Goal: Contribute content

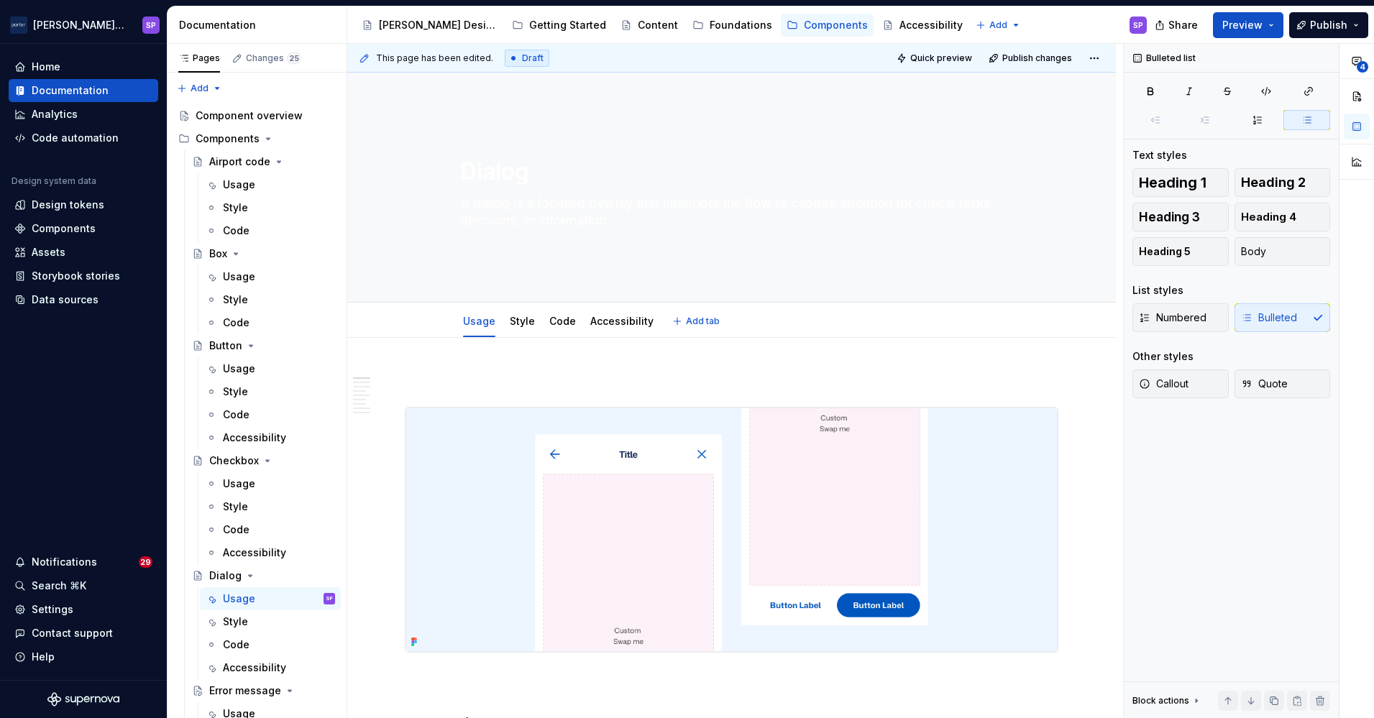
type textarea "*"
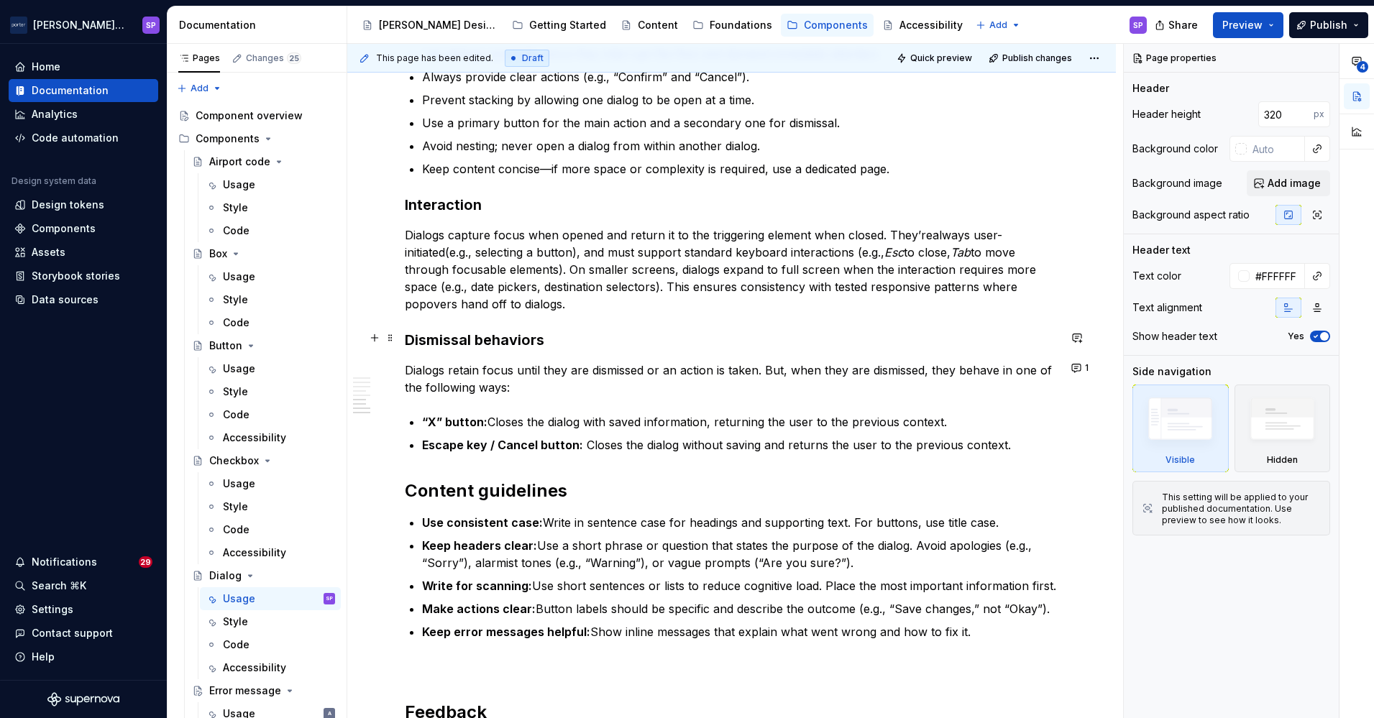
scroll to position [1599, 0]
click at [1073, 368] on button "1" at bounding box center [1081, 367] width 28 height 20
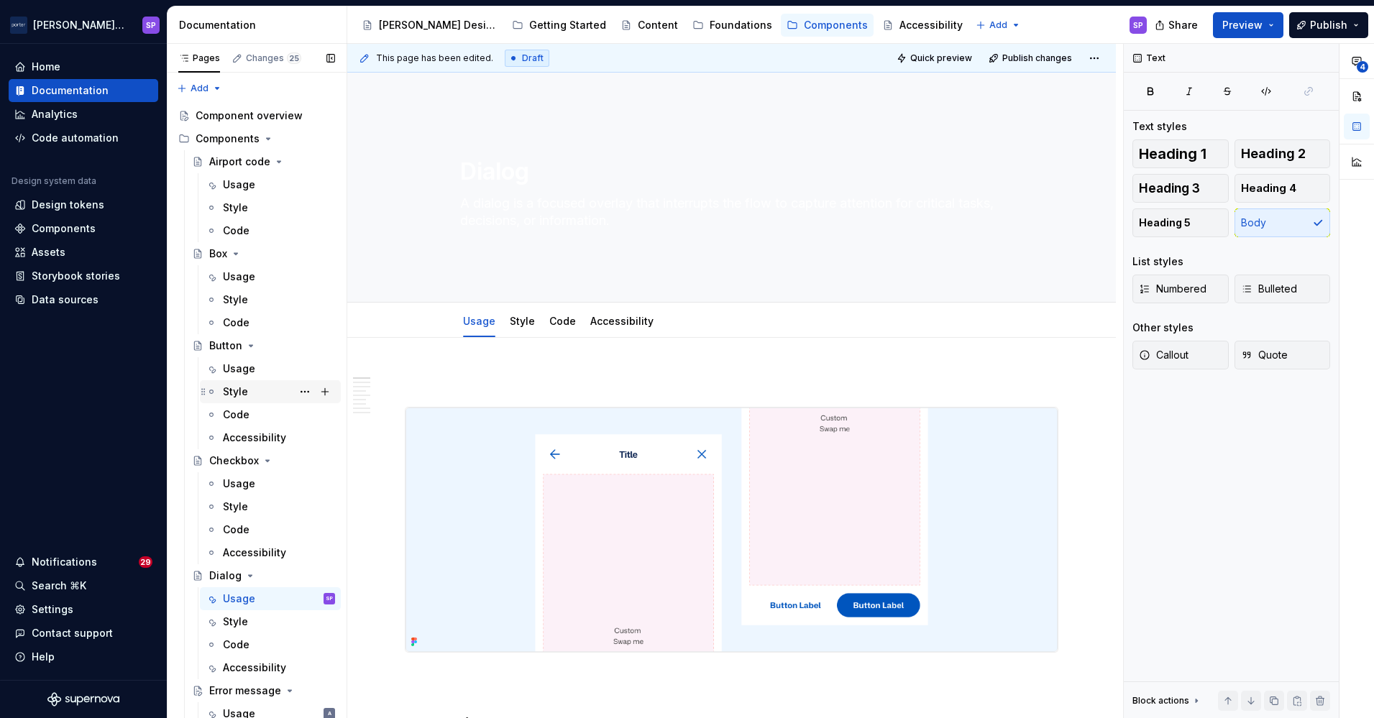
scroll to position [334, 0]
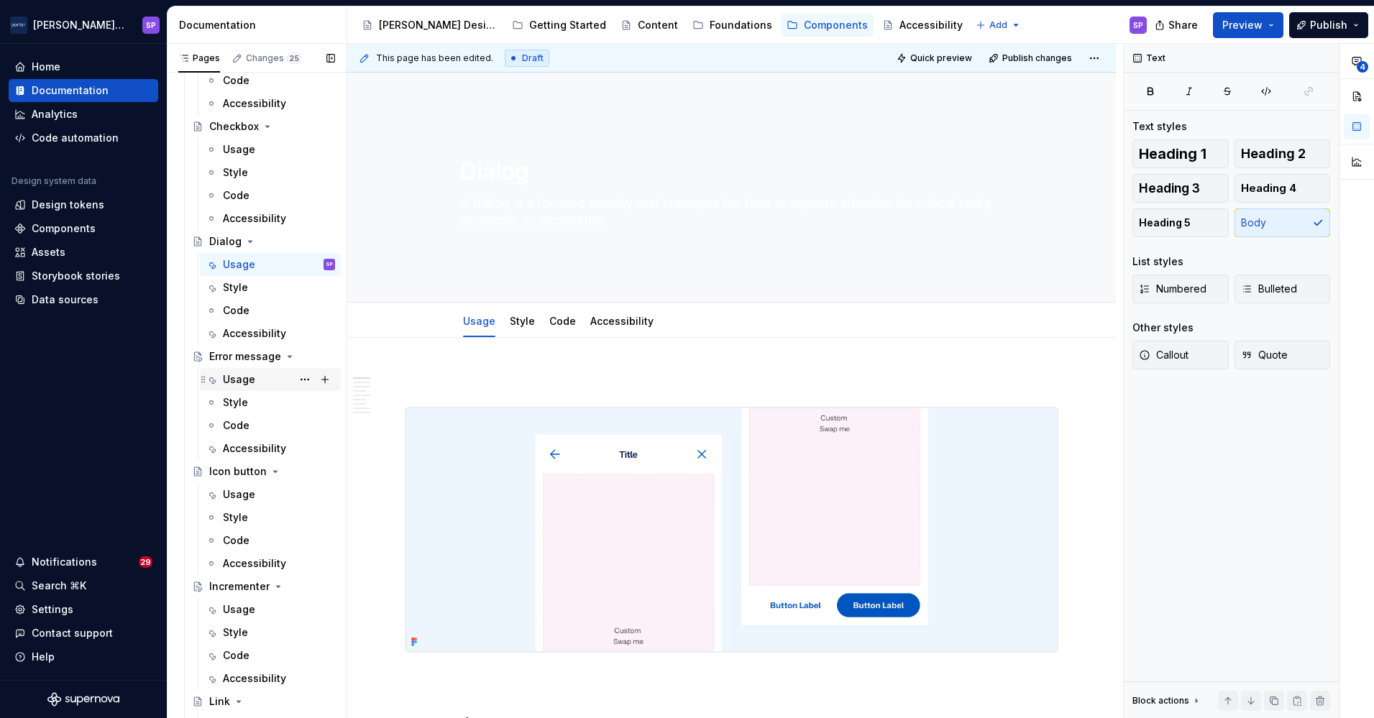
click at [234, 385] on div "Usage" at bounding box center [239, 380] width 32 height 14
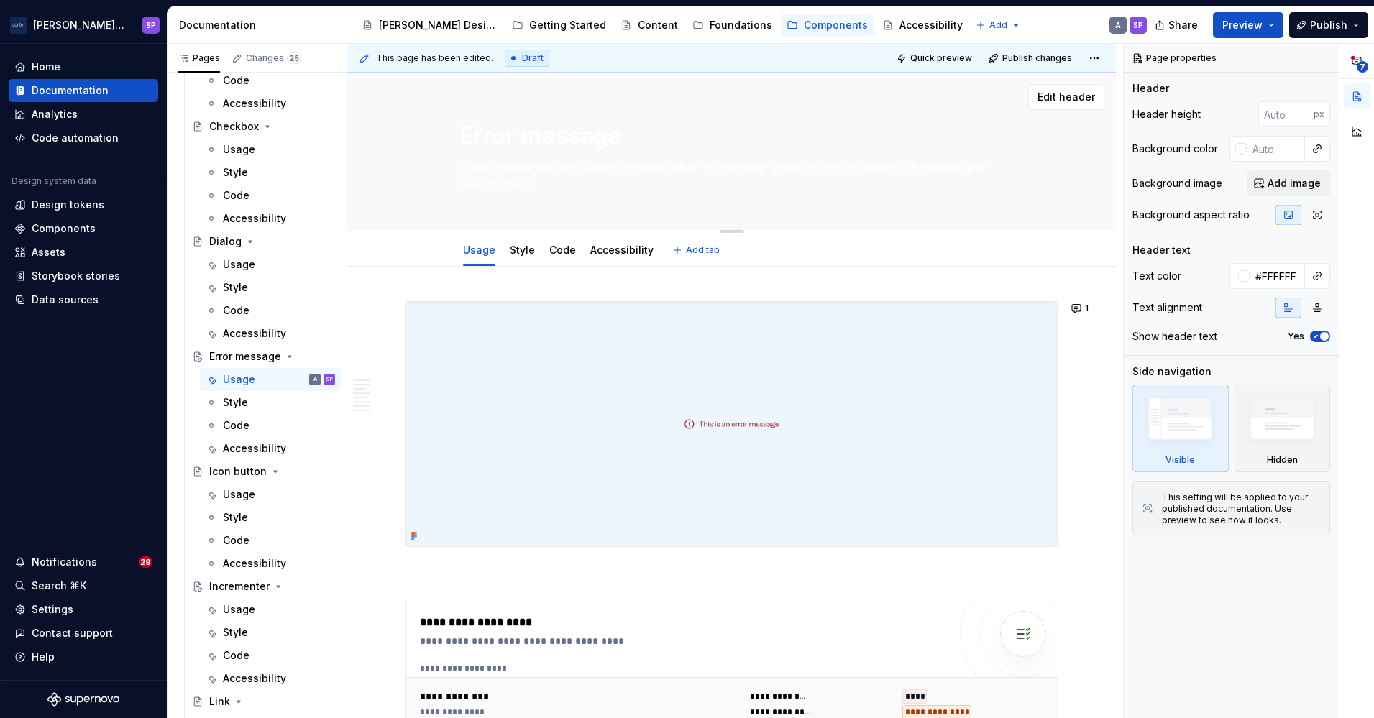
click at [590, 151] on textarea "Error message" at bounding box center [729, 136] width 544 height 35
drag, startPoint x: 590, startPoint y: 151, endPoint x: 585, endPoint y: 172, distance: 21.3
click at [585, 172] on div "Error message Error messages help users recover when something goes wrong by st…" at bounding box center [732, 152] width 544 height 158
click at [585, 172] on textarea "Error messages help users recover when something goes wrong by stating the issu…" at bounding box center [729, 176] width 544 height 40
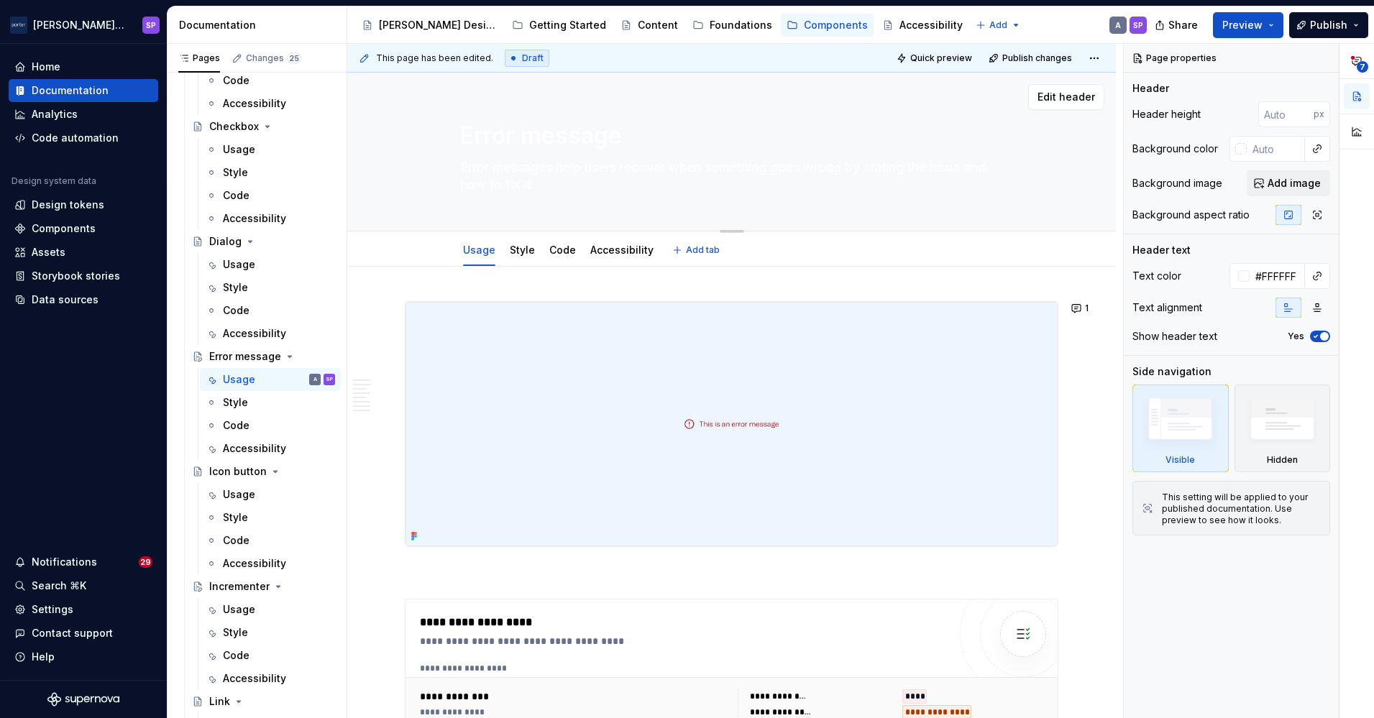
click at [585, 172] on textarea "Error messages help users recover when something goes wrong by stating the issu…" at bounding box center [729, 176] width 544 height 40
paste textarea "Inline error messages identify errors directly at the source and guide users to…"
type textarea "*"
type textarea "Inline error messages identify errors directly at the source and guide users to…"
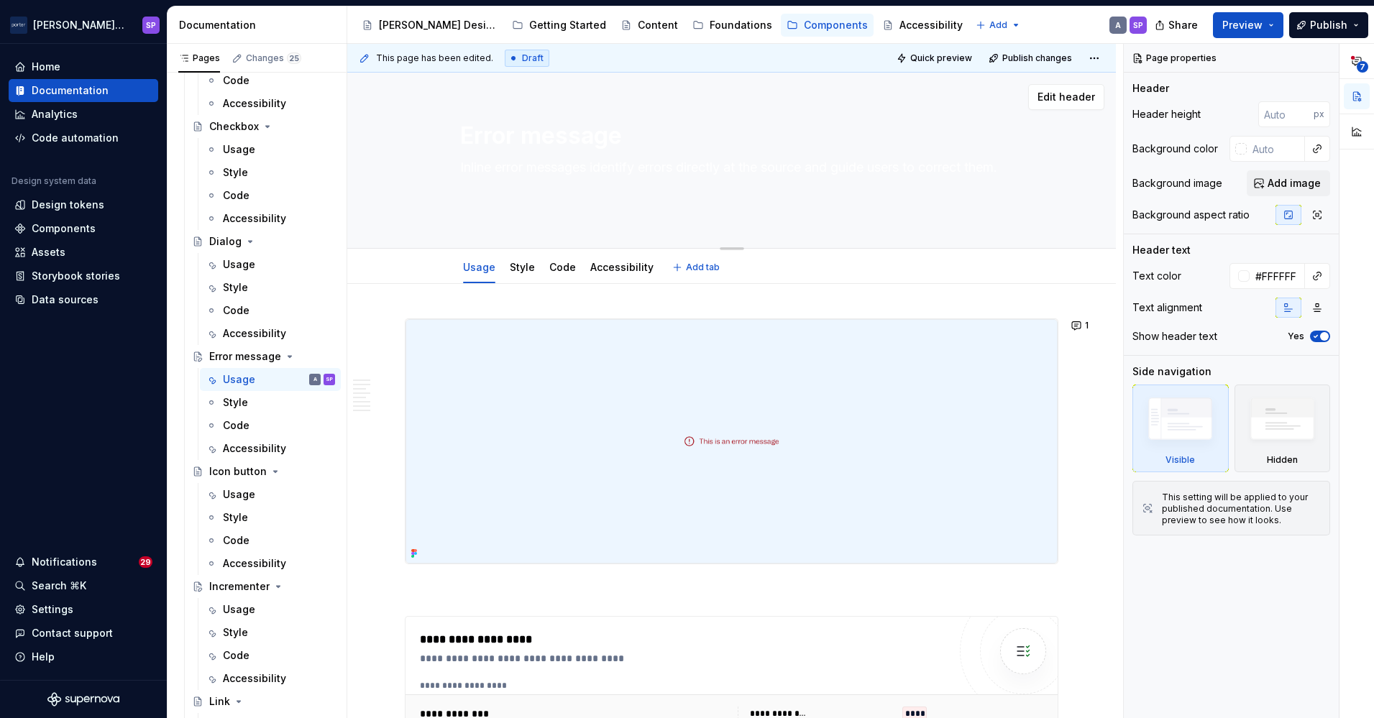
click at [545, 183] on textarea "Inline error messages identify errors directly at the source and guide users to…" at bounding box center [729, 185] width 544 height 58
click at [513, 198] on textarea "Inline error messages identify errors directly at the source and guide users to…" at bounding box center [729, 185] width 544 height 58
click at [527, 158] on textarea "Inline error messages identify errors directly at the source and guide users to…" at bounding box center [729, 185] width 544 height 58
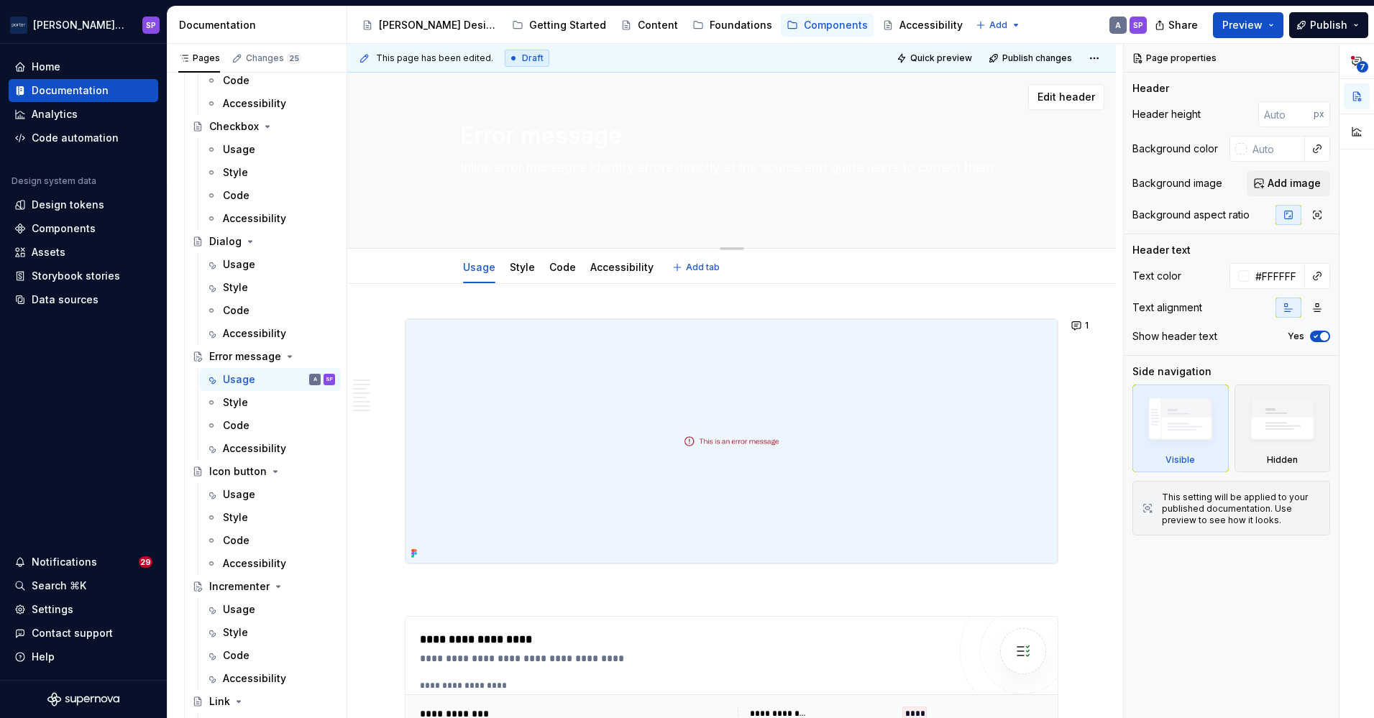
click at [527, 158] on textarea "Inline error messages identify errors directly at the source and guide users to…" at bounding box center [729, 185] width 544 height 58
type textarea "*"
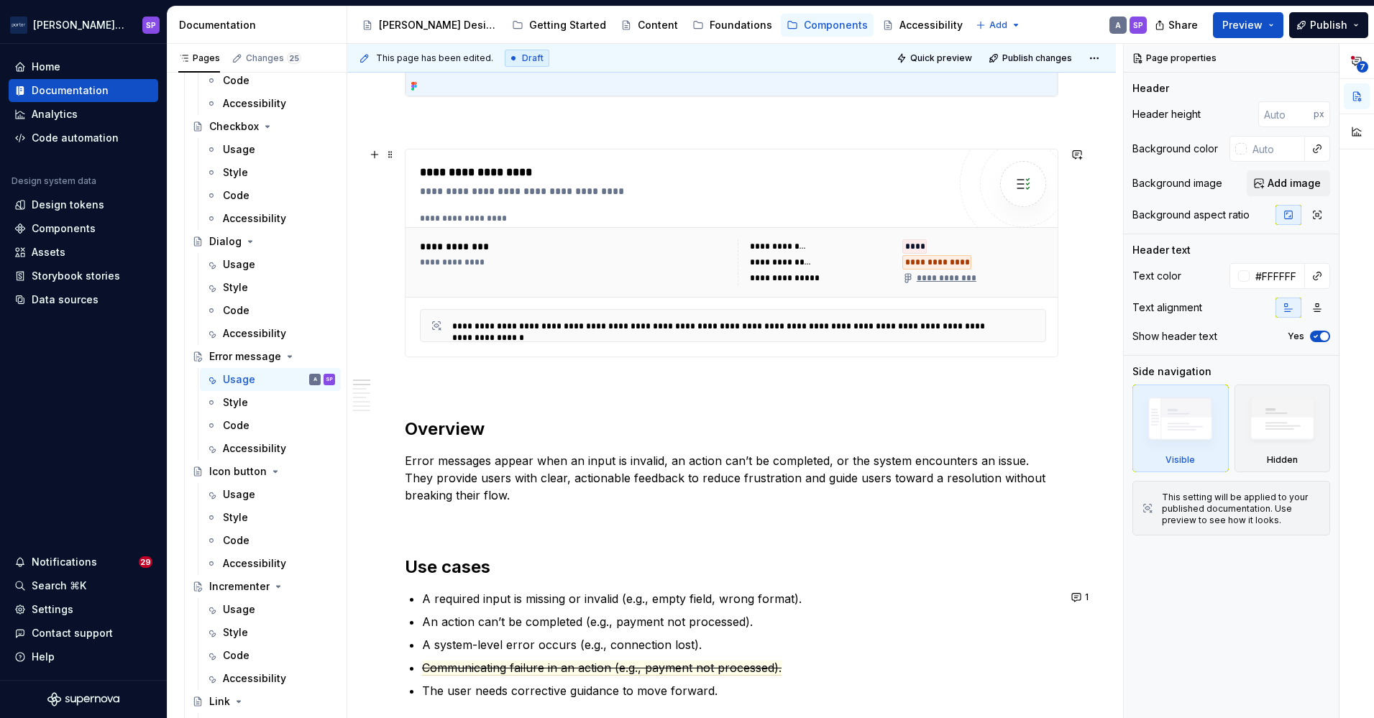
scroll to position [477, 0]
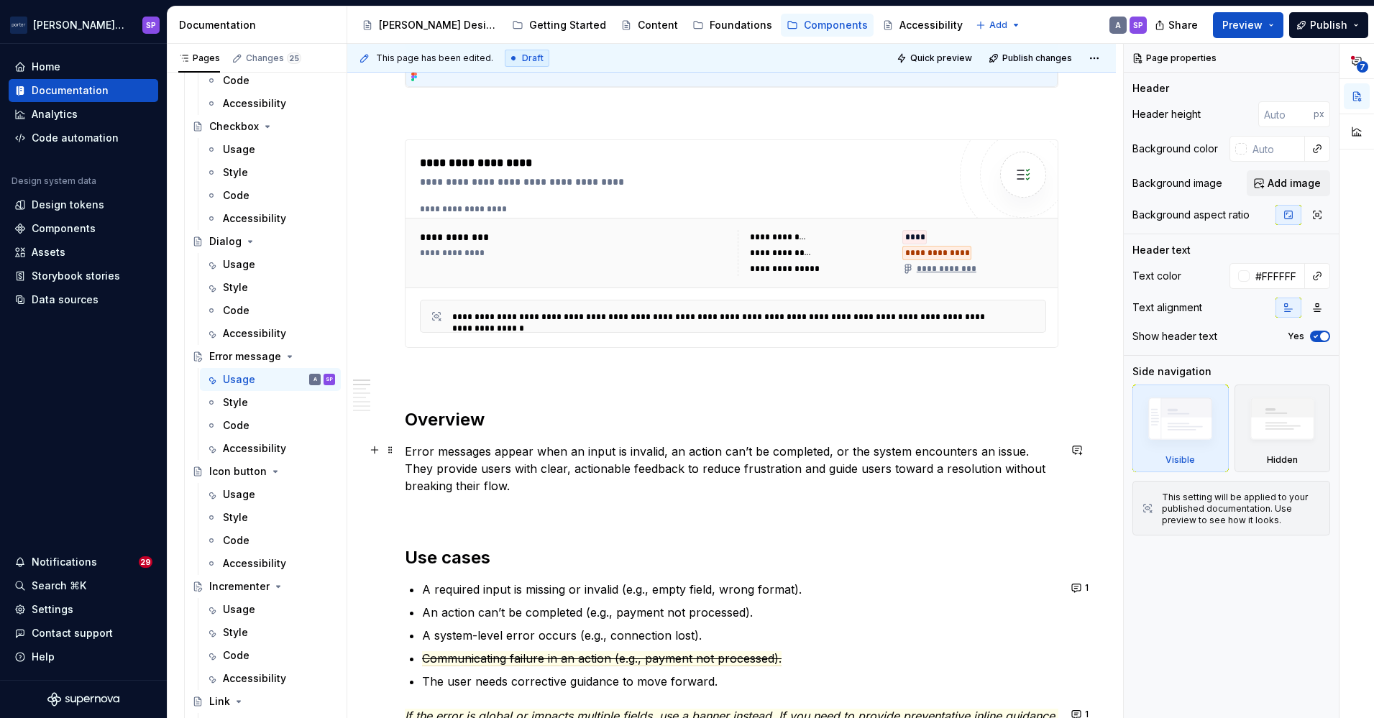
type textarea "Inline error messages identify errors directly at the source and guide users to…"
click at [406, 449] on p "Error messages appear when an input is invalid, an action can’t be completed, o…" at bounding box center [732, 469] width 654 height 52
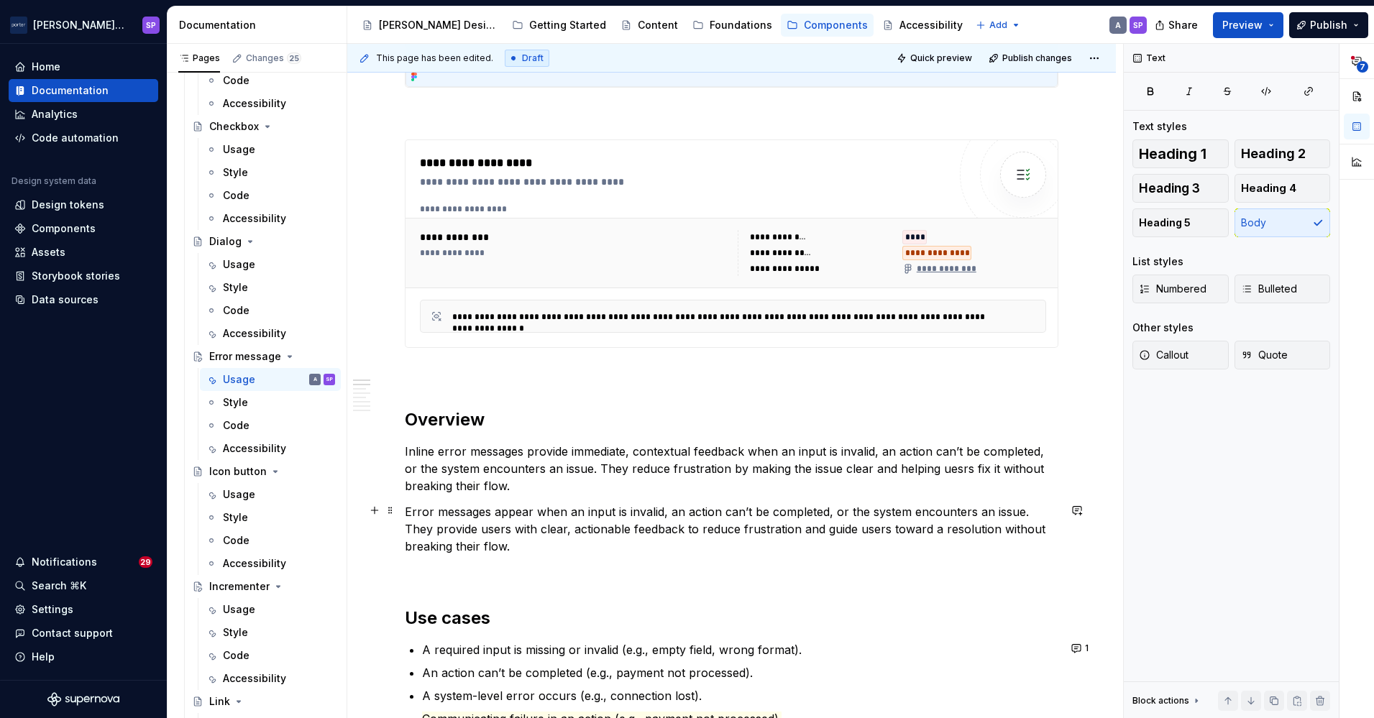
click at [450, 538] on p "Error messages appear when an input is invalid, an action can’t be completed, o…" at bounding box center [732, 529] width 654 height 52
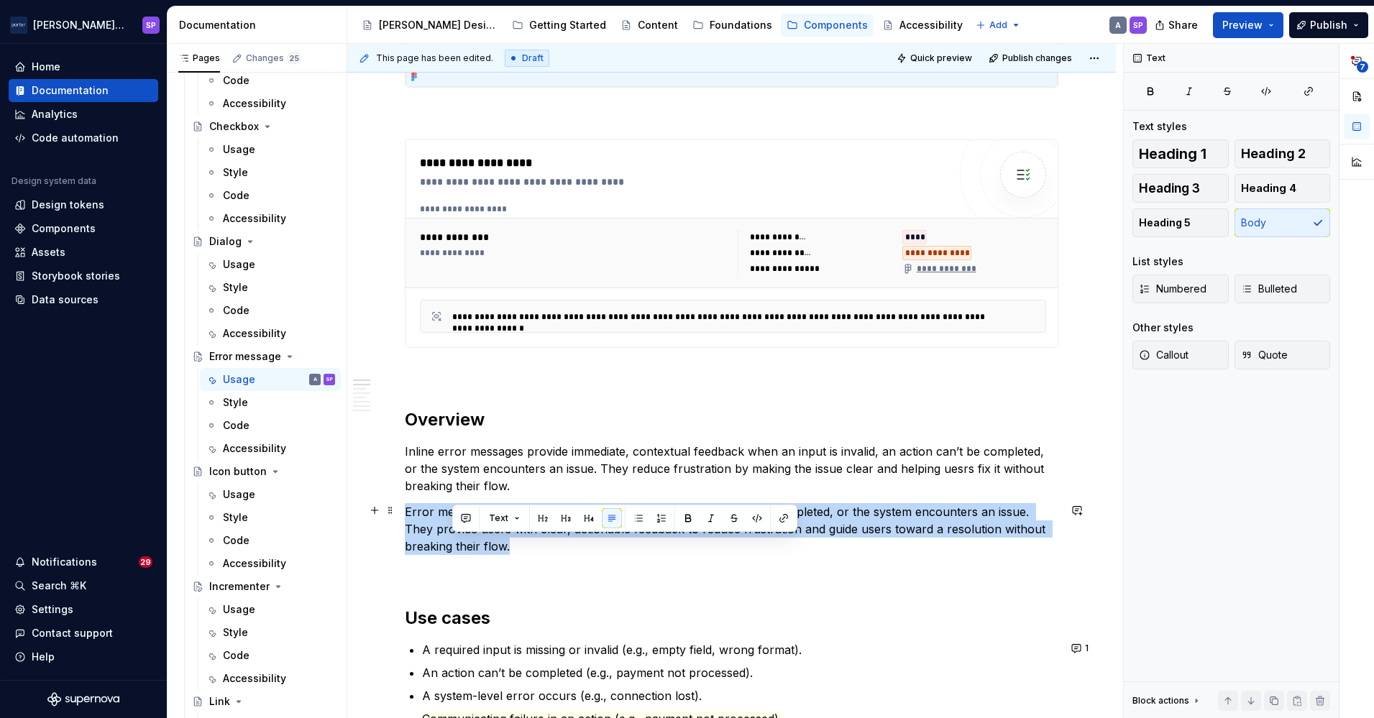
click at [450, 538] on p "Error messages appear when an input is invalid, an action can’t be completed, o…" at bounding box center [732, 529] width 654 height 52
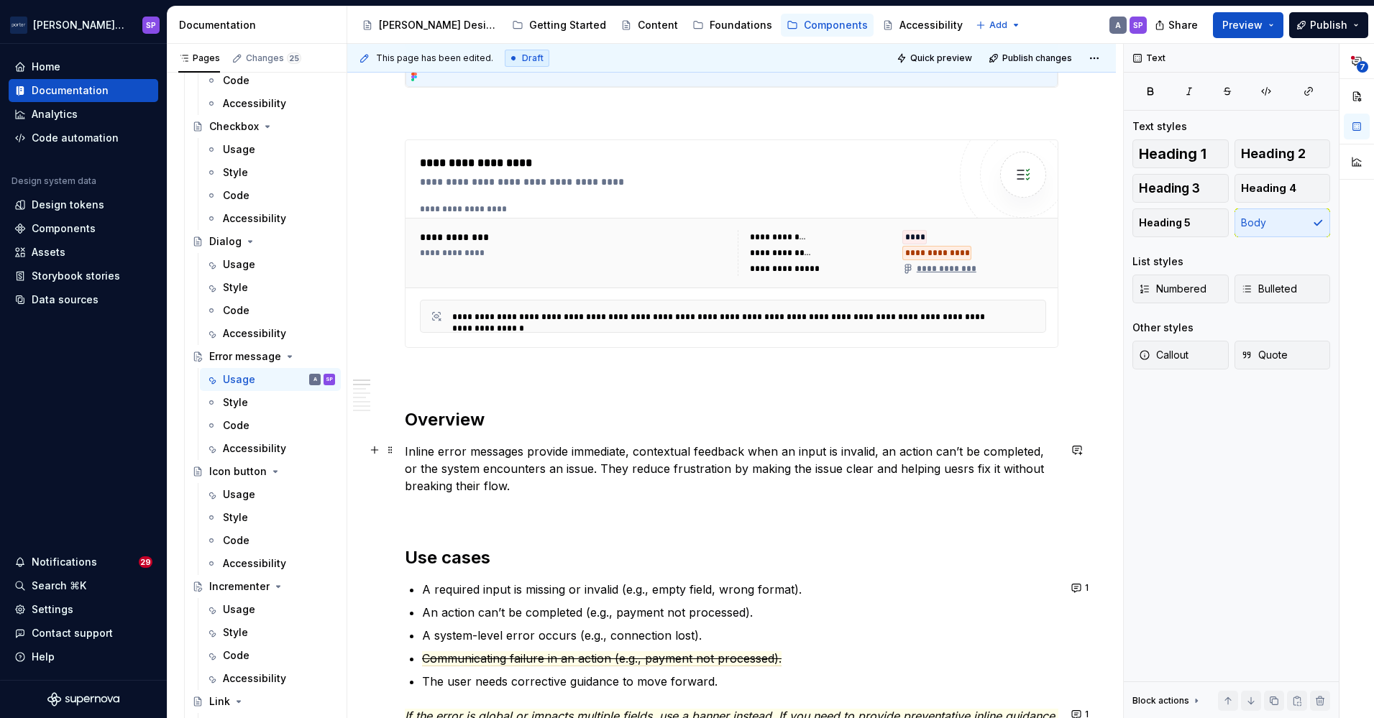
click at [949, 467] on p "Inline error messages provide immediate, contextual feedback when an input is i…" at bounding box center [732, 469] width 654 height 52
click at [1078, 450] on button "button" at bounding box center [1077, 450] width 20 height 20
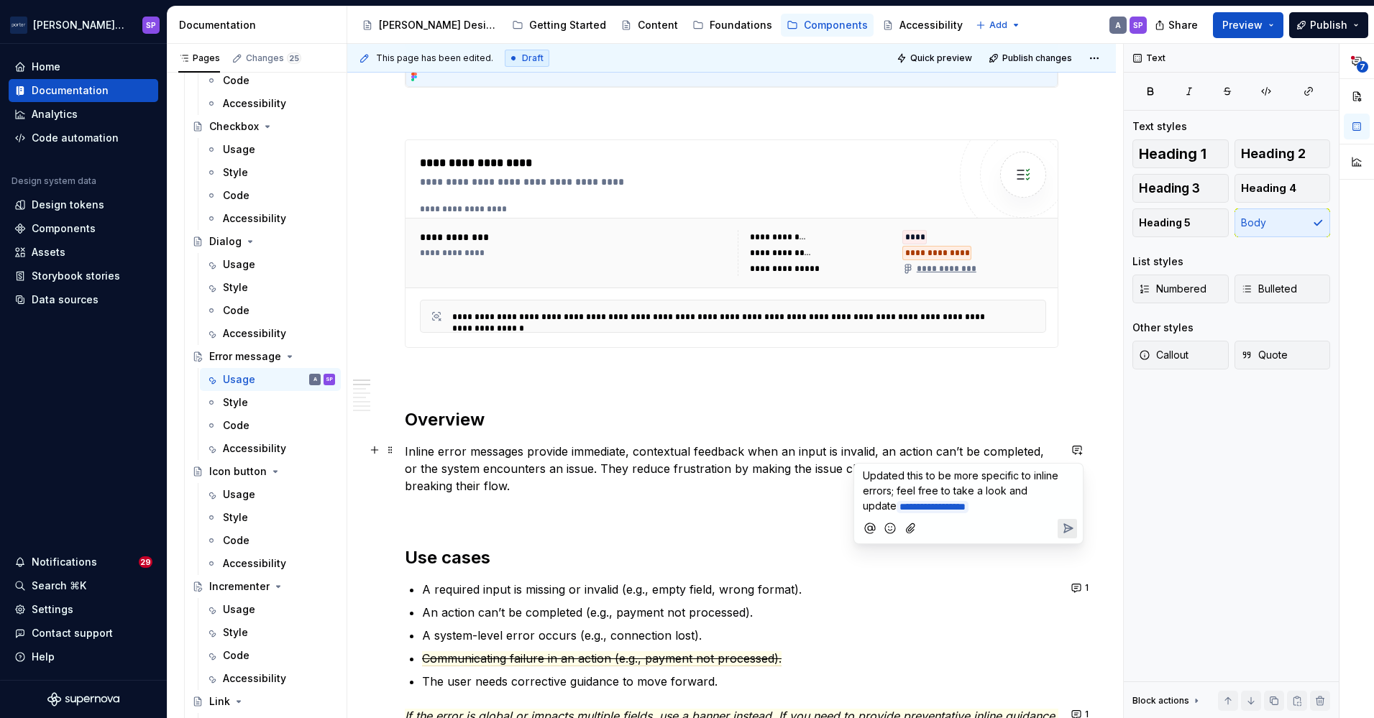
click at [1066, 483] on p "**********" at bounding box center [968, 491] width 211 height 47
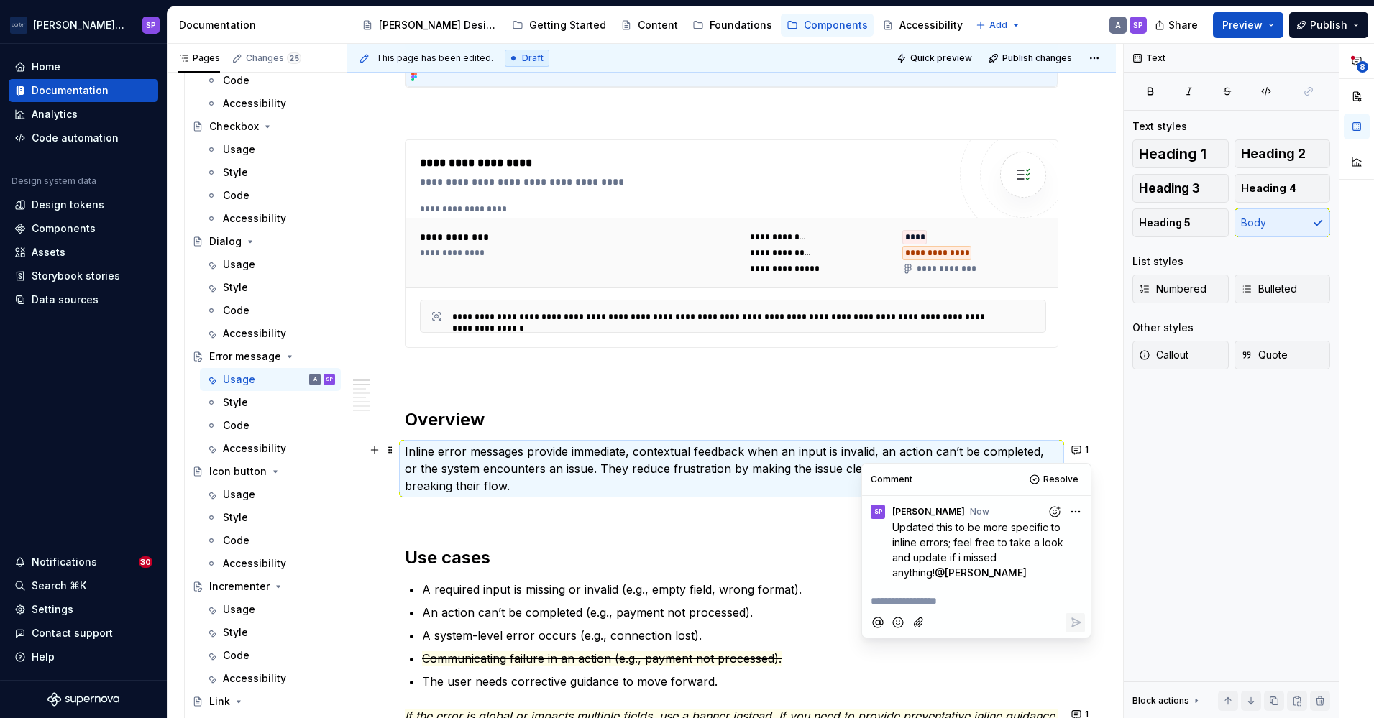
click at [709, 511] on p at bounding box center [732, 511] width 654 height 17
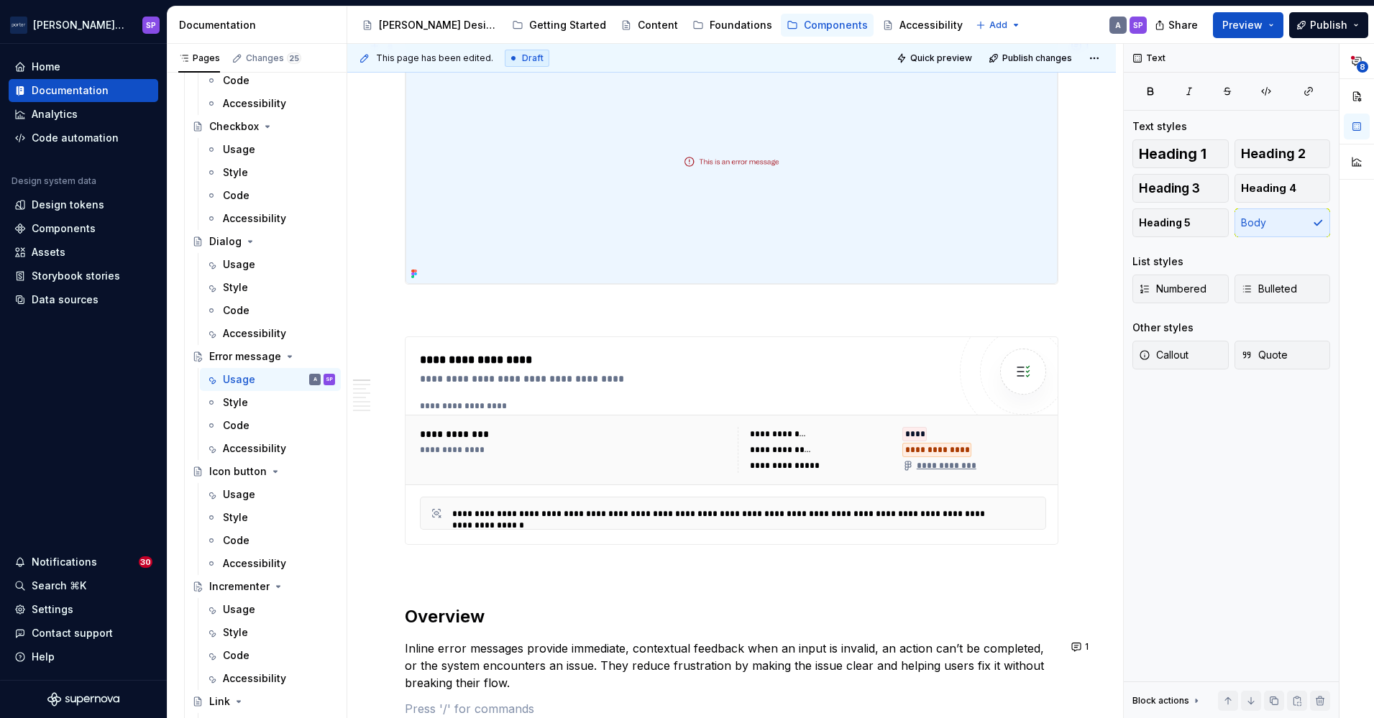
scroll to position [119, 0]
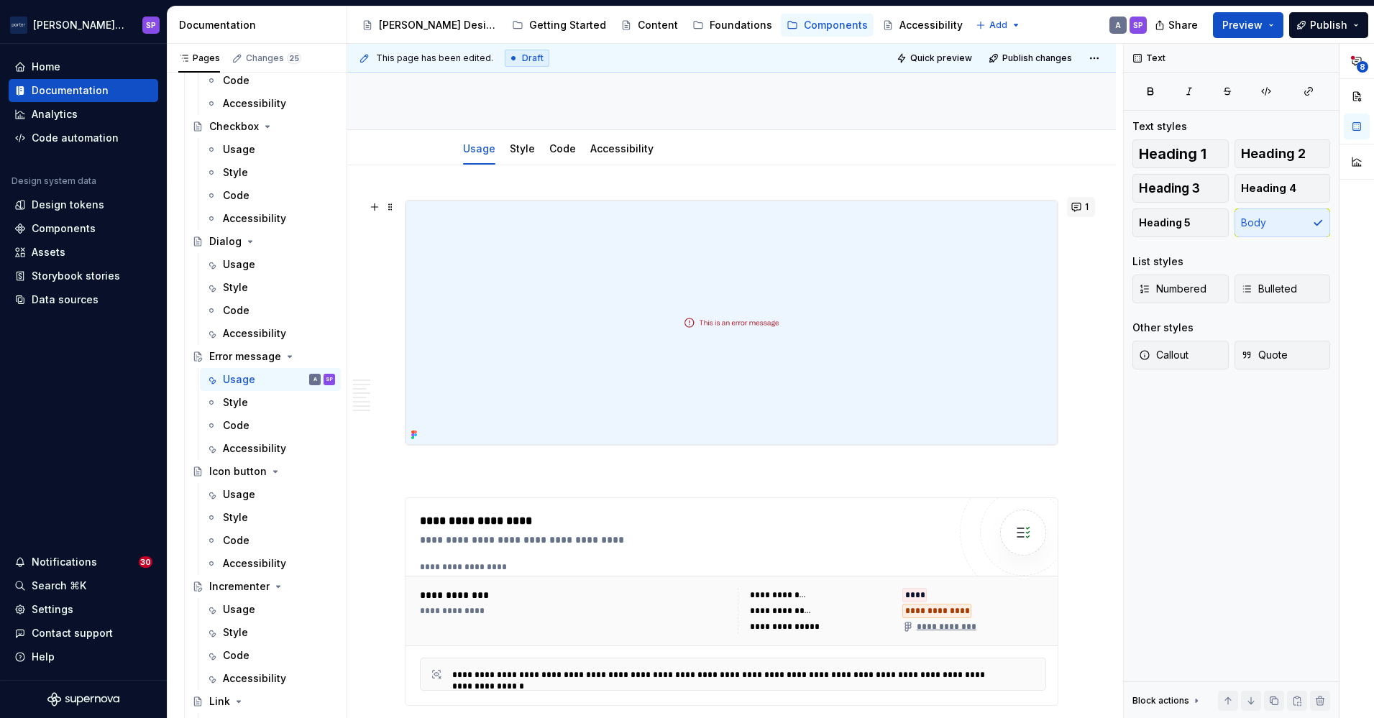
click at [1072, 206] on button "1" at bounding box center [1081, 207] width 28 height 20
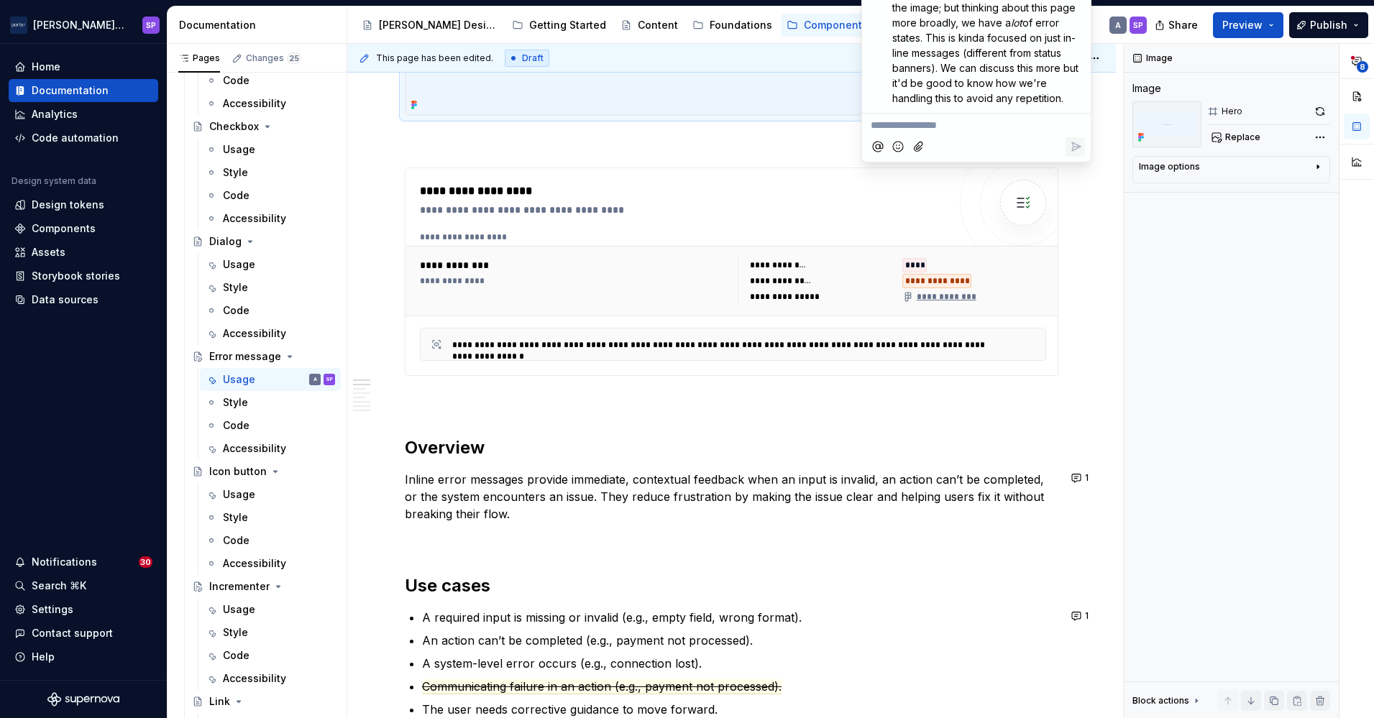
scroll to position [311, 0]
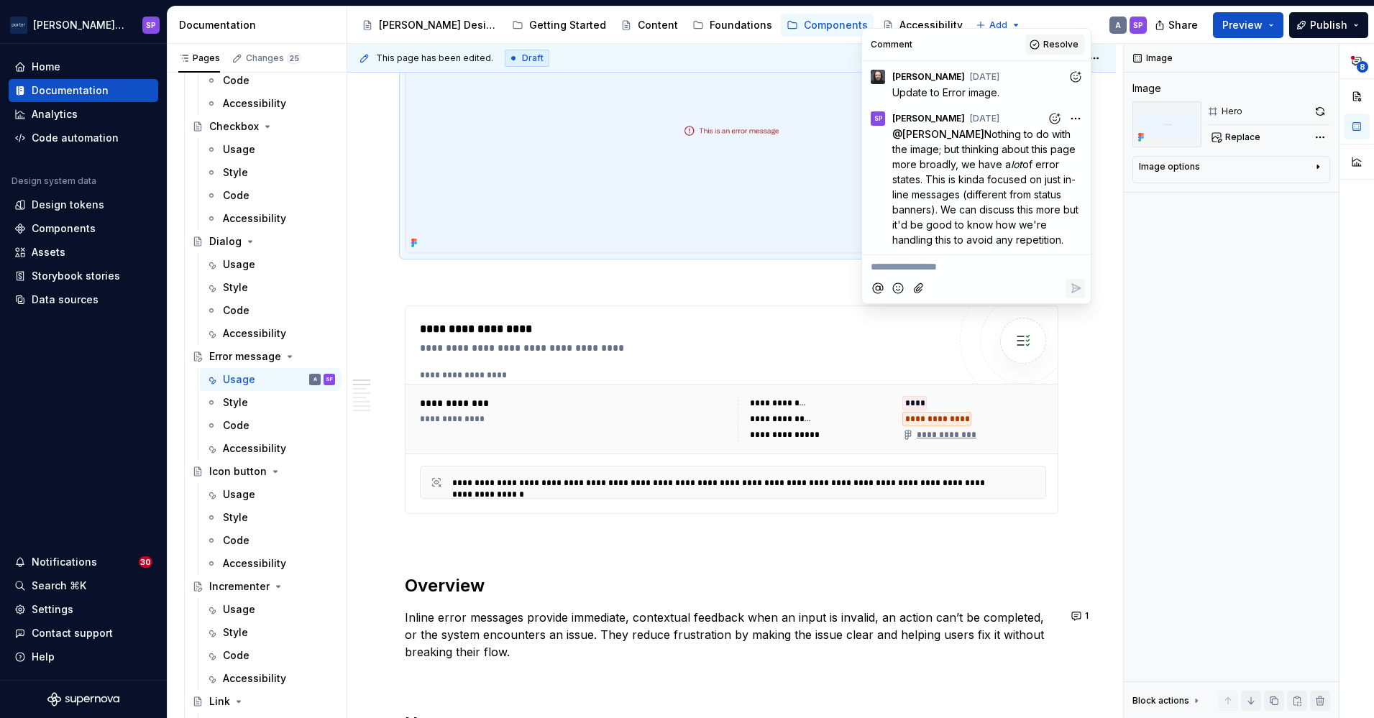
click at [1035, 50] on button "Resolve" at bounding box center [1055, 45] width 60 height 20
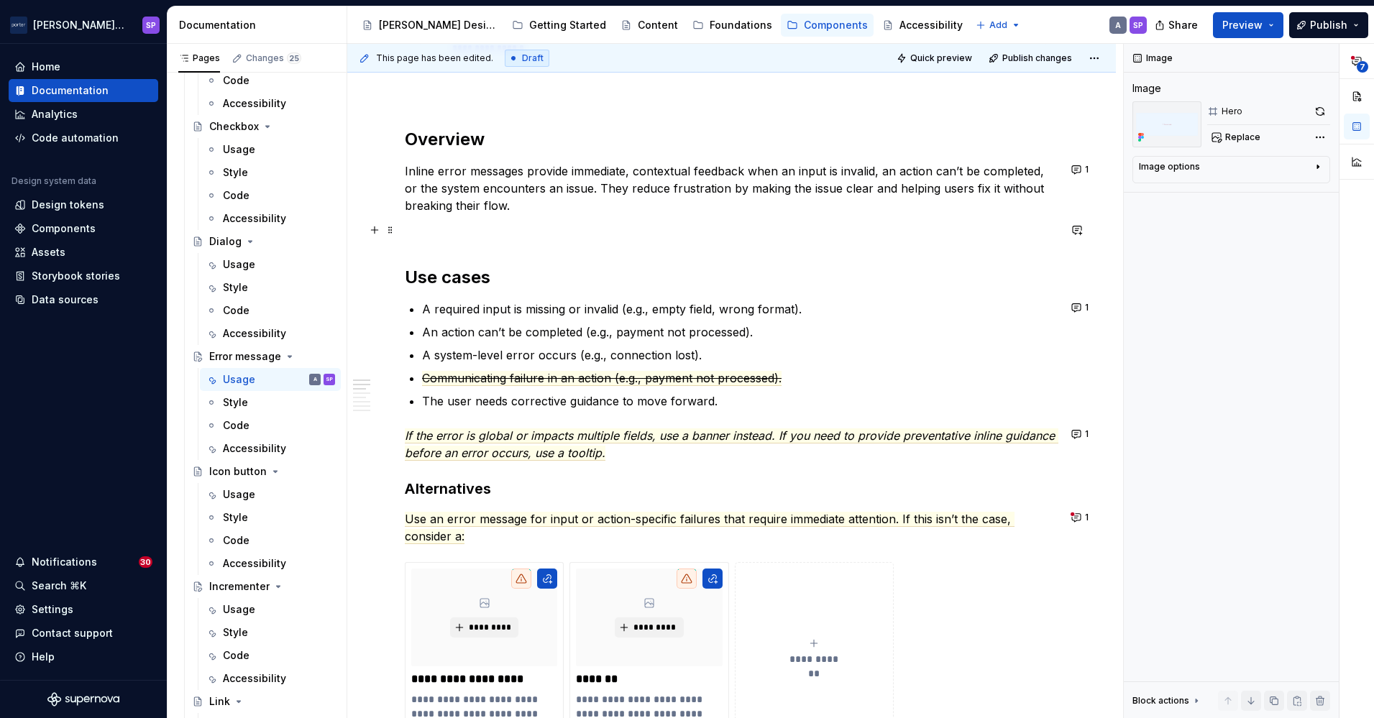
scroll to position [759, 0]
type textarea "*"
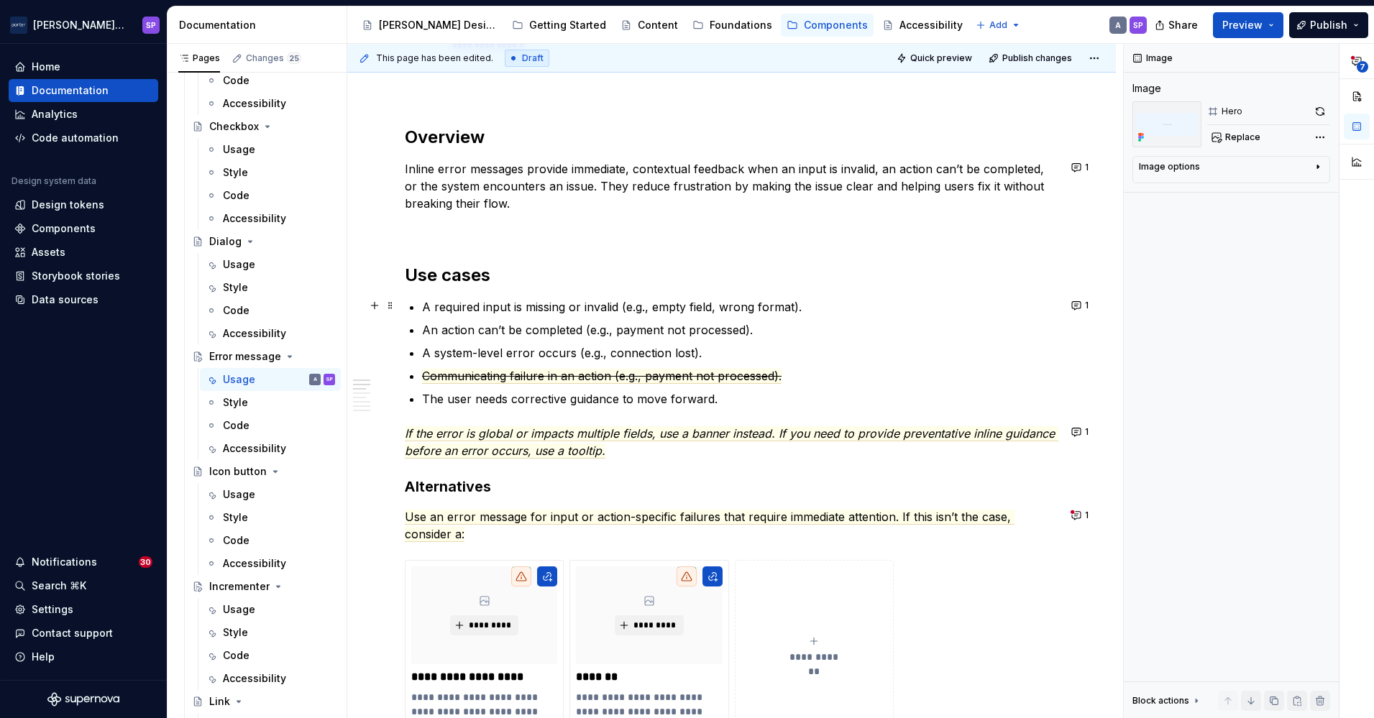
click at [795, 307] on p "A required input is missing or invalid (e.g., empty field, wrong format)." at bounding box center [740, 306] width 636 height 17
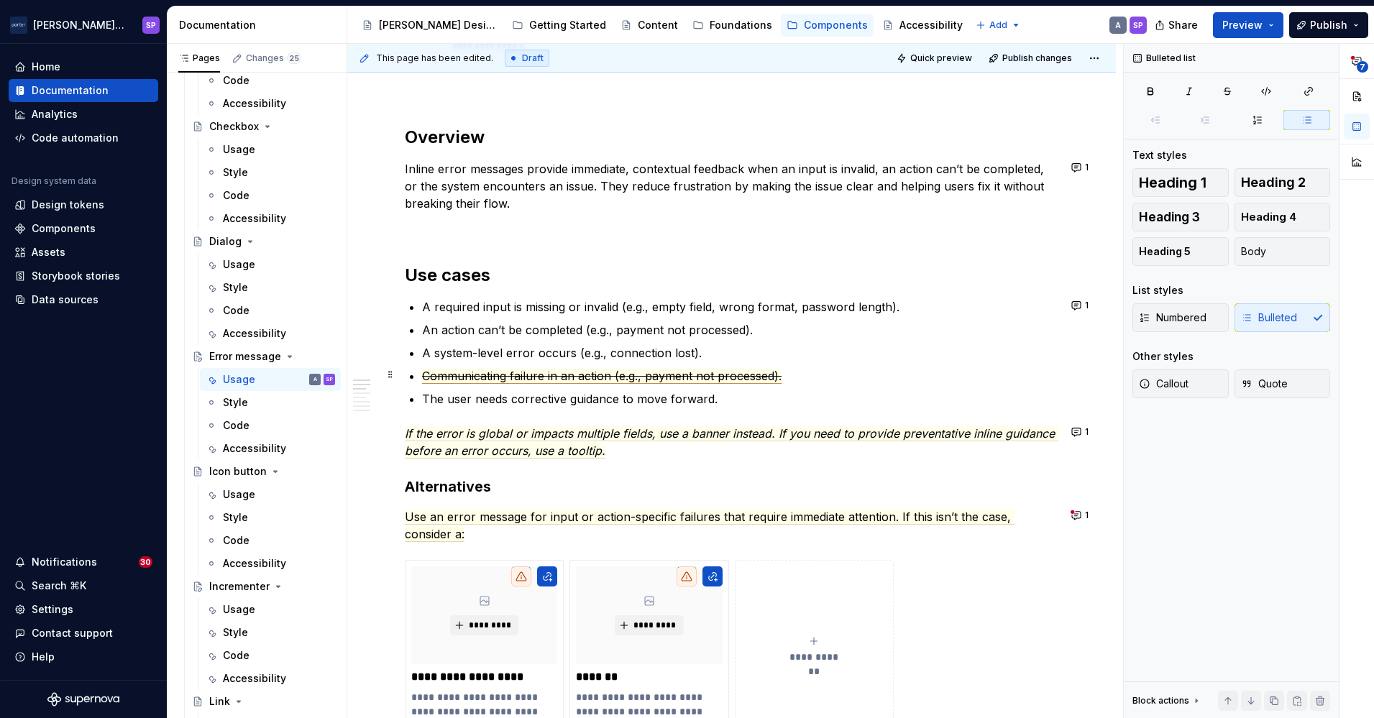
click at [666, 375] on span "Communicating failure in an action (e.g., payment not processed)." at bounding box center [602, 376] width 360 height 15
click at [777, 367] on p "Communicating failure in an action (e.g., payment not processed)." at bounding box center [740, 375] width 636 height 17
drag, startPoint x: 917, startPoint y: 310, endPoint x: 792, endPoint y: 313, distance: 124.4
click at [792, 313] on p "A required input is missing or invalid (e.g., empty field, wrong format, passwo…" at bounding box center [740, 306] width 636 height 17
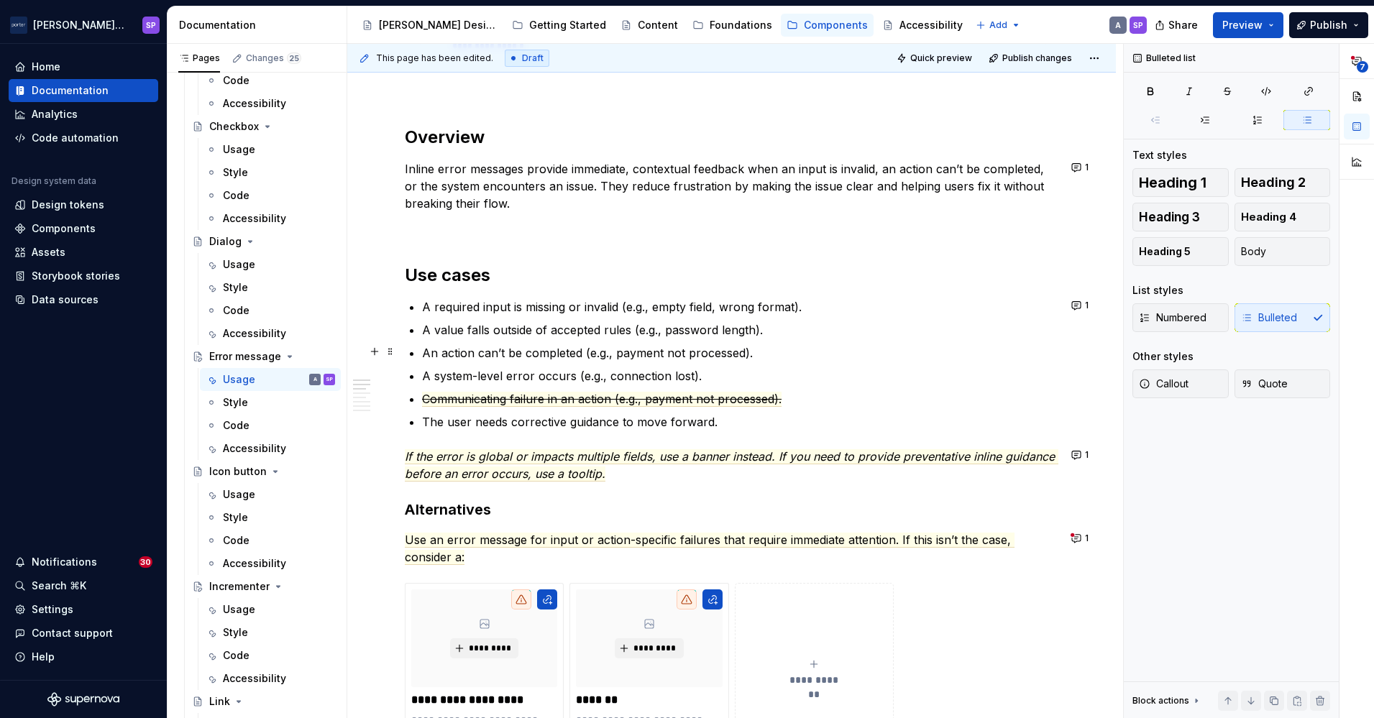
click at [627, 360] on p "An action can’t be completed (e.g., payment not processed)." at bounding box center [740, 352] width 636 height 17
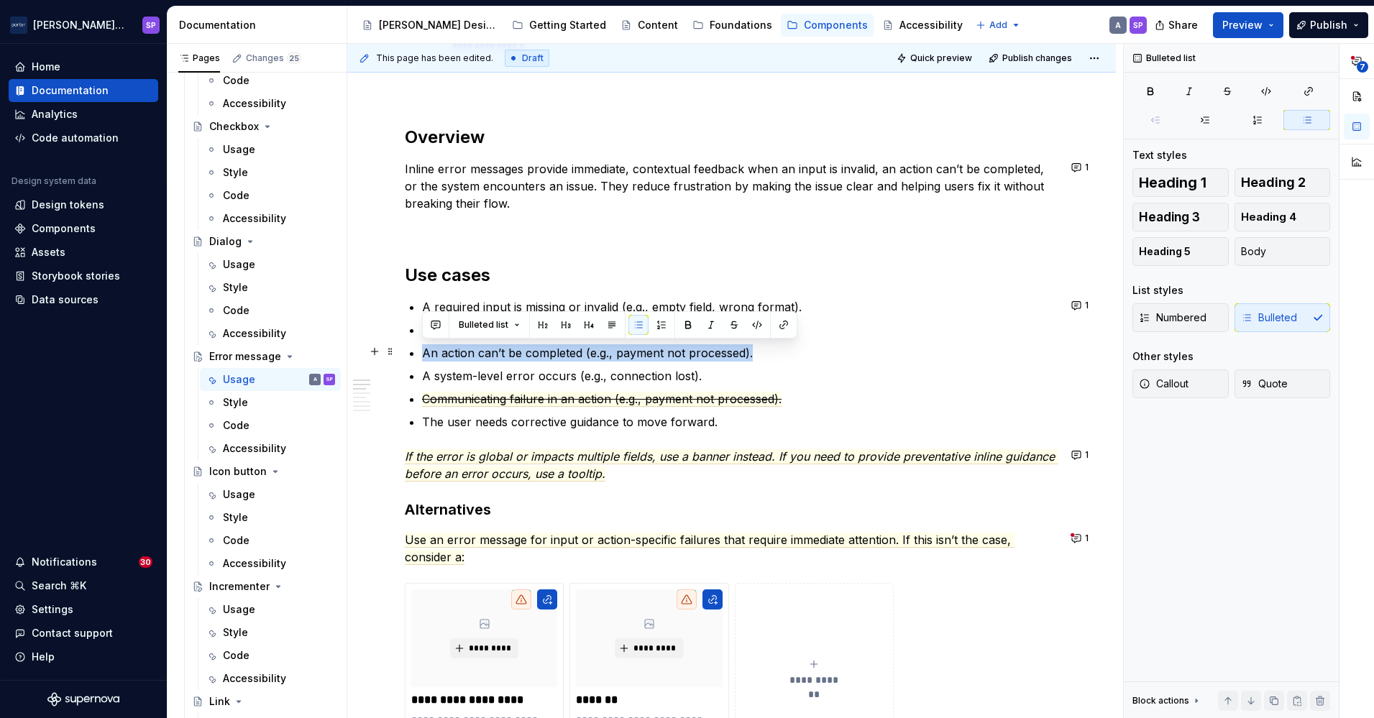
click at [627, 360] on p "An action can’t be completed (e.g., payment not processed)." at bounding box center [740, 352] width 636 height 17
click at [763, 354] on p "An action can’t be completed (e.g., payment not processed)." at bounding box center [740, 352] width 636 height 17
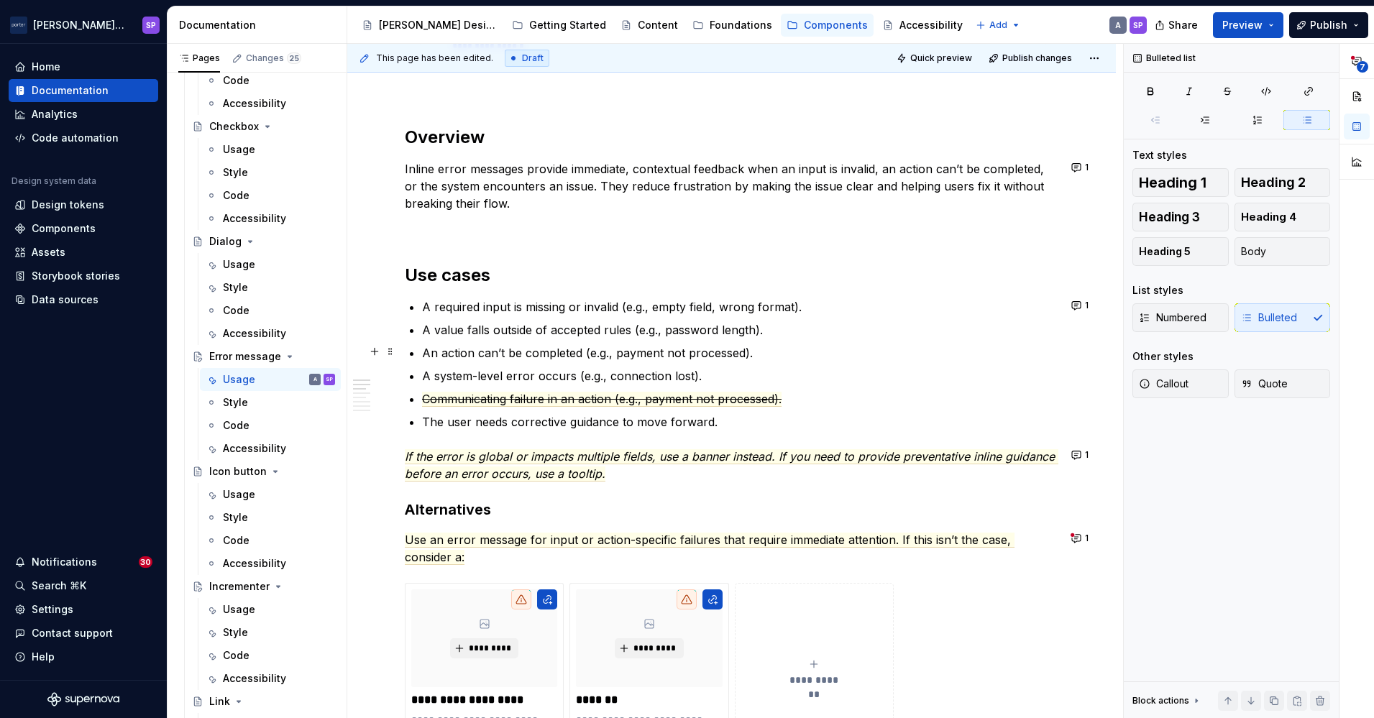
click at [711, 357] on p "An action can’t be completed (e.g., payment not processed)." at bounding box center [740, 352] width 636 height 17
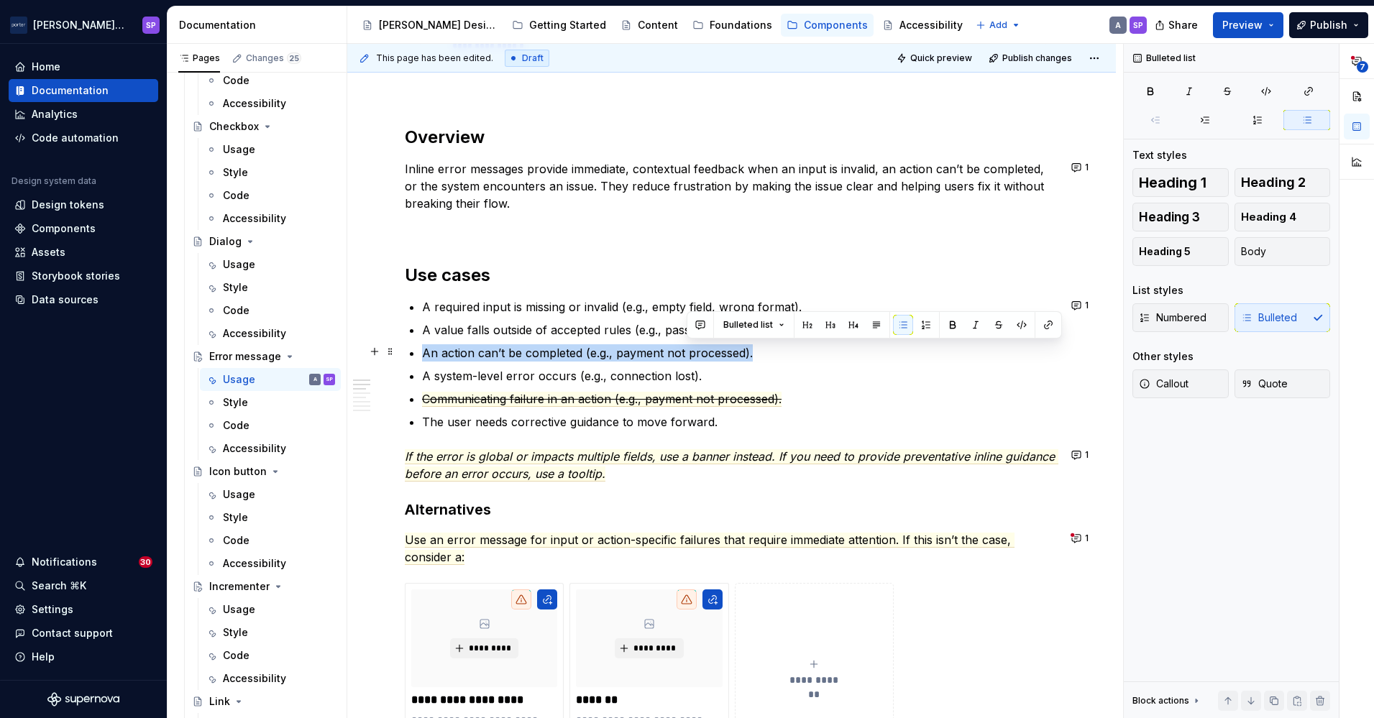
click at [711, 357] on p "An action can’t be completed (e.g., payment not processed)." at bounding box center [740, 352] width 636 height 17
click at [429, 322] on button "button" at bounding box center [436, 325] width 20 height 20
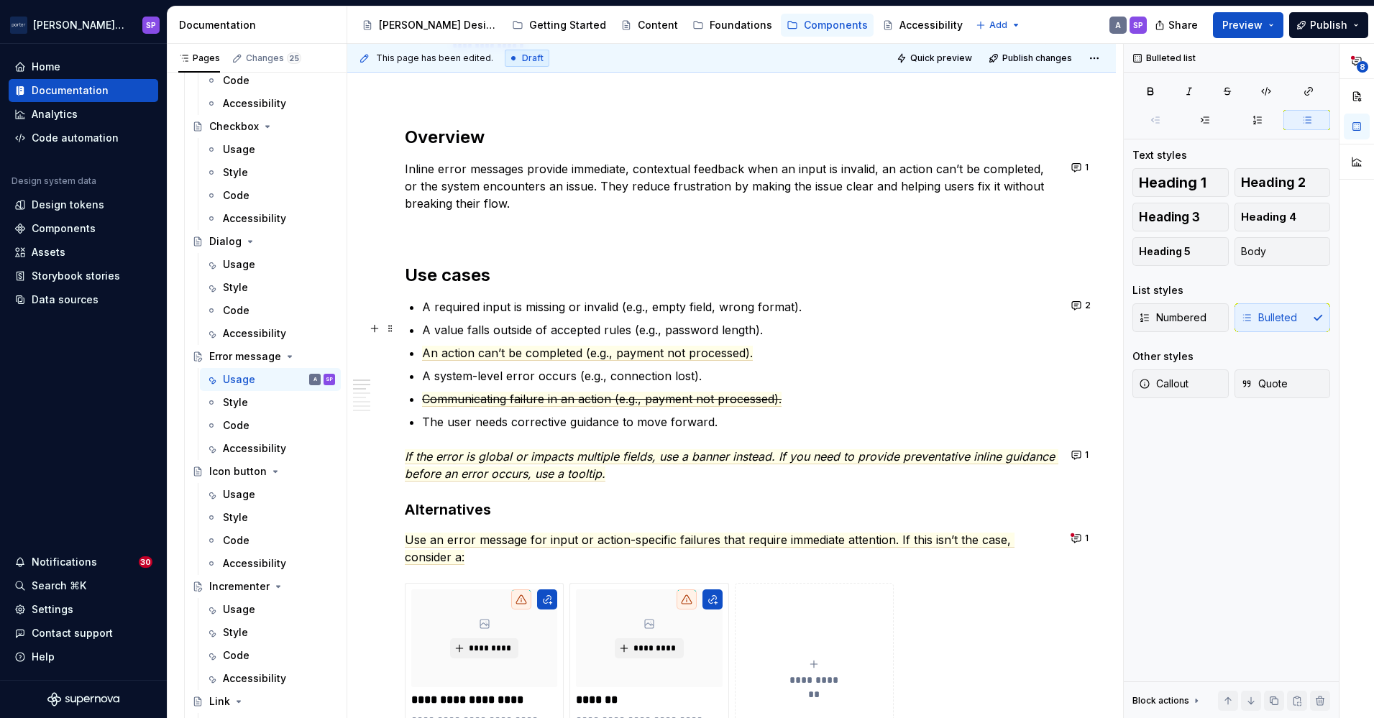
click at [677, 322] on p "A value falls outside of accepted rules (e.g., password length)." at bounding box center [740, 329] width 636 height 17
click at [652, 386] on ul "A required input is missing or invalid (e.g., empty field, wrong format). A val…" at bounding box center [740, 364] width 636 height 132
click at [638, 378] on p "A system-level error occurs (e.g., connection lost)." at bounding box center [740, 375] width 636 height 17
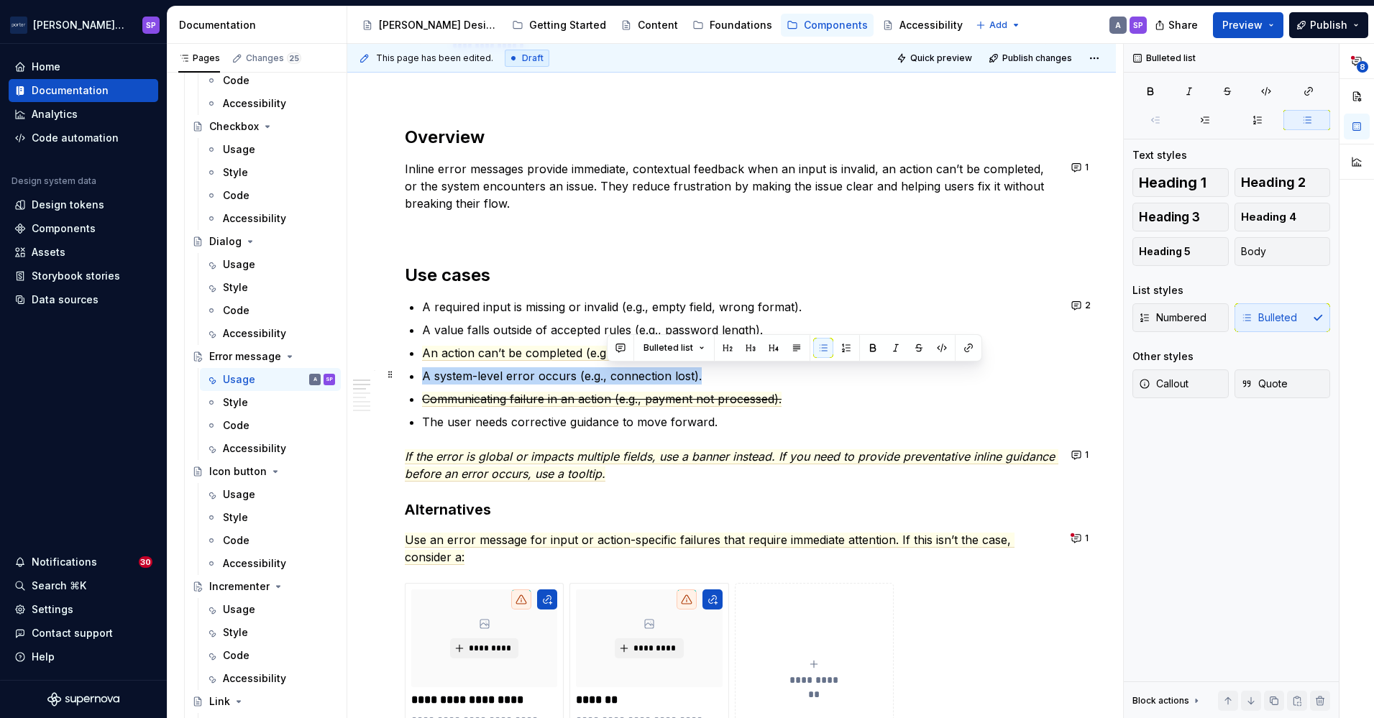
click at [638, 378] on p "A system-level error occurs (e.g., connection lost)." at bounding box center [740, 375] width 636 height 17
click at [438, 349] on button "button" at bounding box center [436, 348] width 20 height 20
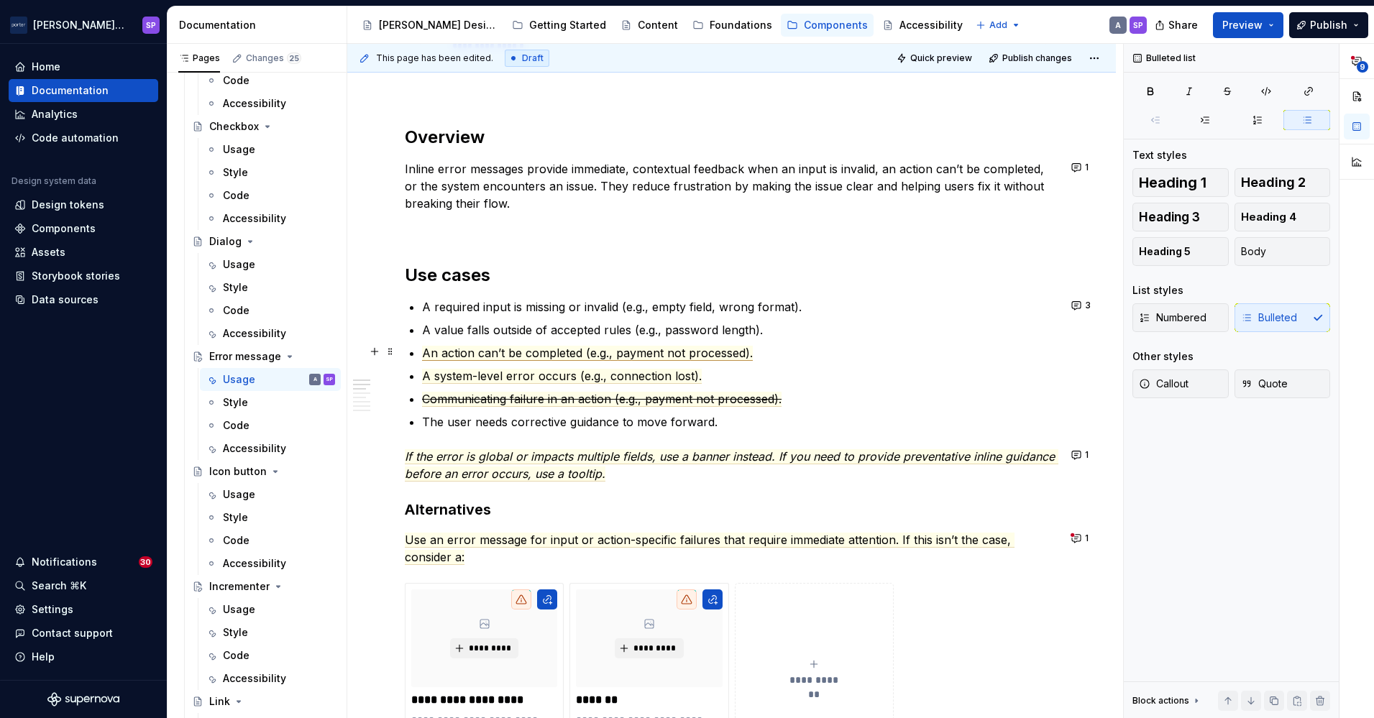
click at [741, 351] on span "An action can’t be completed (e.g., payment not processed)." at bounding box center [587, 353] width 331 height 15
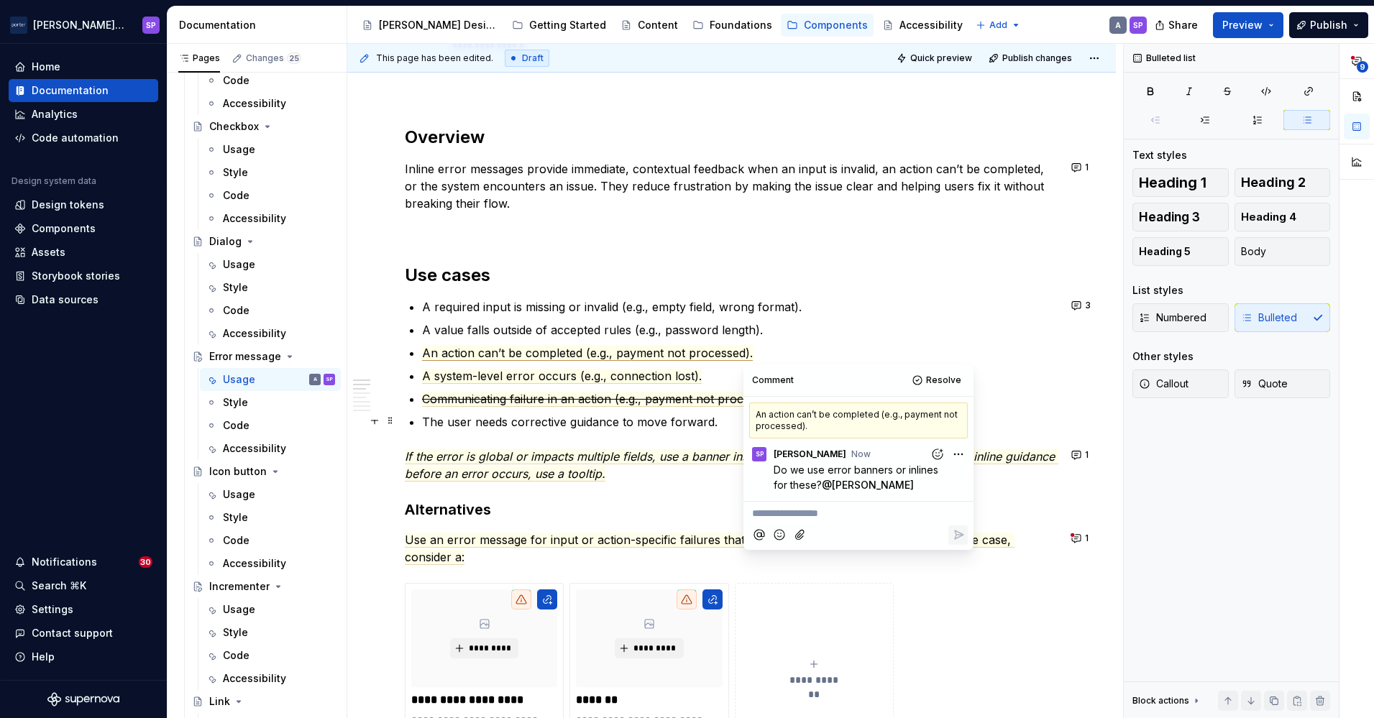
click at [582, 429] on p "The user needs corrective guidance to move forward." at bounding box center [740, 422] width 636 height 17
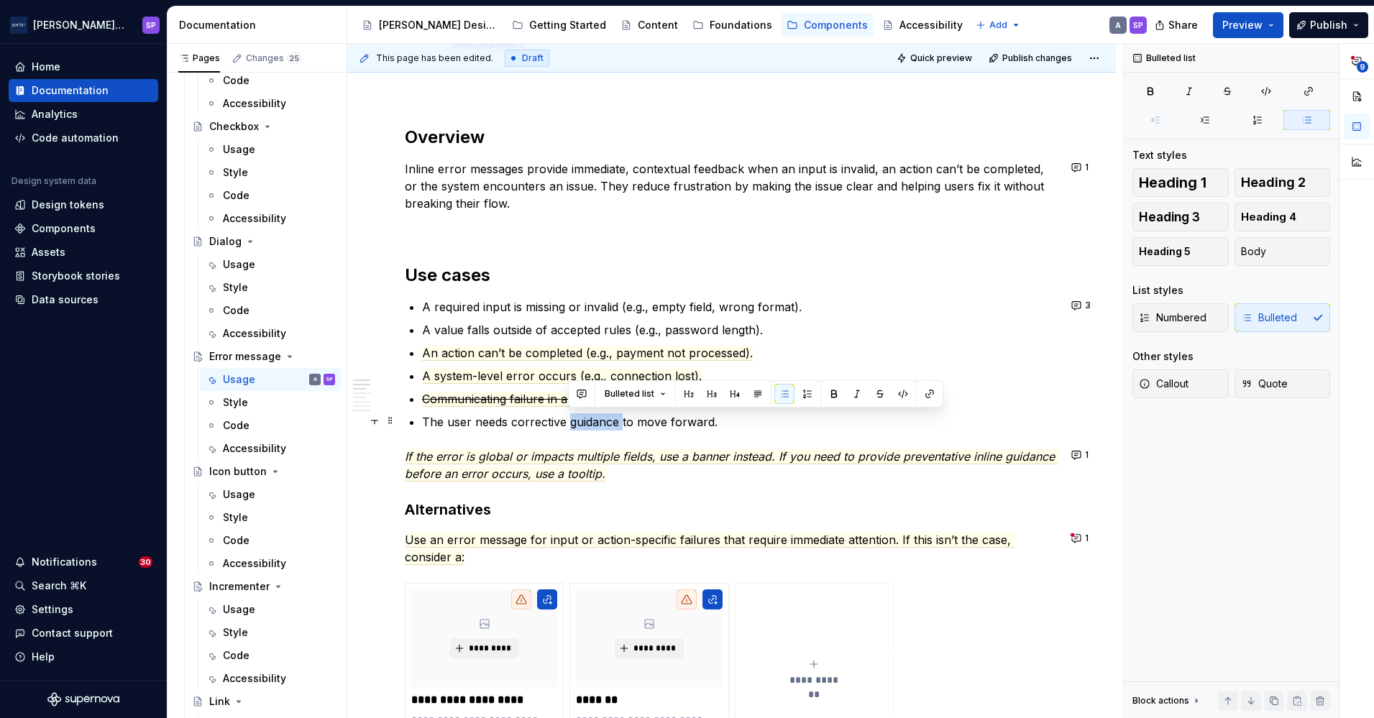
click at [582, 429] on p "The user needs corrective guidance to move forward." at bounding box center [740, 422] width 636 height 17
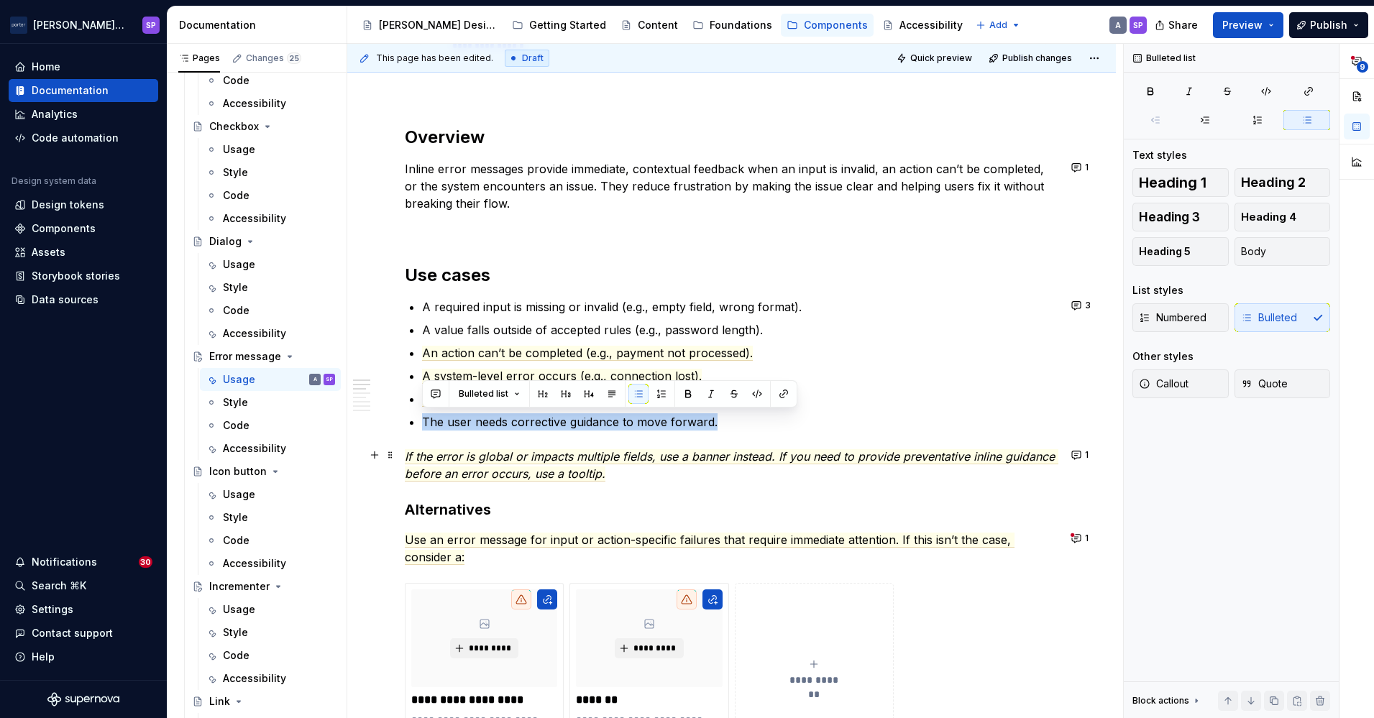
click at [631, 478] on span "If the error is global or impacts multiple fields, use a banner instead. If you…" at bounding box center [732, 465] width 654 height 32
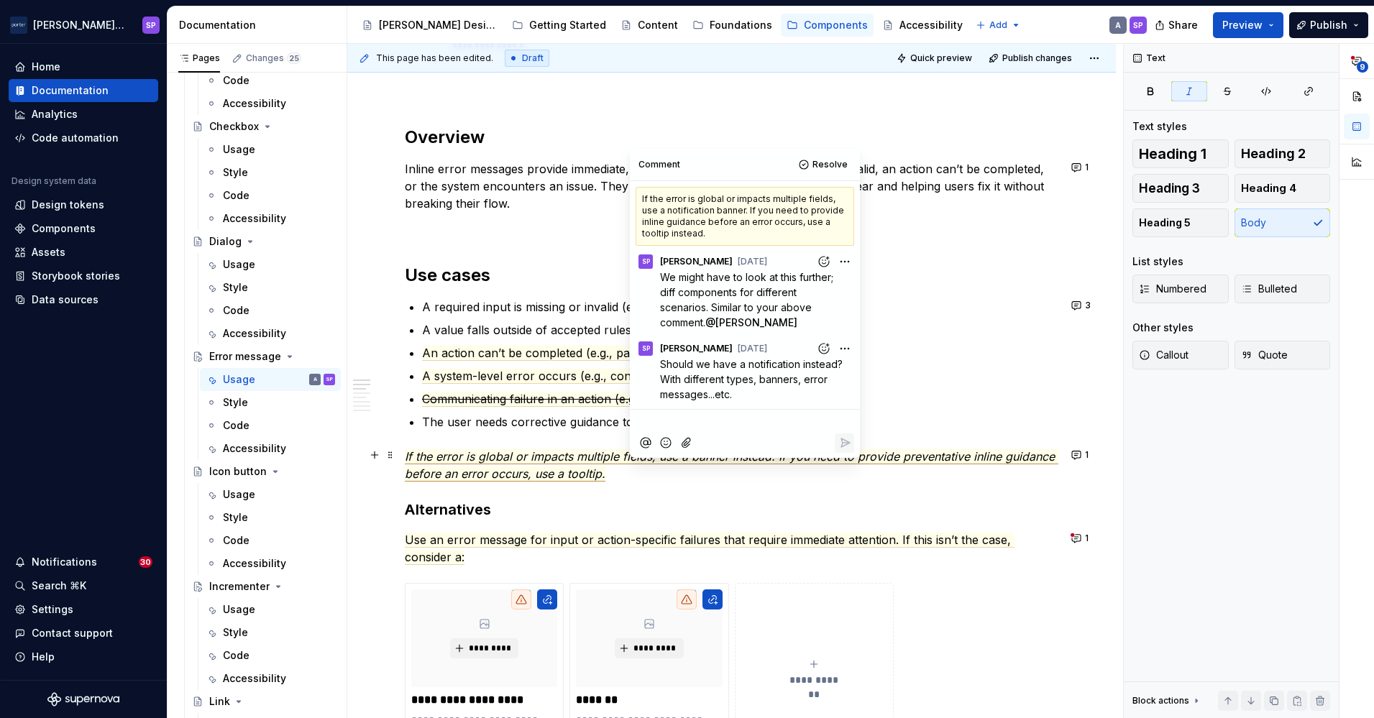
scroll to position [13, 0]
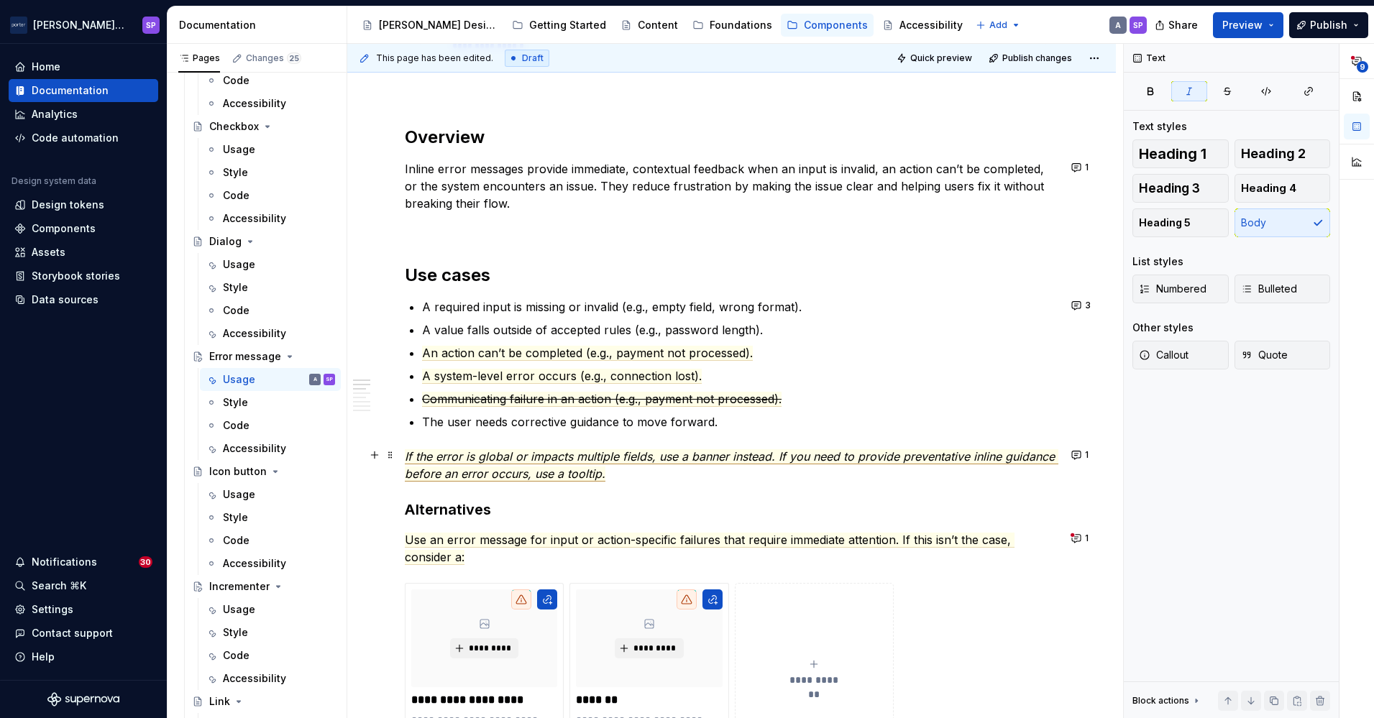
click at [588, 465] on span "If the error is global or impacts multiple fields, use a banner instead. If you…" at bounding box center [732, 465] width 654 height 32
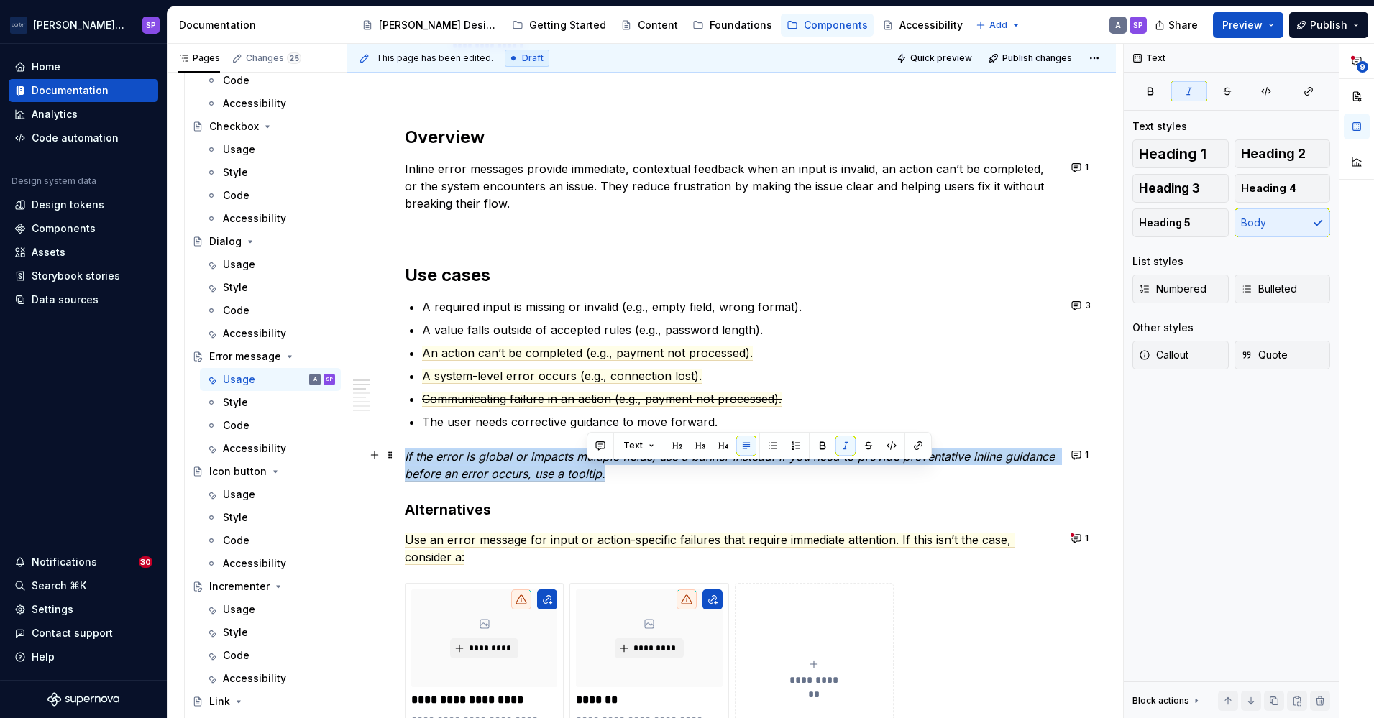
click at [588, 465] on span "If the error is global or impacts multiple fields, use a banner instead. If you…" at bounding box center [732, 465] width 654 height 32
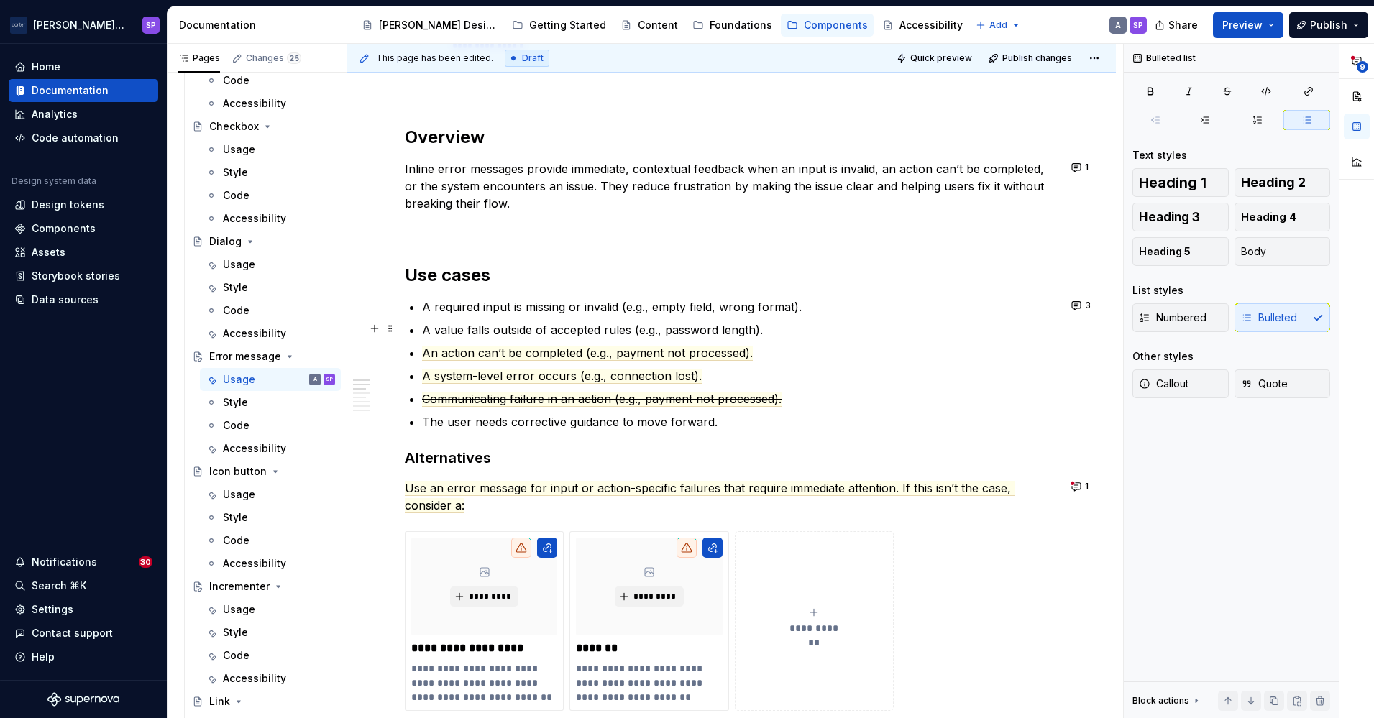
click at [814, 328] on p "A value falls outside of accepted rules (e.g., password length)." at bounding box center [740, 329] width 636 height 17
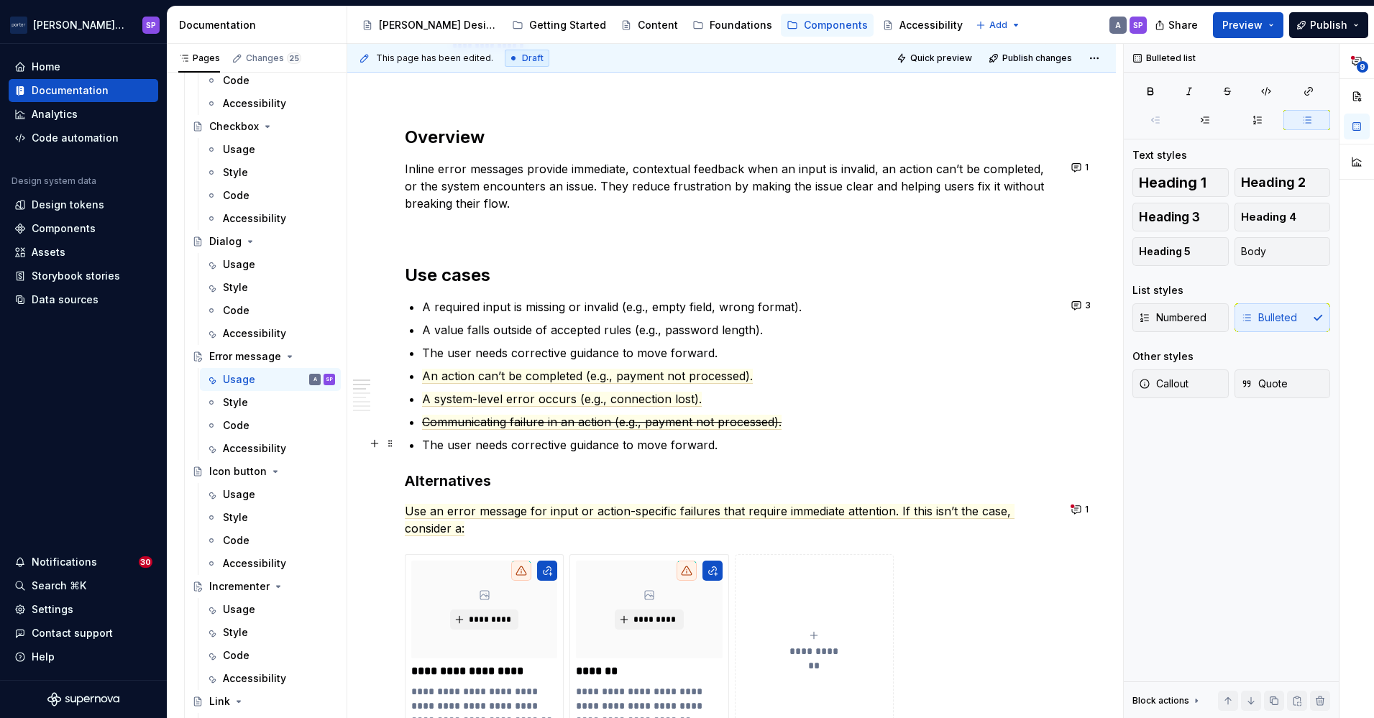
click at [644, 449] on p "The user needs corrective guidance to move forward." at bounding box center [740, 445] width 636 height 17
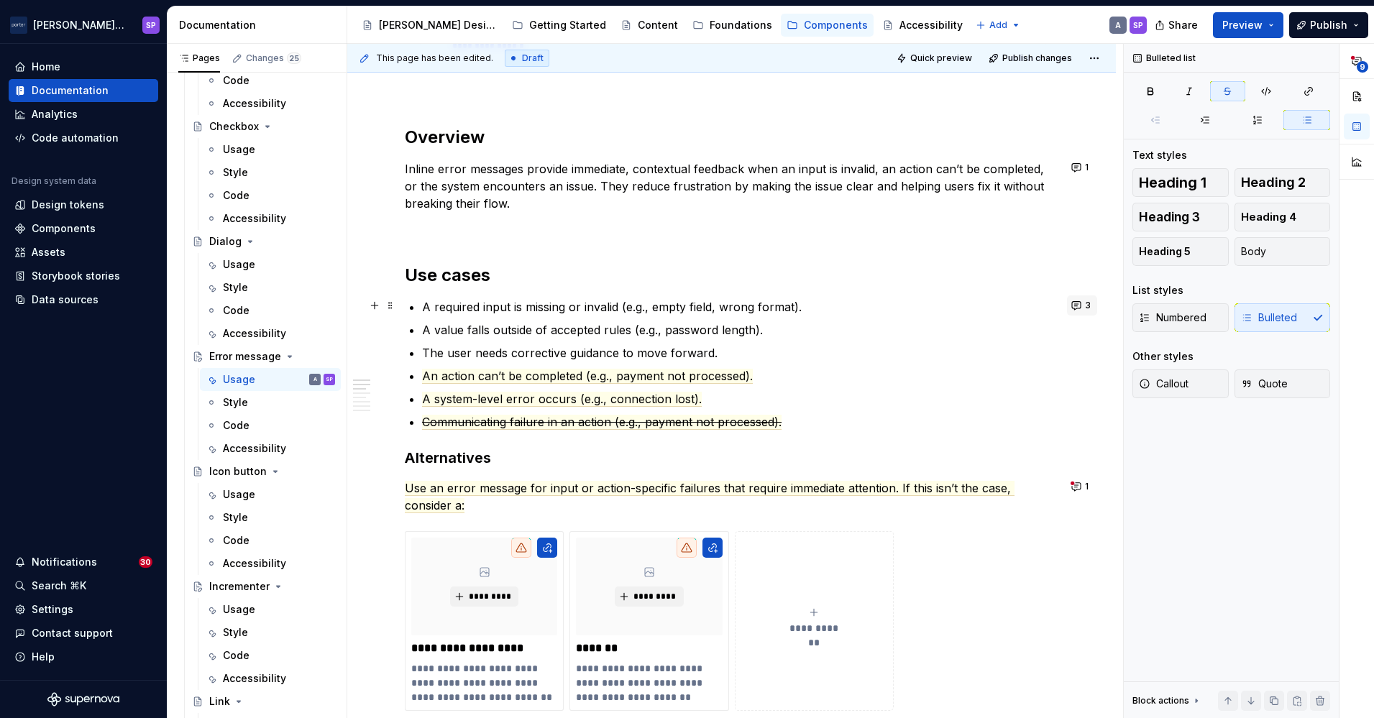
click at [1080, 306] on button "3" at bounding box center [1082, 306] width 30 height 20
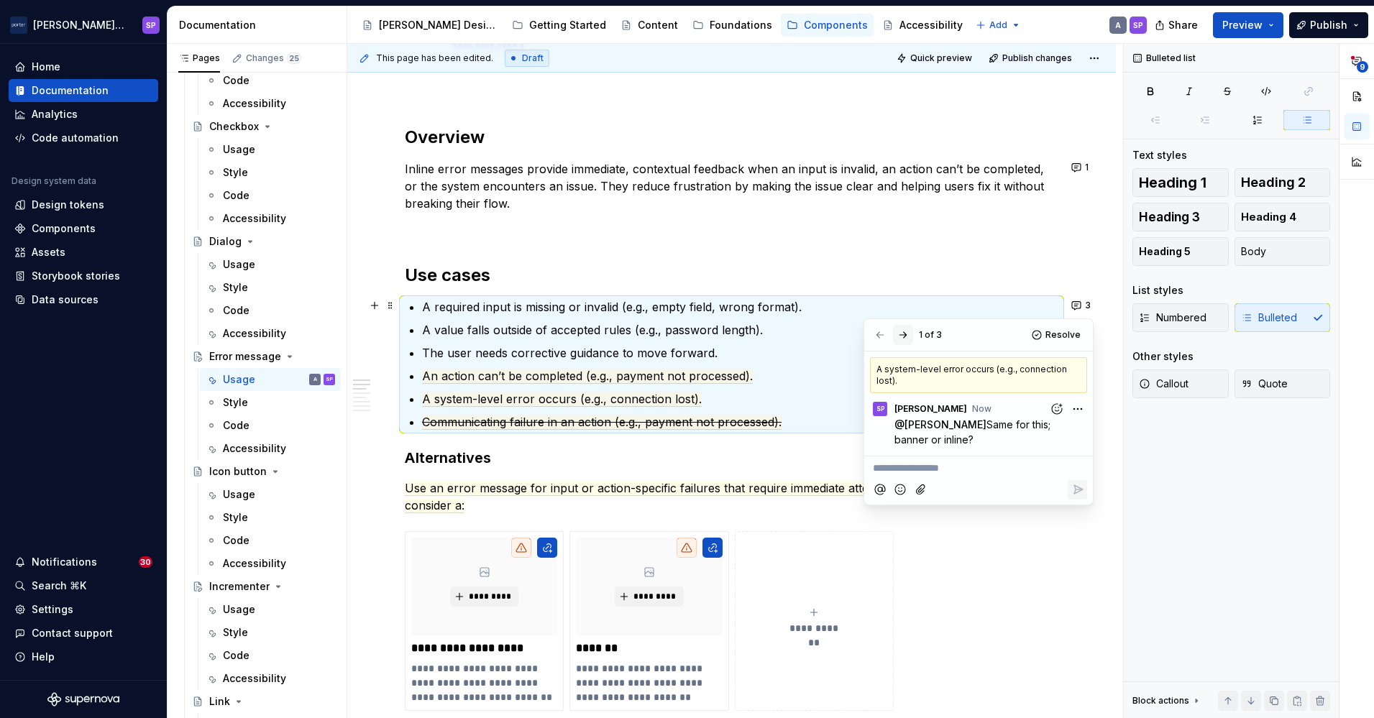
click at [904, 337] on button "button" at bounding box center [903, 335] width 20 height 20
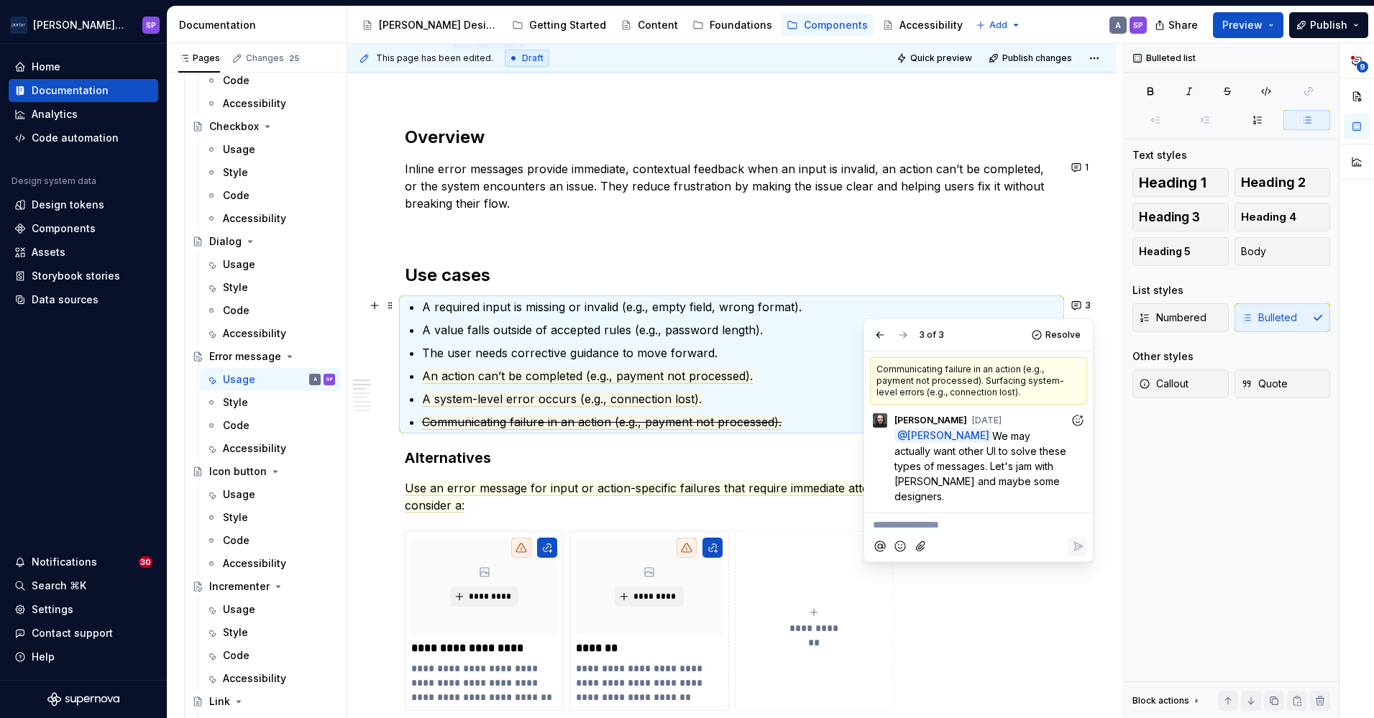
click at [798, 304] on p "A required input is missing or invalid (e.g., empty field, wrong format)." at bounding box center [740, 306] width 636 height 17
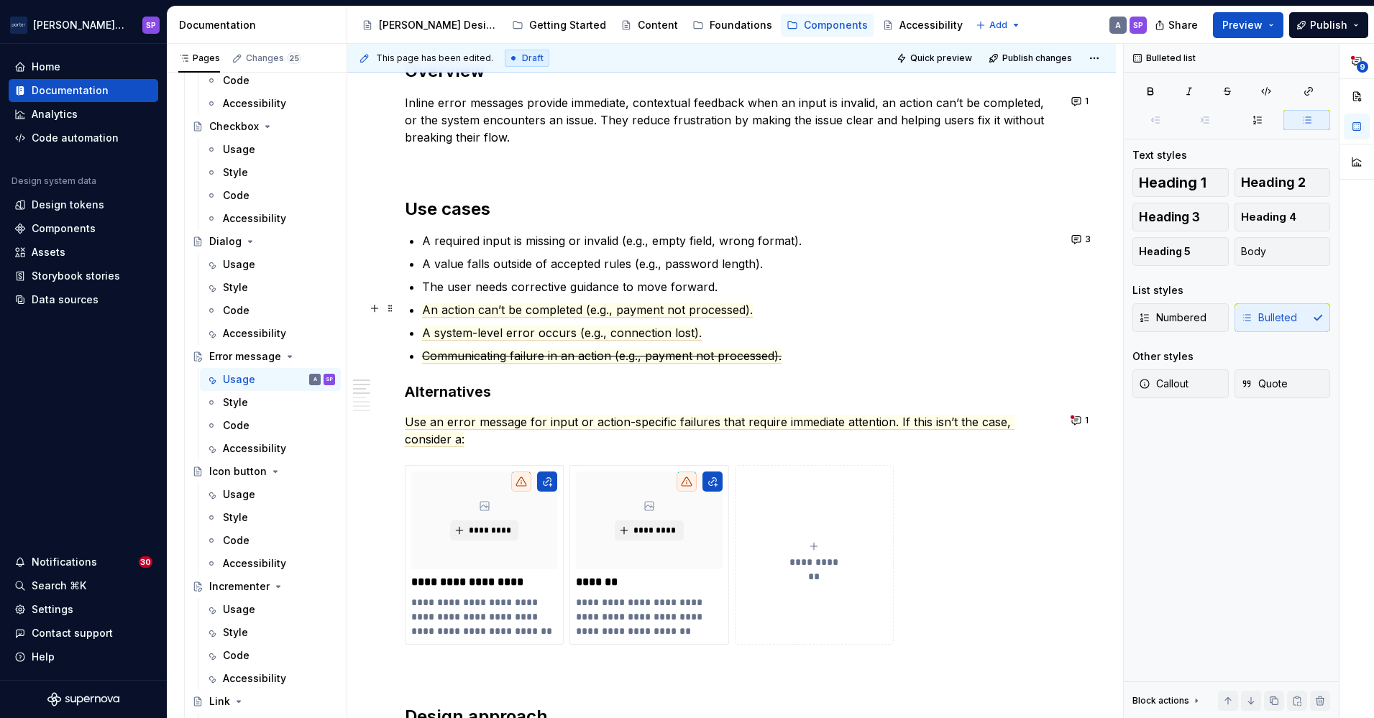
scroll to position [826, 0]
click at [1085, 418] on span "1" at bounding box center [1087, 420] width 4 height 12
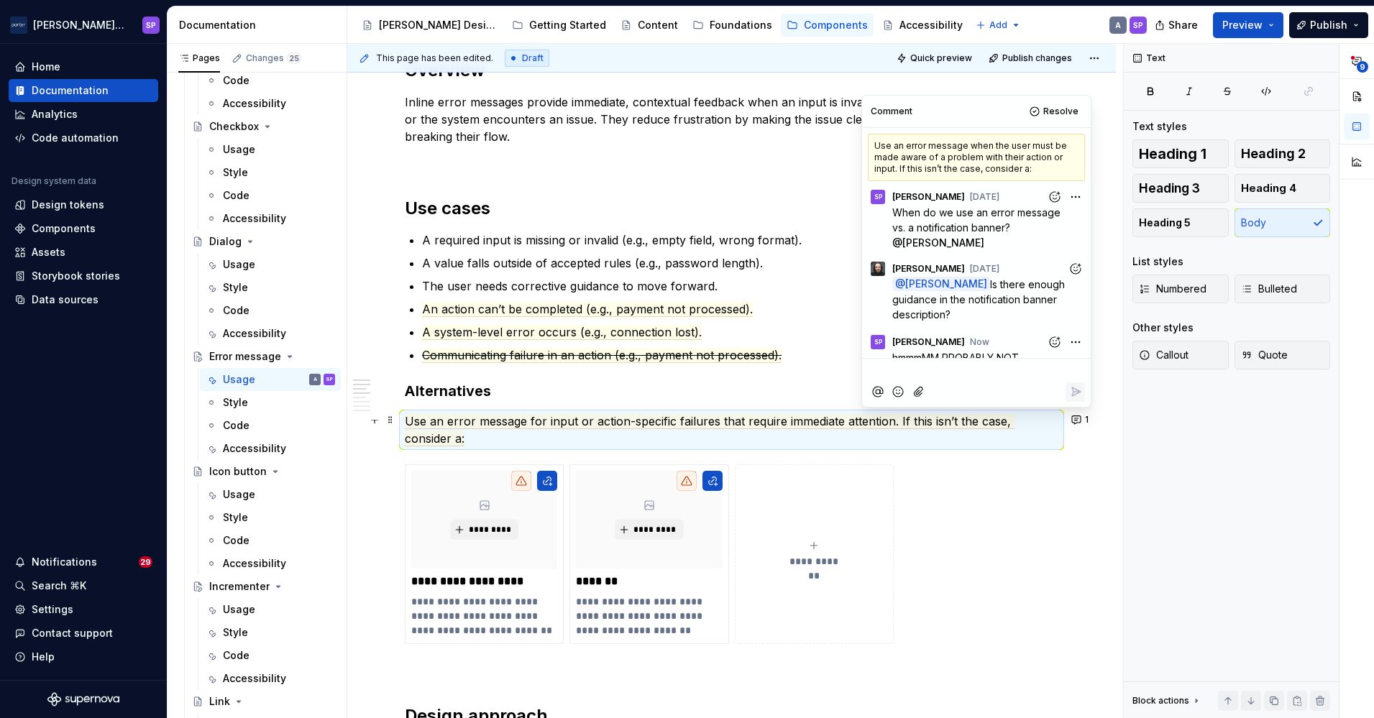
scroll to position [14, 0]
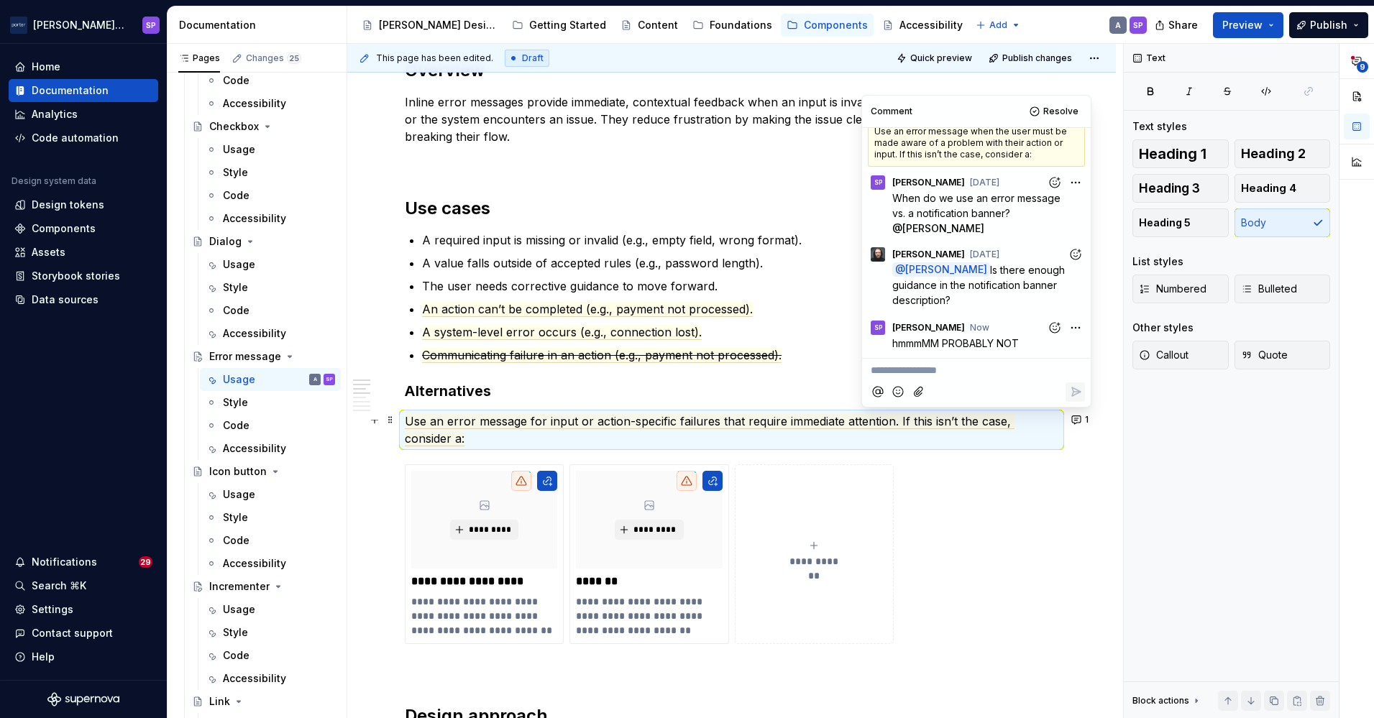
click at [524, 405] on div "**********" at bounding box center [732, 547] width 654 height 2111
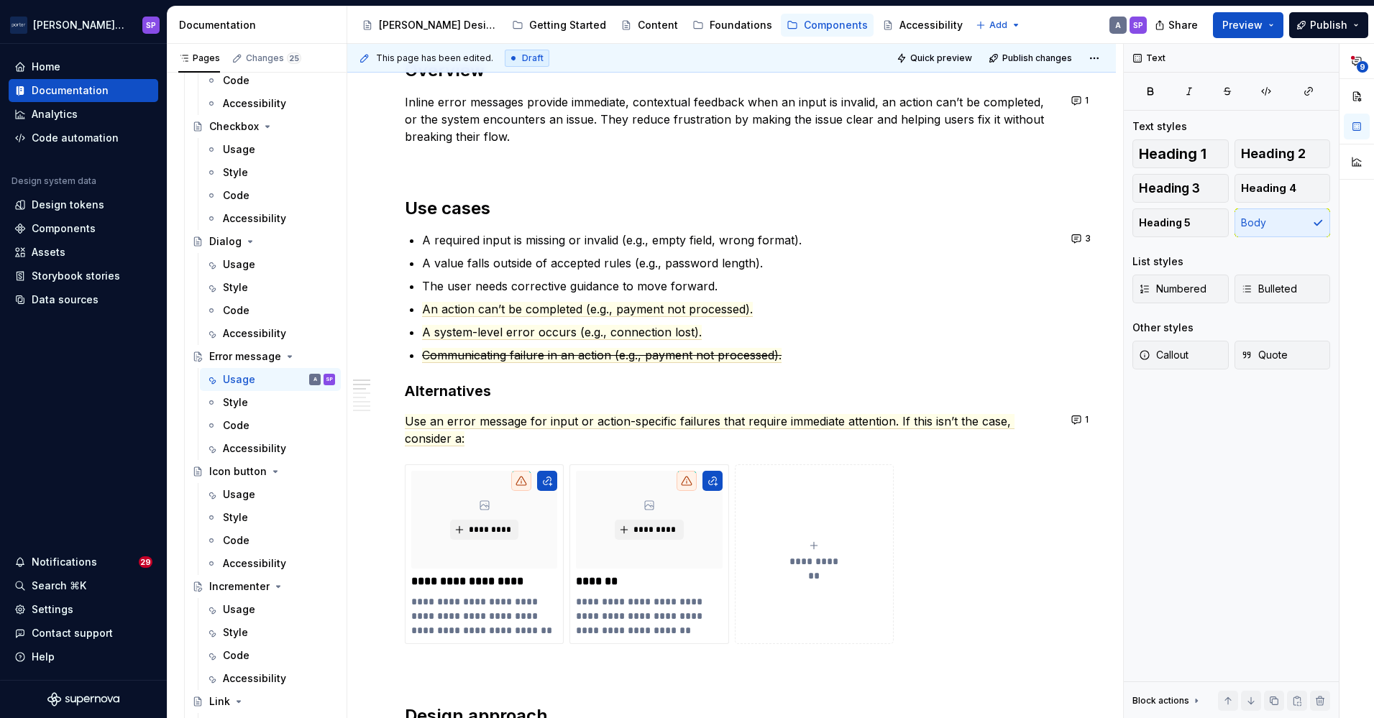
scroll to position [0, 0]
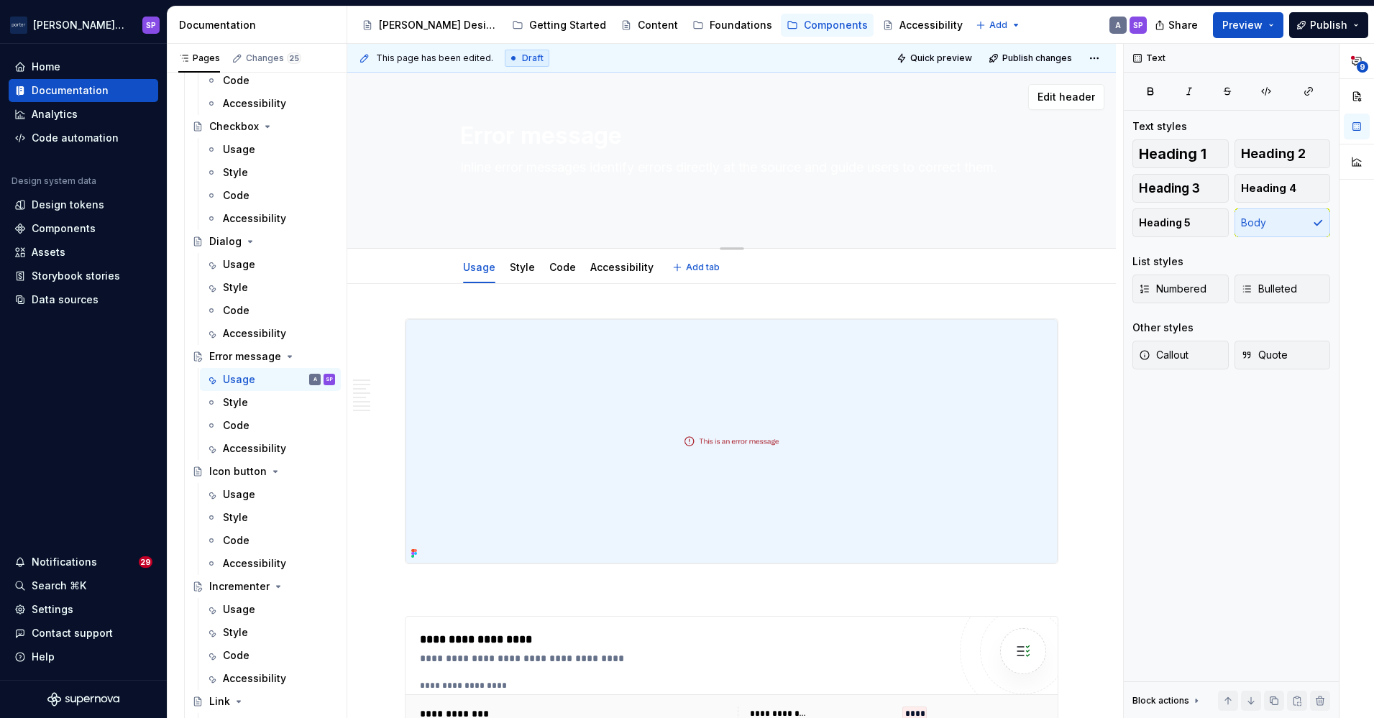
click at [506, 181] on textarea "Inline error messages identify errors directly at the source and guide users to…" at bounding box center [729, 185] width 544 height 58
paste textarea "highlight problems where they occur and tell users how to resolve"
type textarea "*"
type textarea "Inline error messages highlight problems where they occur and tell users how to…"
type textarea "*"
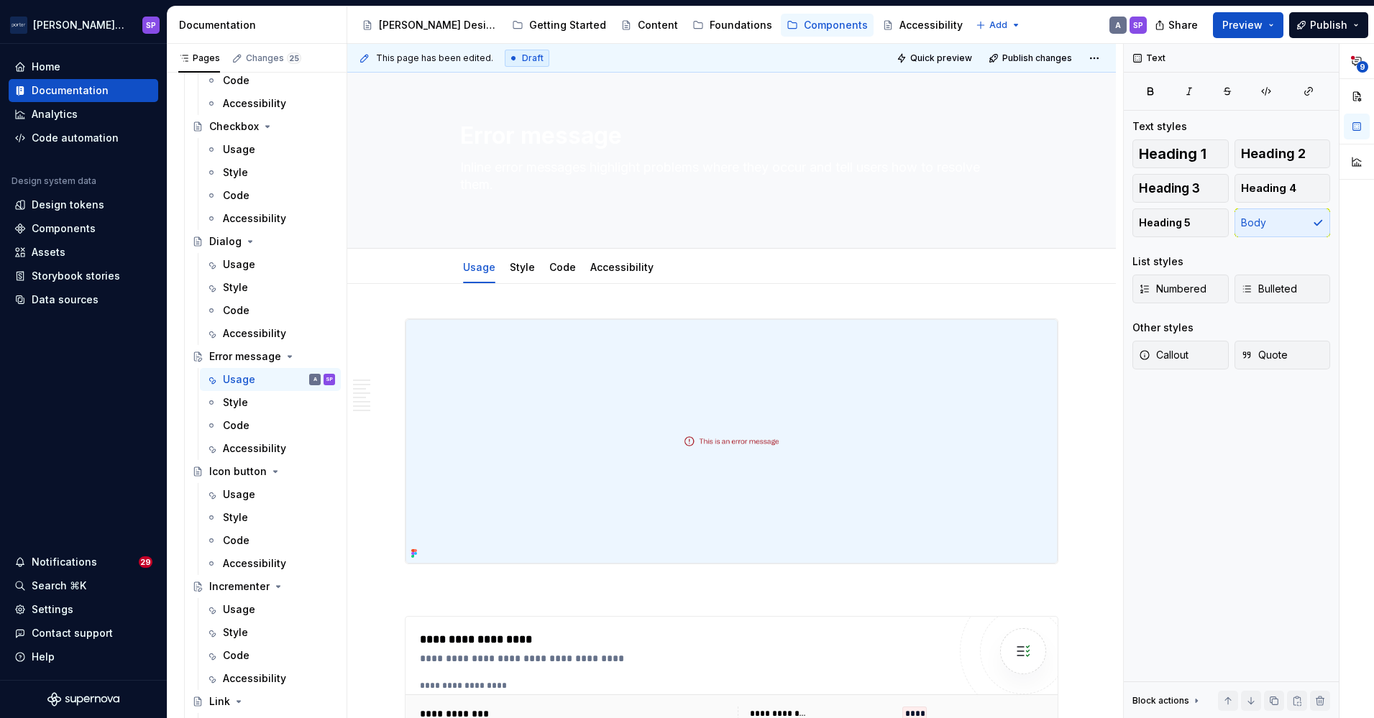
type textarea "Inline error messages highlight problems where they occur and tell users how to…"
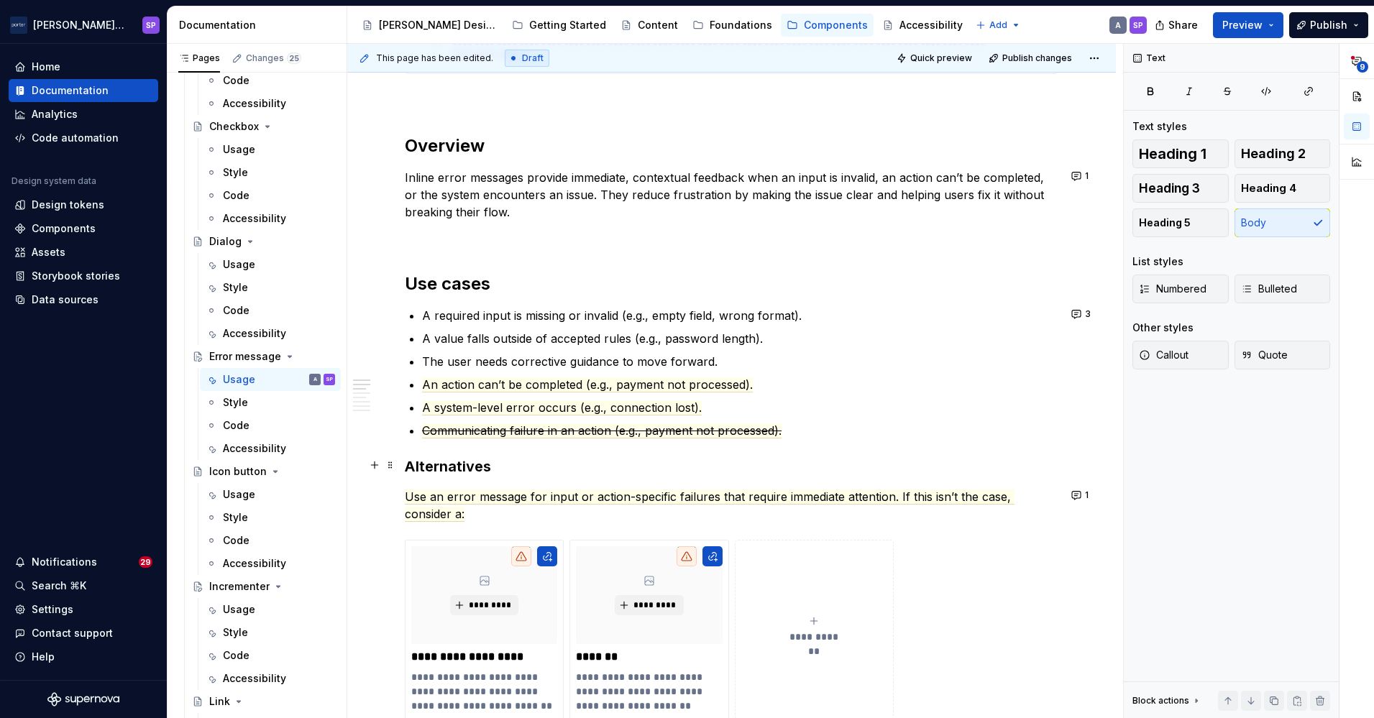
scroll to position [752, 0]
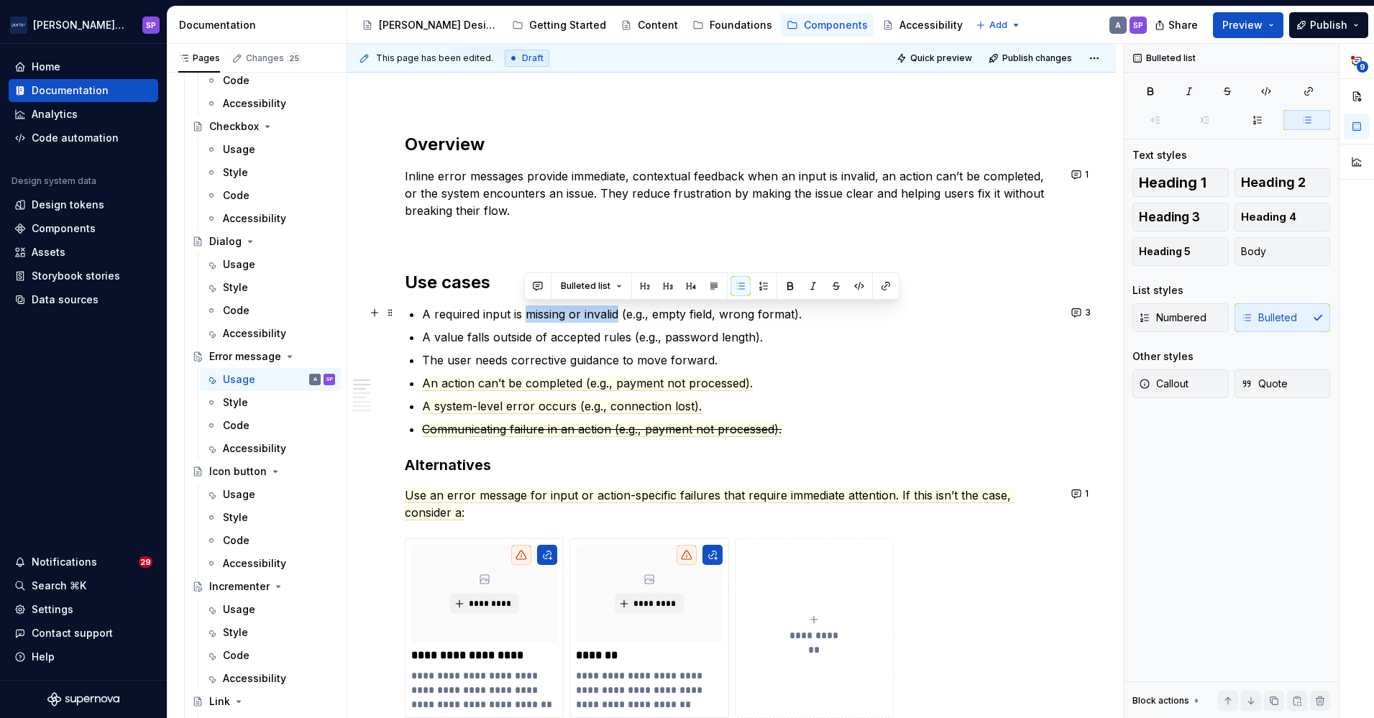
drag, startPoint x: 525, startPoint y: 311, endPoint x: 618, endPoint y: 315, distance: 93.6
click at [618, 315] on p "A required input is missing or invalid (e.g., empty field, wrong format)." at bounding box center [740, 314] width 636 height 17
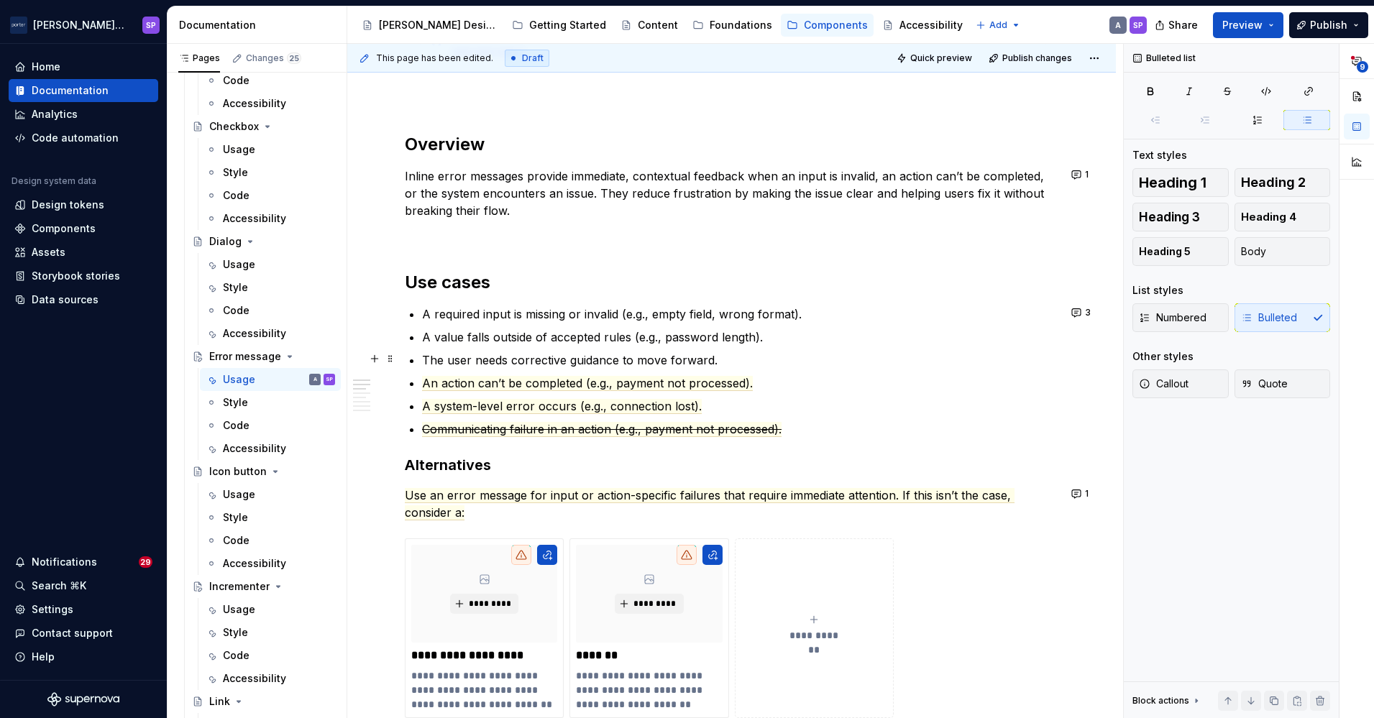
click at [580, 365] on p "The user needs corrective guidance to move forward." at bounding box center [740, 360] width 636 height 17
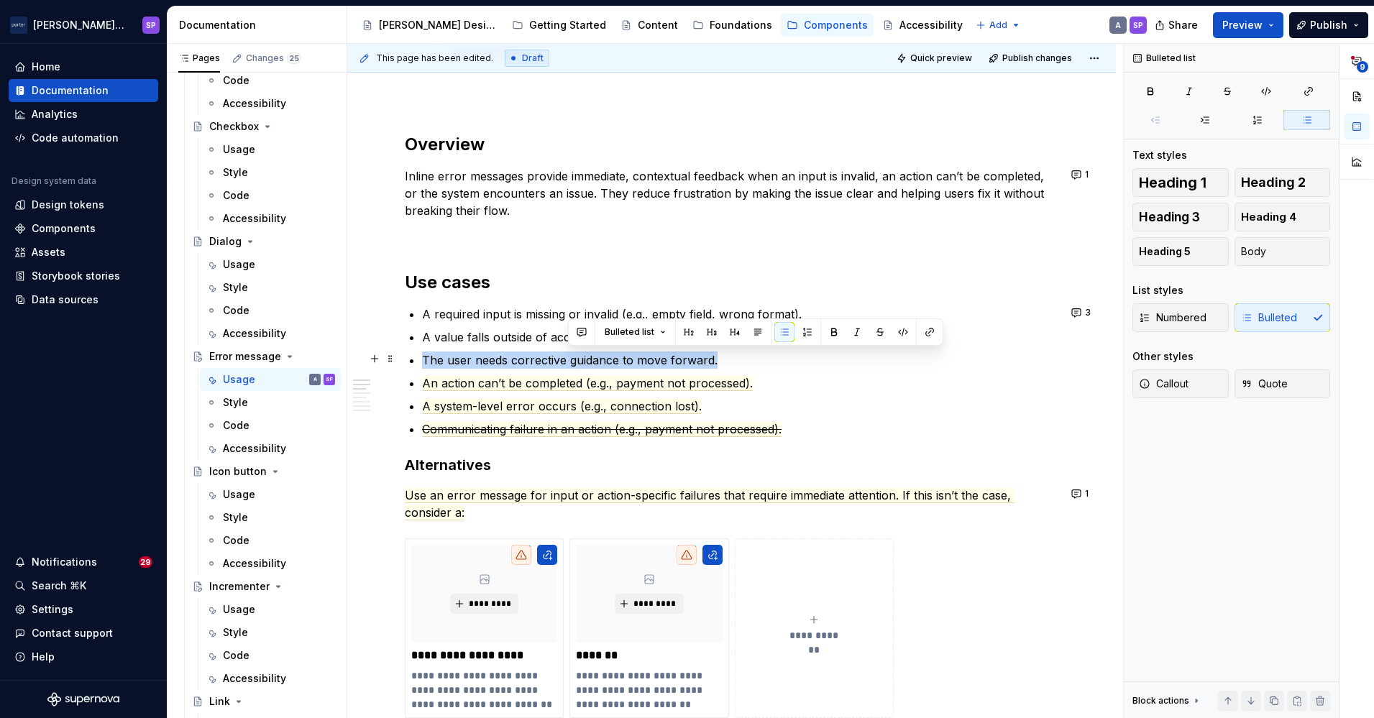
click at [580, 365] on p "The user needs corrective guidance to move forward." at bounding box center [740, 360] width 636 height 17
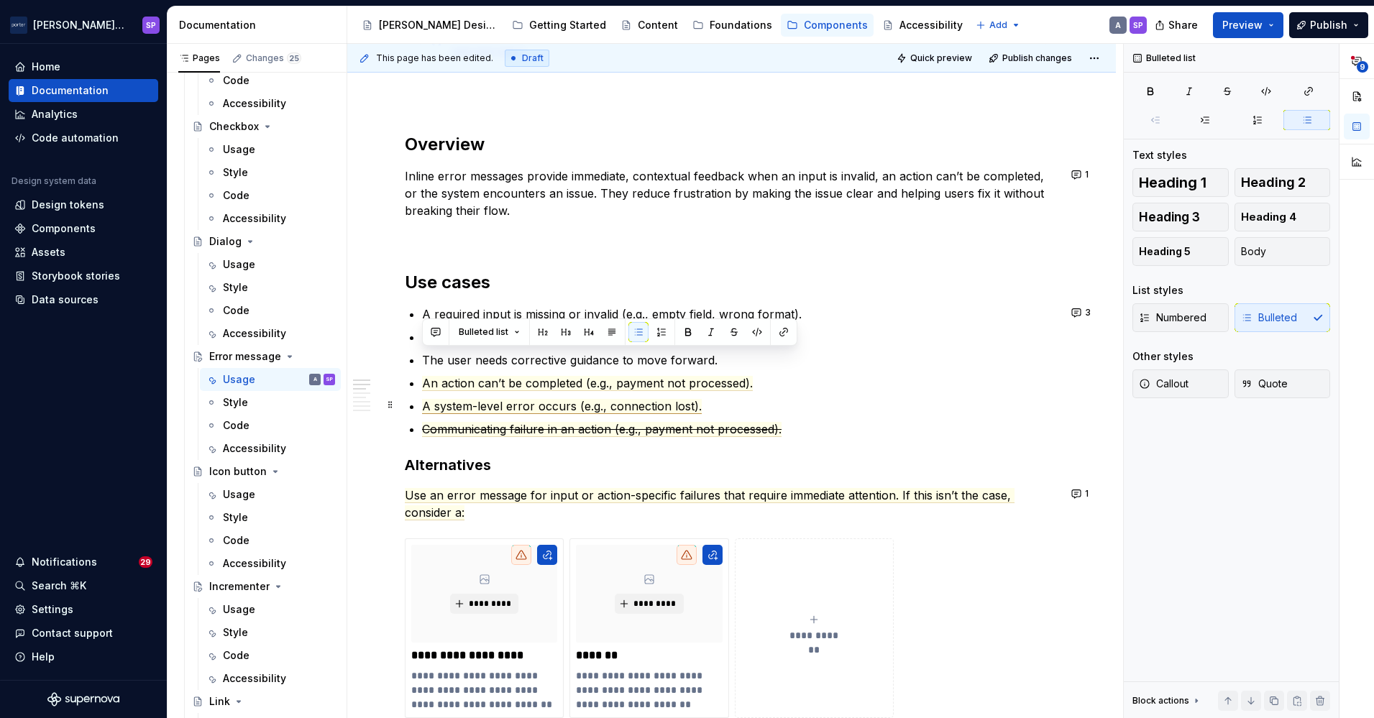
click at [570, 413] on p "A system-level error occurs (e.g., connection lost)." at bounding box center [740, 406] width 636 height 17
click at [563, 370] on ul "A required input is missing or invalid (e.g., empty field, wrong format). A val…" at bounding box center [740, 372] width 636 height 132
click at [459, 499] on span "Use an error message for input or action-specific failures that require immedia…" at bounding box center [710, 504] width 610 height 32
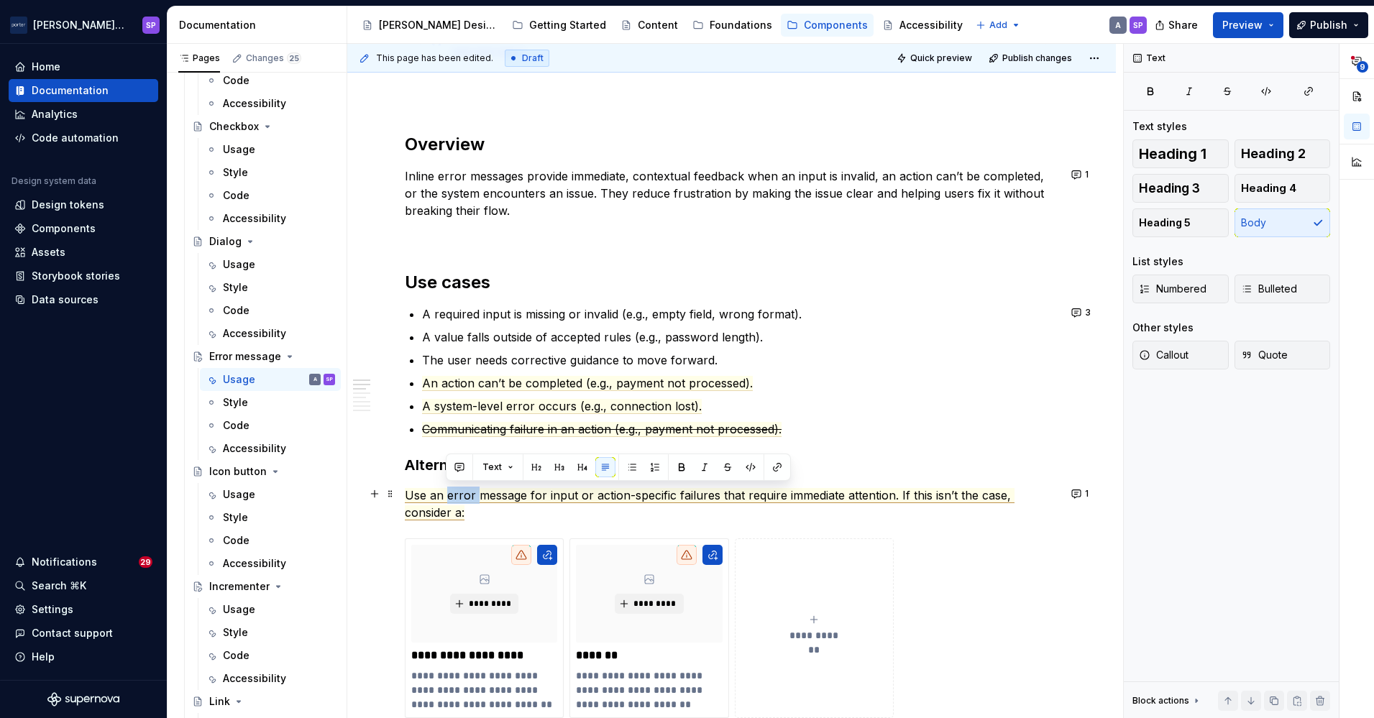
click at [459, 499] on span "Use an error message for input or action-specific failures that require immedia…" at bounding box center [710, 504] width 610 height 32
click at [833, 496] on span "Use an inline error message for input or action-specific failures that require …" at bounding box center [725, 504] width 641 height 32
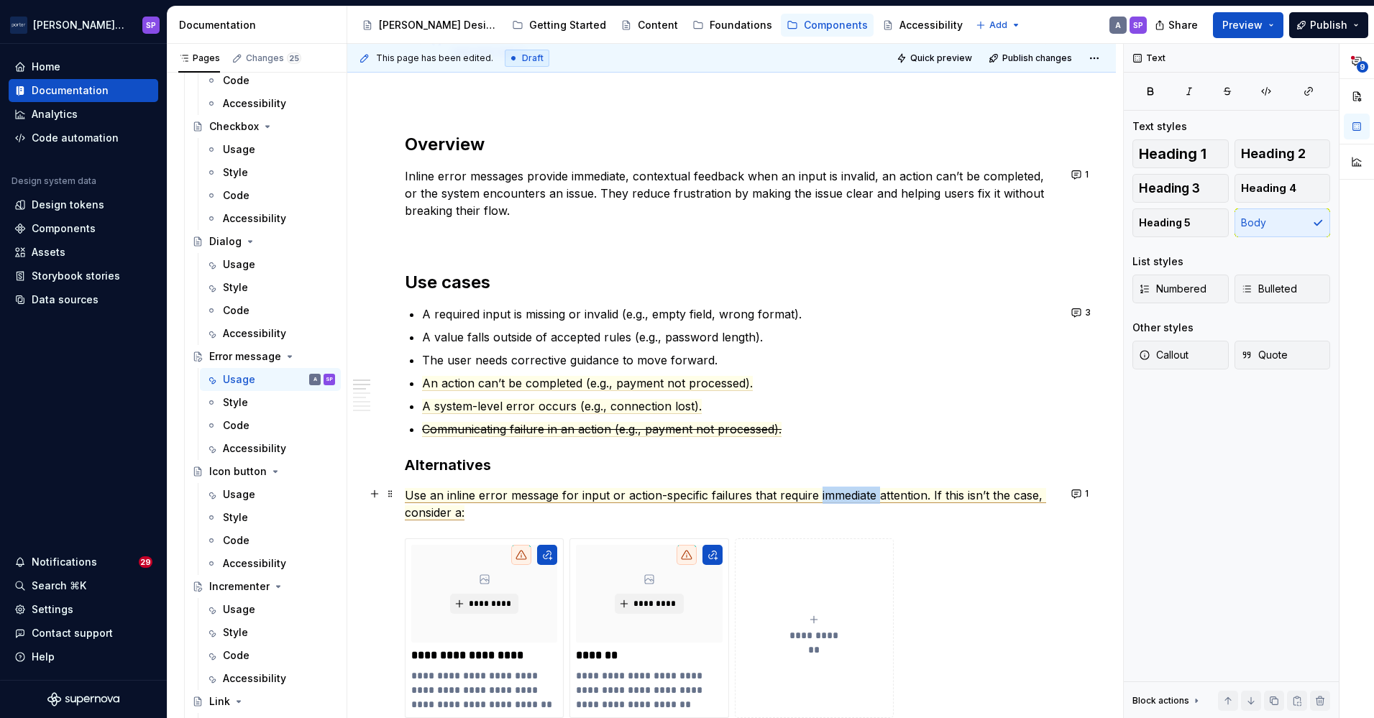
click at [833, 496] on span "Use an inline error message for input or action-specific failures that require …" at bounding box center [725, 504] width 641 height 32
click at [748, 497] on span "Use an inline error message for input or action-specific failures that require …" at bounding box center [725, 504] width 641 height 32
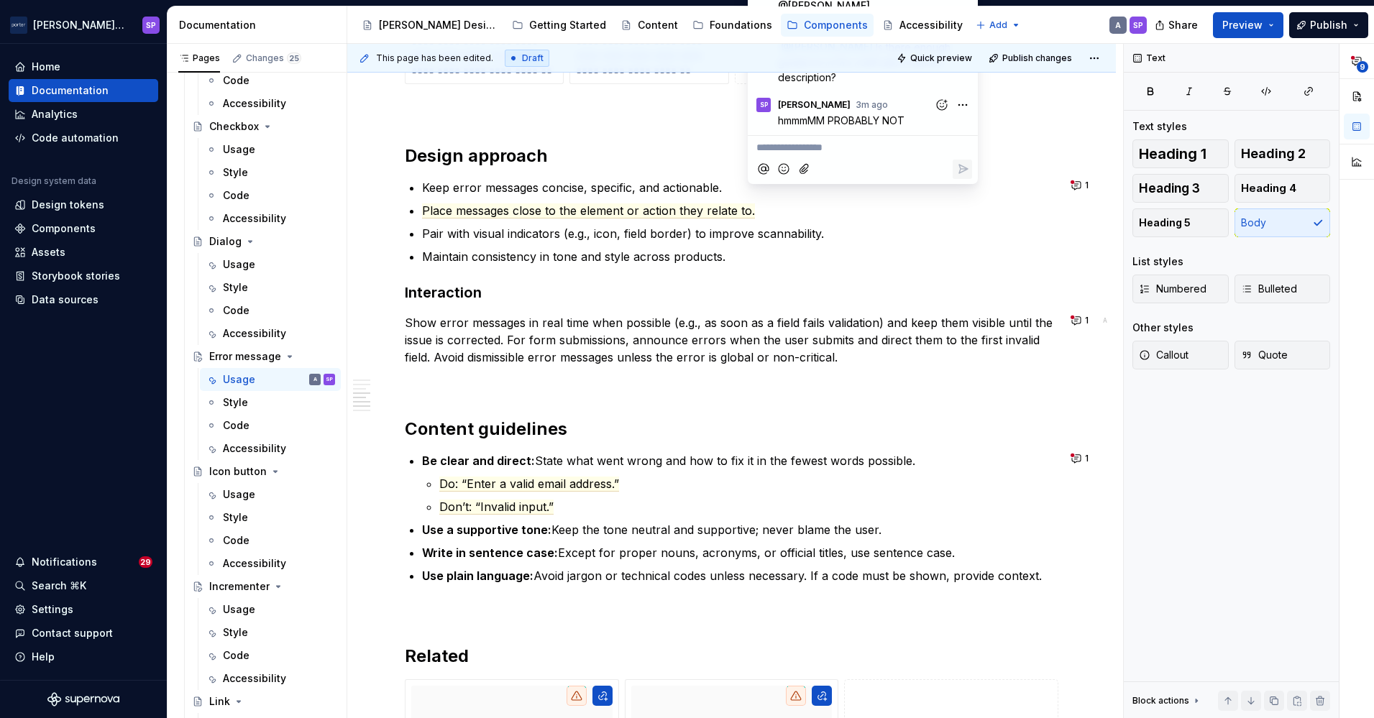
scroll to position [1417, 0]
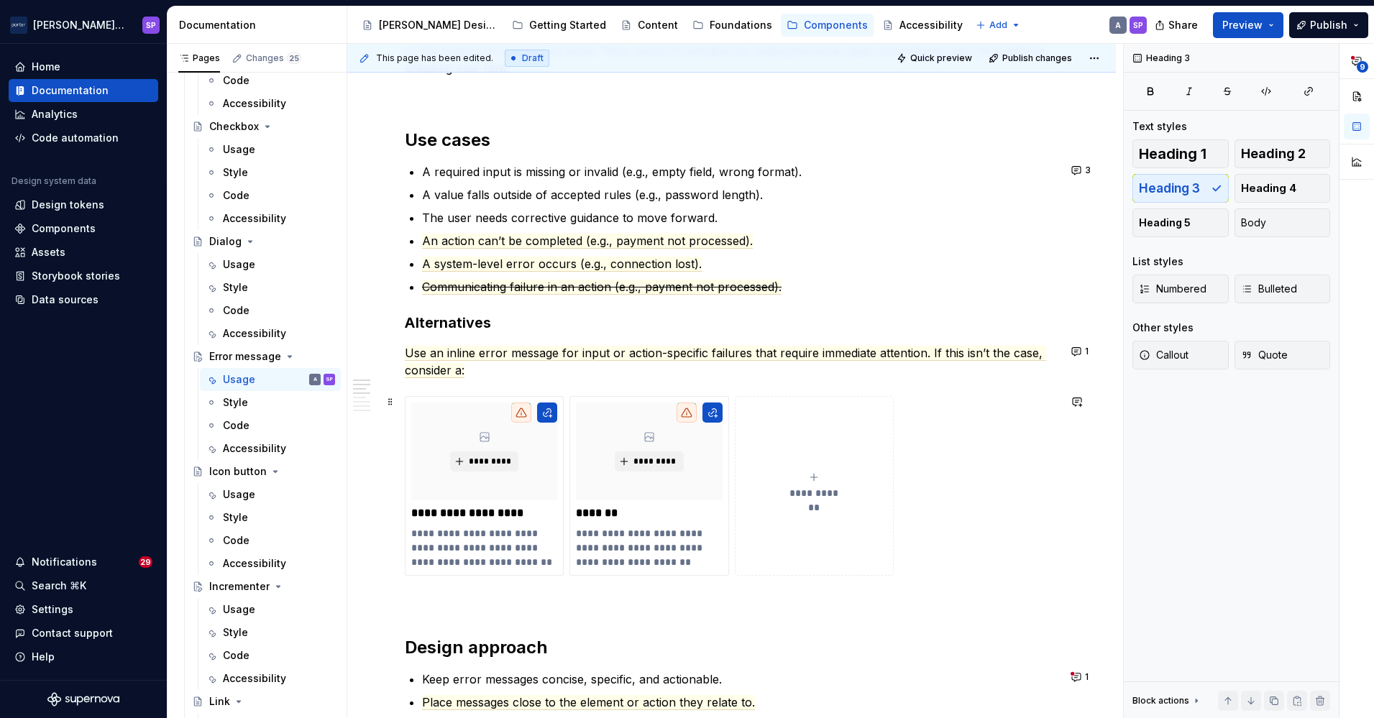
scroll to position [856, 0]
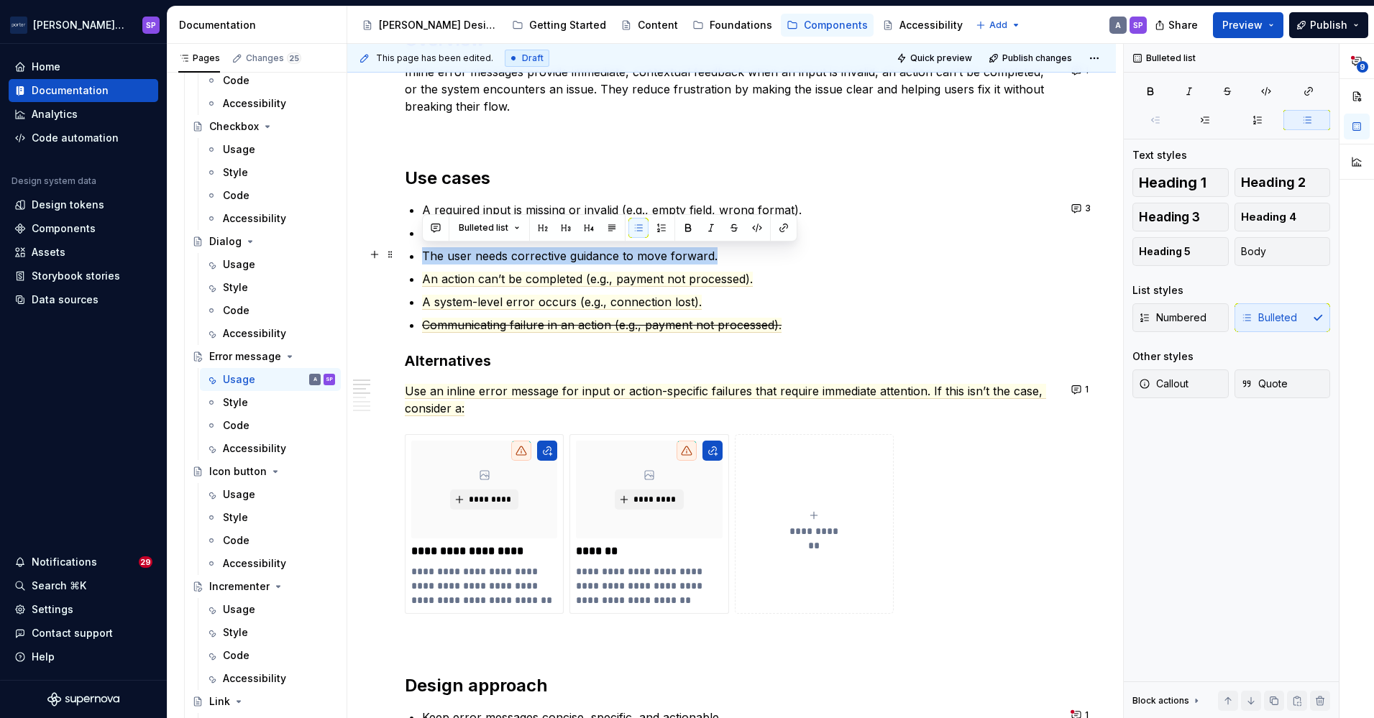
drag, startPoint x: 769, startPoint y: 260, endPoint x: 425, endPoint y: 257, distance: 344.5
click at [425, 257] on p "The user needs corrective guidance to move forward." at bounding box center [740, 255] width 636 height 17
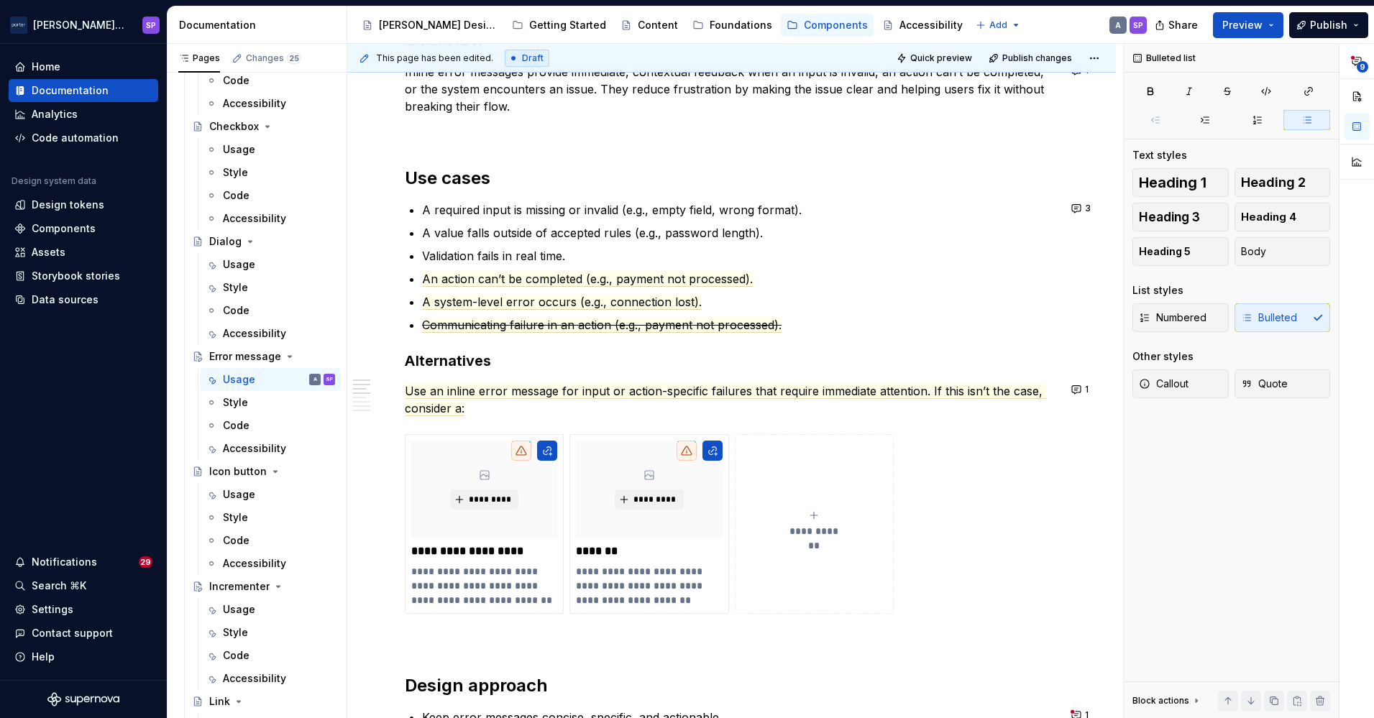
click at [425, 257] on p "Validation fails in real time." at bounding box center [740, 255] width 636 height 17
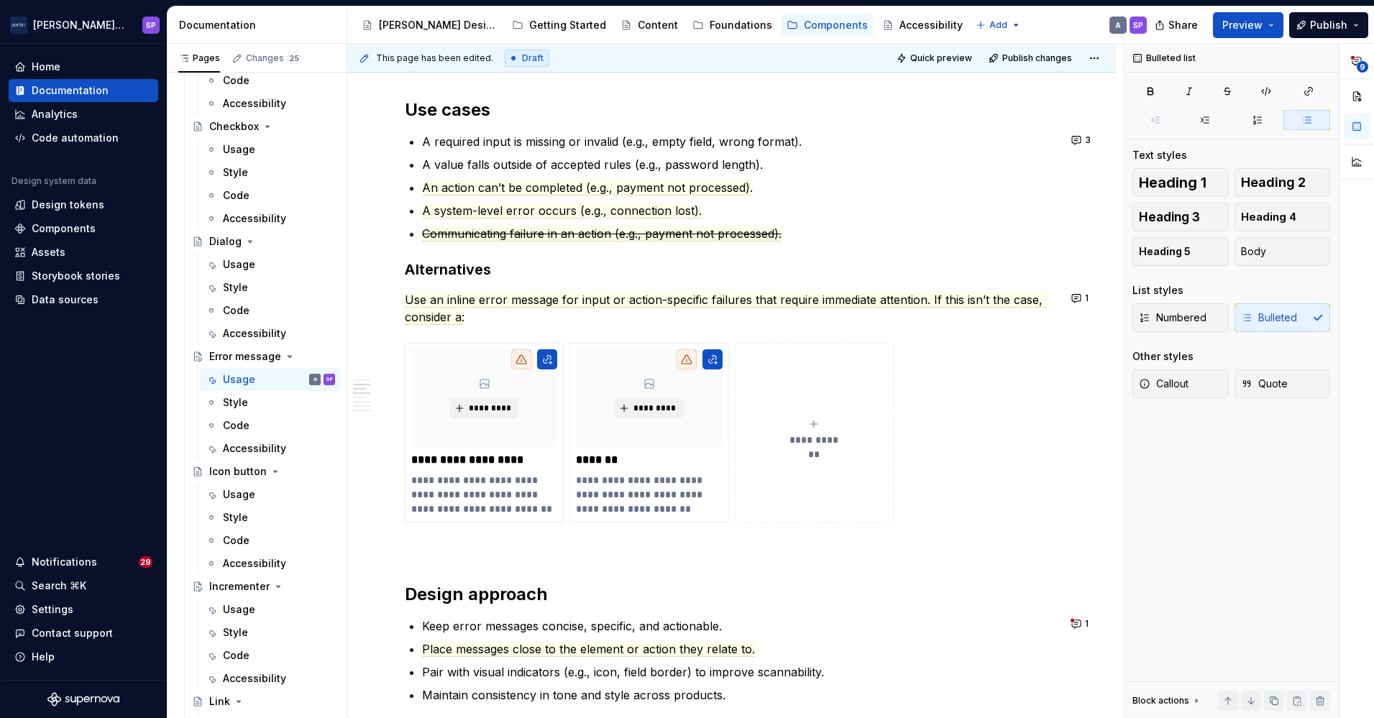
scroll to position [926, 0]
click at [437, 188] on span "An action can’t be completed (e.g., payment not processed)." at bounding box center [587, 187] width 331 height 15
click at [620, 303] on span "Use an inline error message for input or action-specific failures that require …" at bounding box center [725, 308] width 641 height 32
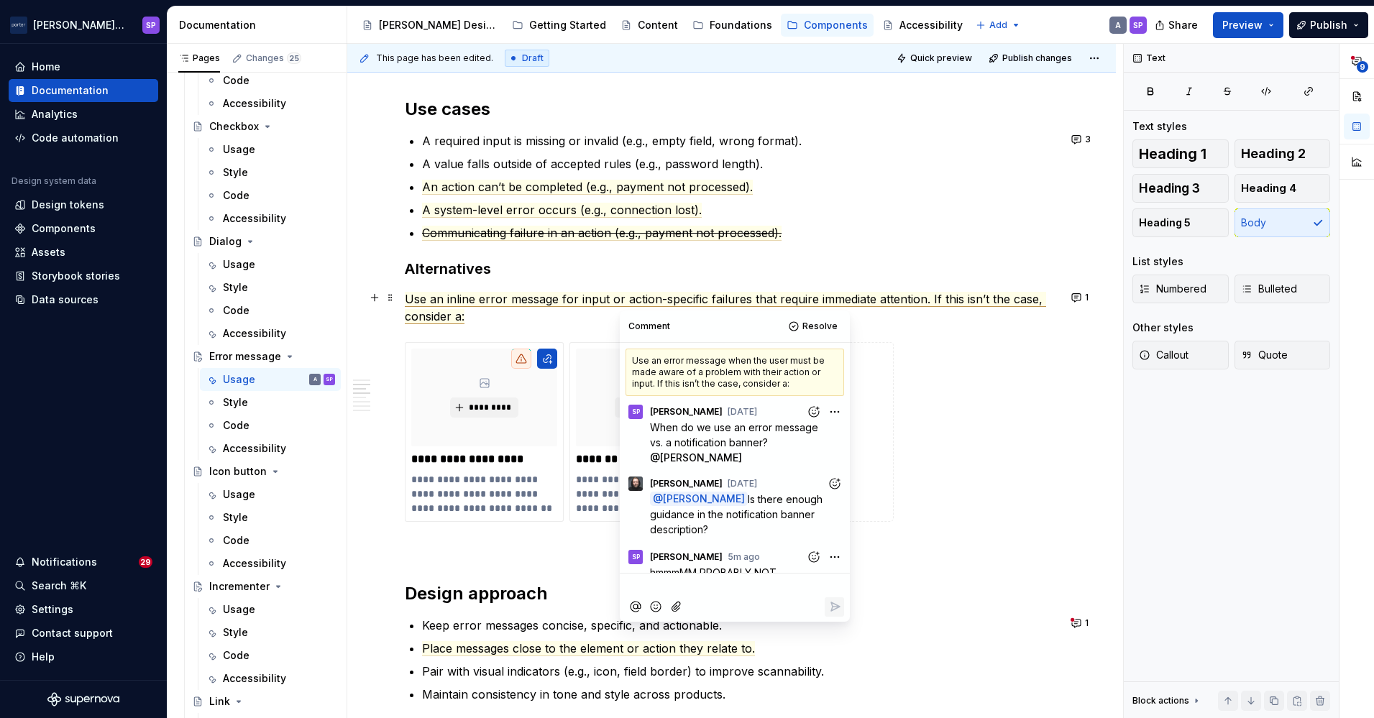
scroll to position [14, 0]
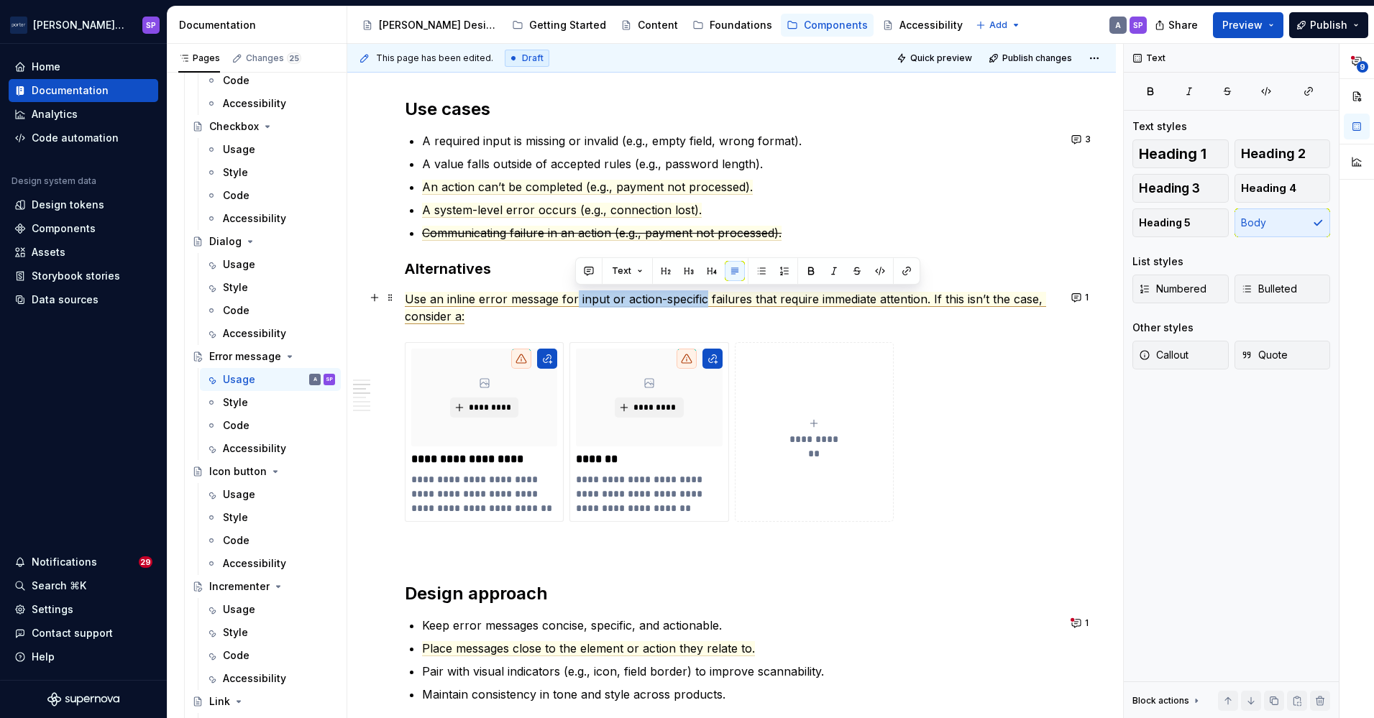
drag, startPoint x: 576, startPoint y: 302, endPoint x: 703, endPoint y: 297, distance: 126.7
click at [703, 297] on span "Use an inline error message for input or action-specific failures that require …" at bounding box center [725, 308] width 641 height 32
click at [754, 292] on span "Use an inline error message for input or action-specific failures that require …" at bounding box center [725, 308] width 641 height 32
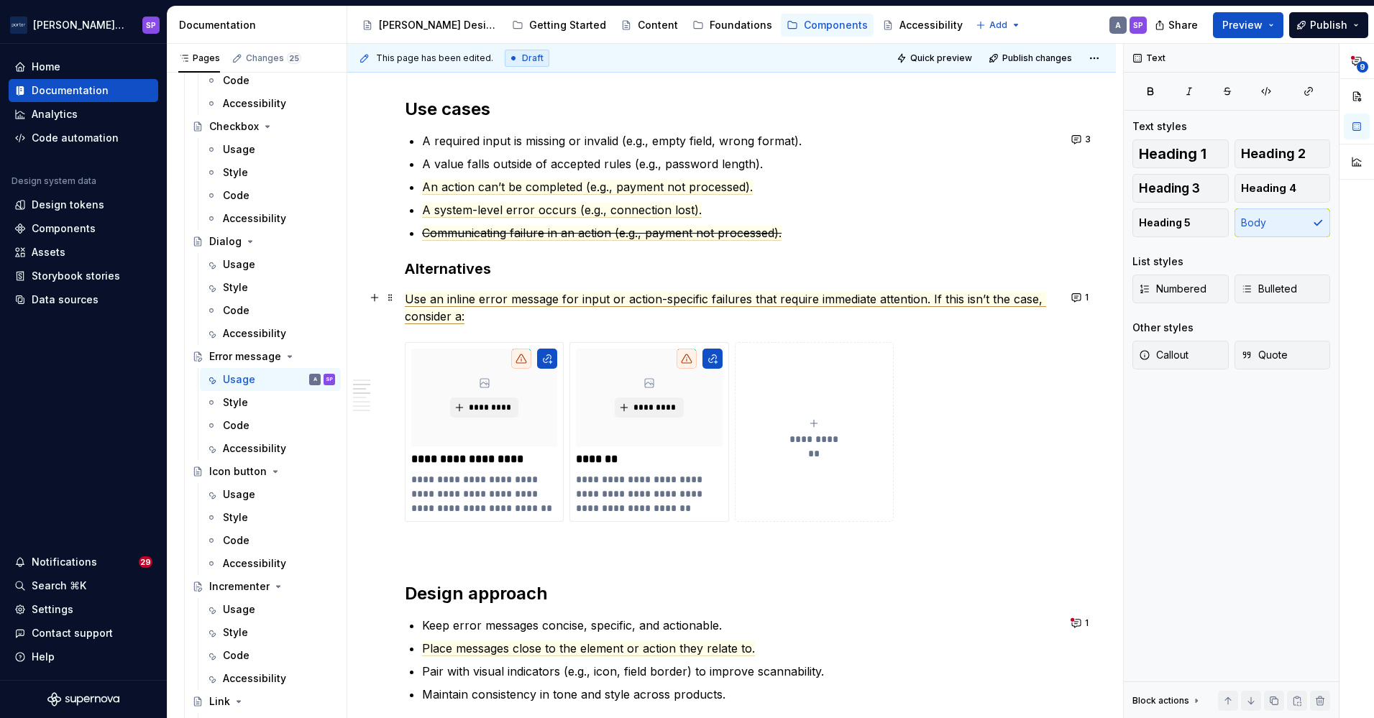
click at [727, 294] on span "Use an inline error message for input or action-specific failures that require …" at bounding box center [725, 308] width 641 height 32
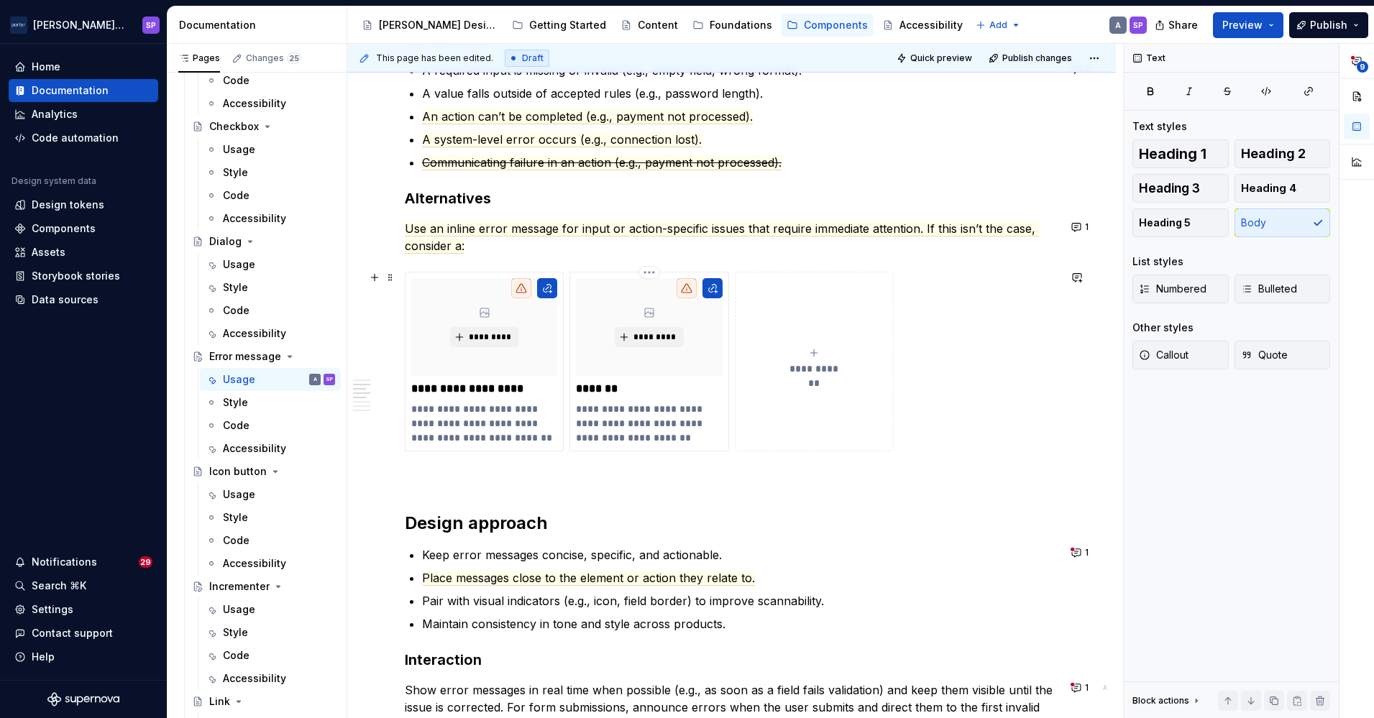
scroll to position [997, 0]
drag, startPoint x: 511, startPoint y: 434, endPoint x: 468, endPoint y: 424, distance: 44.3
click at [468, 424] on p "**********" at bounding box center [483, 422] width 145 height 43
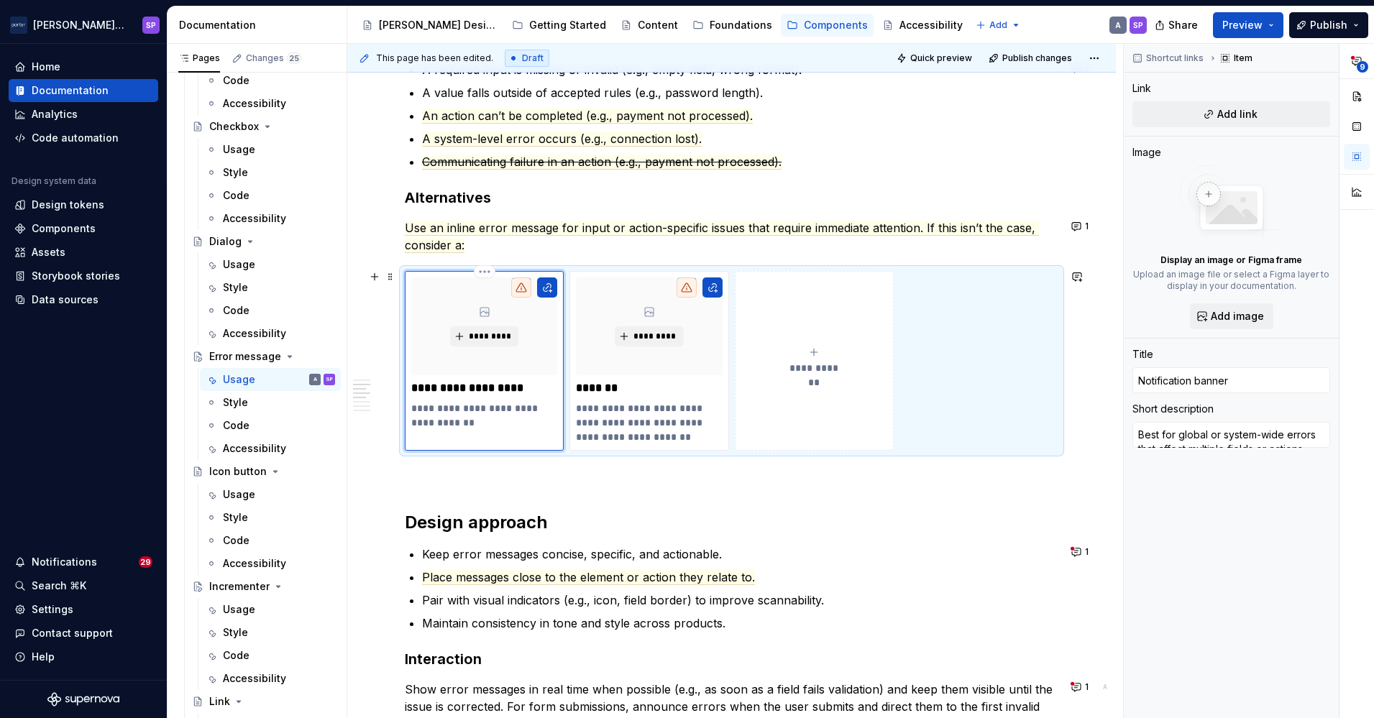
type textarea "*"
type textarea "Best for global or system-wide errors"
type textarea "*"
type textarea "Best for global or system-wide errors"
type textarea "*"
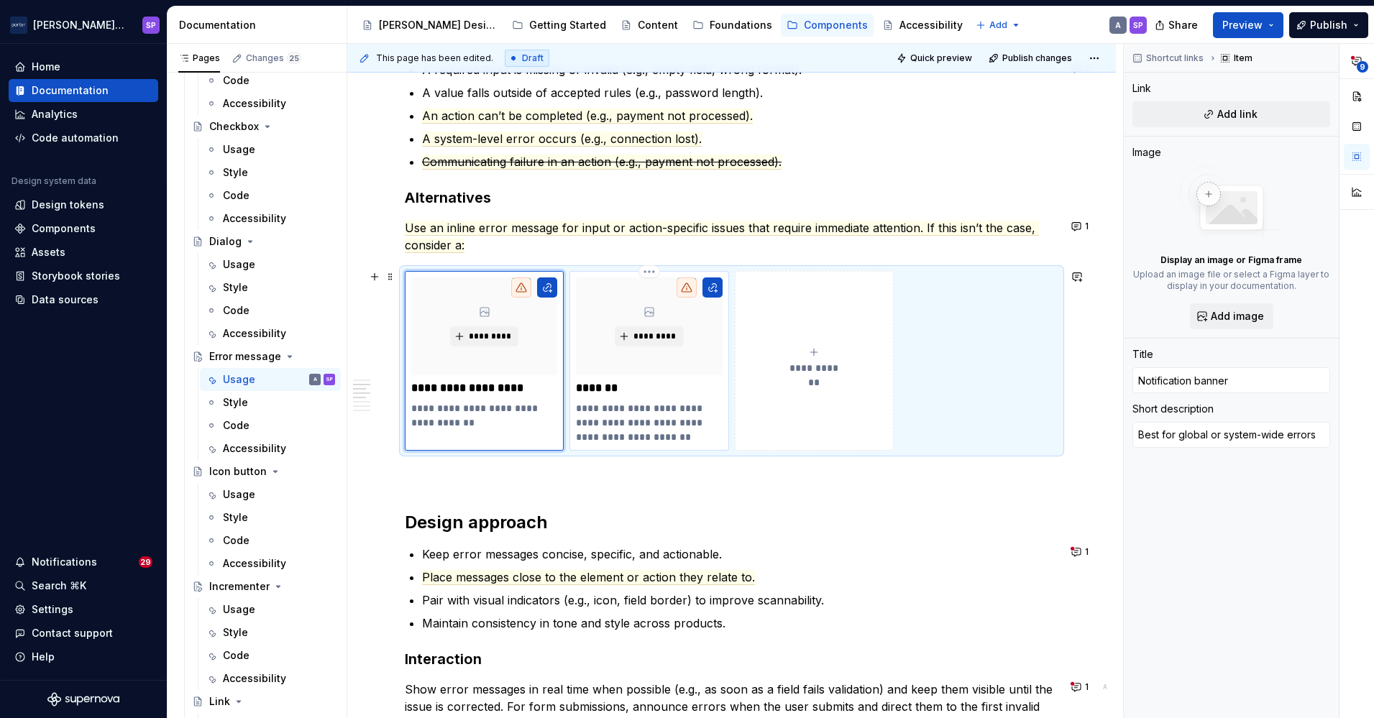
type textarea "Best for global or system-wide errors t"
type textarea "*"
type textarea "Best for global or system-wide errors that a"
type textarea "*"
type textarea "Best for global or system-wide errors that ap"
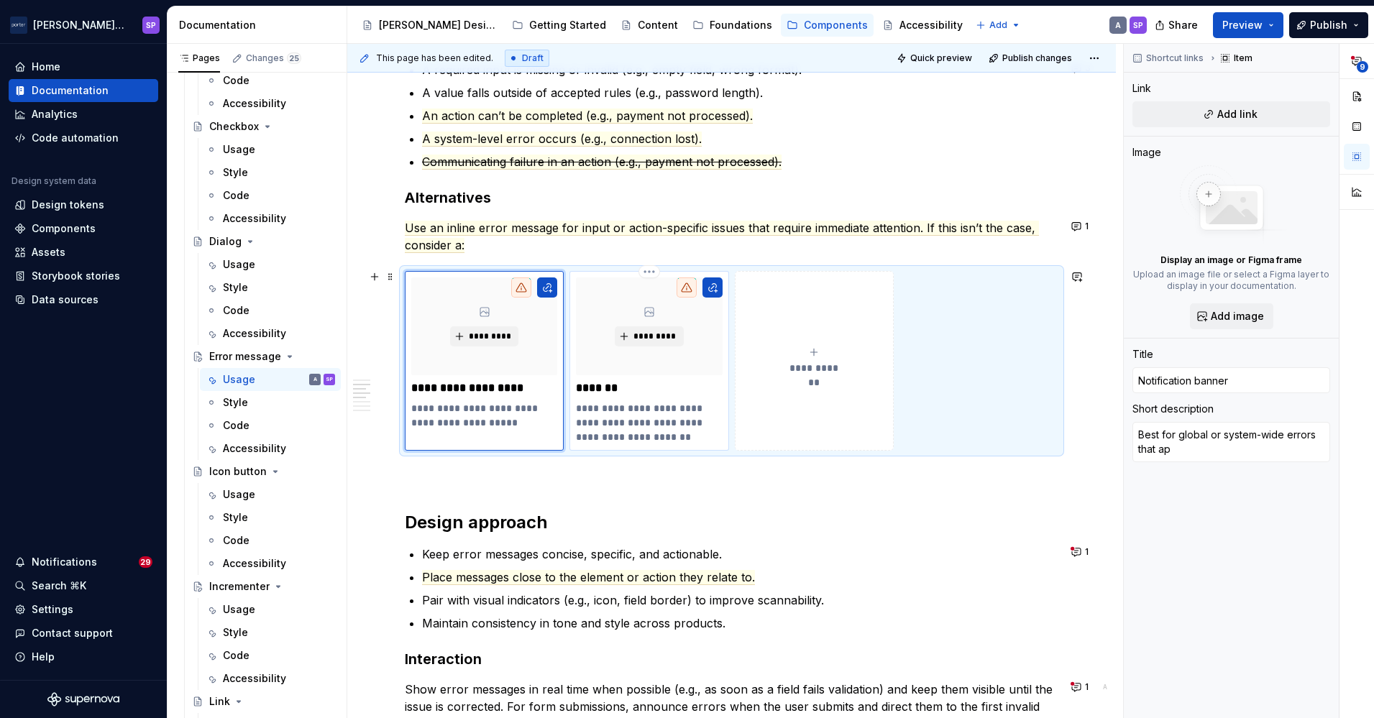
type textarea "*"
type textarea "Best for global or system-wide errors that appl"
type textarea "*"
type textarea "Best for global or system-wide errors that apply"
type textarea "*"
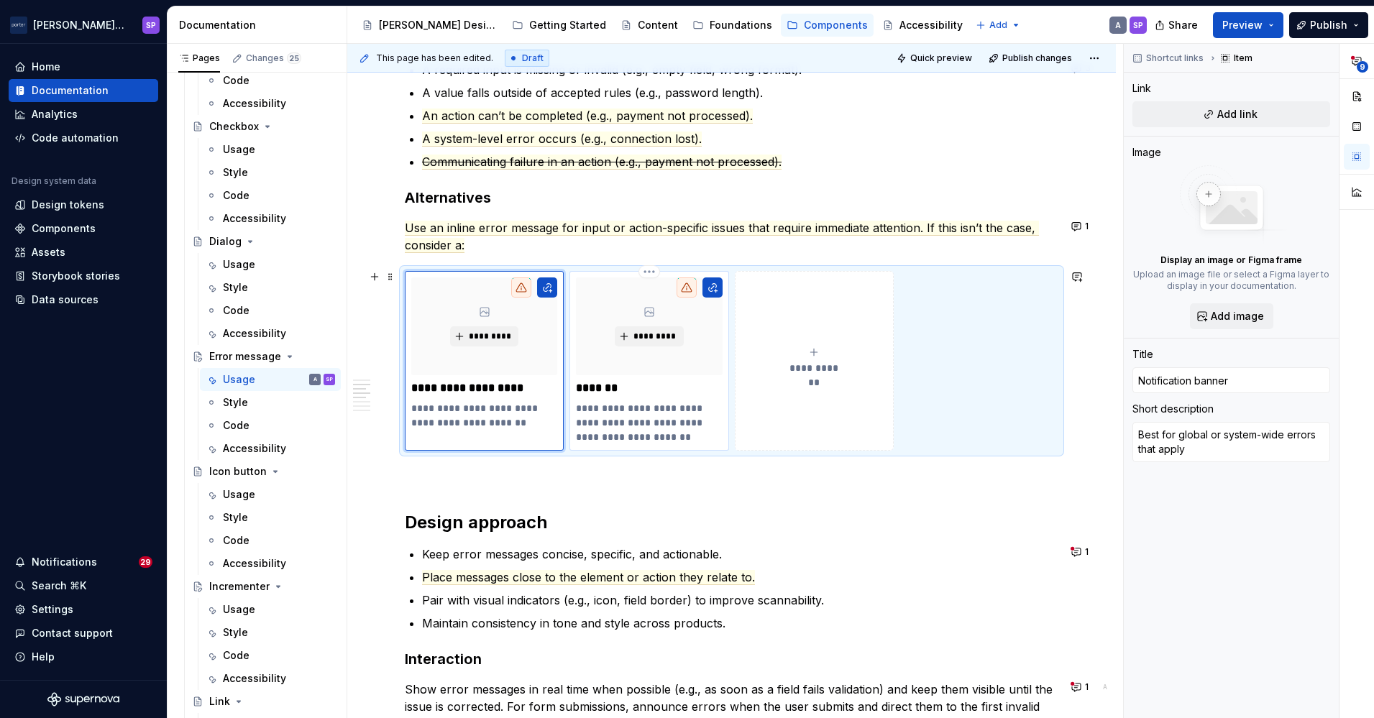
type textarea "Best for global or system-wide errors that apply"
type textarea "*"
type textarea "Best for global or system-wide errors that apply t"
type textarea "*"
type textarea "Best for global or system-wide errors that apply to"
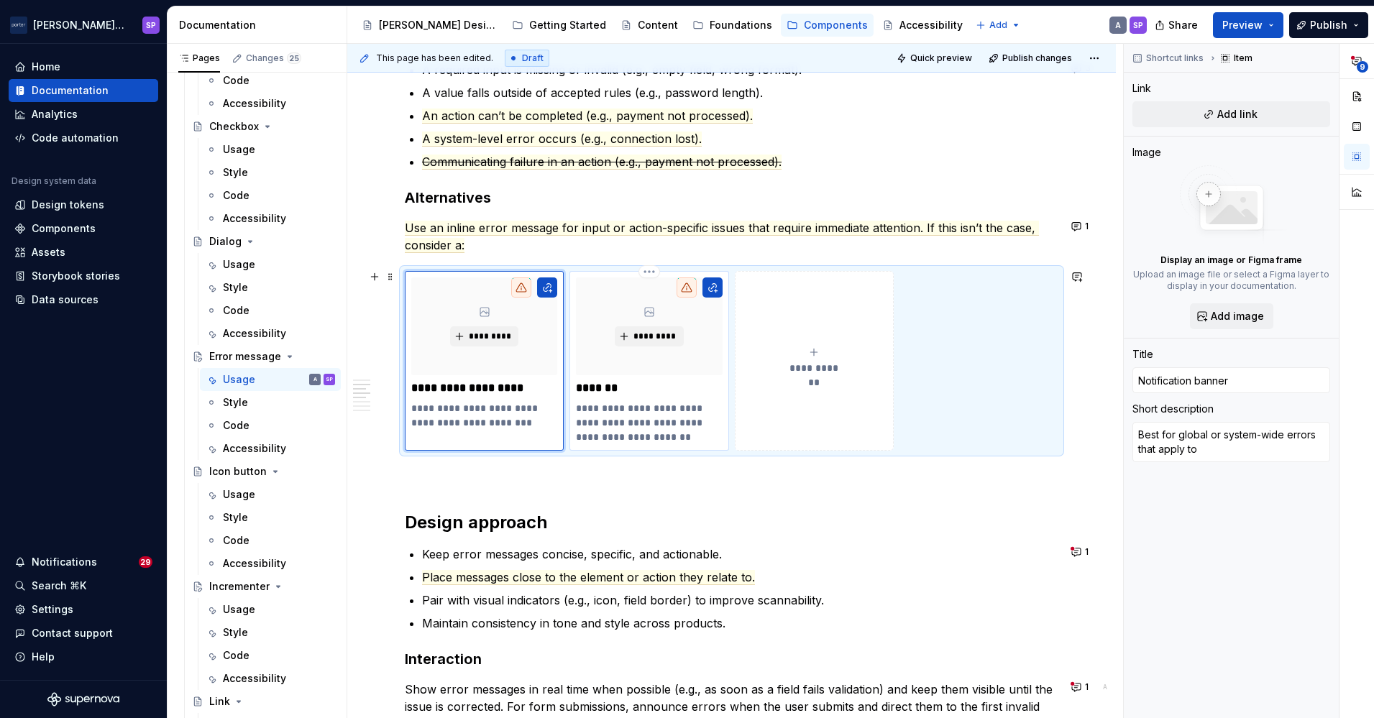
type textarea "*"
type textarea "Best for global or system-wide errors that apply to"
type textarea "*"
type textarea "Best for global or system-wide errors that apply to t"
type textarea "*"
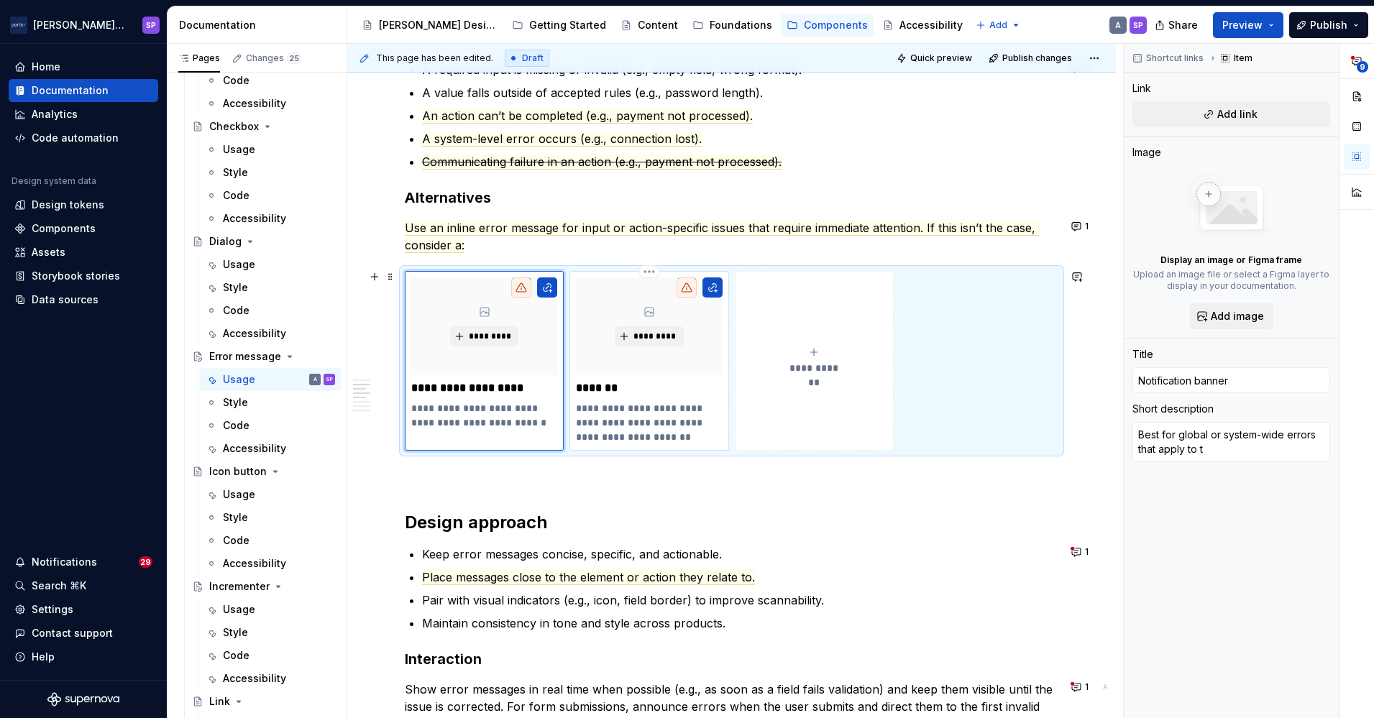
type textarea "Best for global or system-wide errors that apply to th"
type textarea "*"
type textarea "Best for global or system-wide errors that apply to the"
type textarea "*"
type textarea "Best for global or system-wide errors that apply to the"
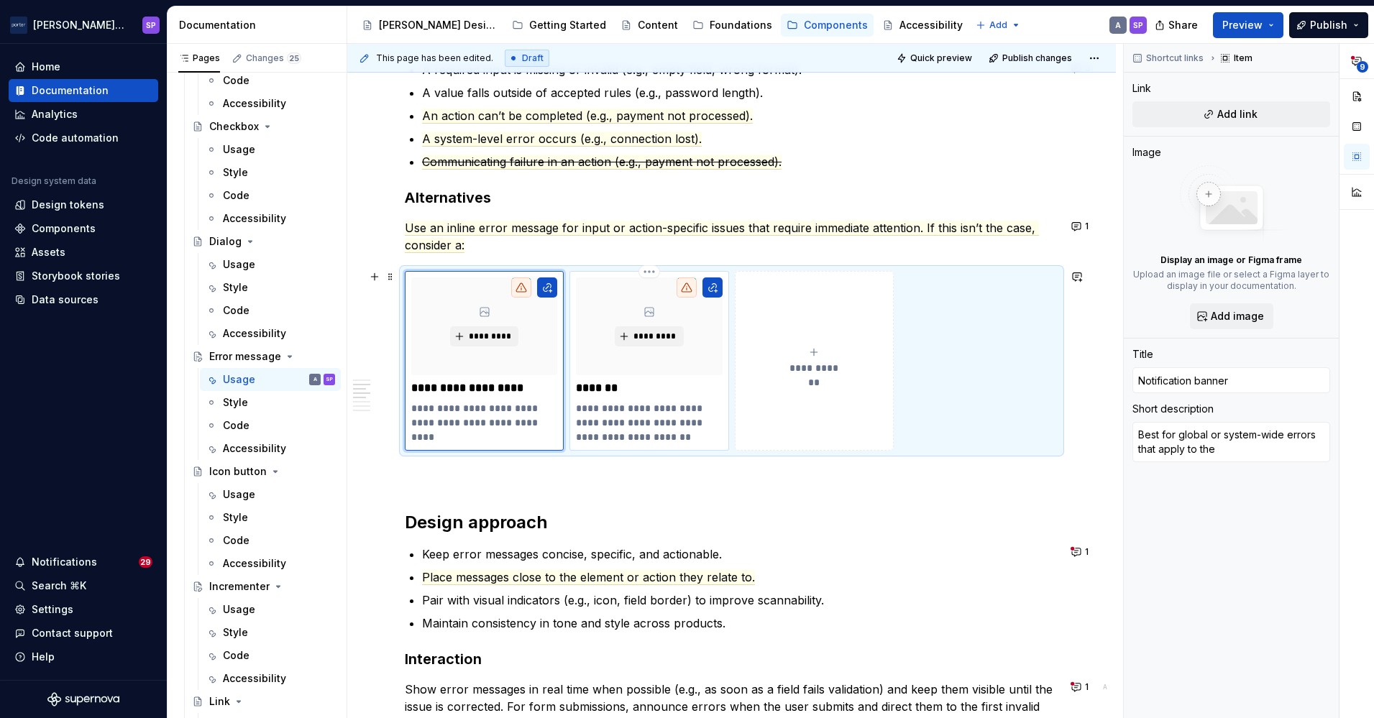
type textarea "*"
type textarea "Best for global or system-wide errors that apply to the e"
type textarea "*"
type textarea "Best for global or system-wide errors that apply to the en"
type textarea "*"
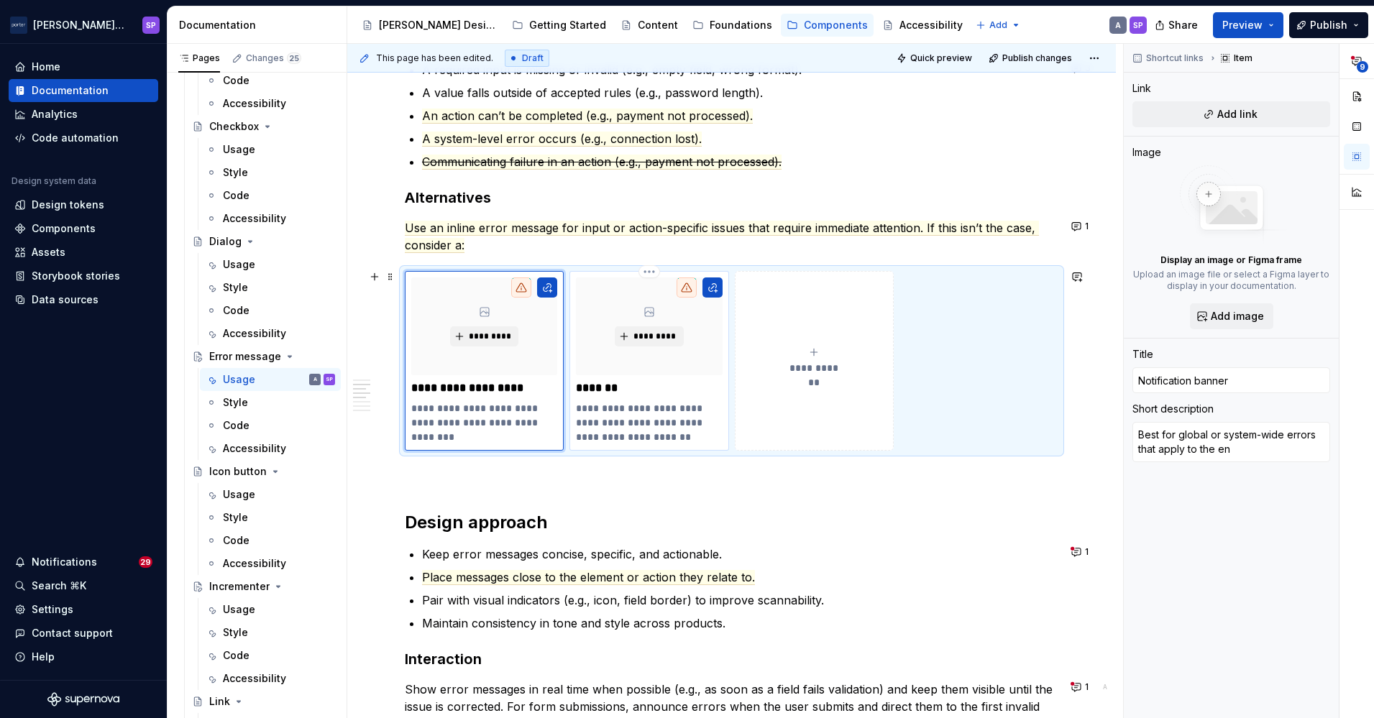
type textarea "Best for global or system-wide errors that apply to the ent"
type textarea "*"
type textarea "Best for global or system-wide errors that apply to the enti"
type textarea "*"
type textarea "Best for global or system-wide errors that apply to the entire"
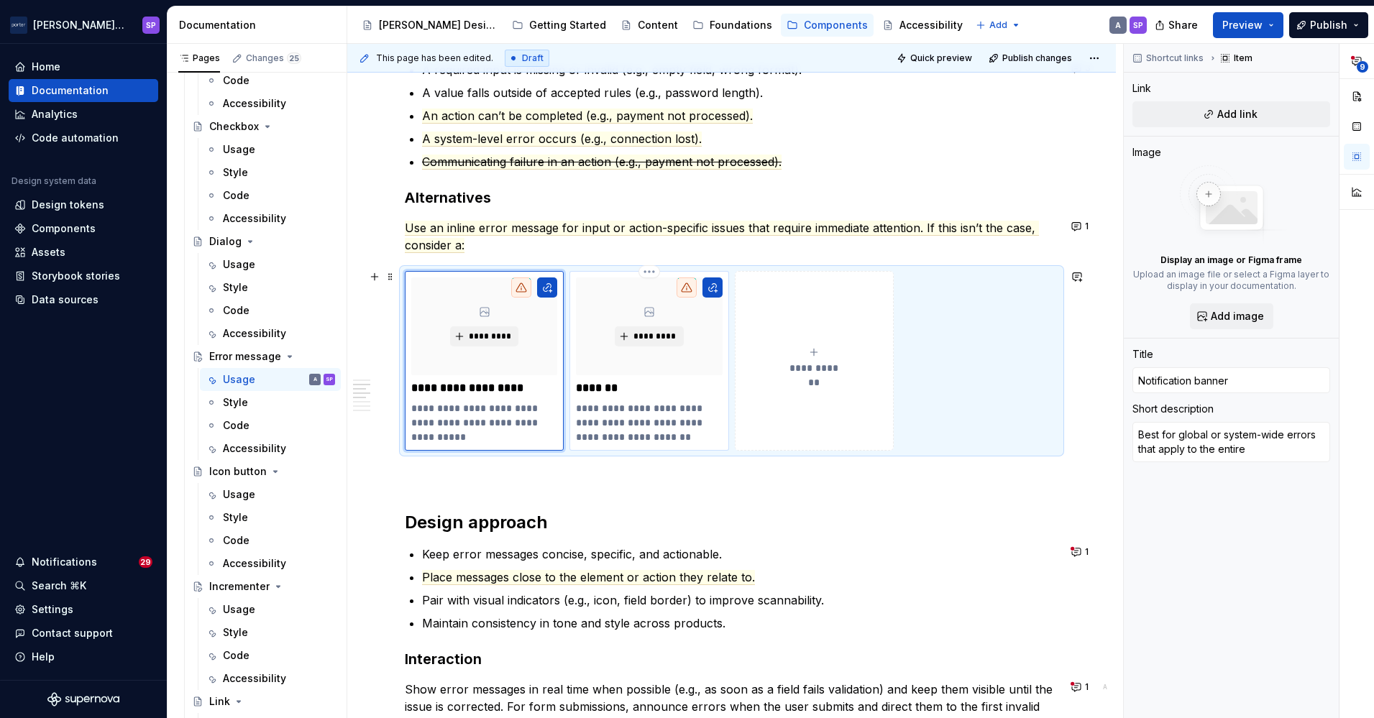
type textarea "*"
type textarea "Best for global or system-wide errors that apply to the entire"
type textarea "*"
type textarea "Best for global or system-wide errors that apply to the entire p"
type textarea "*"
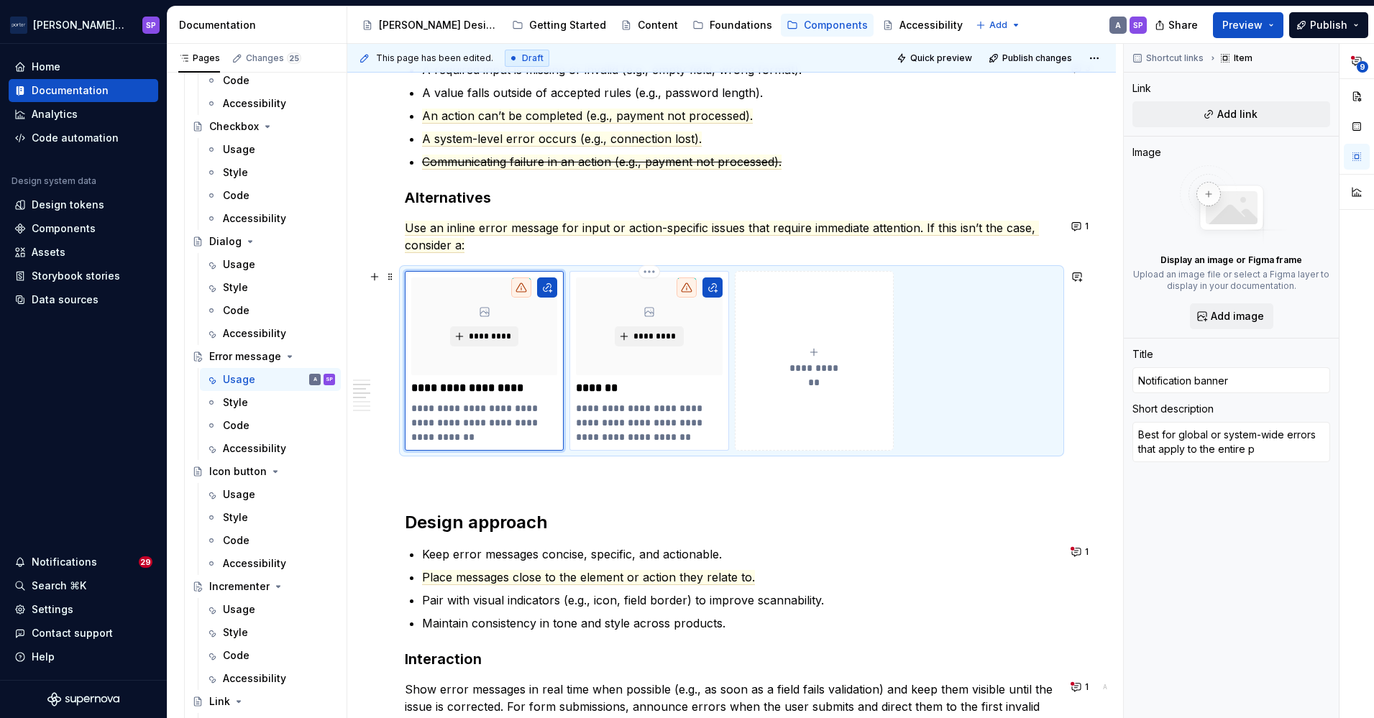
type textarea "Best for global or system-wide errors that apply to the entire page"
type textarea "*"
type textarea "Best for global or system-wide errors that apply to the entire page,"
type textarea "*"
type textarea "Best for global or system-wide errors that apply to the entire page,"
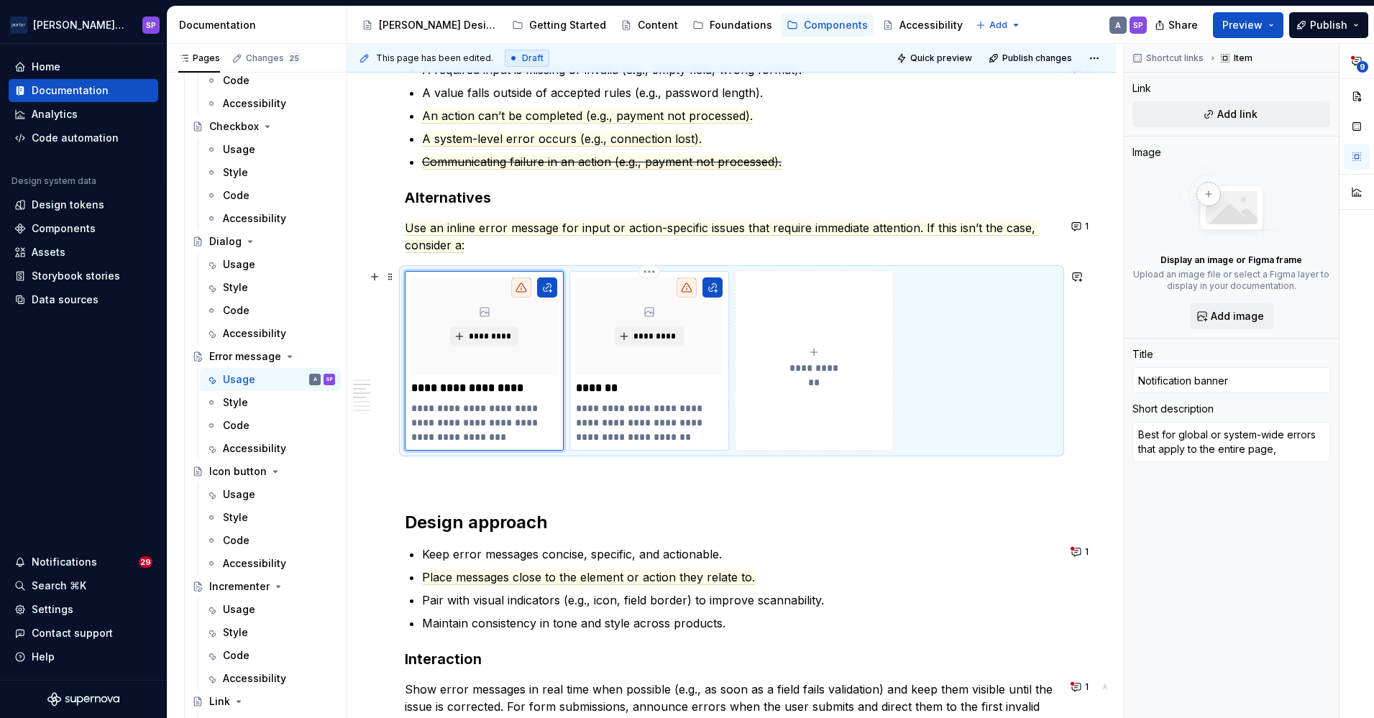
type textarea "*"
type textarea "Best for global or system-wide errors that apply to the entire page, m"
type textarea "*"
type textarea "Best for global or system-wide errors that apply to the entire page, mu"
type textarea "*"
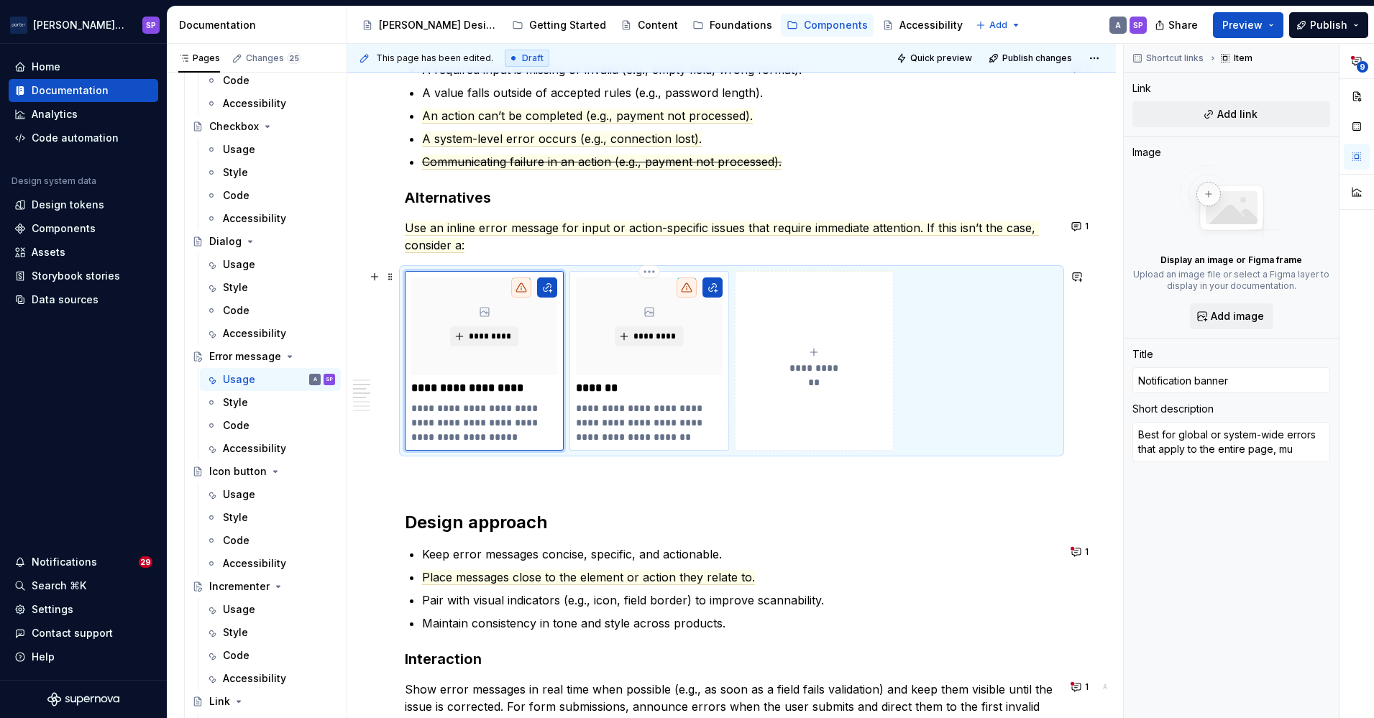
type textarea "Best for global or system-wide errors that apply to the entire page, mul"
type textarea "*"
type textarea "Best for global or system-wide errors that apply to the entire page, mult"
type textarea "*"
type textarea "Best for global or system-wide errors that apply to the entire page, multi"
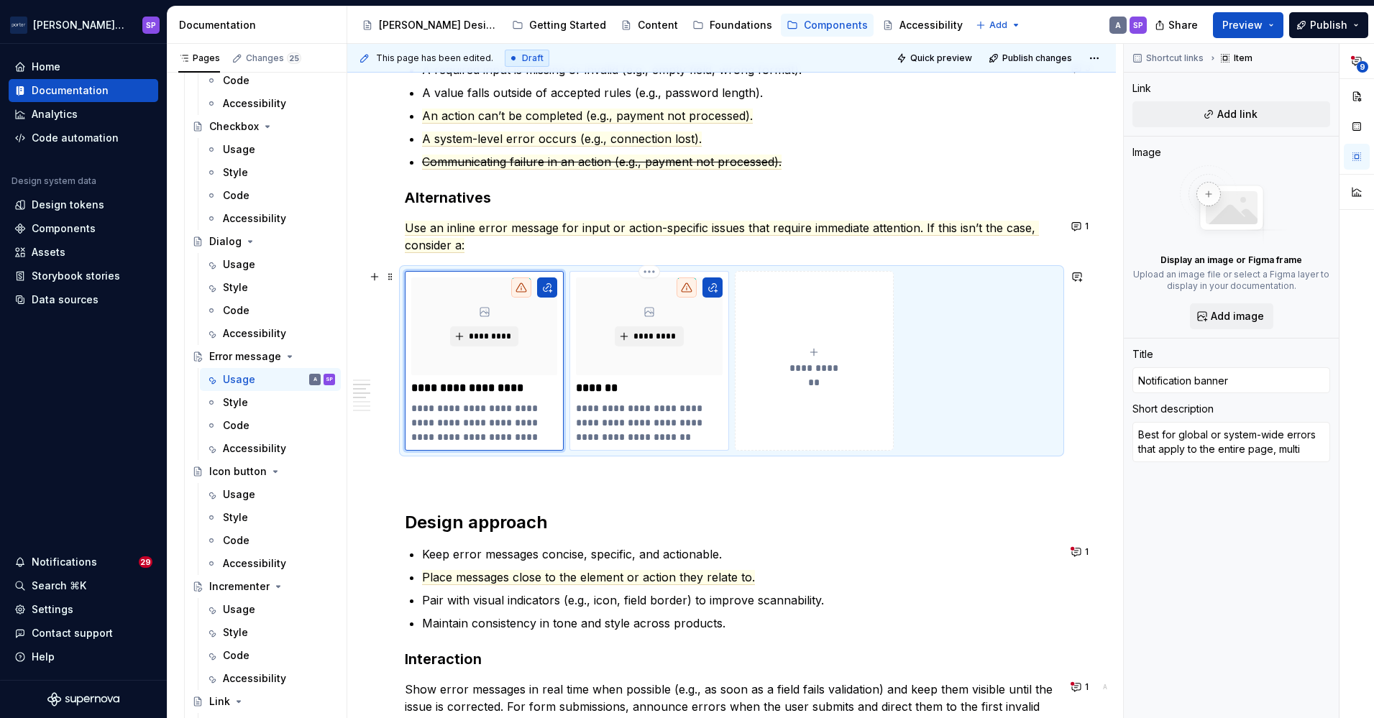
type textarea "*"
type textarea "Best for global or system-wide errors that apply to the entire page, multiple"
type textarea "*"
type textarea "Best for global or system-wide errors that apply to the entire page, multiple"
type textarea "*"
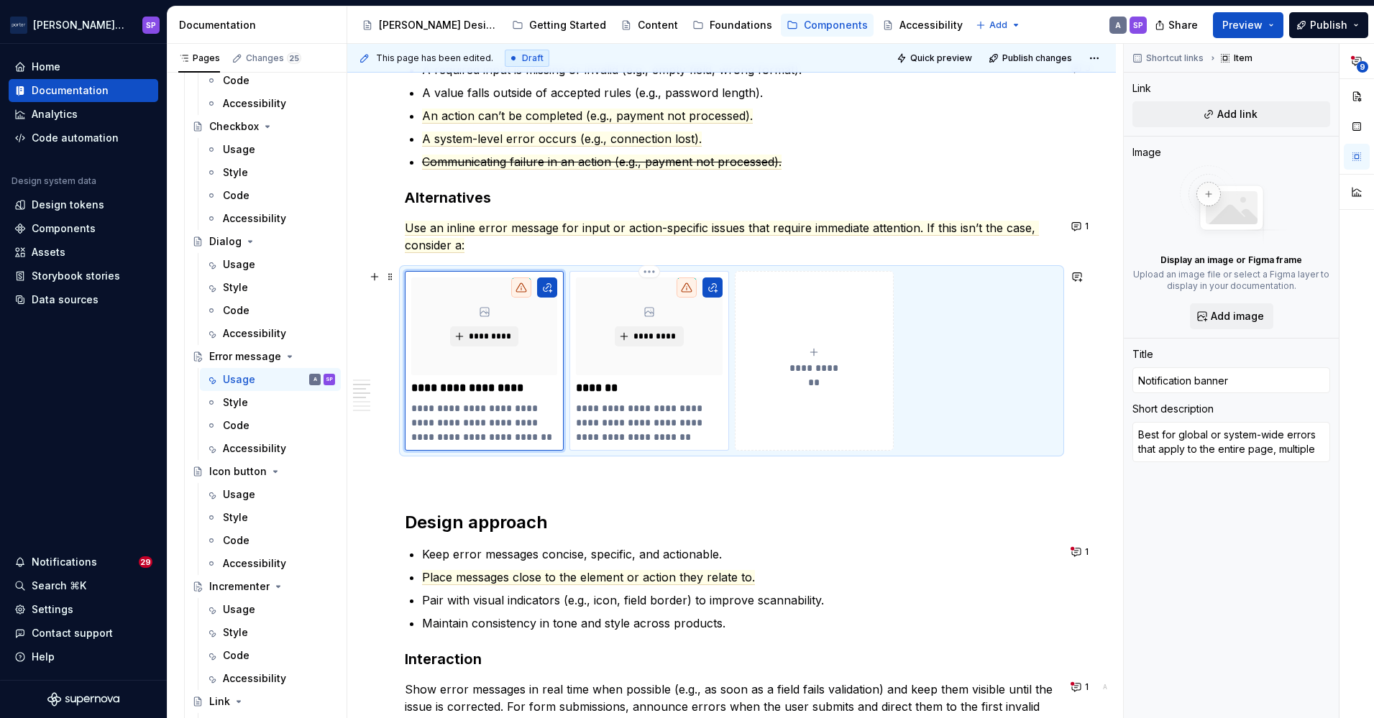
type textarea "Best for global or system-wide errors that apply to the entire page, multiple f"
type textarea "*"
type textarea "Best for global or system-wide errors that apply to the entire page, multiple fi"
type textarea "*"
type textarea "Best for global or system-wide errors that apply to the entire page, multiple f…"
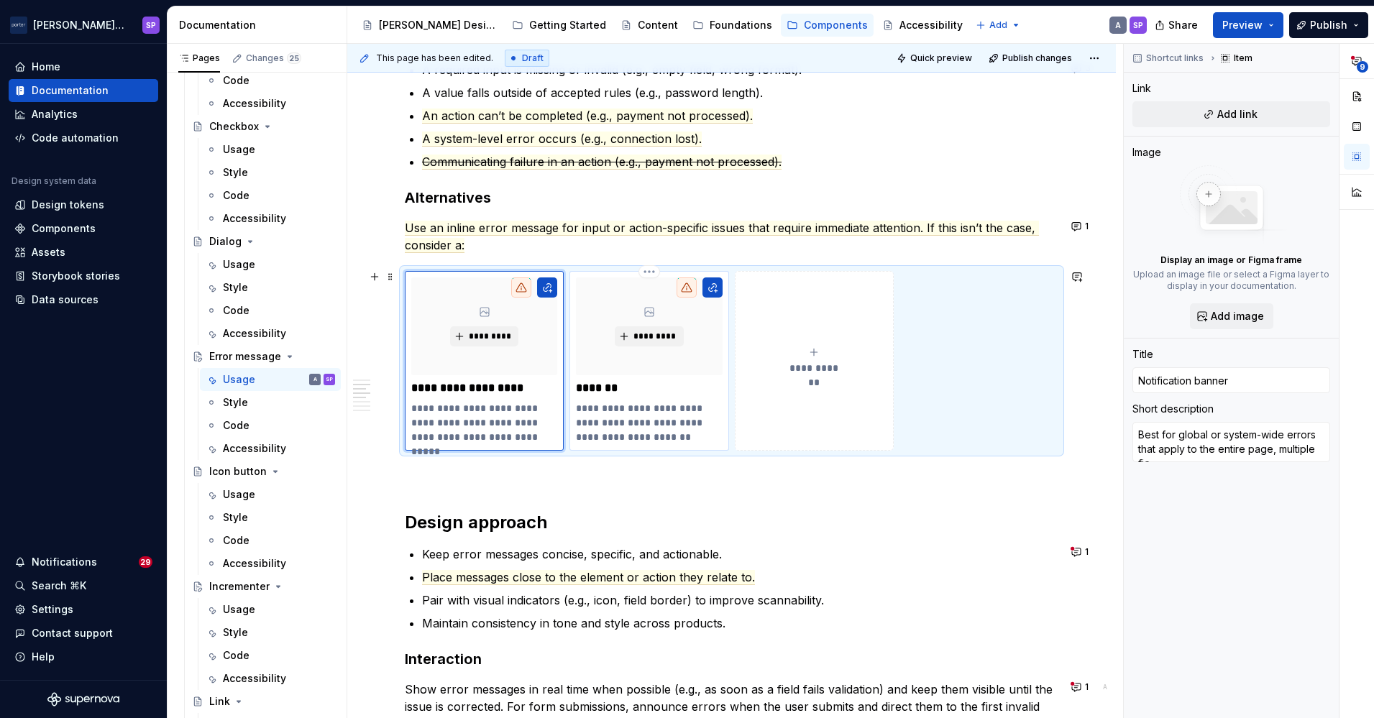
type textarea "*"
type textarea "Best for global or system-wide errors that apply to the entire page, multiple f…"
type textarea "*"
type textarea "Best for global or system-wide errors that apply to the entire page, multiple f…"
type textarea "*"
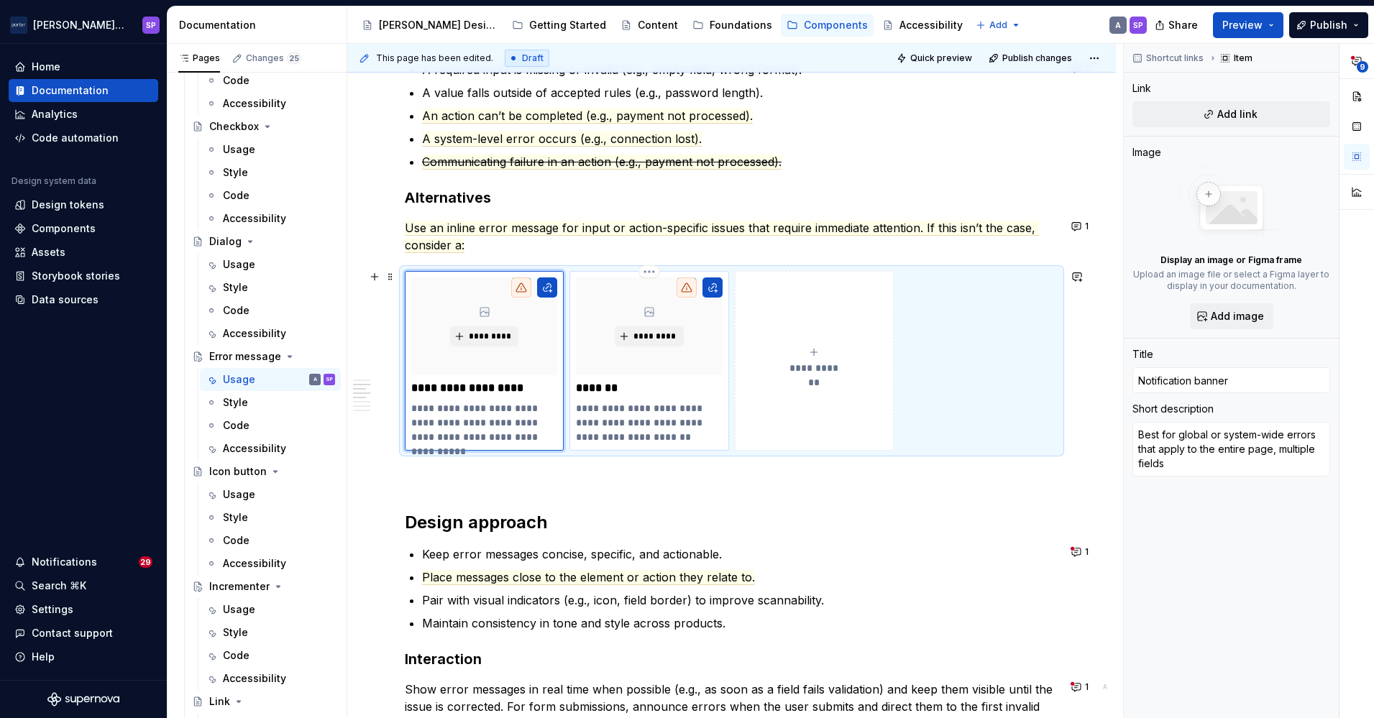
type textarea "Best for global or system-wide errors that apply to the entire page, multiple f…"
type textarea "*"
type textarea "Best for global or system-wide errors that apply to the entire page, multiple f…"
type textarea "*"
type textarea "Best for global or system-wide errors that apply to the entire page, multiple f…"
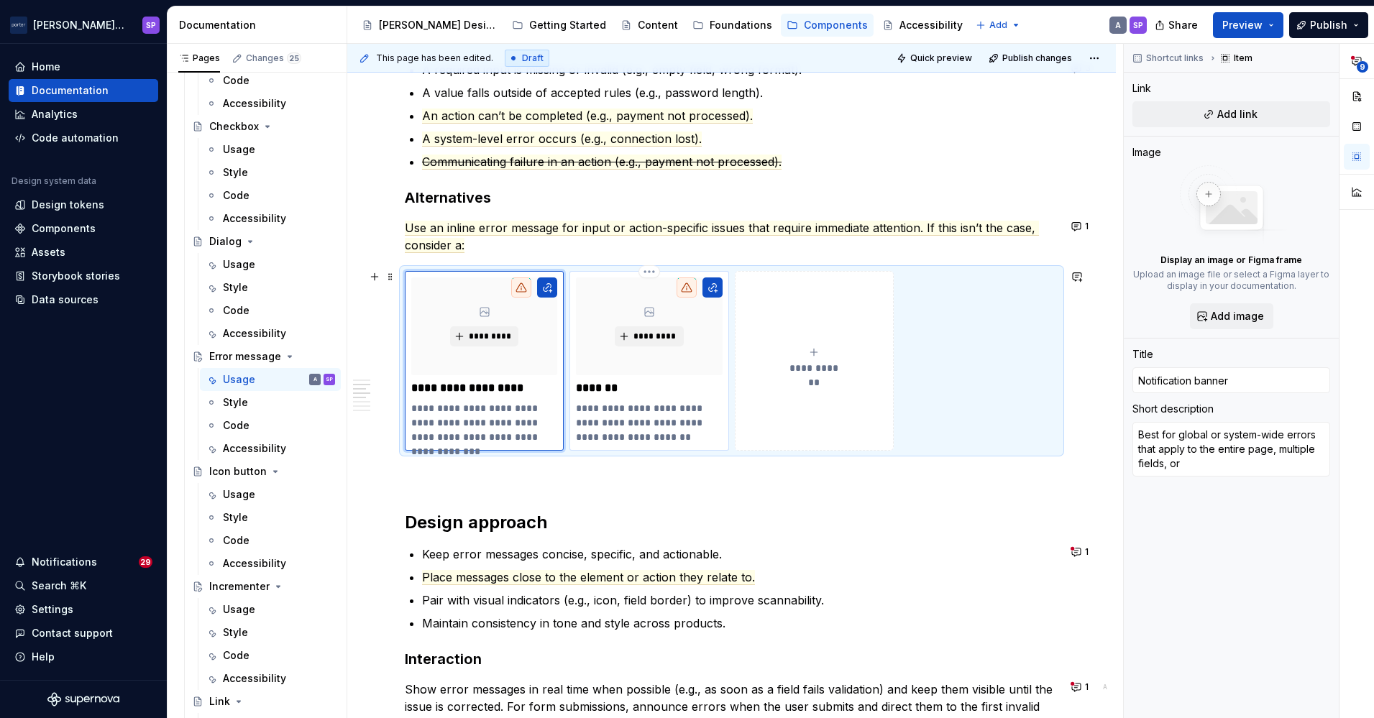
type textarea "*"
type textarea "Best for global or system-wide errors that apply to the entire page, multiple f…"
type textarea "*"
type textarea "Best for global or system-wide errors that apply to the entire page, multiple f…"
type textarea "*"
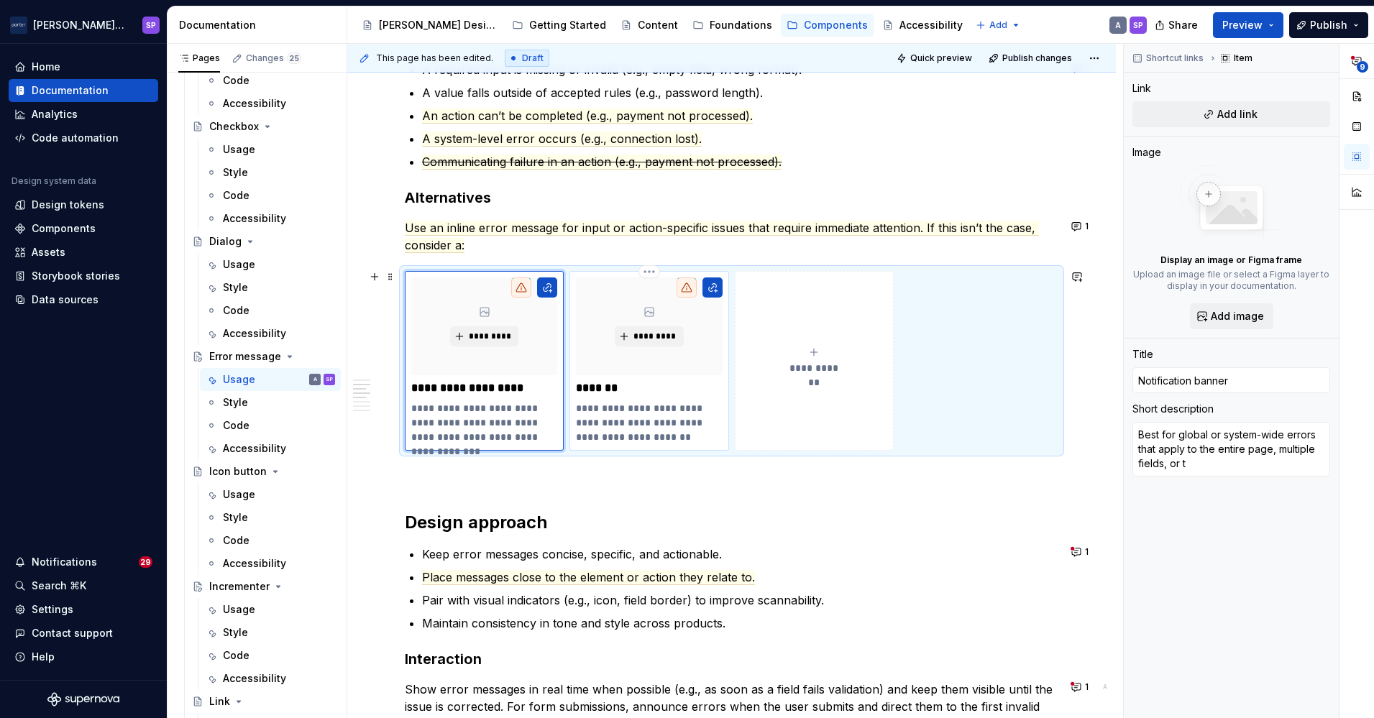
type textarea "Best for global or system-wide errors that apply to the entire page, multiple f…"
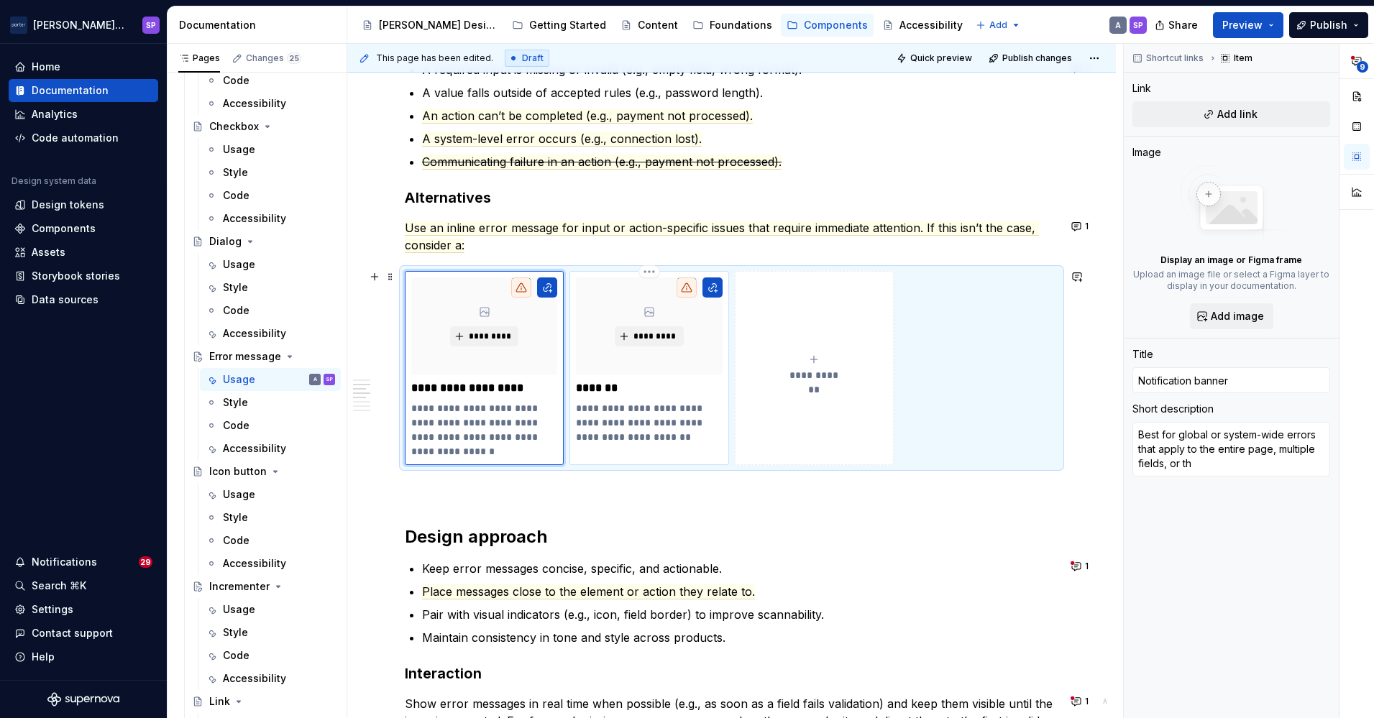
type textarea "*"
type textarea "Best for global or system-wide errors that apply to the entire page, multiple f…"
type textarea "*"
type textarea "Best for global or system-wide errors that apply to the entire page, multiple f…"
type textarea "*"
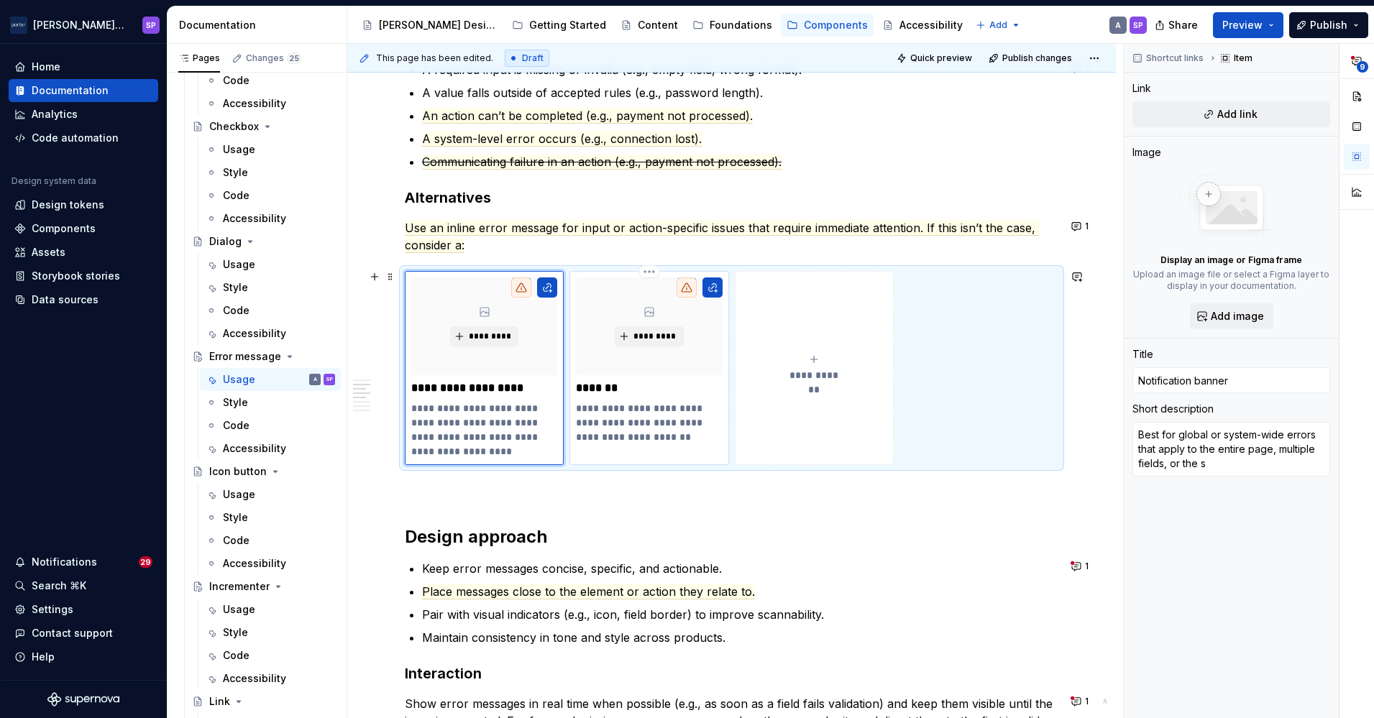
type textarea "Best for global or system-wide errors that apply to the entire page, multiple f…"
type textarea "*"
type textarea "Best for global or system-wide errors that apply to the entire page, multiple f…"
type textarea "*"
type textarea "Best for global or system-wide errors that apply to the entire page, multiple f…"
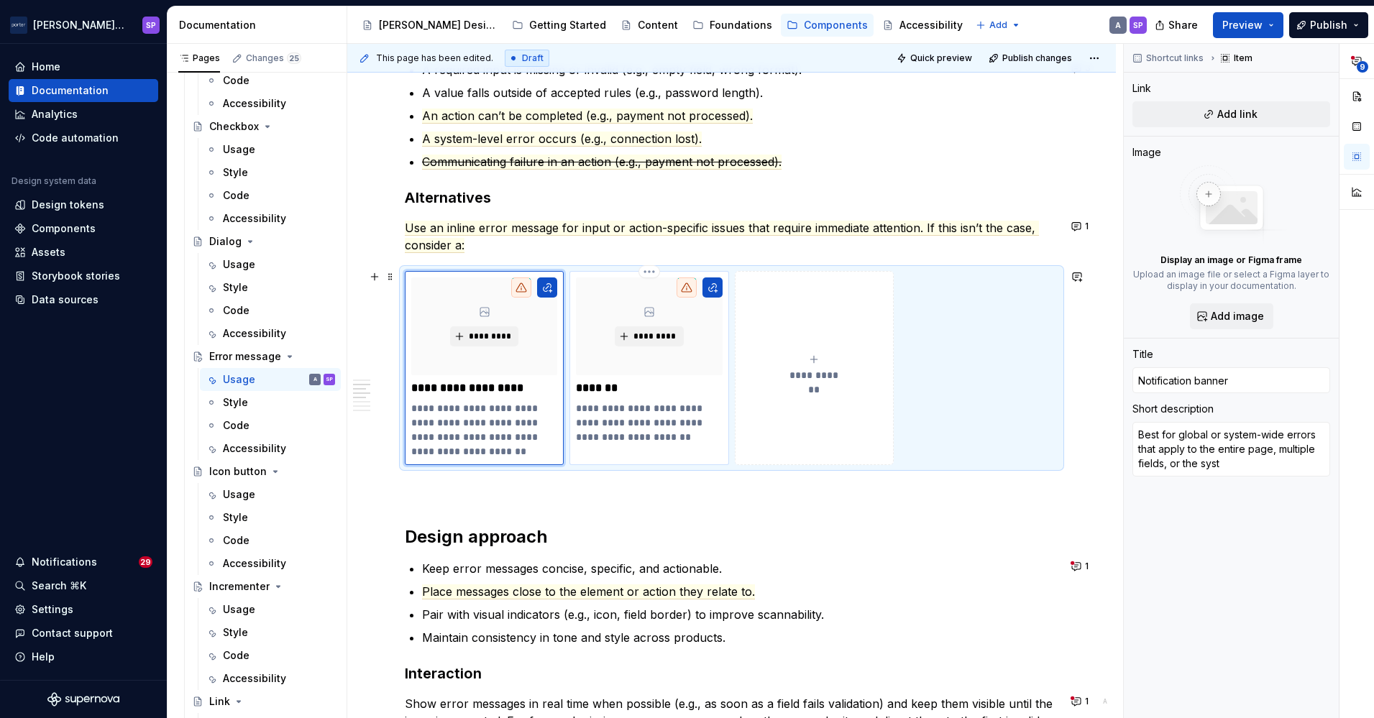
type textarea "*"
type textarea "Best for global or system-wide errors that apply to the entire page, multiple f…"
type textarea "*"
type textarea "Best for global or system-wide errors that apply to the entire page, multiple f…"
type textarea "*"
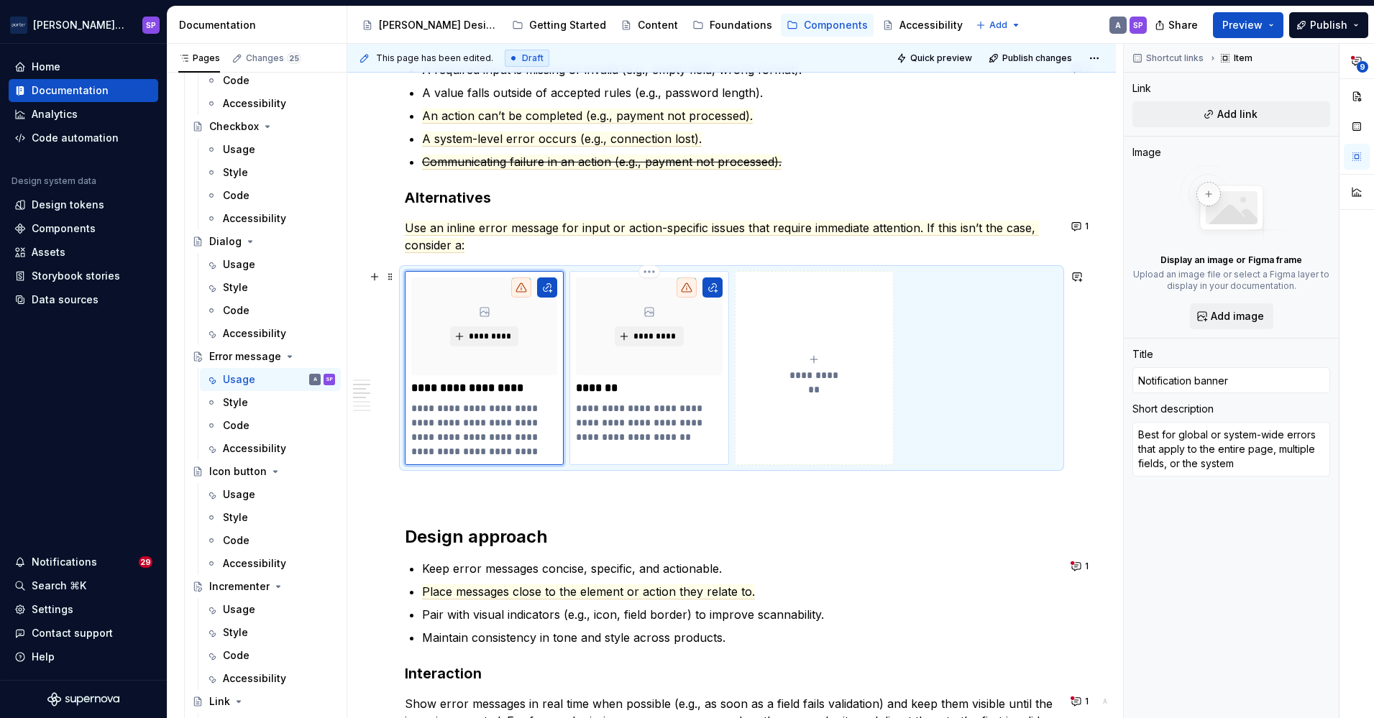
type textarea "Best for global or system-wide errors that apply to the entire page, multiple f…"
type textarea "*"
type textarea "Best for global or system-wide errors that apply to the entire page, multiple f…"
type textarea "*"
type textarea "Best for global or system-wide errors that apply to the entire page, multiple f…"
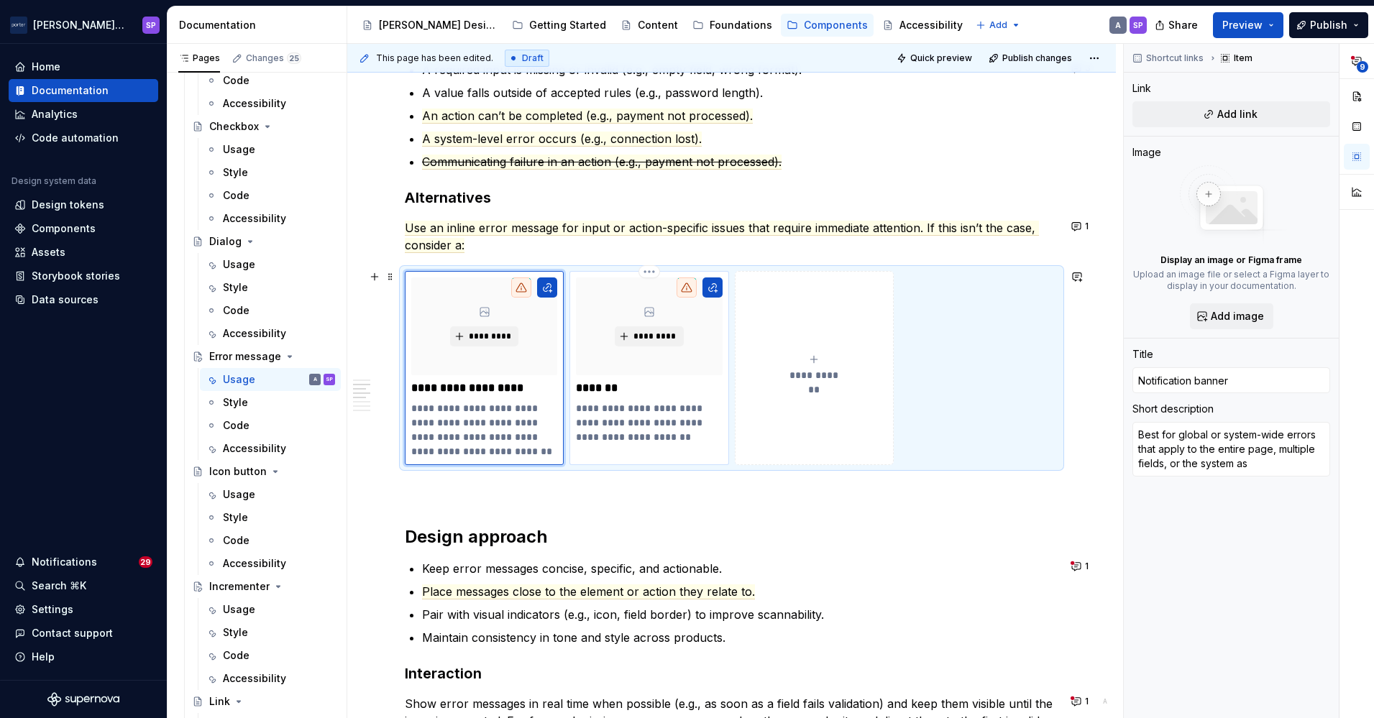
type textarea "*"
type textarea "Best for global or system-wide errors that apply to the entire page, multiple f…"
type textarea "*"
type textarea "Best for global or system-wide errors that apply to the entire page, multiple f…"
type textarea "*"
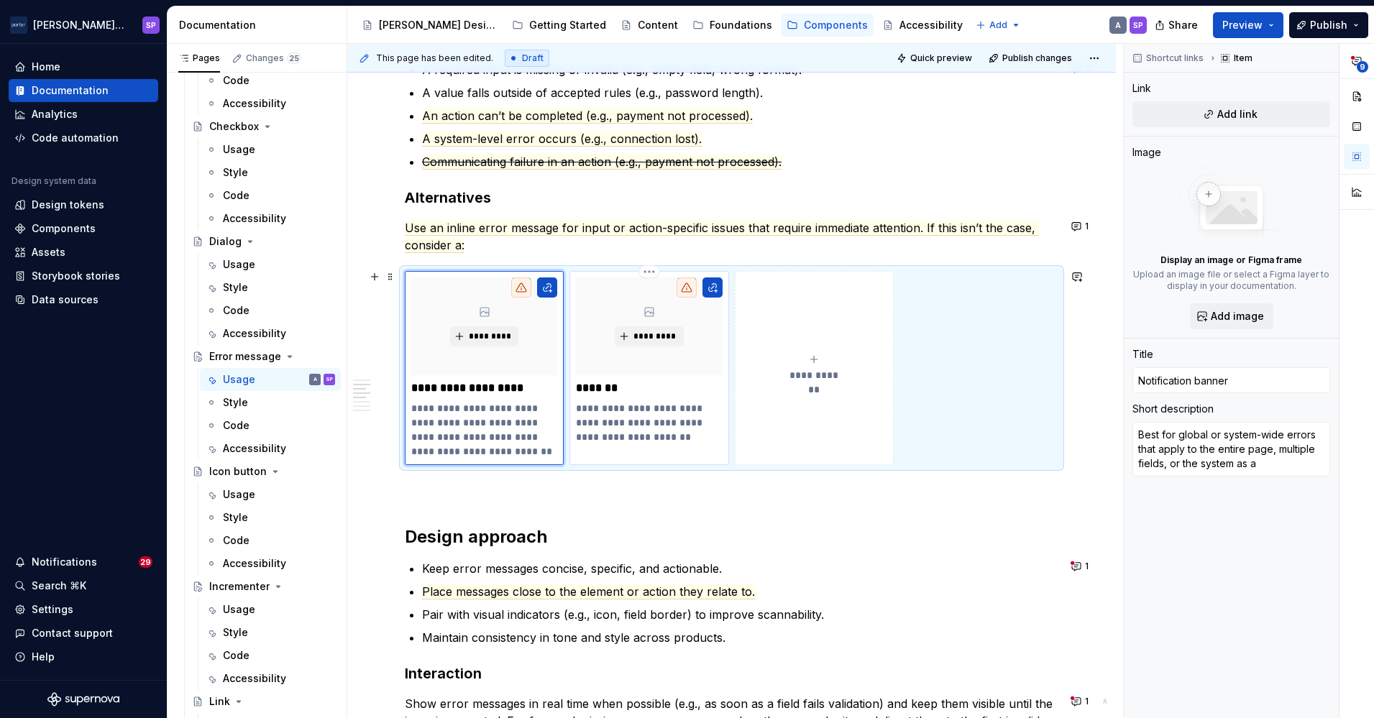
type textarea "Best for global or system-wide errors that apply to the entire page, multiple f…"
type textarea "*"
type textarea "Best for global or system-wide errors that apply to the entire page, multiple f…"
type textarea "*"
type textarea "Best for global or system-wide errors that apply to the entire page, multiple f…"
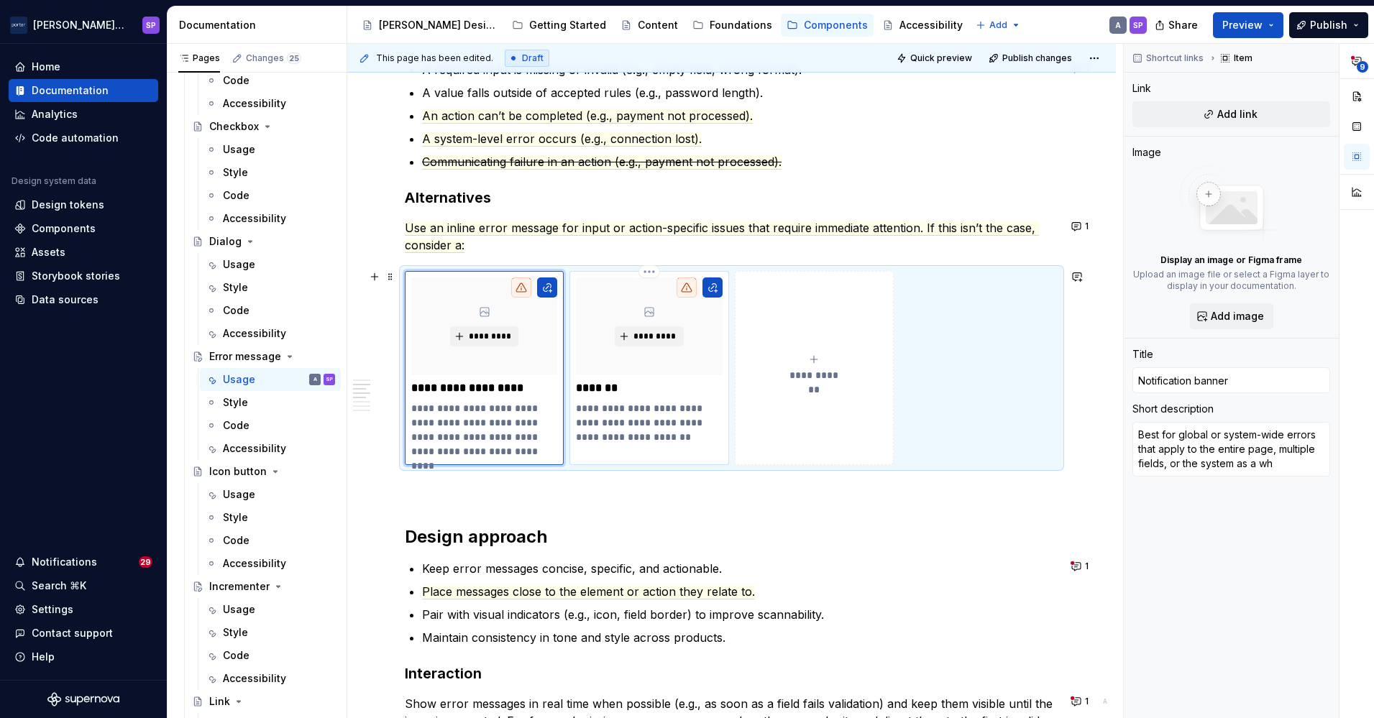
type textarea "*"
type textarea "Best for global or system-wide errors that apply to the entire page, multiple f…"
type textarea "*"
type textarea "Best for global or system-wide errors that apply to the entire page, multiple f…"
type textarea "*"
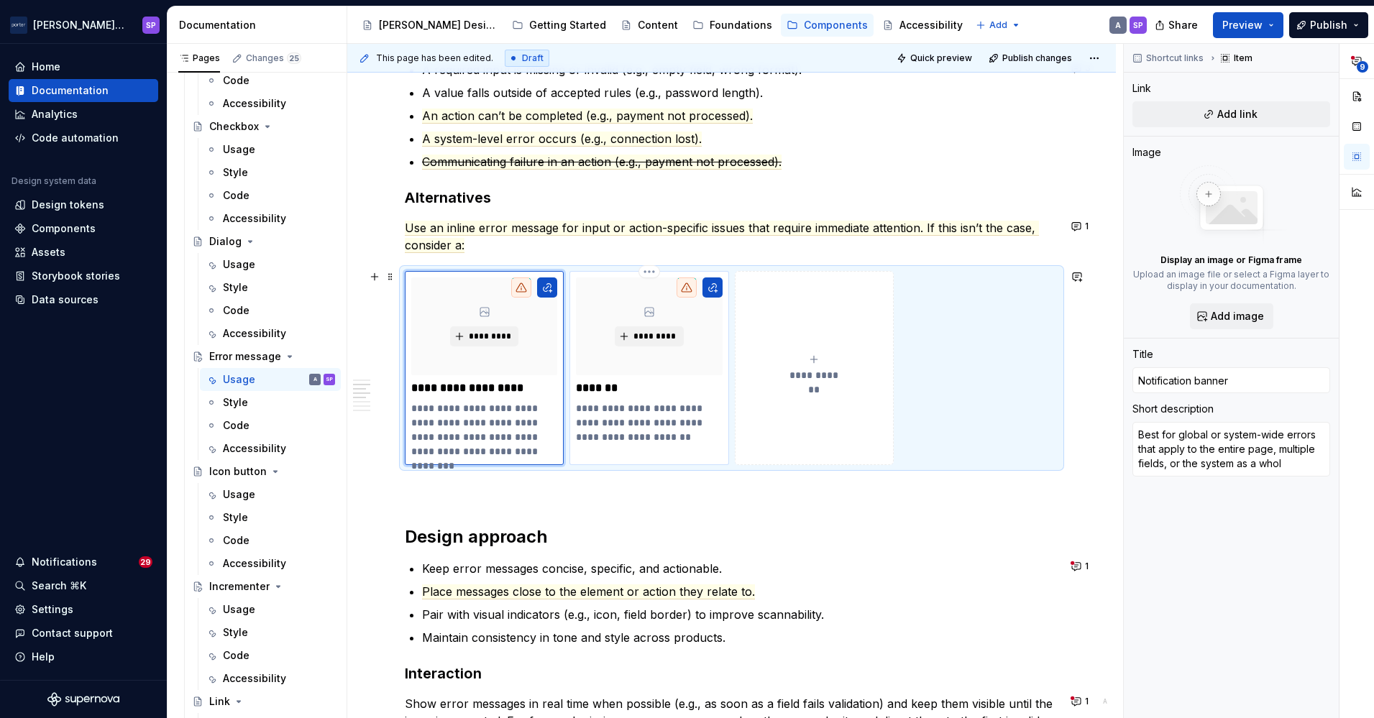
type textarea "Best for global or system-wide errors that apply to the entire page, multiple f…"
type textarea "*"
type textarea "Best for global or system-wide errors that apply to the entire page, multiple f…"
type textarea "*"
type textarea "Best for global or system-wide errors that apply to the entire page, multiple f…"
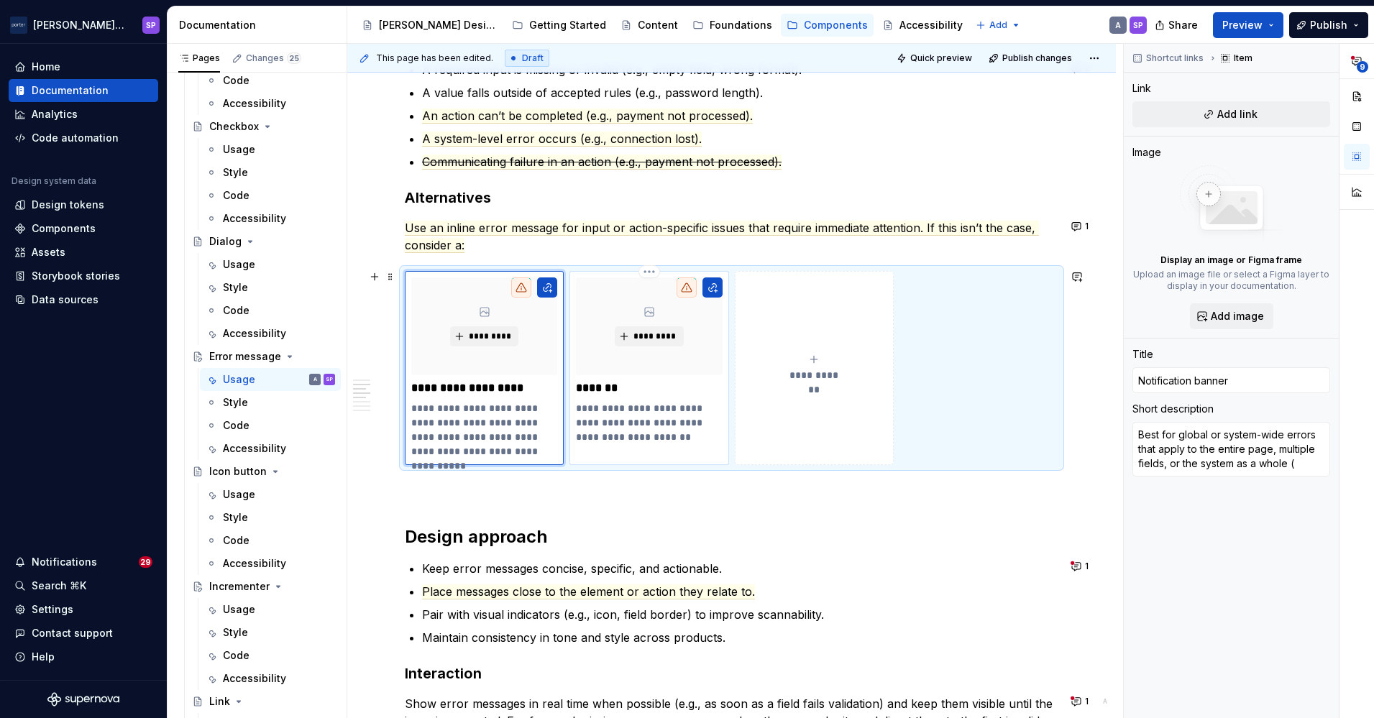
type textarea "*"
type textarea "Best for global or system-wide errors that apply to the entire page, multiple f…"
type textarea "*"
type textarea "Best for global or system-wide errors that apply to the entire page, multiple f…"
type textarea "*"
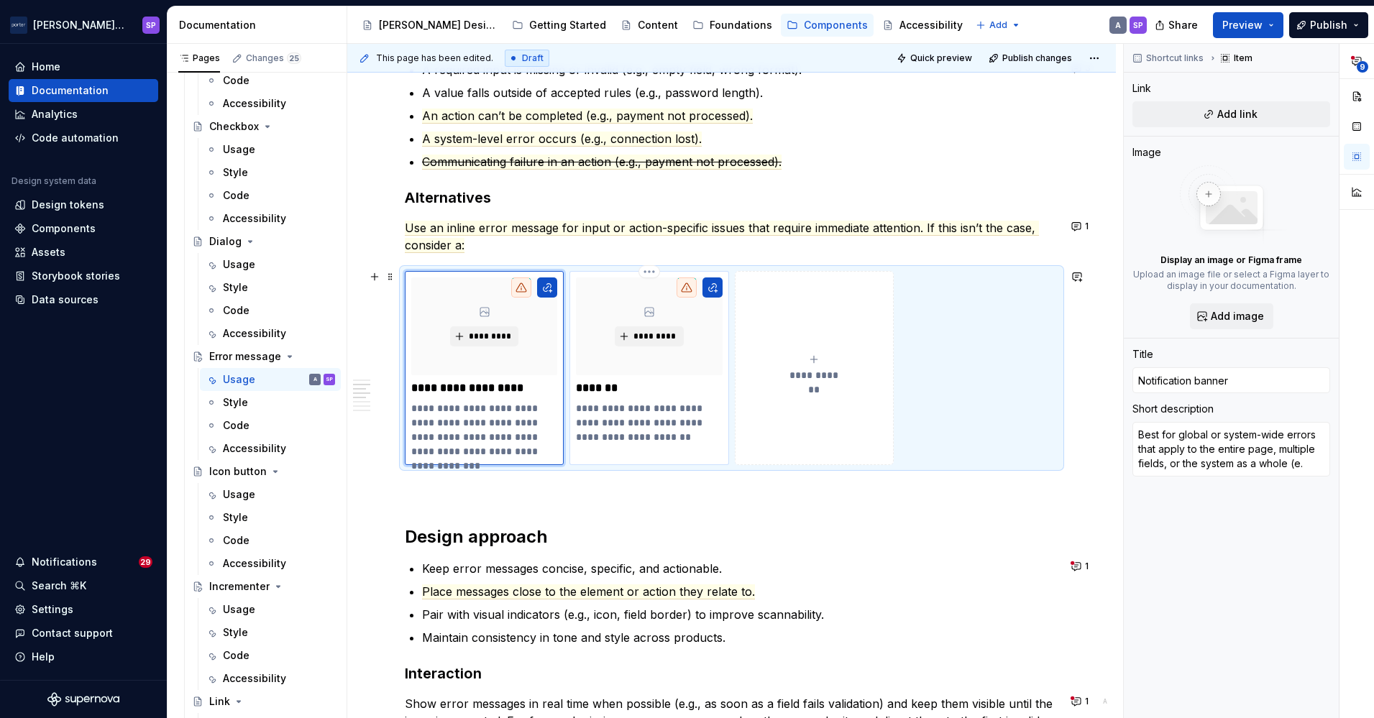
type textarea "Best for global or system-wide errors that apply to the entire page, multiple f…"
type textarea "*"
type textarea "Best for global or system-wide errors that apply to the entire page, multiple f…"
type textarea "*"
type textarea "Best for global or system-wide errors that apply to the entire page, multiple f…"
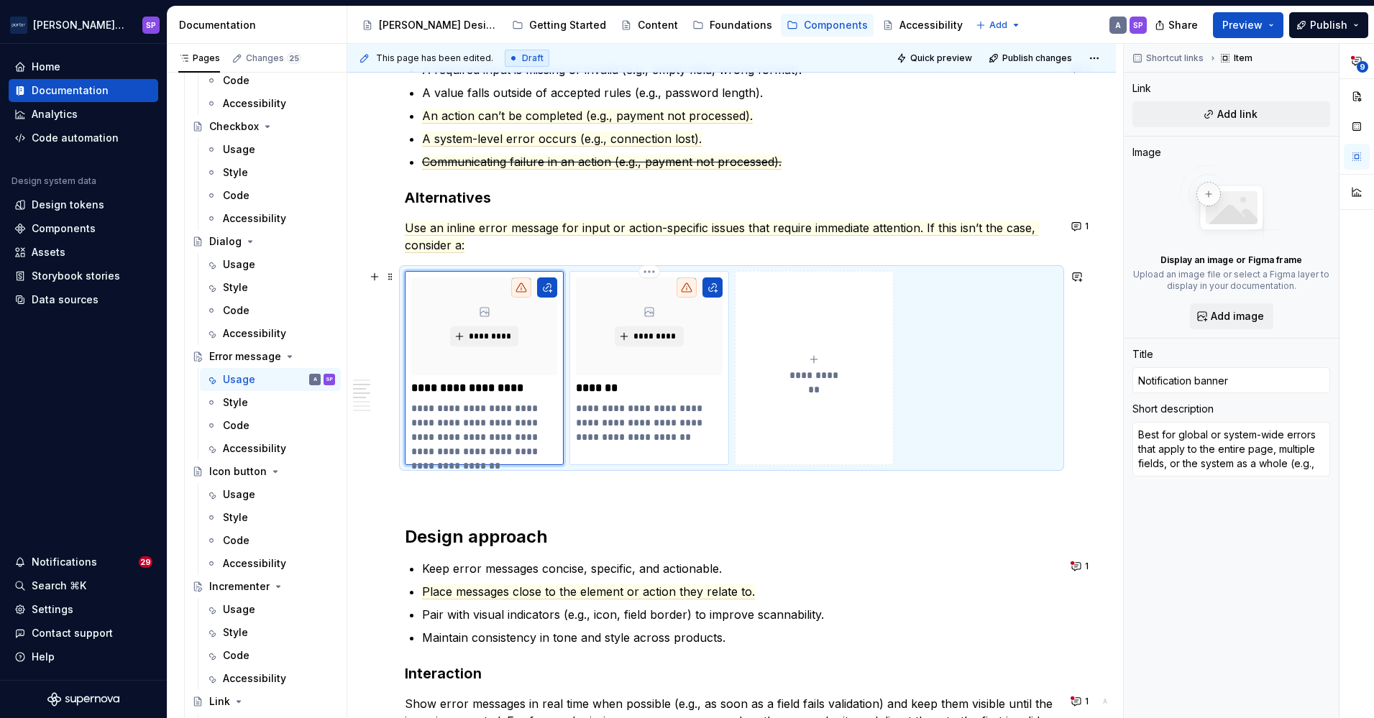
type textarea "*"
type textarea "Best for global or system-wide errors that apply to the entire page, multiple f…"
type textarea "*"
type textarea "Best for global or system-wide errors that apply to the entire page, multiple f…"
type textarea "*"
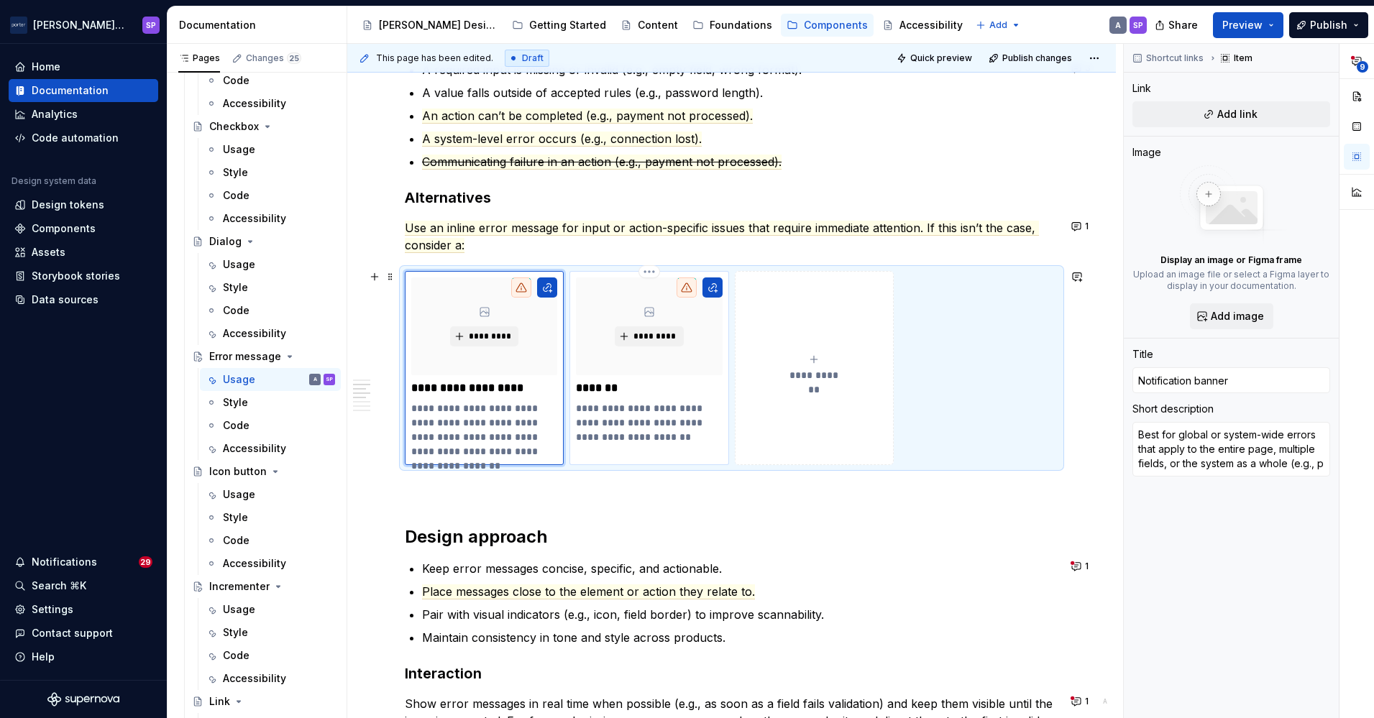
type textarea "Best for global or system-wide errors that apply to the entire page, multiple f…"
type textarea "*"
type textarea "Best for global or system-wide errors that apply to the entire page, multiple f…"
type textarea "*"
type textarea "Best for global or system-wide errors that apply to the entire page, multiple f…"
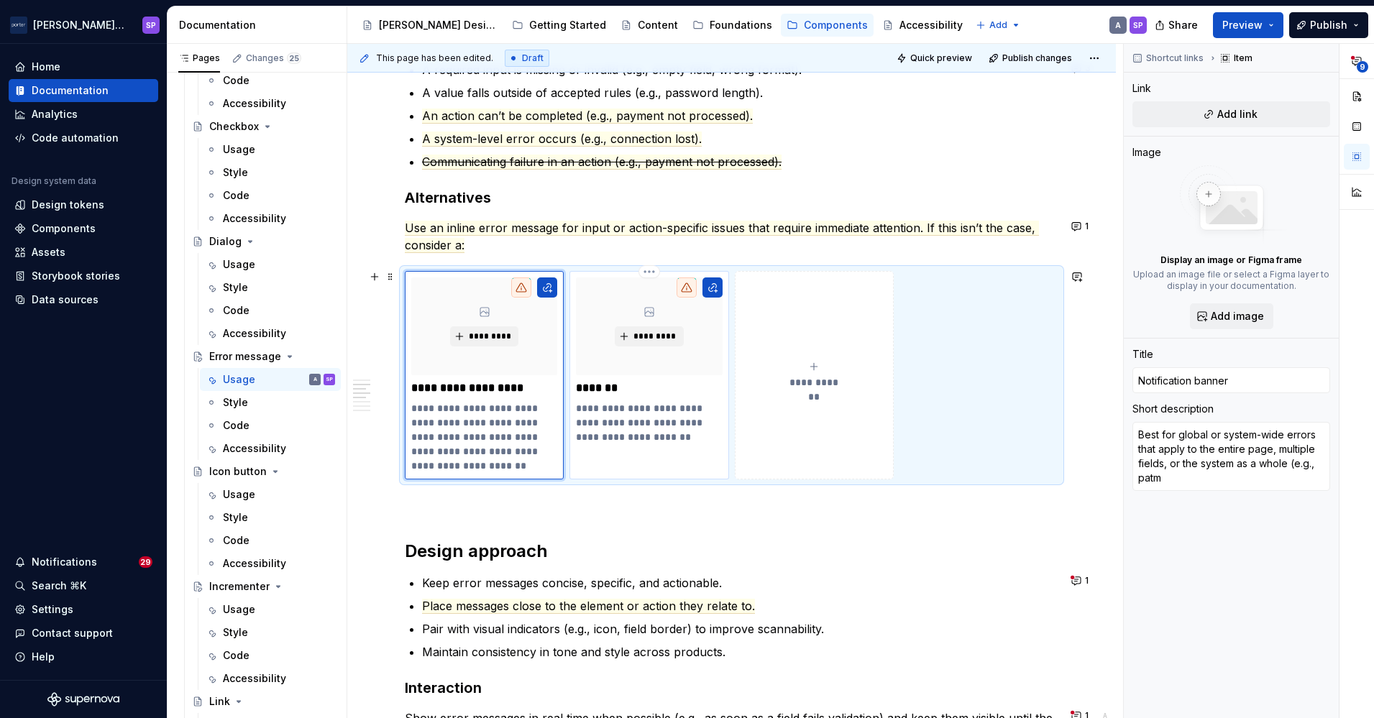
type textarea "*"
type textarea "Best for global or system-wide errors that apply to the entire page, multiple f…"
type textarea "*"
type textarea "Best for global or system-wide errors that apply to the entire page, multiple f…"
type textarea "*"
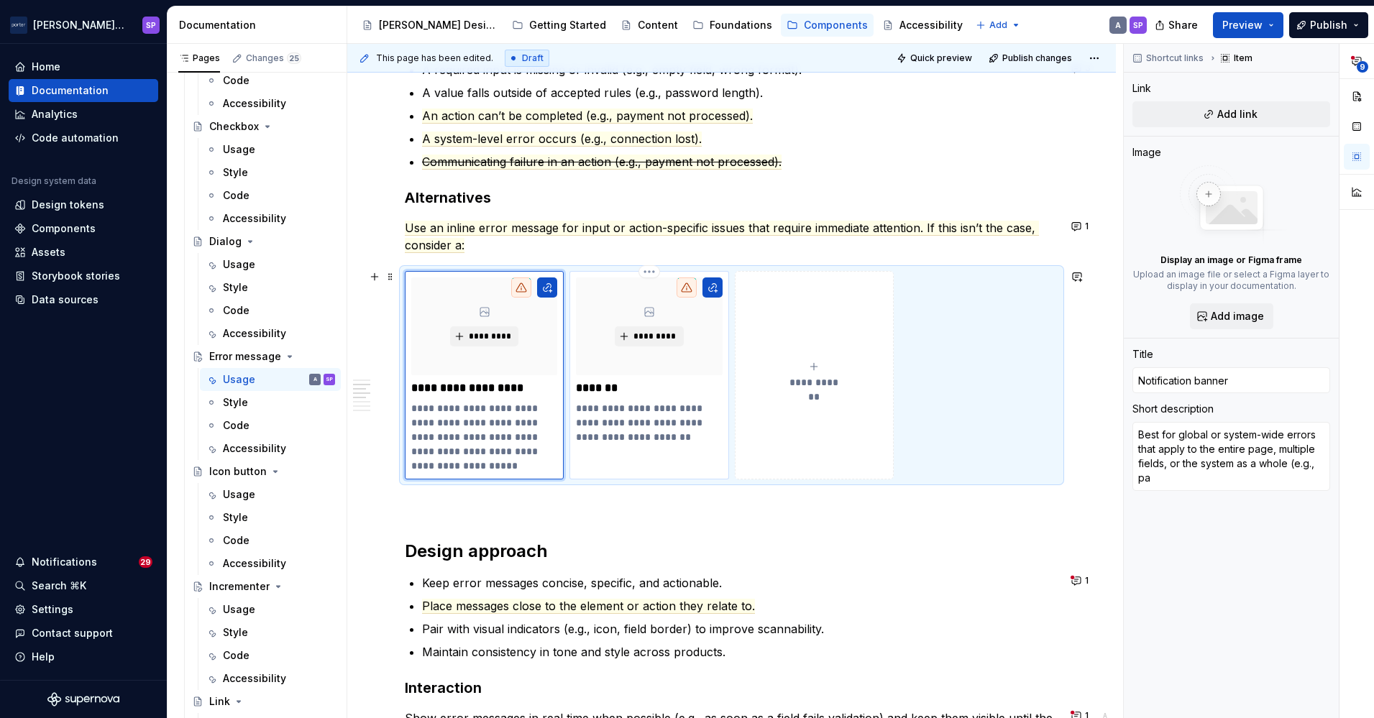
type textarea "Best for global or system-wide errors that apply to the entire page, multiple f…"
type textarea "*"
type textarea "Best for global or system-wide errors that apply to the entire page, multiple f…"
type textarea "*"
type textarea "Best for global or system-wide errors that apply to the entire page, multiple f…"
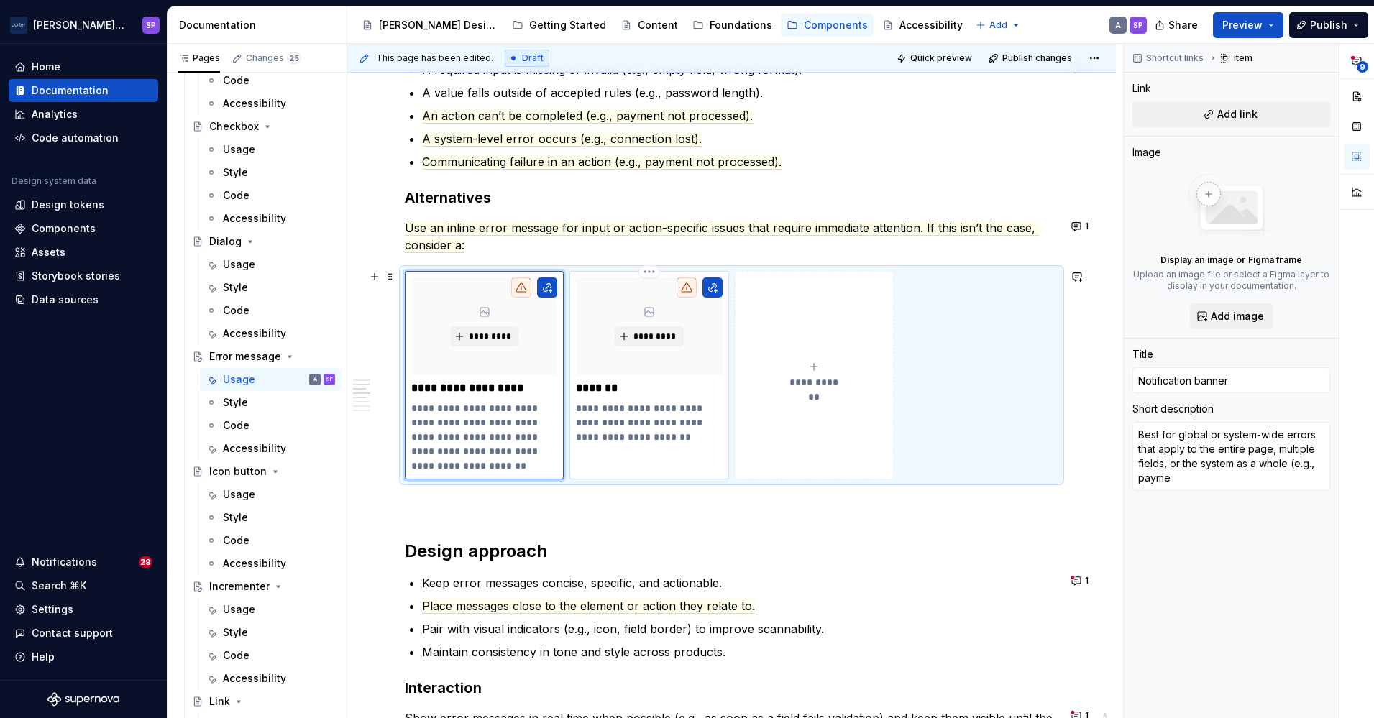
type textarea "*"
type textarea "Best for global or system-wide errors that apply to the entire page, multiple f…"
type textarea "*"
type textarea "Best for global or system-wide errors that apply to the entire page, multiple f…"
type textarea "*"
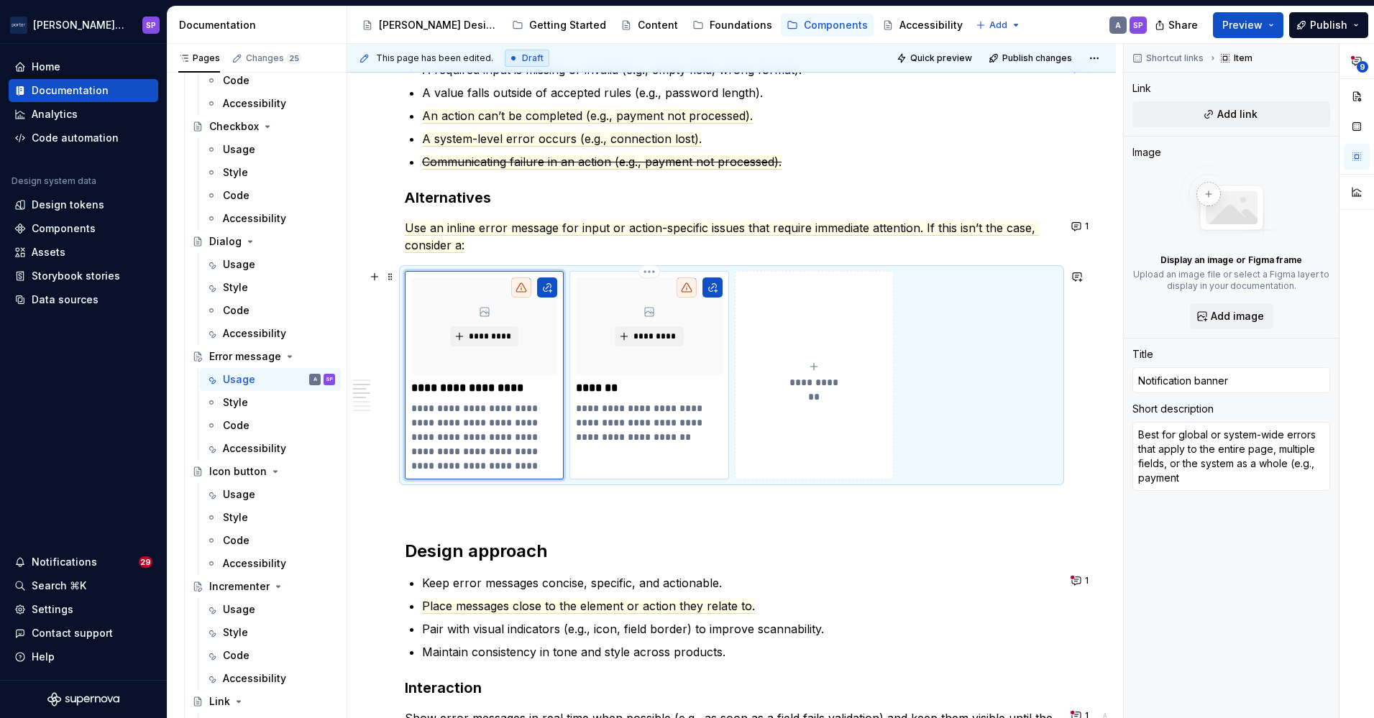
type textarea "Best for global or system-wide errors that apply to the entire page, multiple f…"
type textarea "*"
type textarea "Best for global or system-wide errors that apply to the entire page, multiple f…"
type textarea "*"
type textarea "Best for global or system-wide errors that apply to the entire page, multiple f…"
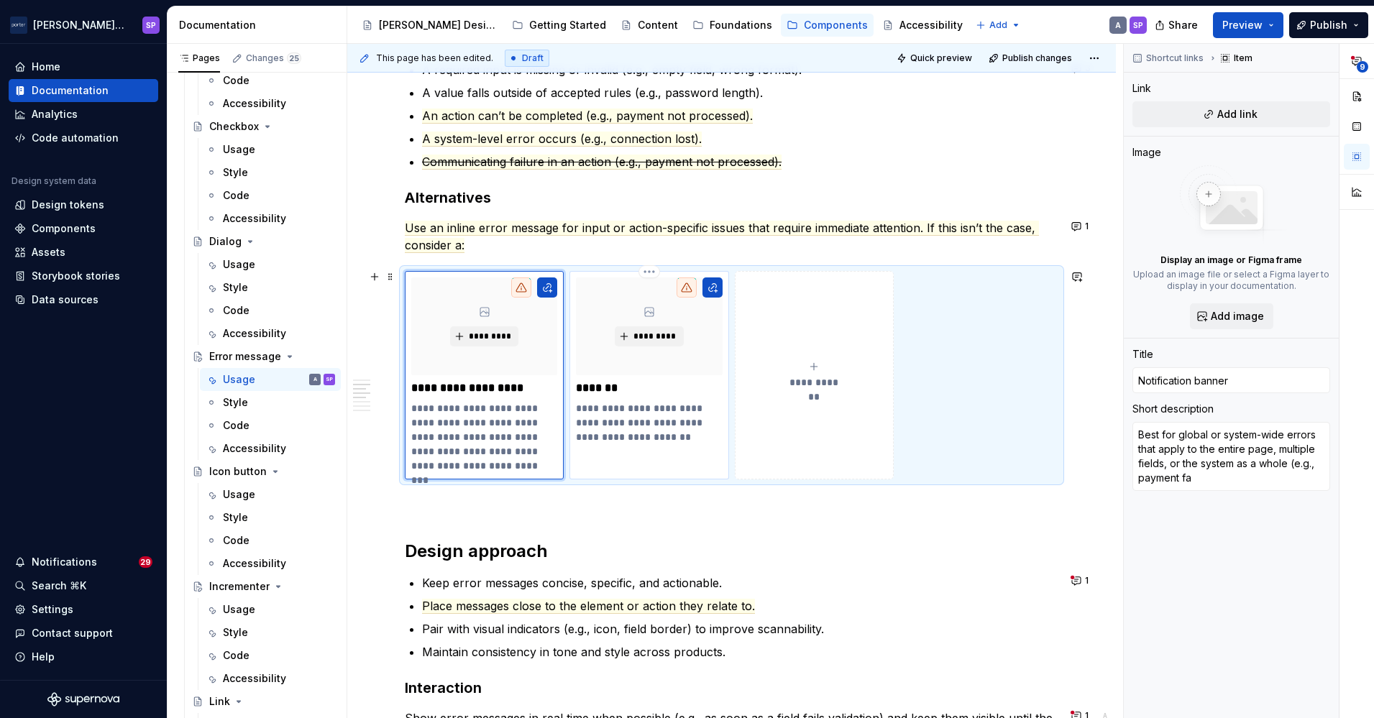
type textarea "*"
type textarea "Best for global or system-wide errors that apply to the entire page, multiple f…"
type textarea "*"
type textarea "Best for global or system-wide errors that apply to the entire page, multiple f…"
type textarea "*"
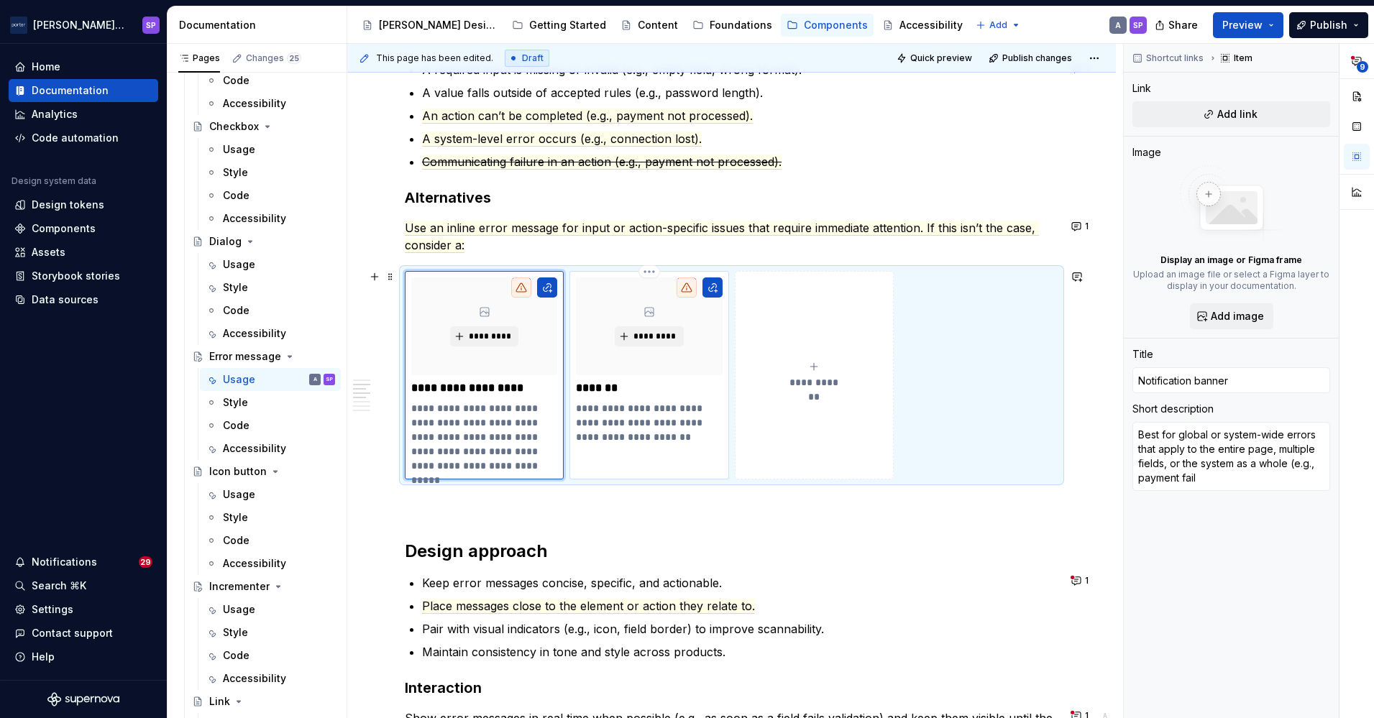
type textarea "Best for global or system-wide errors that apply to the entire page, multiple f…"
type textarea "*"
type textarea "Best for global or system-wide errors that apply to the entire page, multiple f…"
type textarea "*"
type textarea "Best for global or system-wide errors that apply to the entire page, multiple f…"
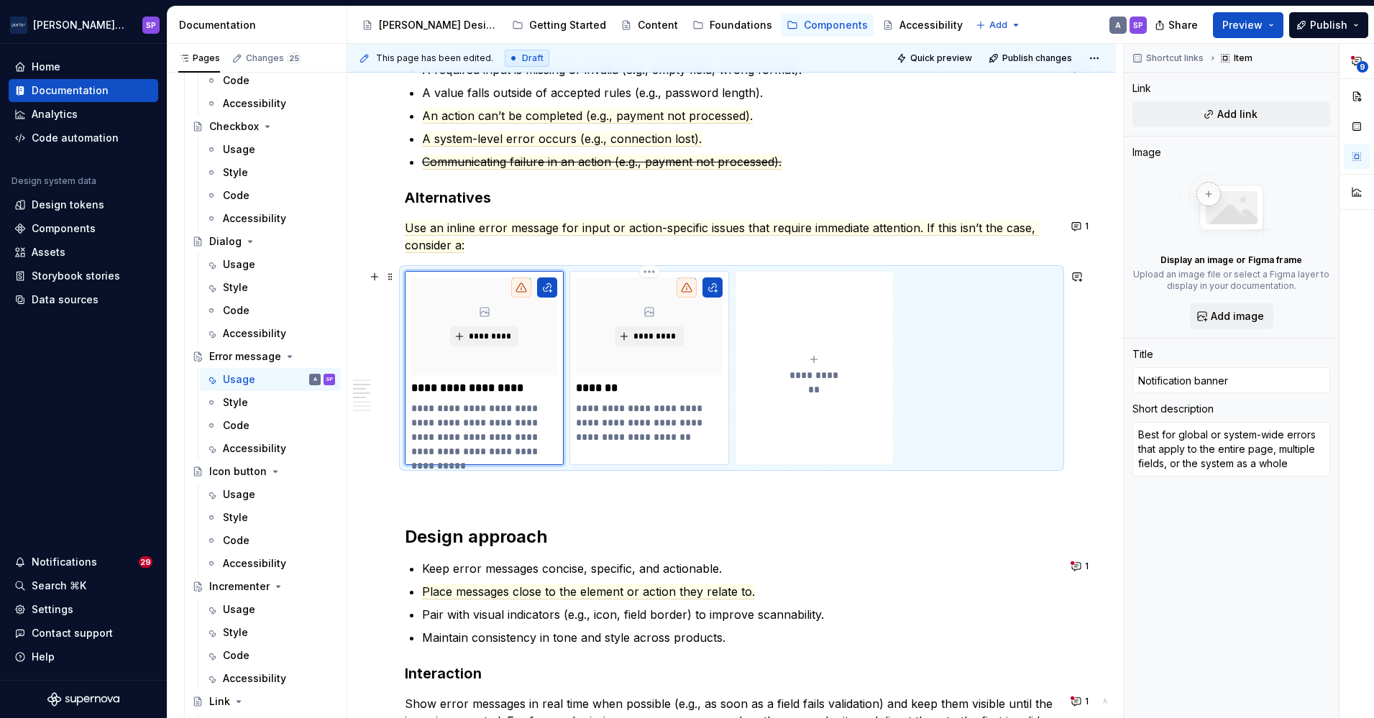
type textarea "*"
type textarea "Best for global or system-wide errors that apply to the entire page, multiple f…"
type textarea "*"
type textarea "Best for global or system-wide errors that apply to the entire page, multiple f…"
type textarea "*"
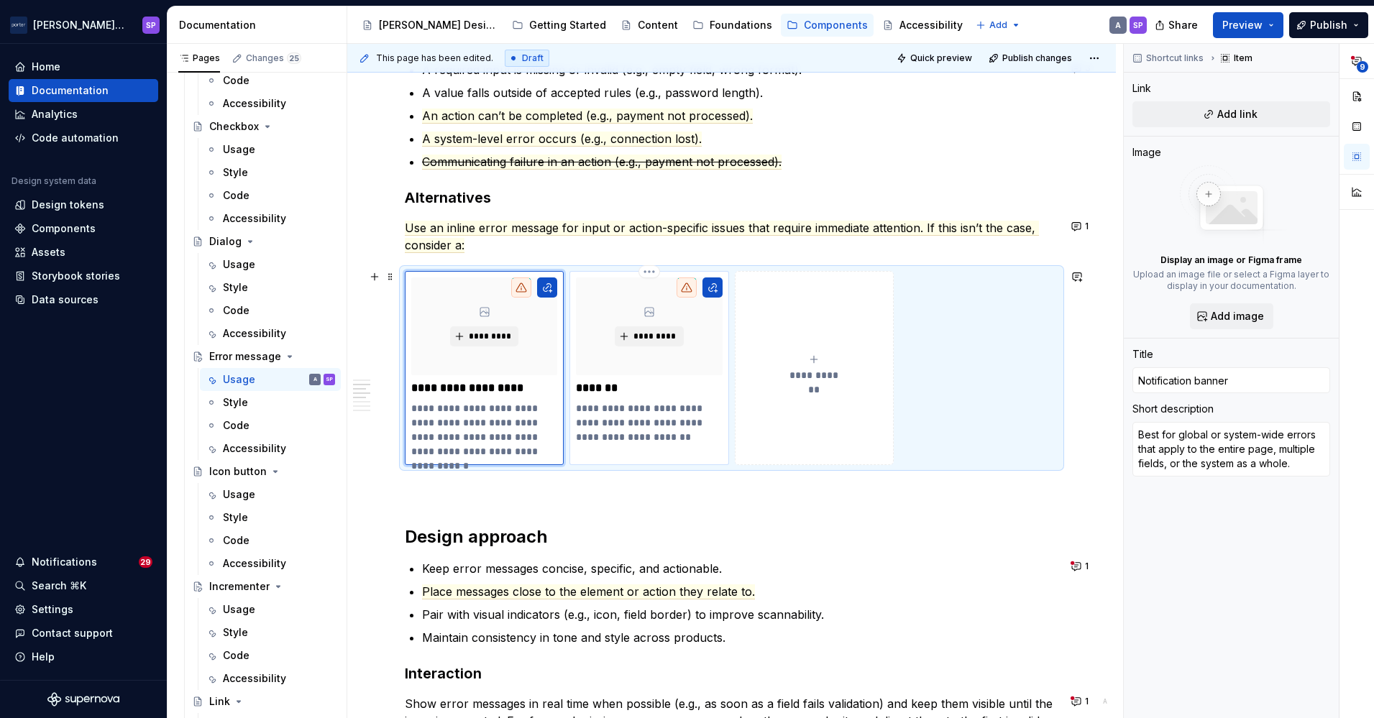
type textarea "Best for global or system-wide errors that apply to the entire page, multiple f…"
type textarea "*"
type textarea "Best for global or system-wide errors that apply to the entire page, multiple f…"
type textarea "*"
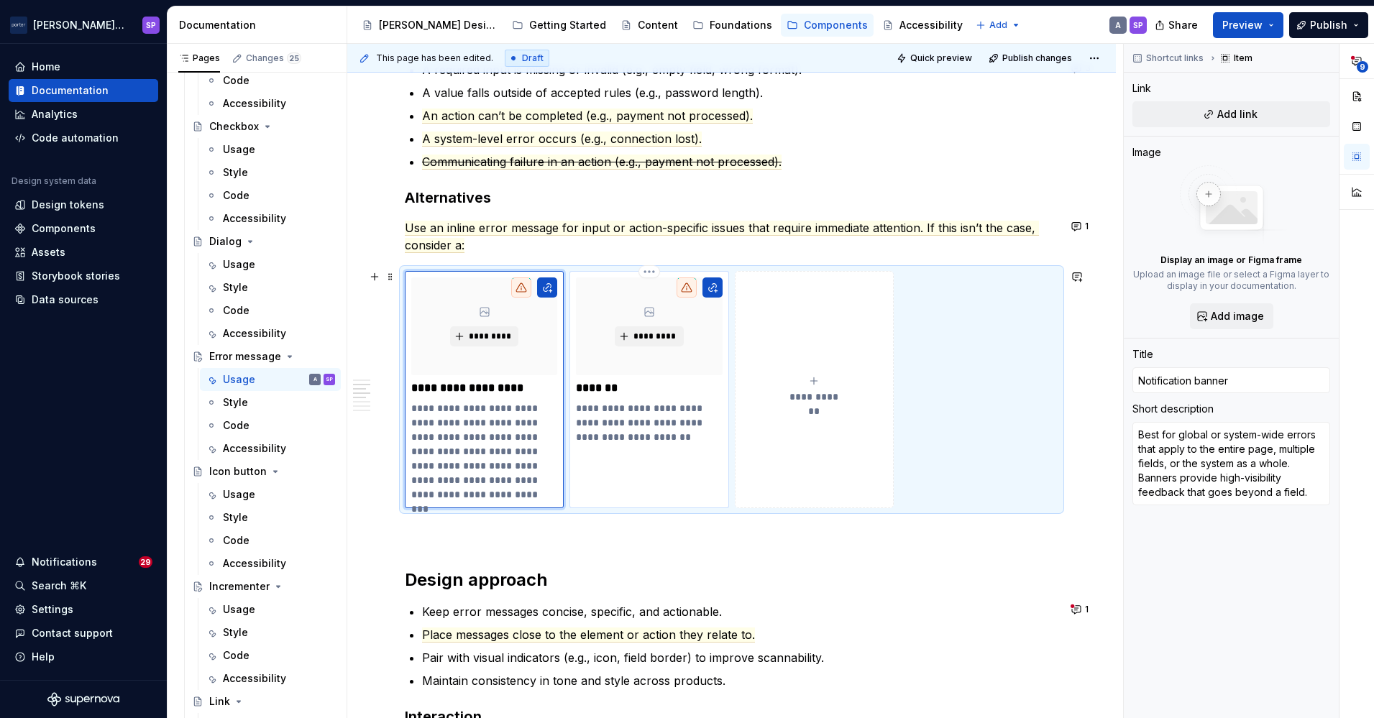
click at [660, 441] on p "**********" at bounding box center [648, 422] width 145 height 43
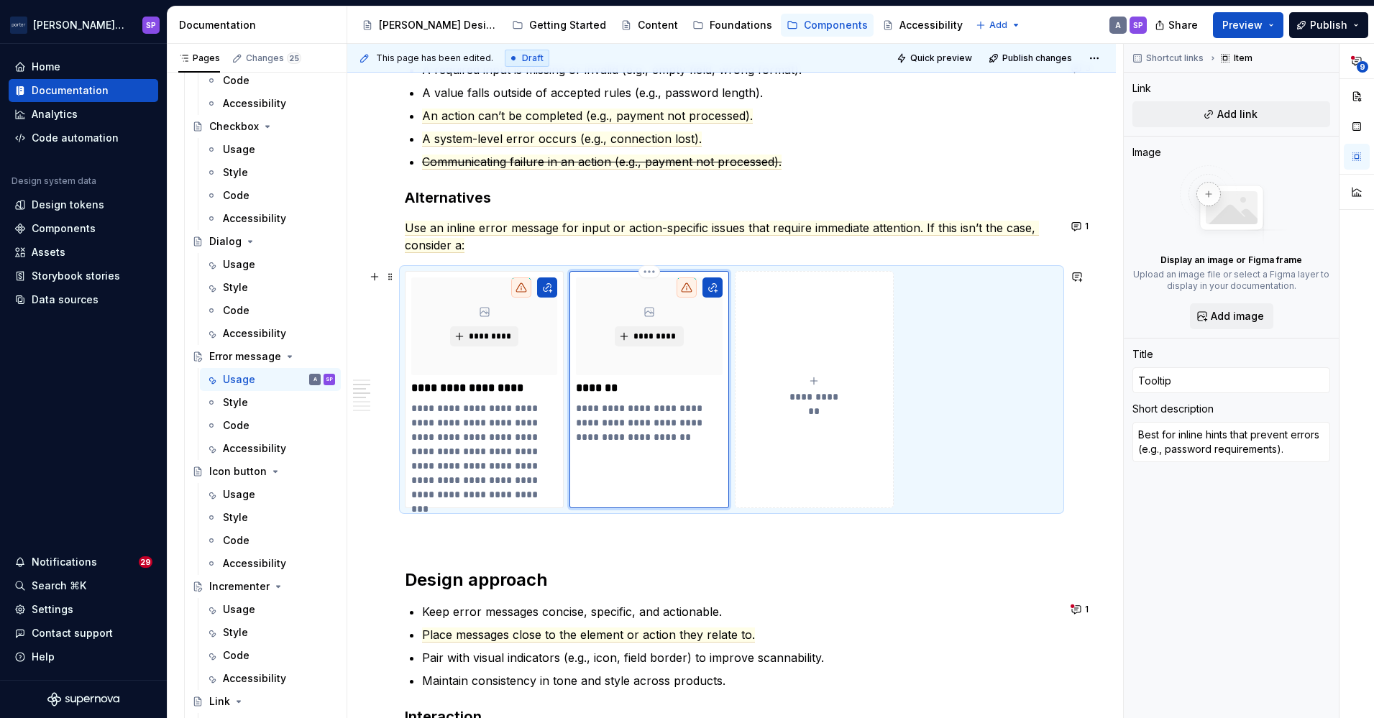
click at [635, 421] on p "**********" at bounding box center [648, 422] width 145 height 43
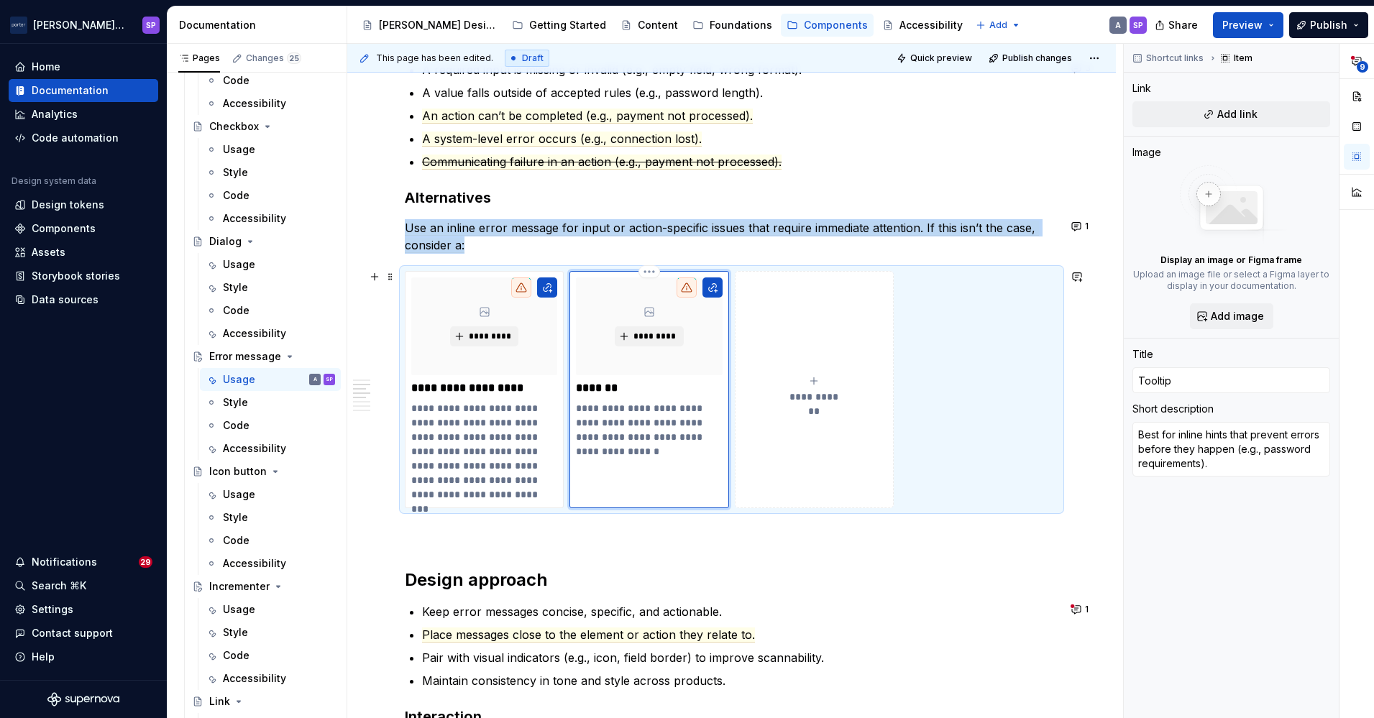
click at [674, 463] on div "**********" at bounding box center [649, 389] width 159 height 237
click at [666, 448] on p "**********" at bounding box center [648, 430] width 145 height 58
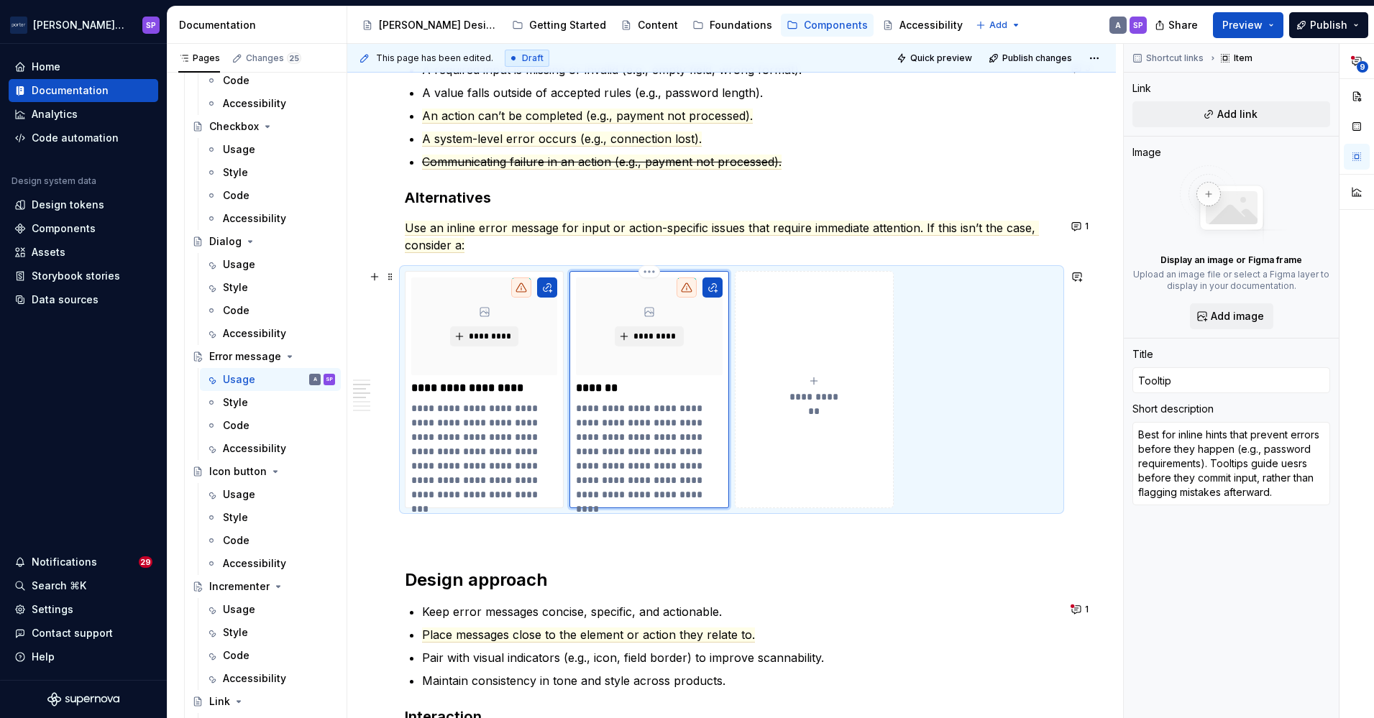
click at [581, 466] on p "**********" at bounding box center [648, 451] width 145 height 101
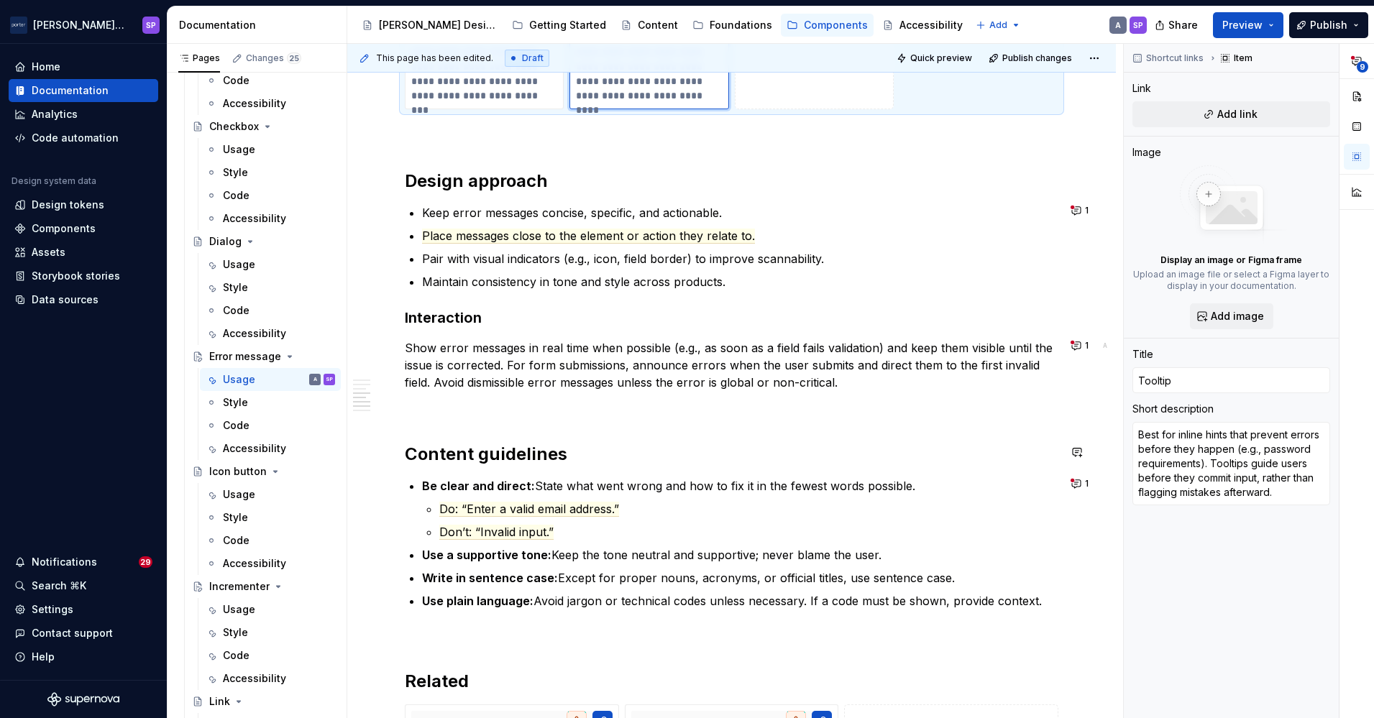
scroll to position [1398, 0]
click at [1071, 476] on button "1" at bounding box center [1081, 482] width 28 height 20
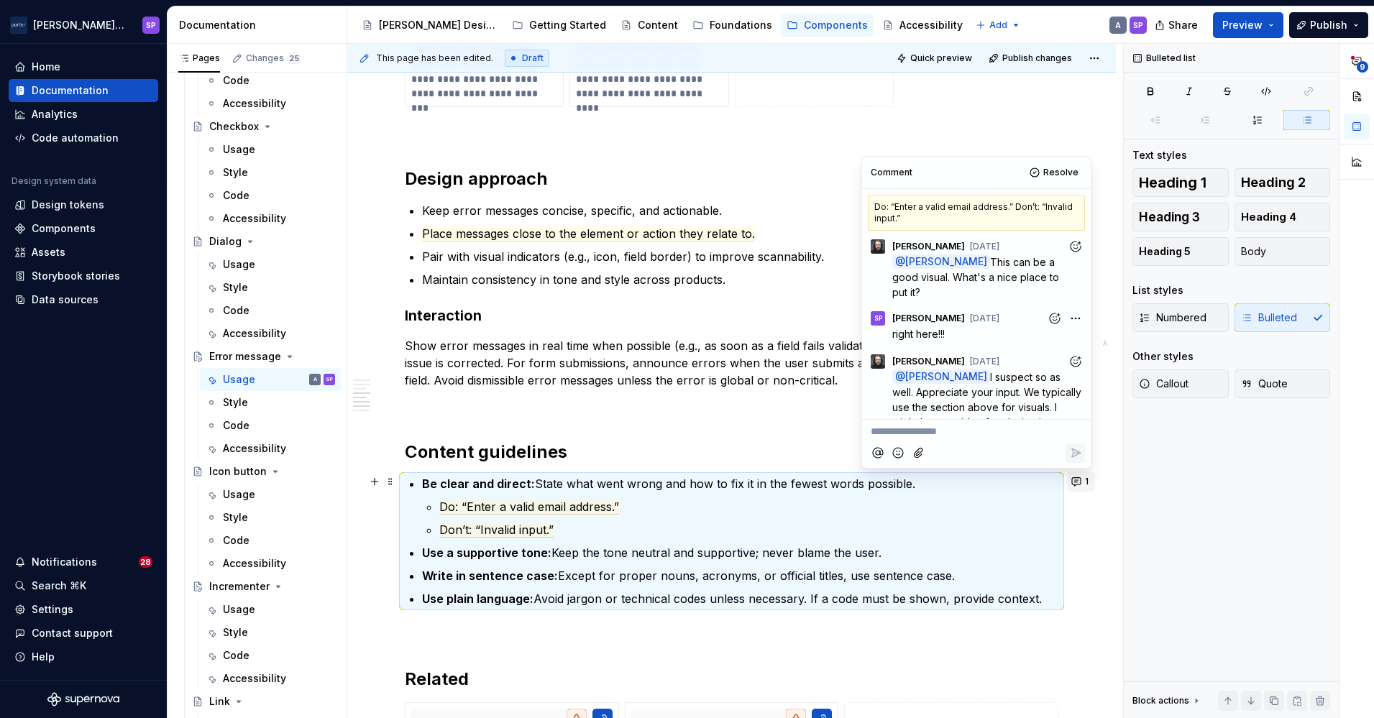
scroll to position [63, 0]
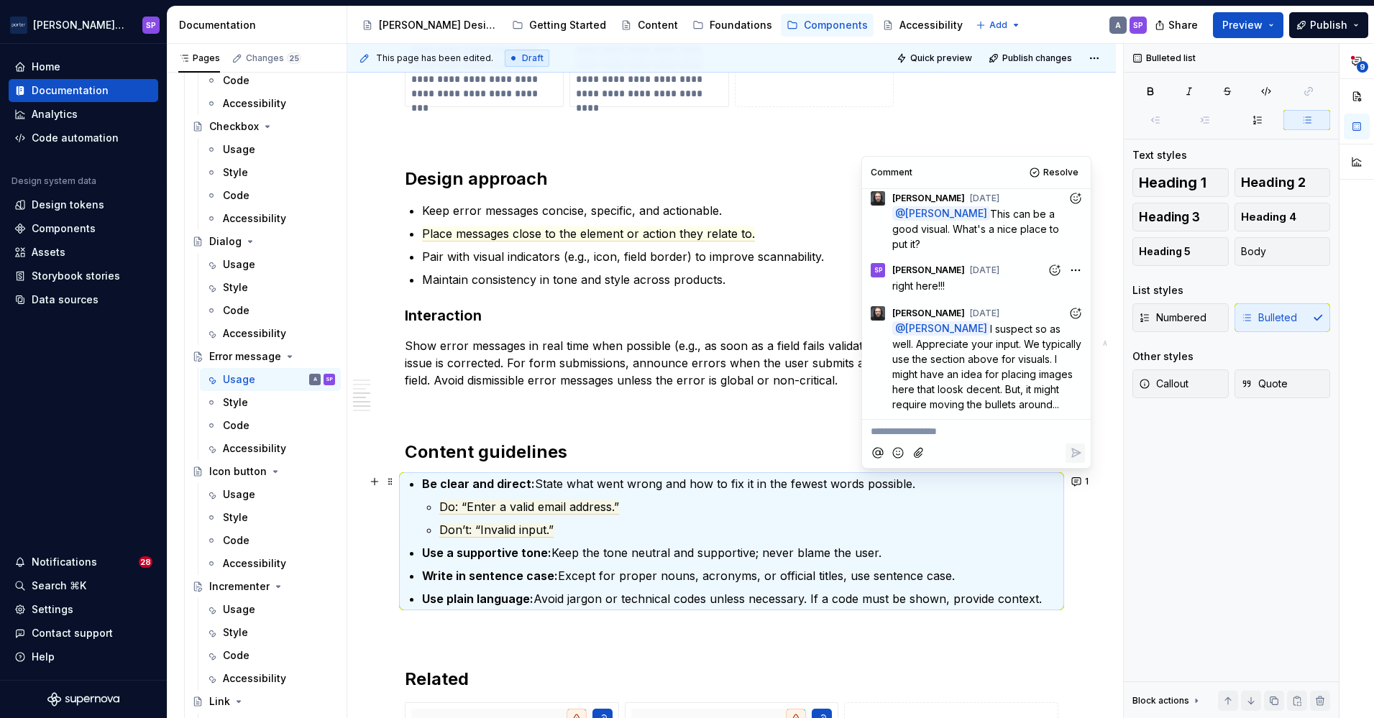
click at [1013, 439] on div at bounding box center [976, 453] width 217 height 29
click at [953, 422] on div "**********" at bounding box center [976, 429] width 217 height 19
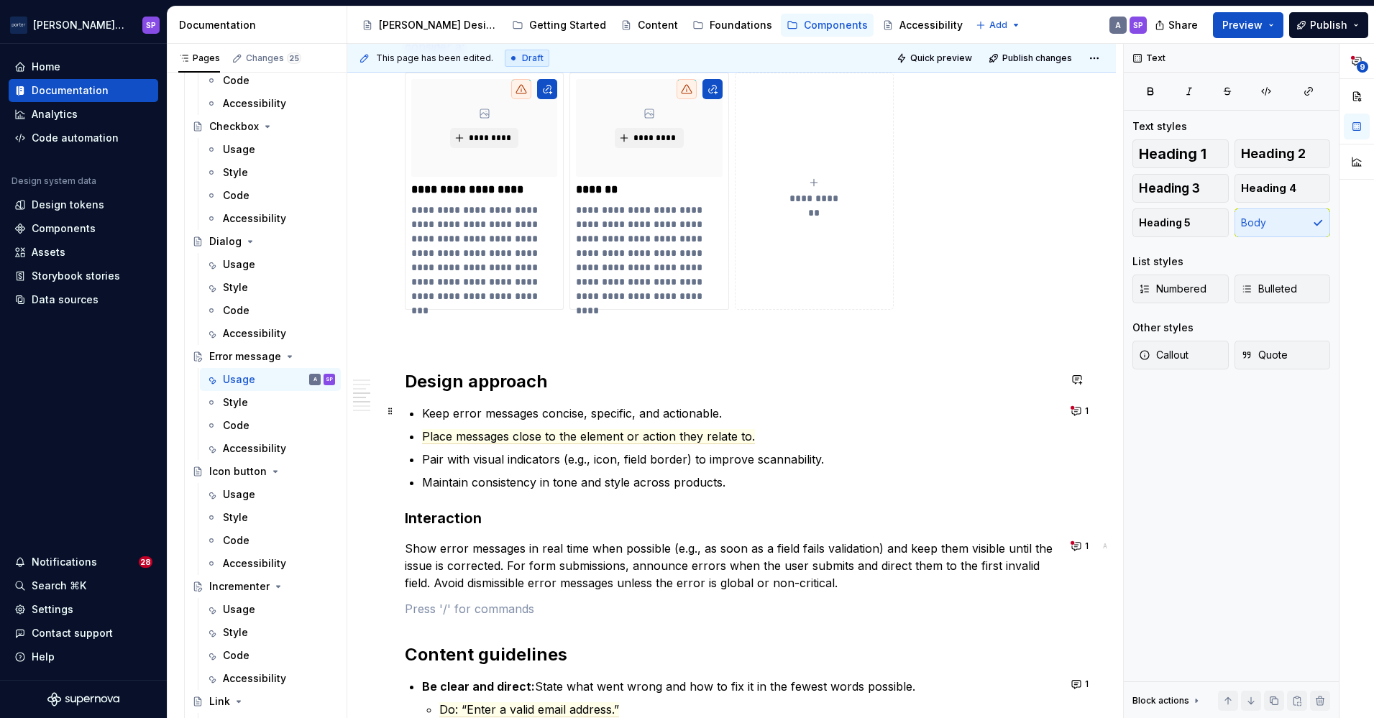
scroll to position [1225, 0]
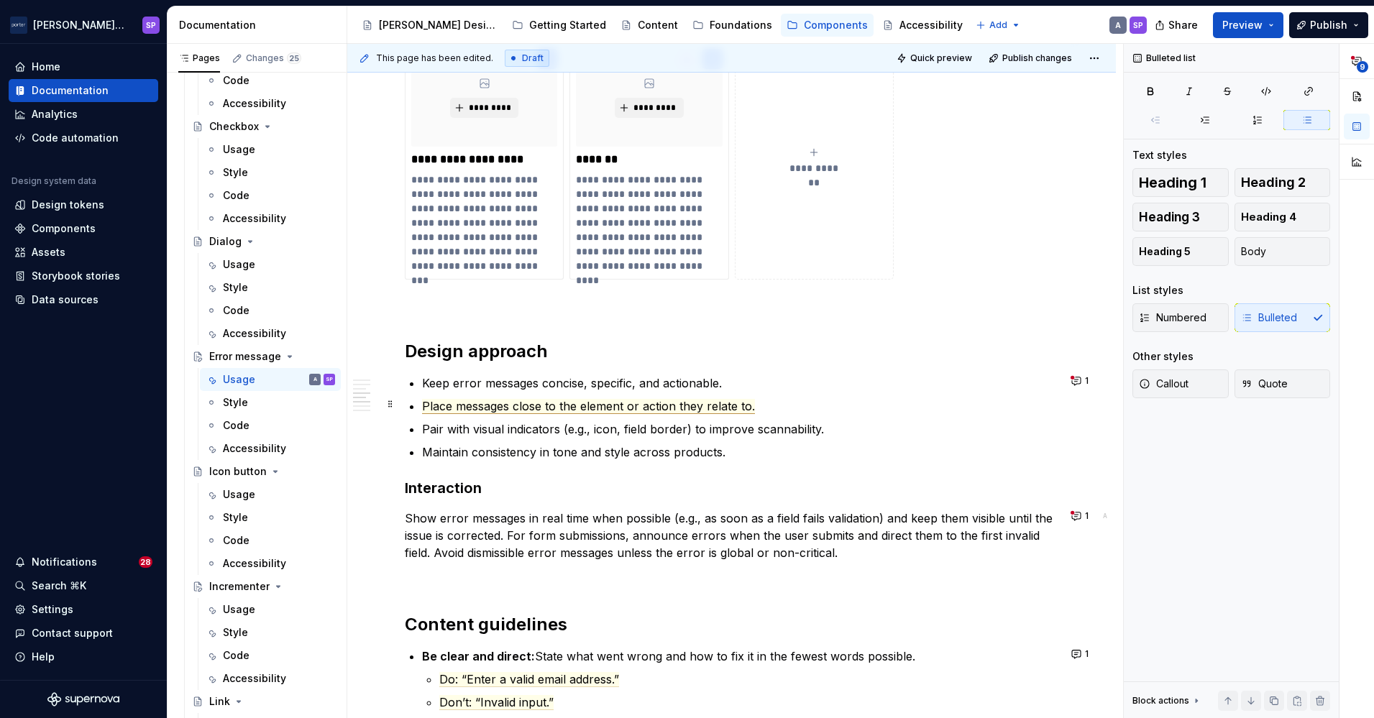
click at [616, 403] on span "Place messages close to the element or action they relate to." at bounding box center [588, 406] width 333 height 15
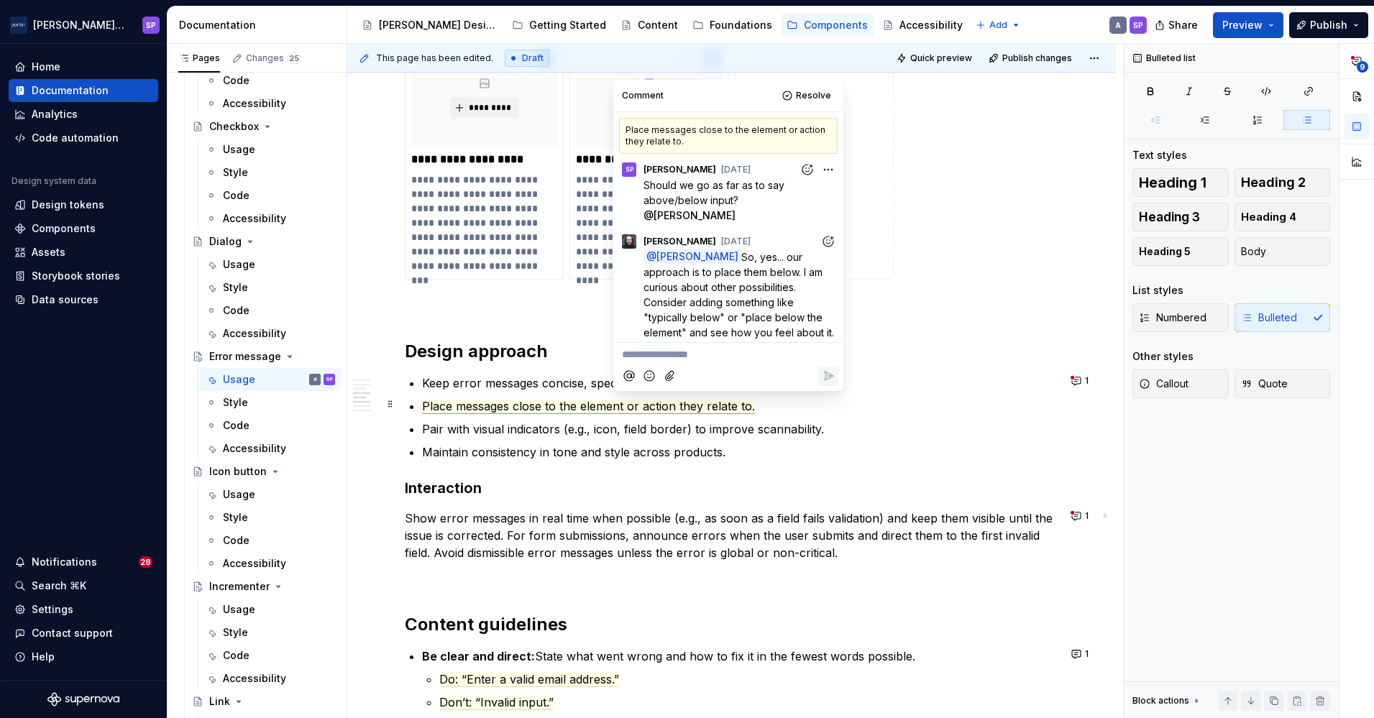
scroll to position [50, 0]
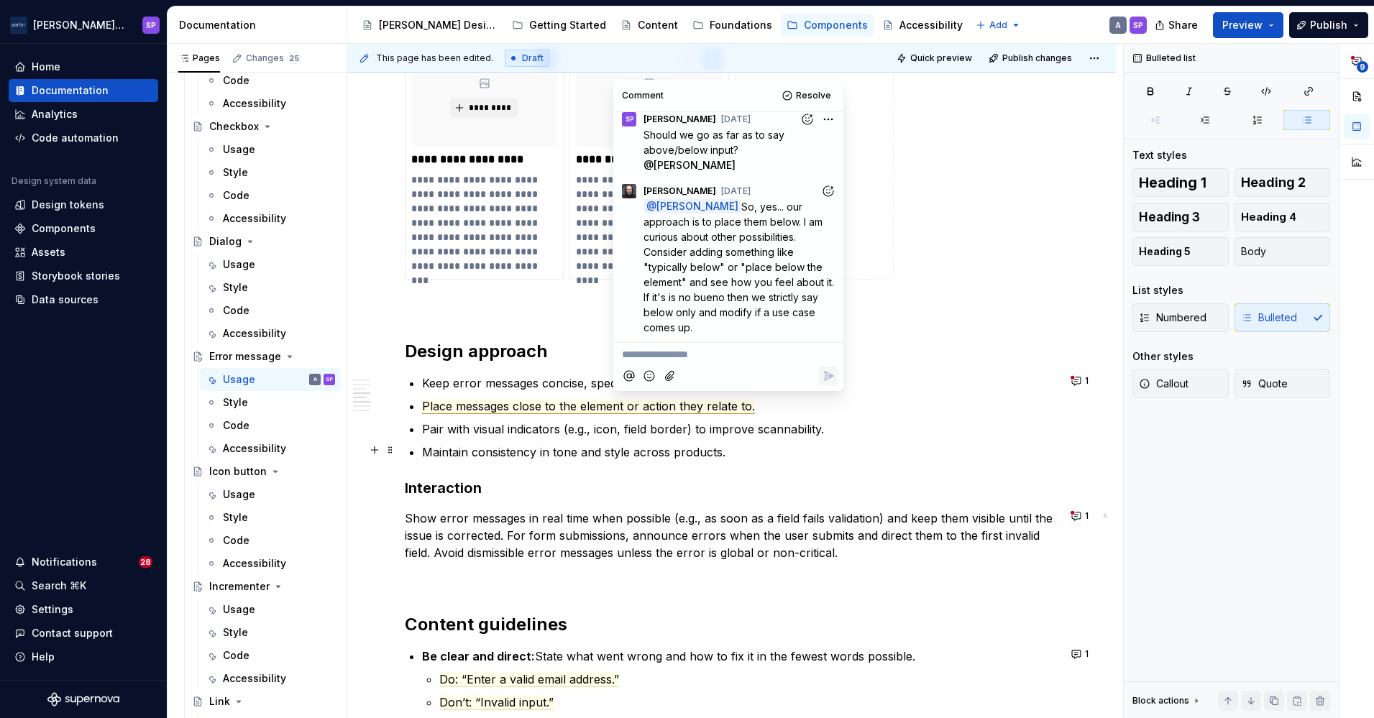
click at [777, 457] on p "Maintain consistency in tone and style across products." at bounding box center [740, 452] width 636 height 17
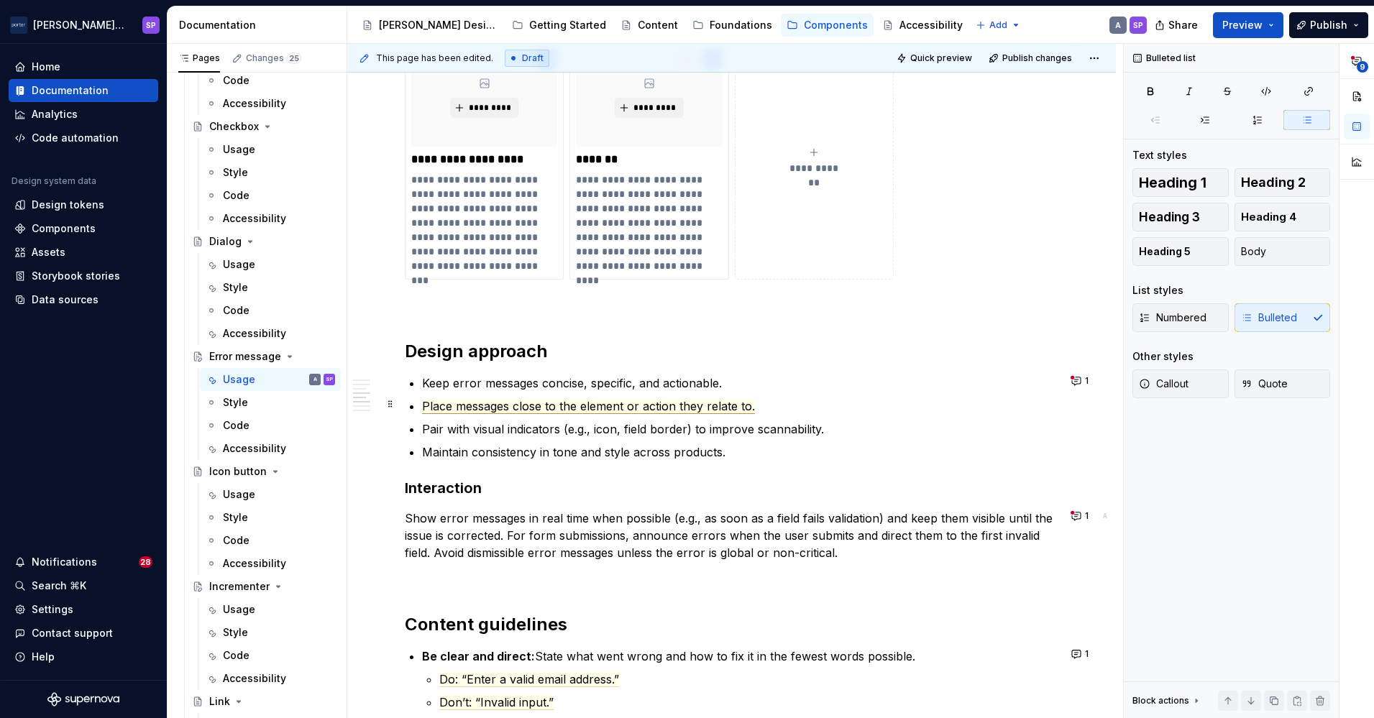
click at [716, 399] on span "Place messages close to the element or action they relate to." at bounding box center [588, 406] width 333 height 15
click at [1067, 518] on button "1" at bounding box center [1081, 516] width 28 height 20
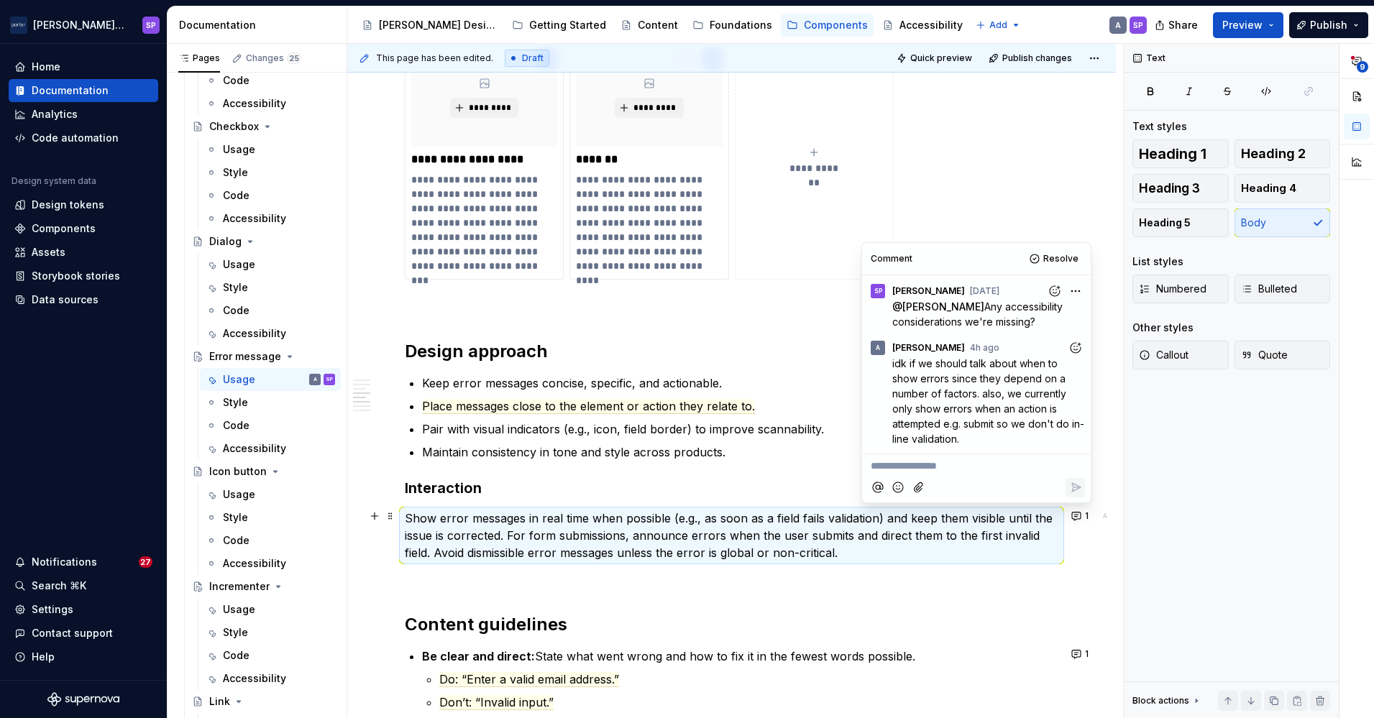
click at [636, 421] on p "Pair with visual indicators (e.g., icon, field border) to improve scannability." at bounding box center [740, 429] width 636 height 17
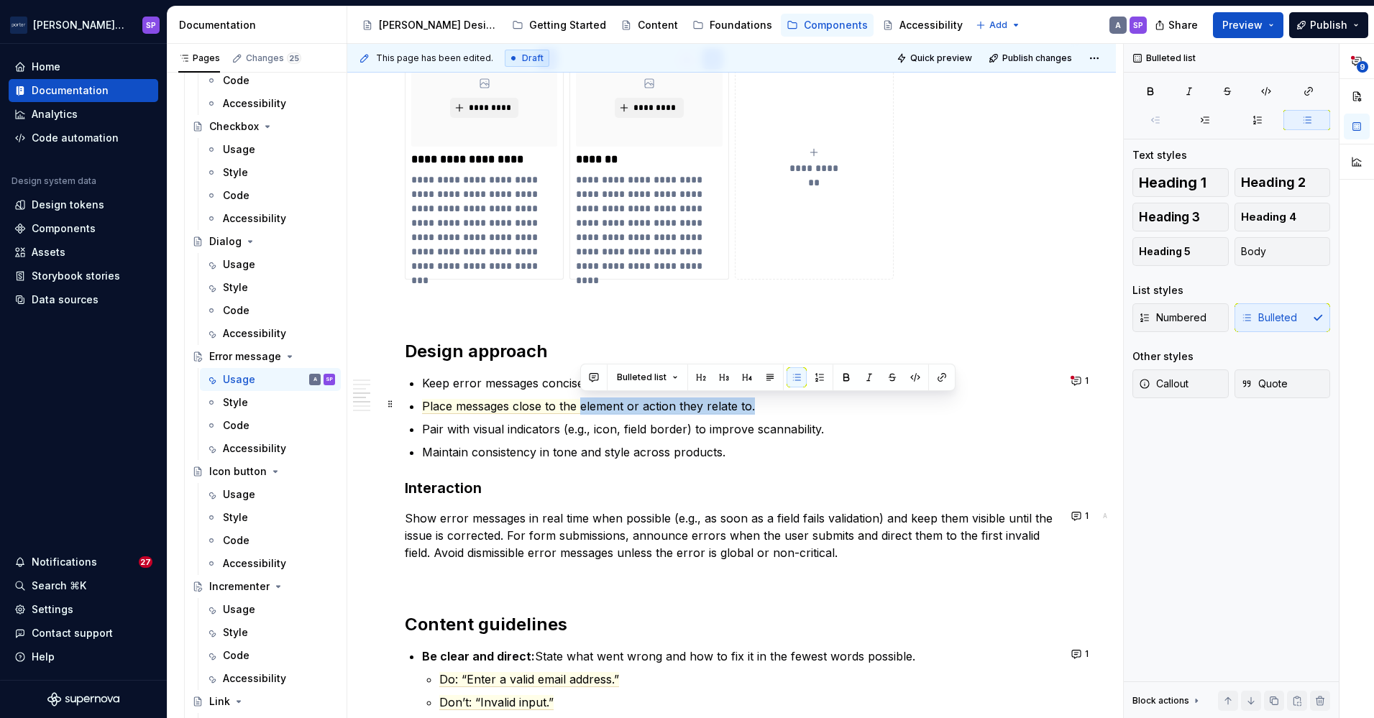
drag, startPoint x: 583, startPoint y: 406, endPoint x: 797, endPoint y: 398, distance: 213.7
click at [797, 398] on p "Place messages close to the element or action they relate to." at bounding box center [740, 406] width 636 height 17
click at [706, 409] on span "Place messages close to the related element; generally, errors" at bounding box center [592, 406] width 340 height 15
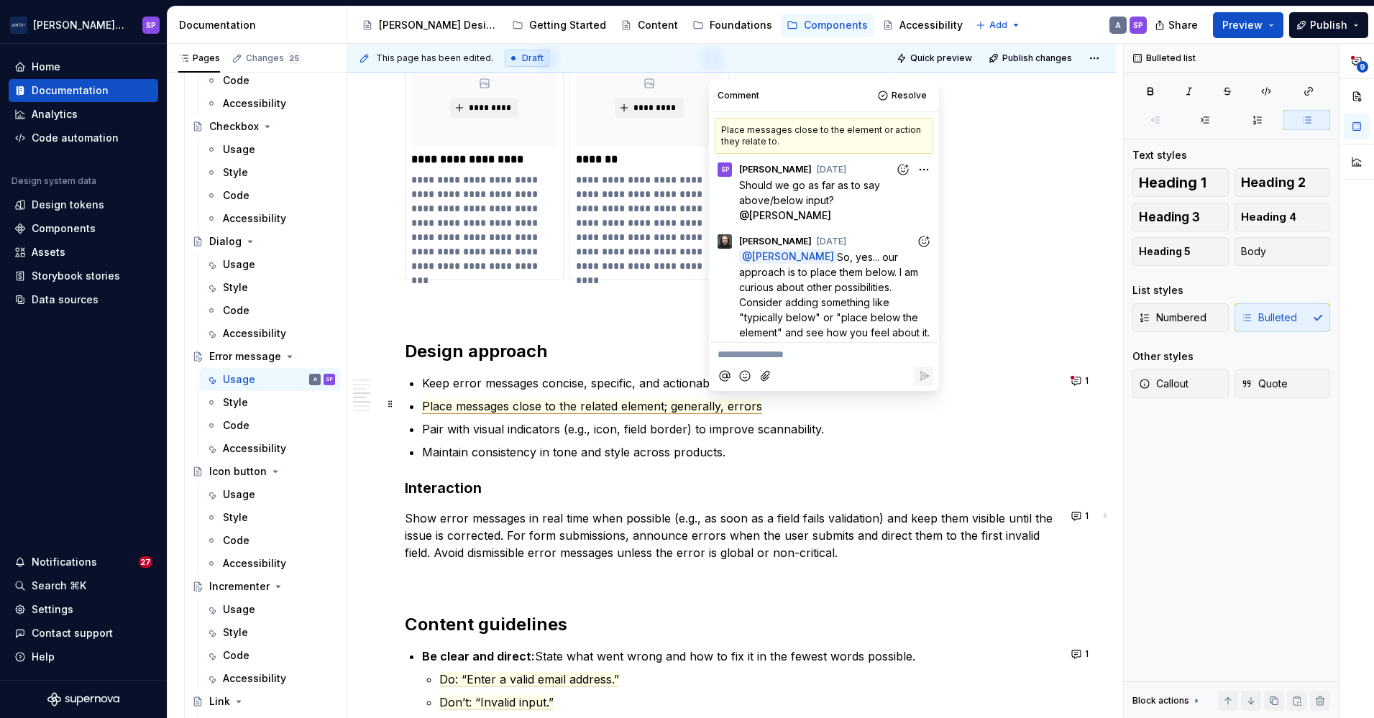
click at [706, 409] on span "Place messages close to the related element; generally, errors" at bounding box center [592, 406] width 340 height 15
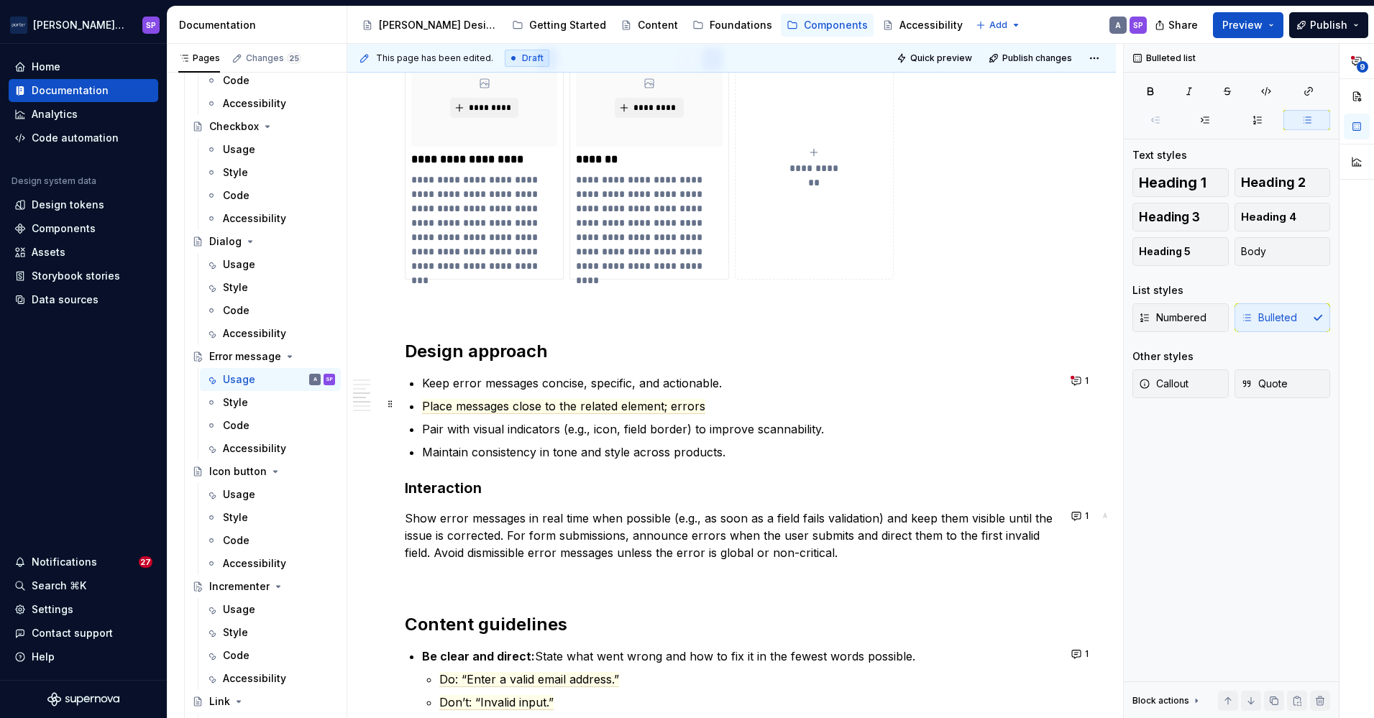
click at [719, 410] on p "Place messages close to the related element; errors" at bounding box center [740, 406] width 636 height 17
click at [1089, 378] on button "1" at bounding box center [1081, 381] width 28 height 20
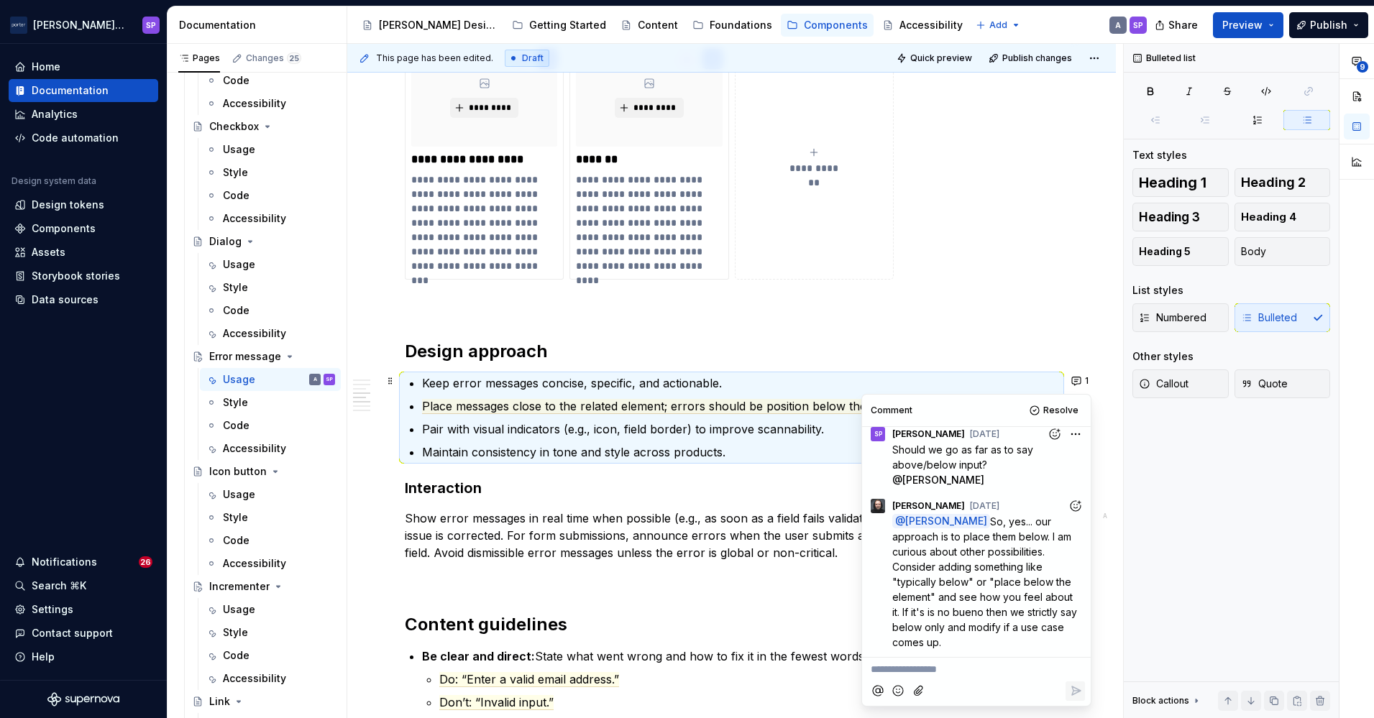
click at [1004, 676] on p "**********" at bounding box center [976, 669] width 211 height 15
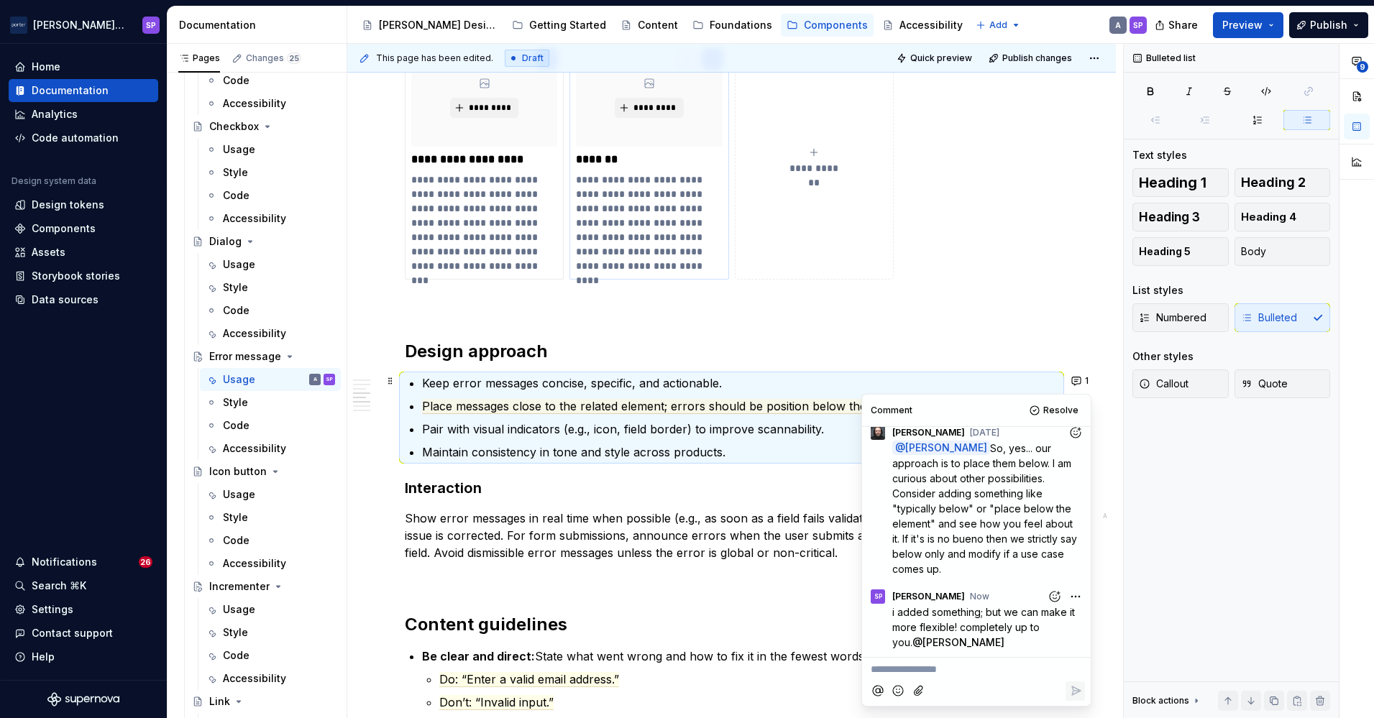
click at [620, 216] on p "**********" at bounding box center [648, 223] width 145 height 101
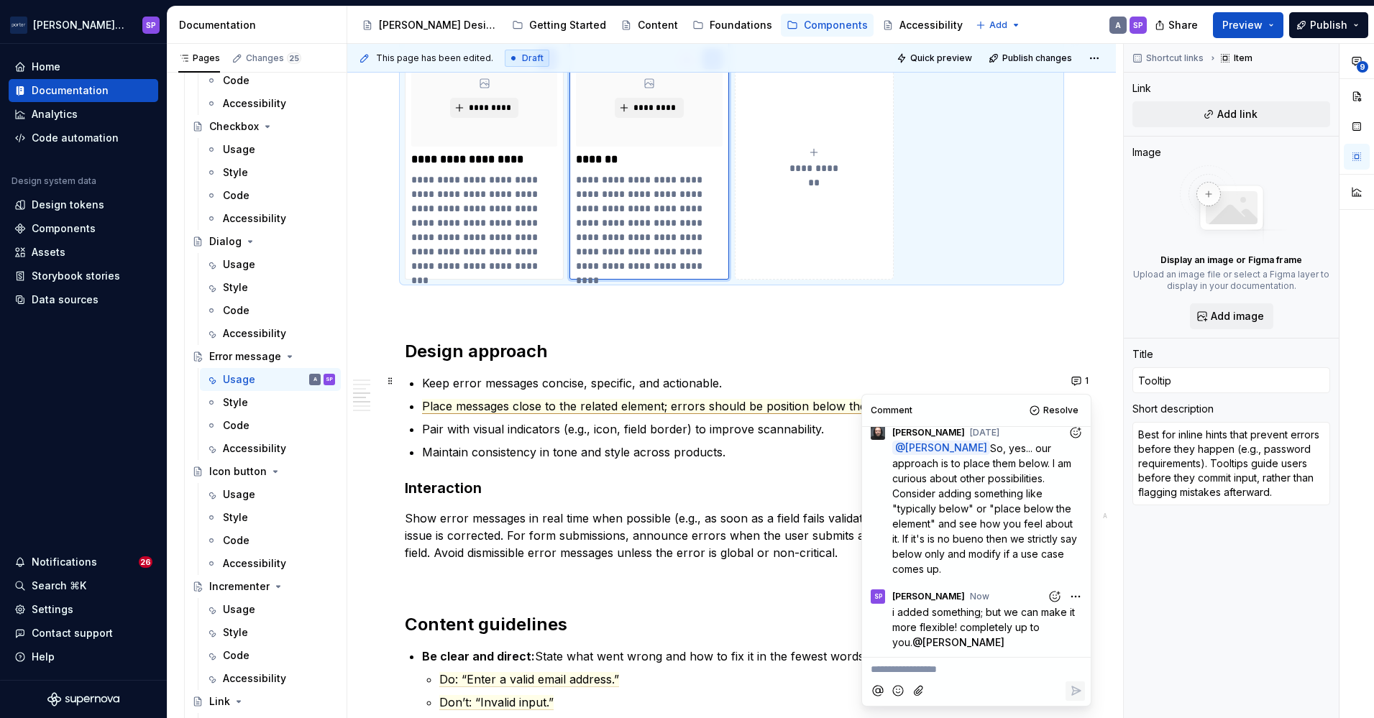
click at [557, 405] on span "Place messages close to the related element; errors should be position below th…" at bounding box center [658, 406] width 473 height 15
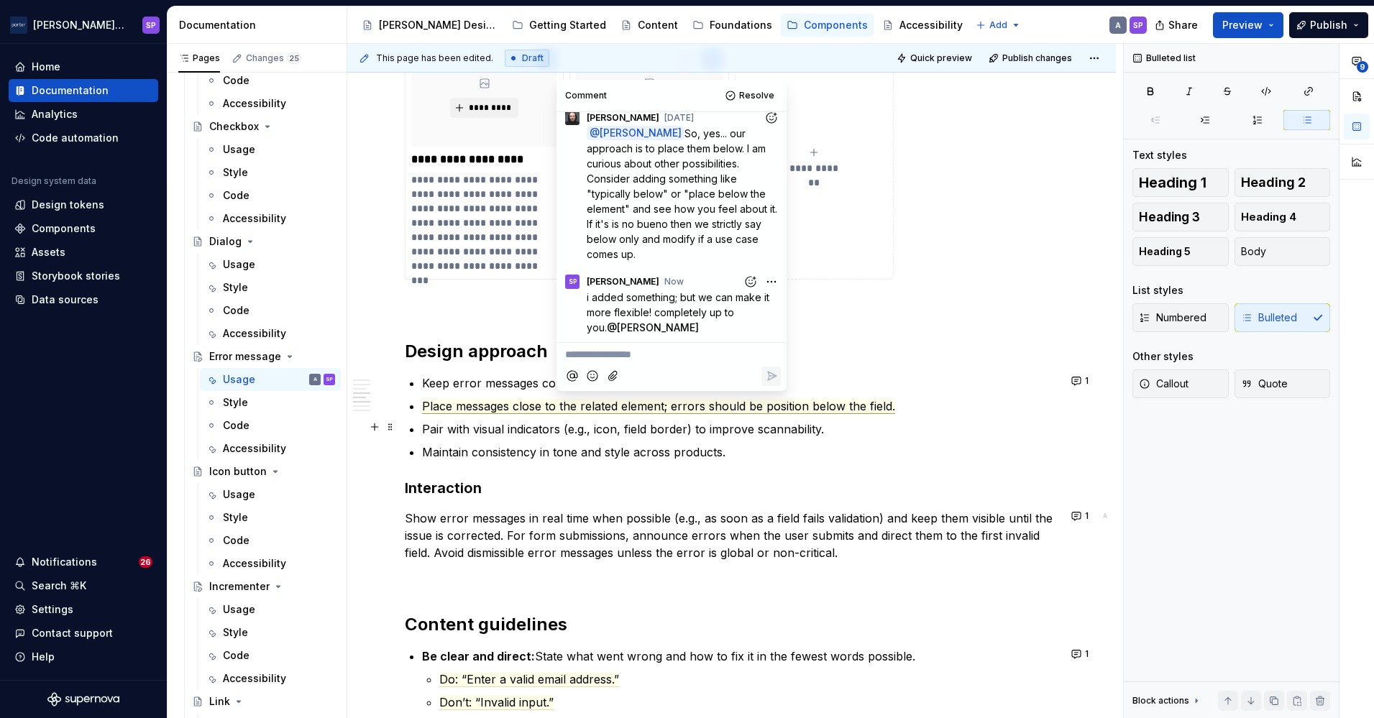
click at [680, 417] on ul "Keep error messages concise, specific, and actionable. Place messages close to …" at bounding box center [740, 418] width 636 height 86
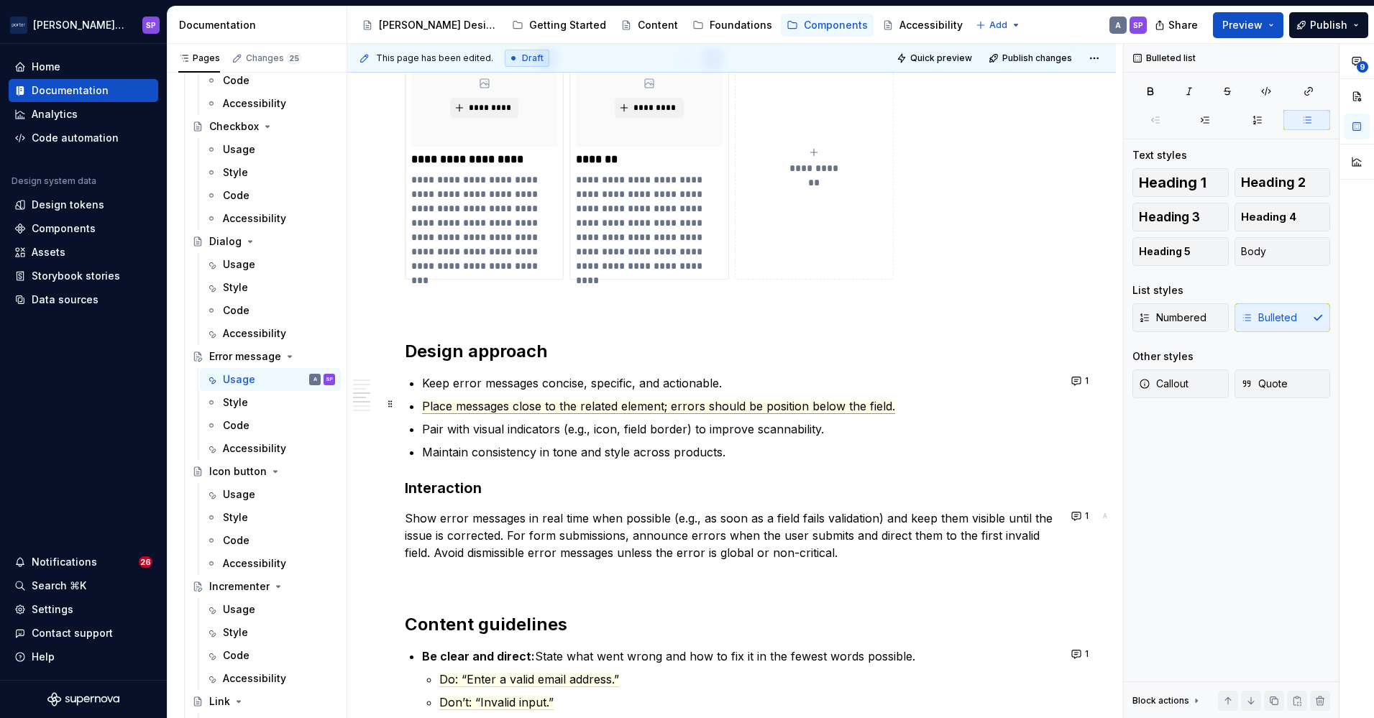
click at [670, 406] on span "Place messages close to the related element; errors should be position below th…" at bounding box center [658, 406] width 473 height 15
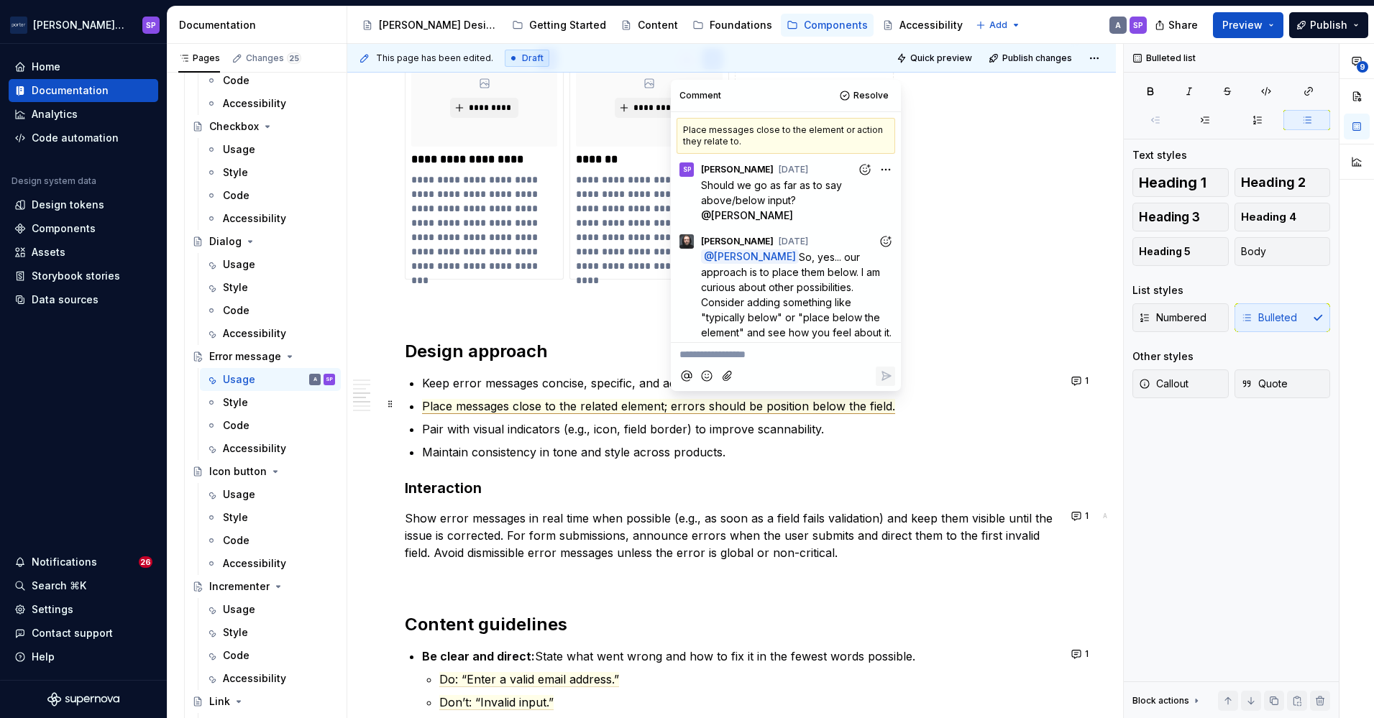
scroll to position [0, 0]
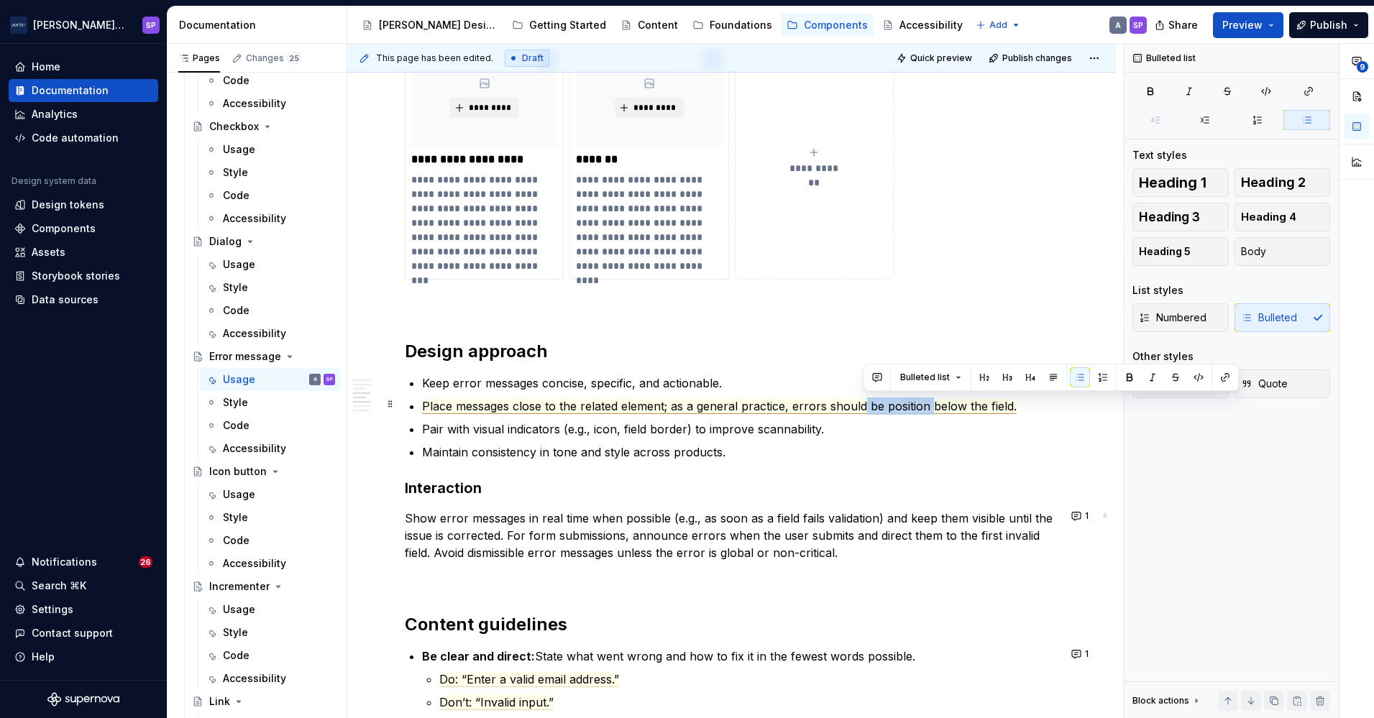
drag, startPoint x: 863, startPoint y: 404, endPoint x: 931, endPoint y: 402, distance: 67.6
click at [931, 402] on span "Place messages close to the related element; as a general practice, errors shou…" at bounding box center [719, 406] width 595 height 15
click at [937, 453] on p "Maintain consistency in tone and style across products." at bounding box center [740, 452] width 636 height 17
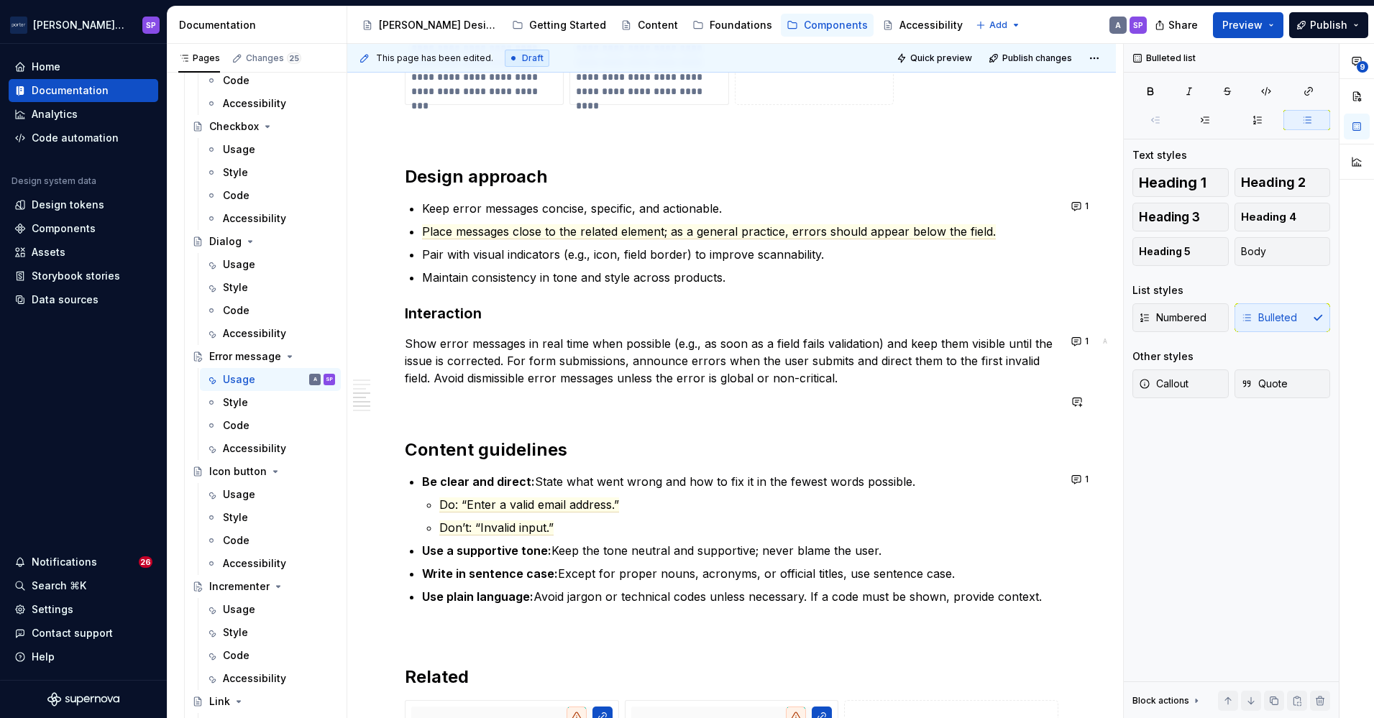
scroll to position [1409, 0]
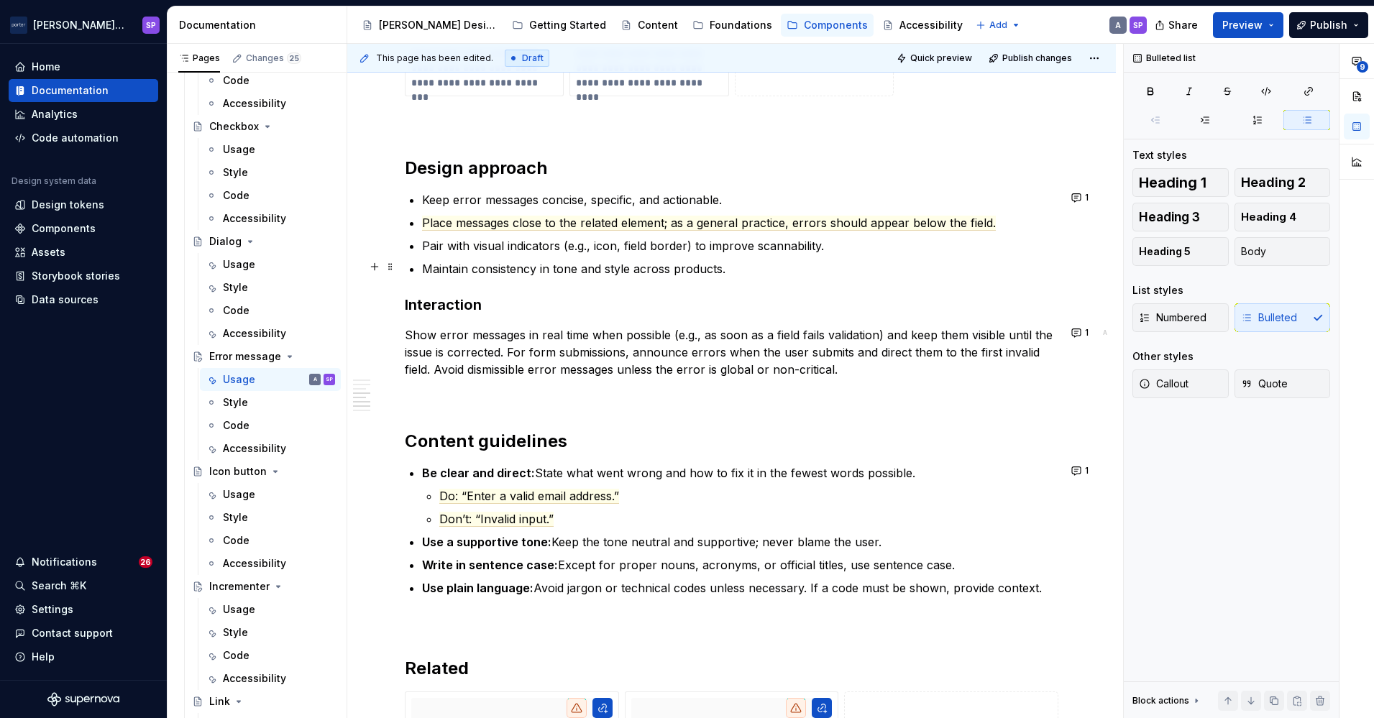
click at [558, 272] on p "Maintain consistency in tone and style across products." at bounding box center [740, 268] width 636 height 17
click at [1068, 329] on button "1" at bounding box center [1081, 333] width 28 height 20
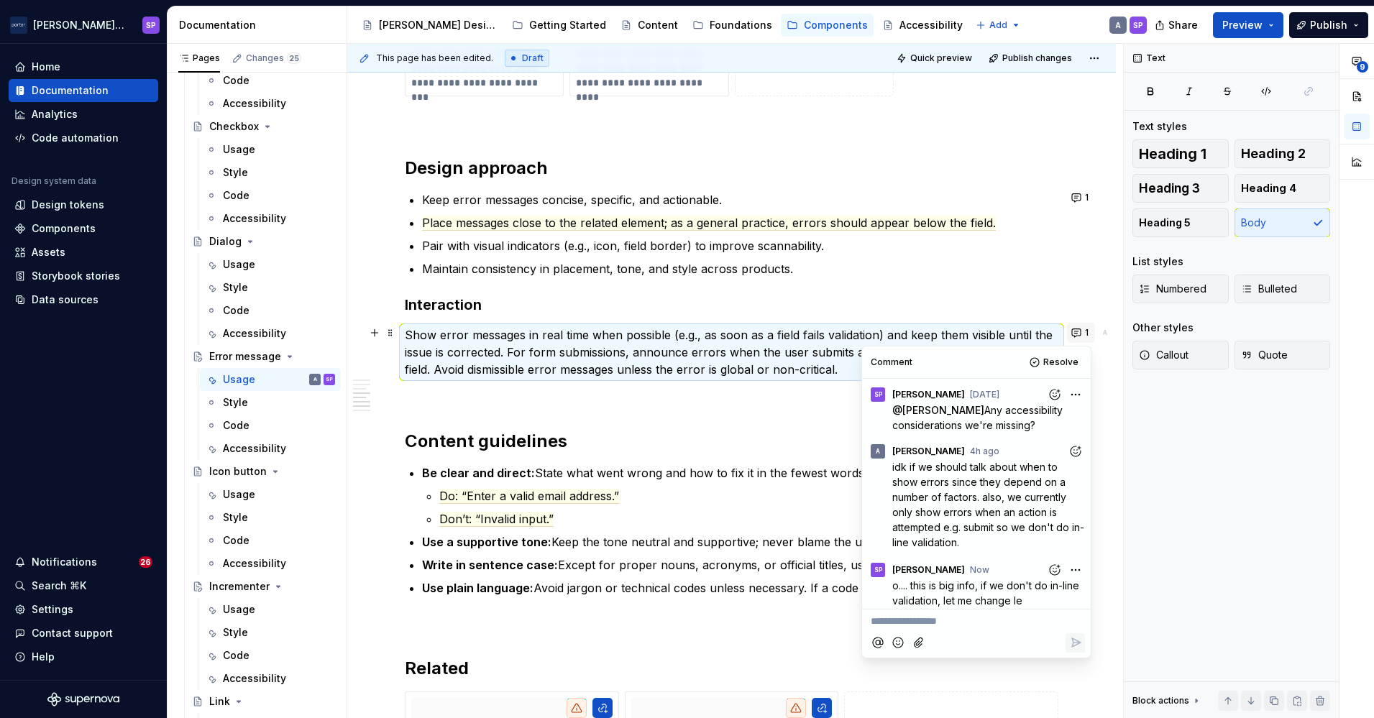
scroll to position [37, 0]
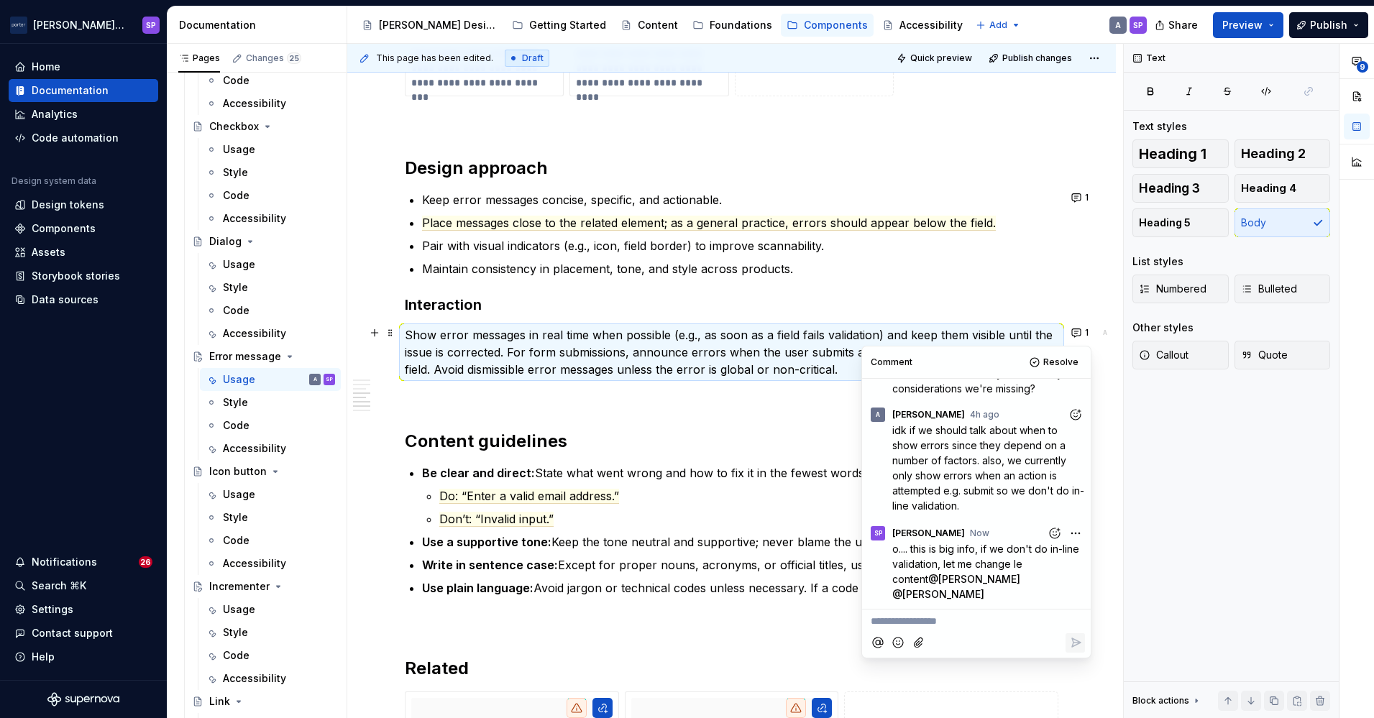
click at [1064, 537] on html "[PERSON_NAME] Airlines SP Home Documentation Analytics Code automation Design s…" at bounding box center [687, 359] width 1374 height 718
click at [1033, 562] on span "Edit comment" at bounding box center [1019, 560] width 68 height 14
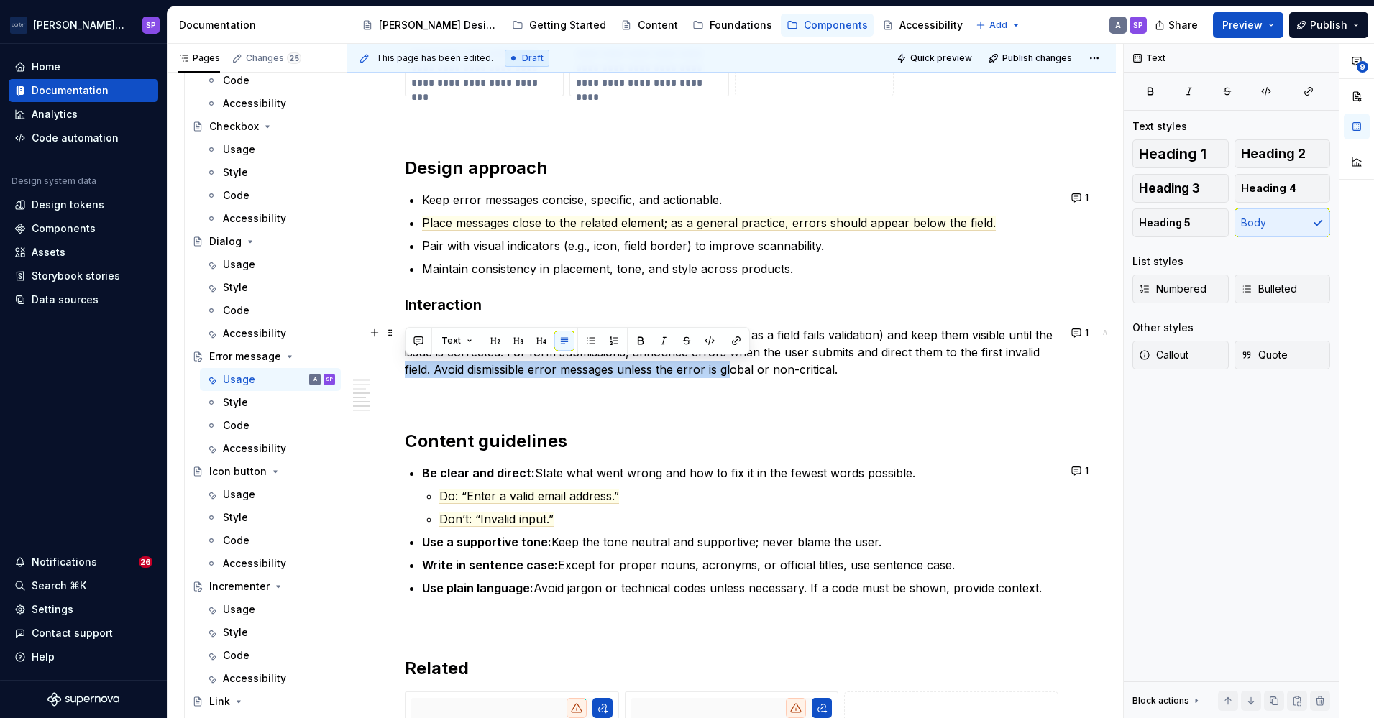
drag, startPoint x: 732, startPoint y: 370, endPoint x: 1084, endPoint y: 357, distance: 352.6
click at [1084, 357] on div "**********" at bounding box center [731, 81] width 769 height 2413
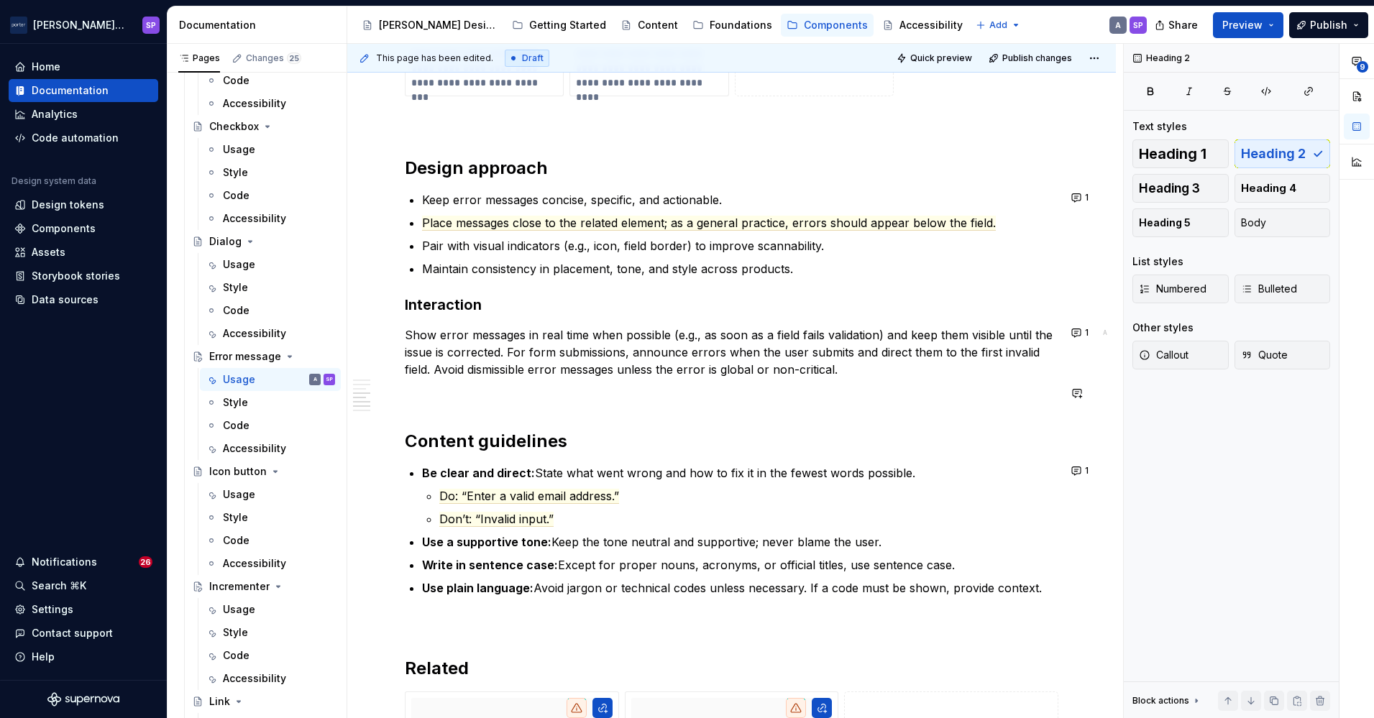
click at [1073, 335] on button "1" at bounding box center [1081, 333] width 28 height 20
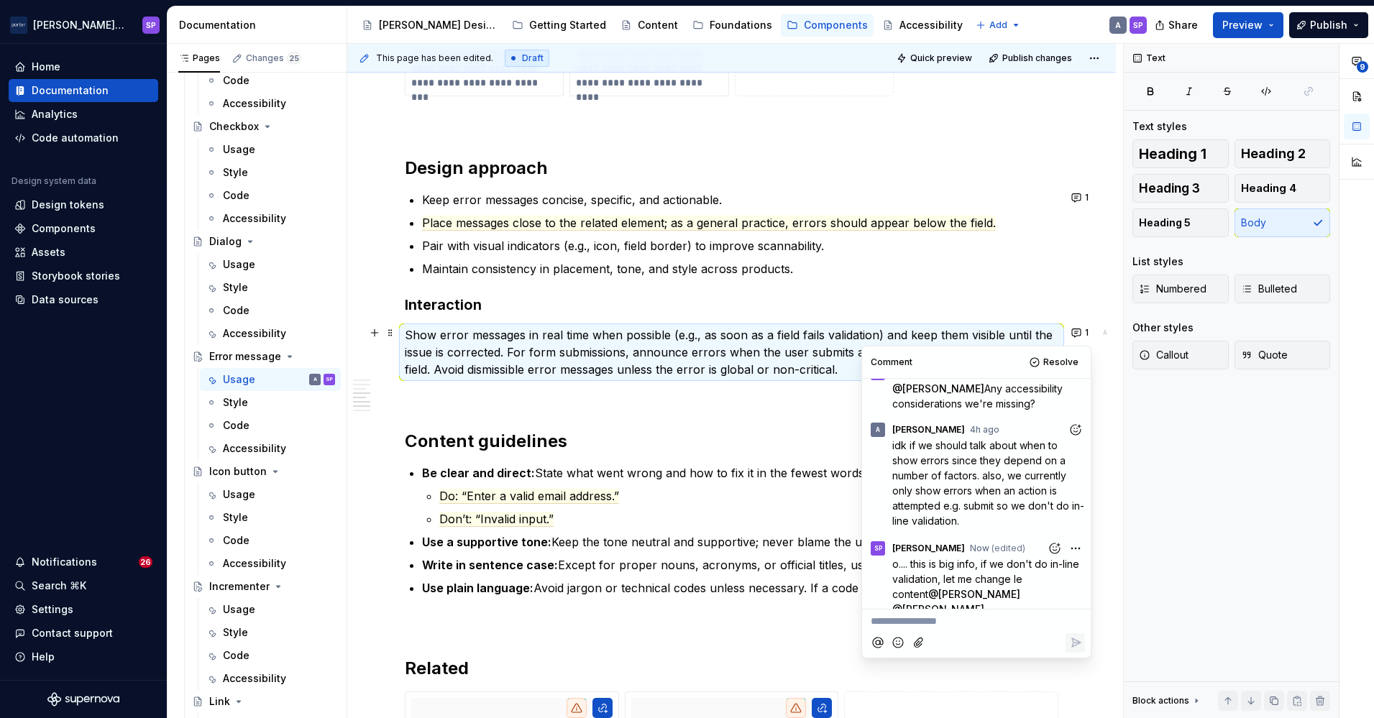
click at [901, 265] on p "Maintain consistency in placement, tone, and style across products." at bounding box center [740, 268] width 636 height 17
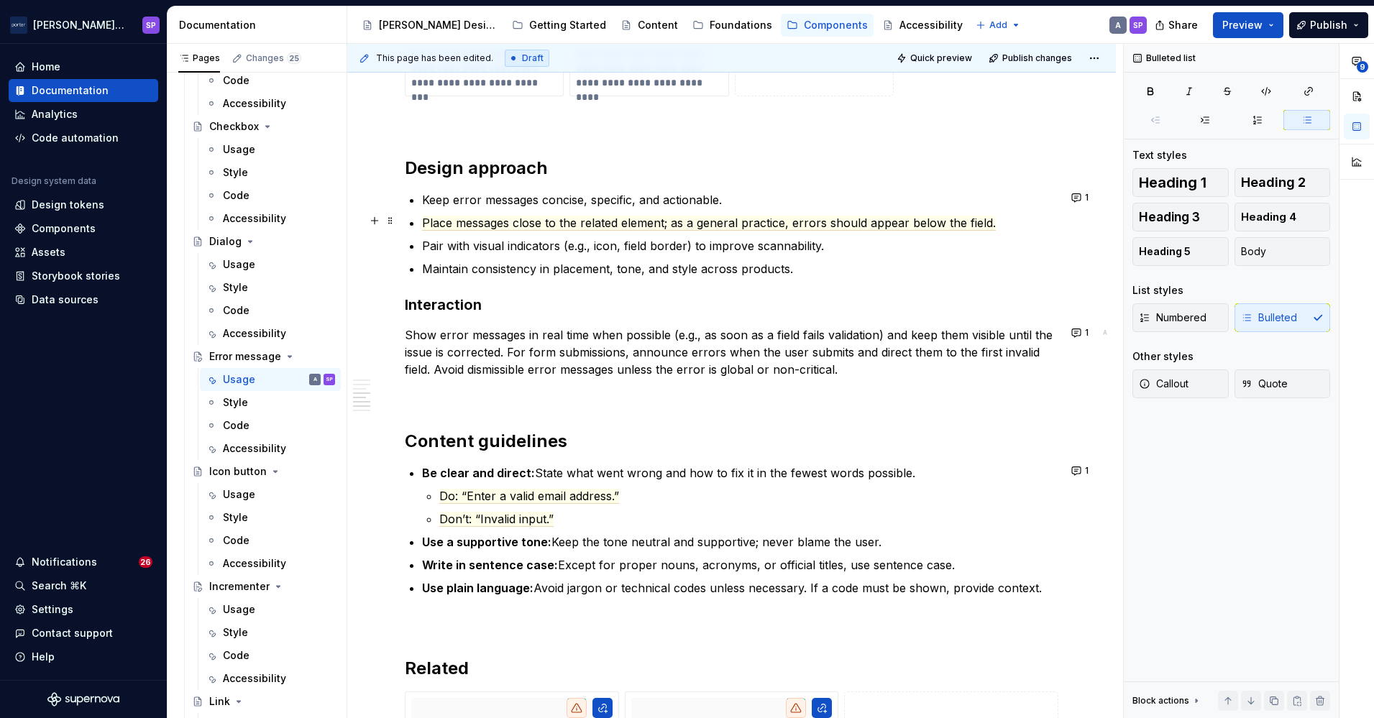
click at [821, 214] on p "Place messages close to the related element; as a general practice, errors shou…" at bounding box center [740, 222] width 636 height 17
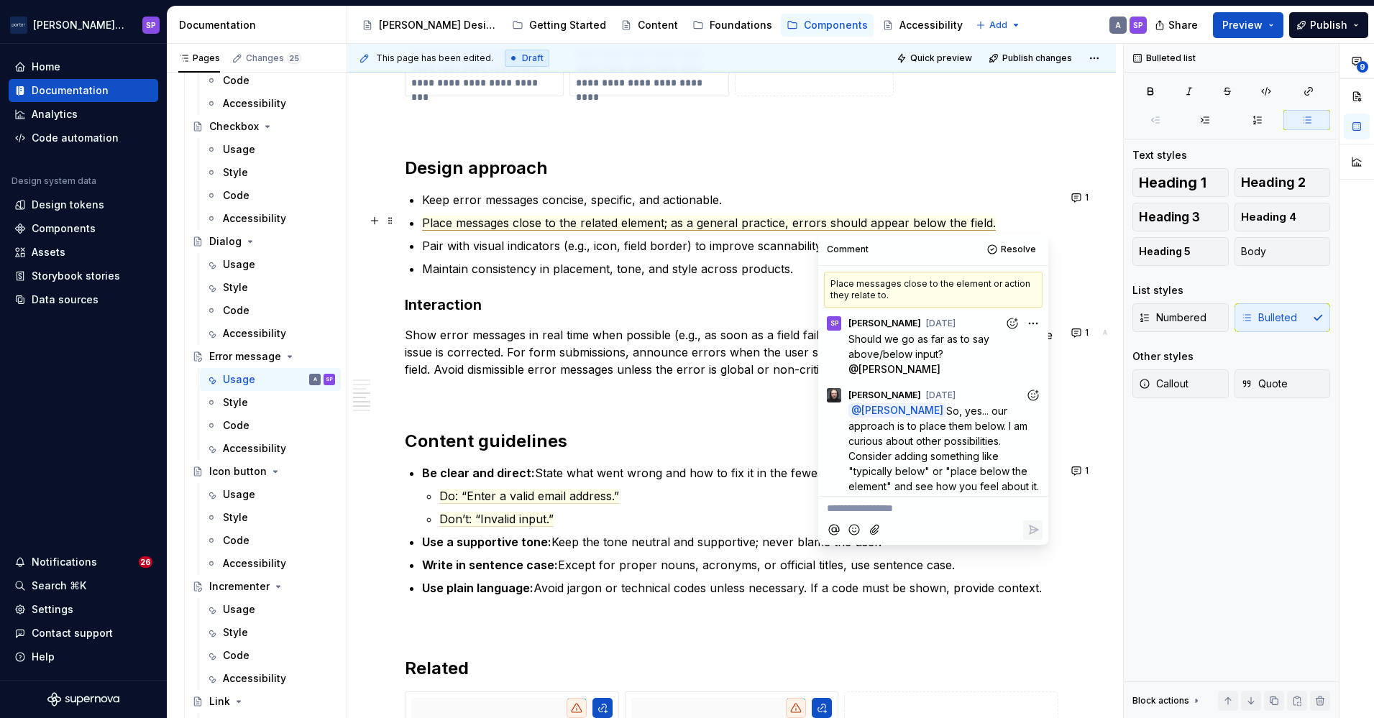
scroll to position [124, 0]
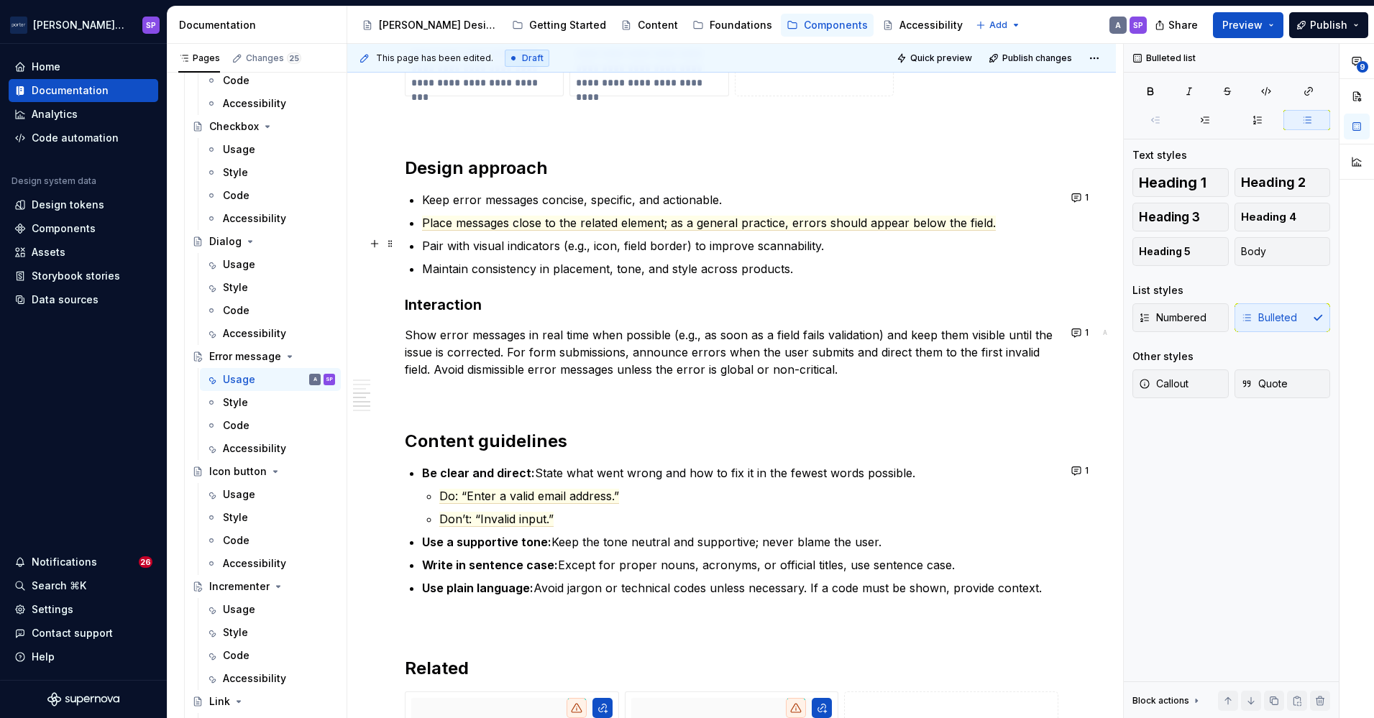
click at [704, 234] on ul "Keep error messages concise, specific, and actionable. Place messages close to …" at bounding box center [740, 234] width 636 height 86
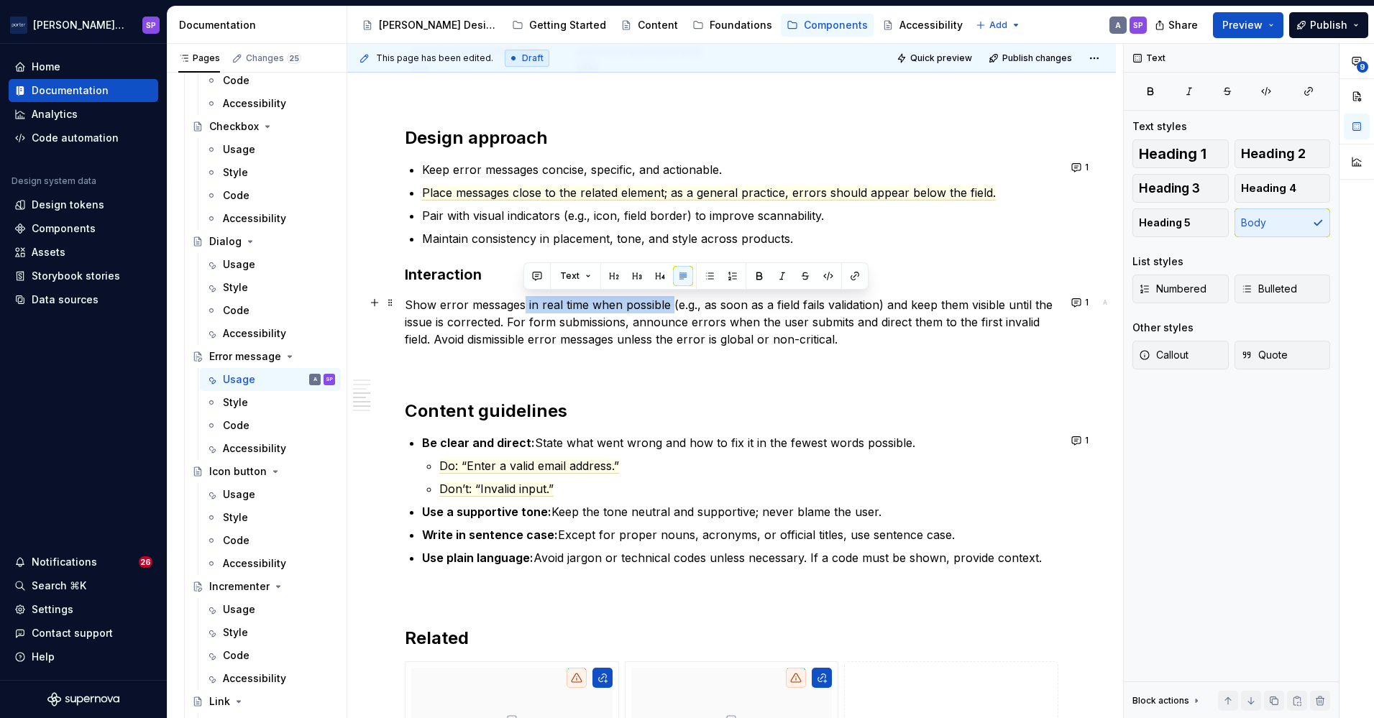
drag, startPoint x: 525, startPoint y: 307, endPoint x: 670, endPoint y: 301, distance: 145.4
click at [670, 301] on p "Show error messages in real time when possible (e.g., as soon as a field fails …" at bounding box center [732, 322] width 654 height 52
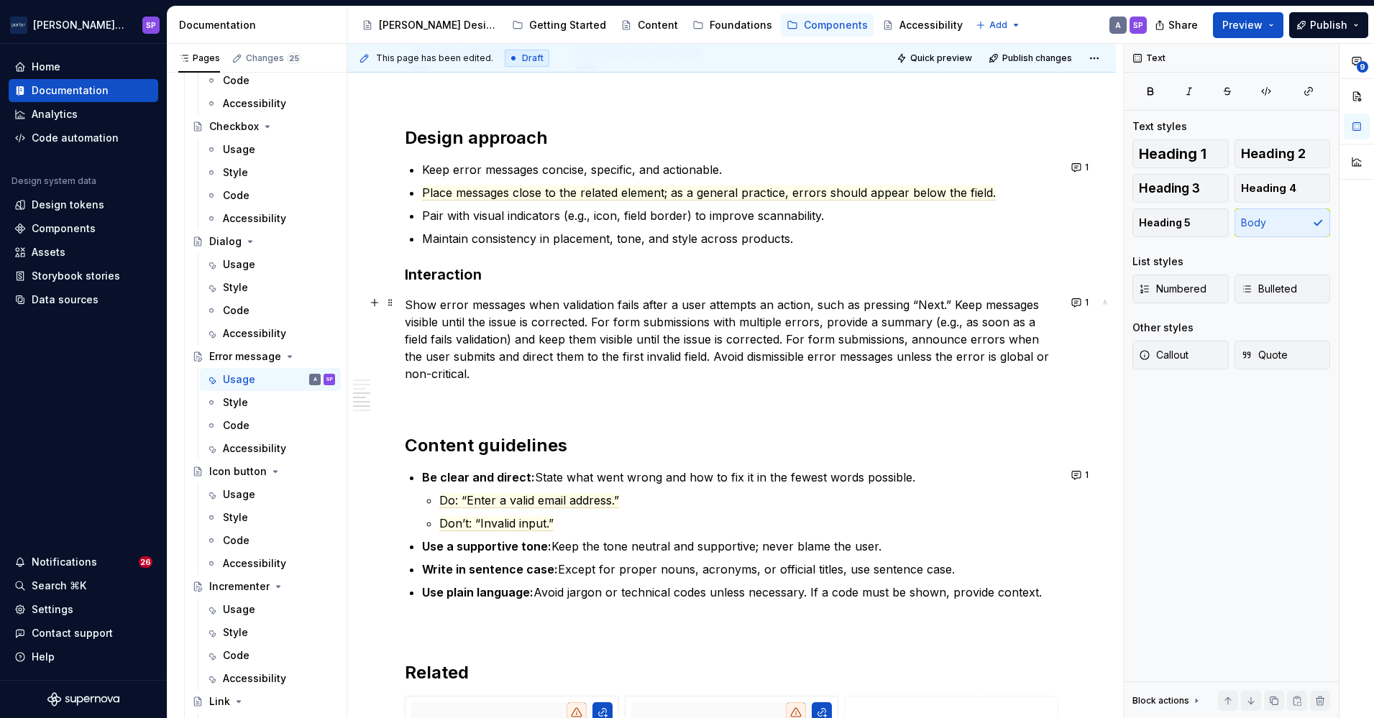
click at [502, 358] on p "Show error messages when validation fails after a user attempts an action, such…" at bounding box center [732, 339] width 654 height 86
click at [928, 324] on p "Show error messages when validation fails after a user attempts an action, such…" at bounding box center [732, 339] width 654 height 86
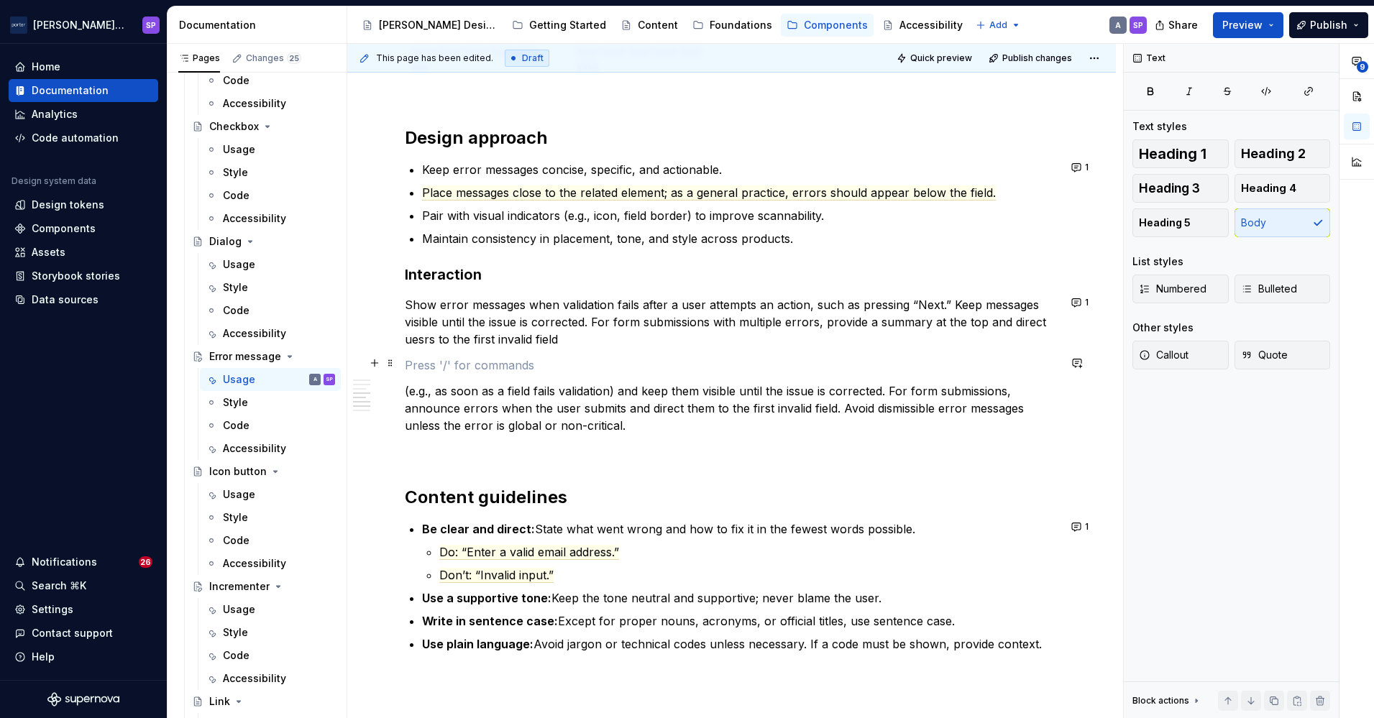
click at [563, 357] on p at bounding box center [732, 365] width 654 height 17
click at [423, 334] on p "Show error messages when validation fails after a user attempts an action, such…" at bounding box center [732, 322] width 654 height 52
click at [622, 337] on p "Show error messages when validation fails after a user attempts an action, such…" at bounding box center [732, 322] width 654 height 52
click at [610, 394] on p "(e.g., as soon as a field fails validation) and keep them visible until the iss…" at bounding box center [732, 409] width 654 height 52
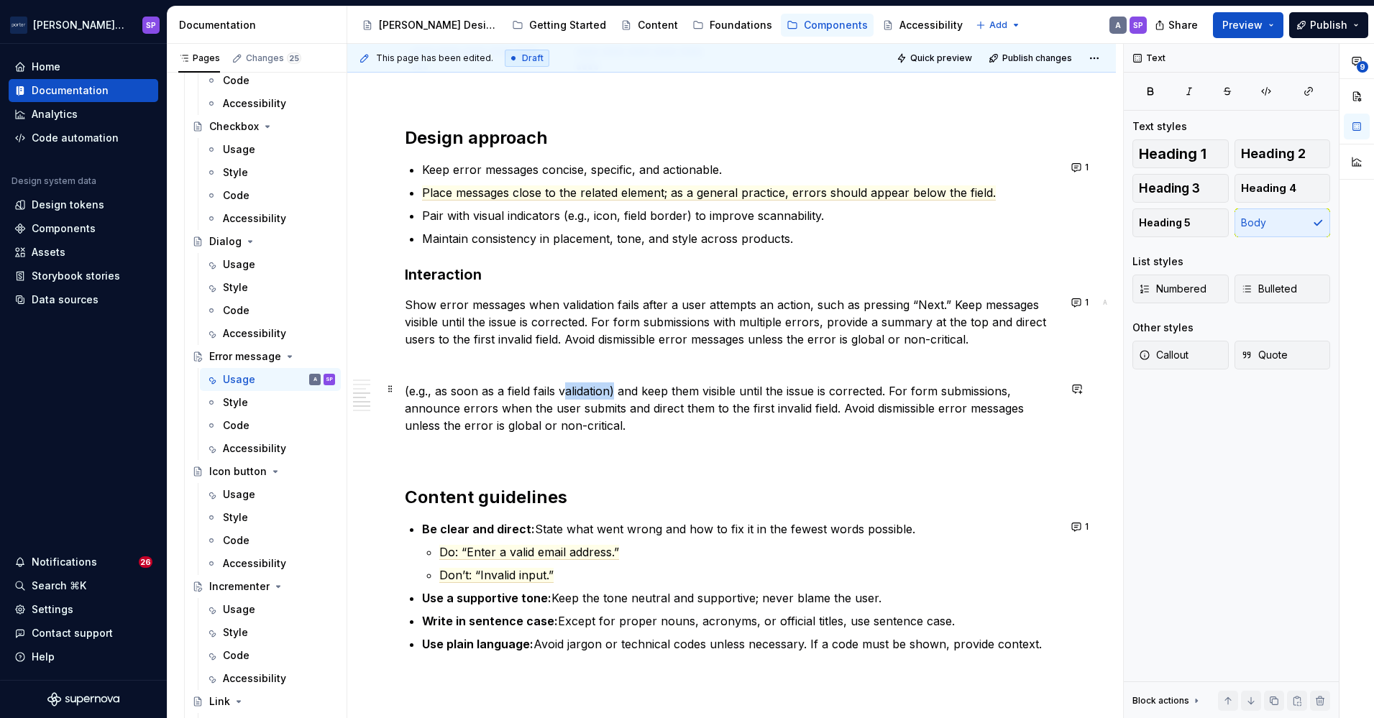
click at [610, 394] on p "(e.g., as soon as a field fails validation) and keep them visible until the iss…" at bounding box center [732, 409] width 654 height 52
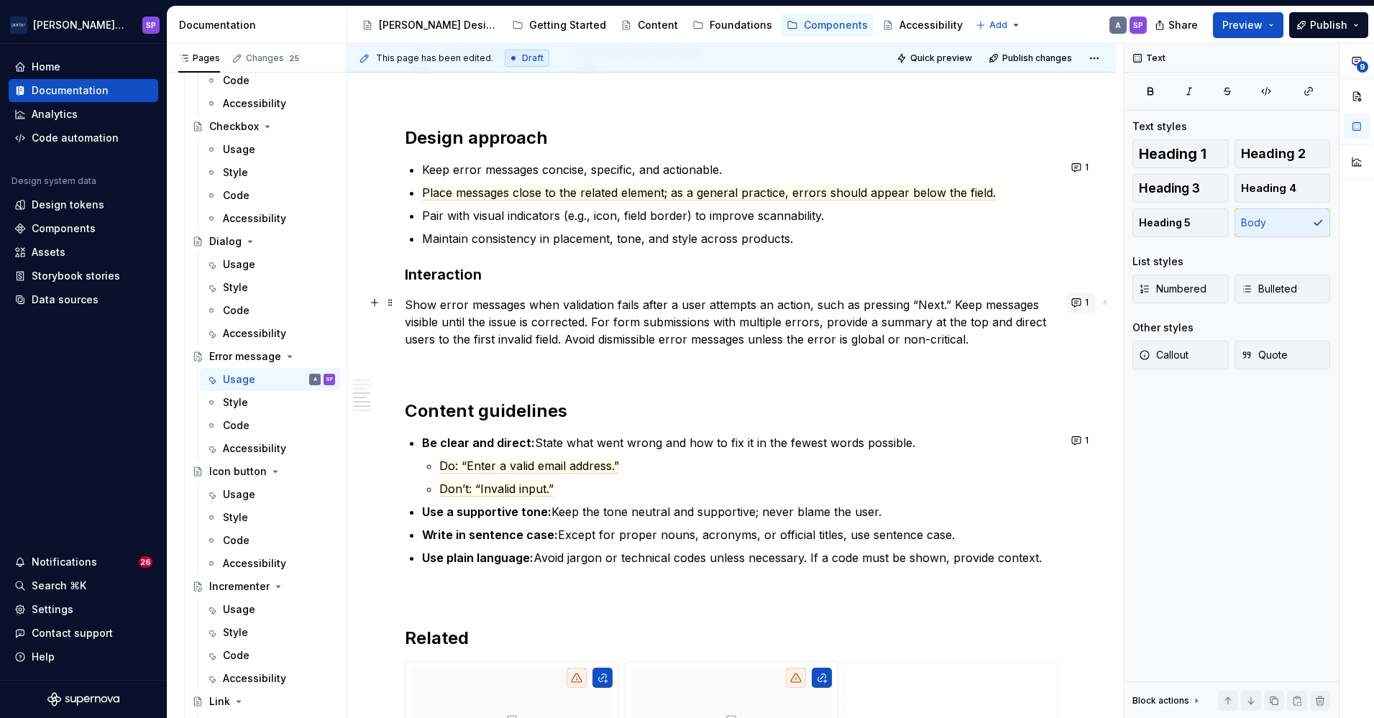
click at [1074, 307] on button "1" at bounding box center [1081, 303] width 28 height 20
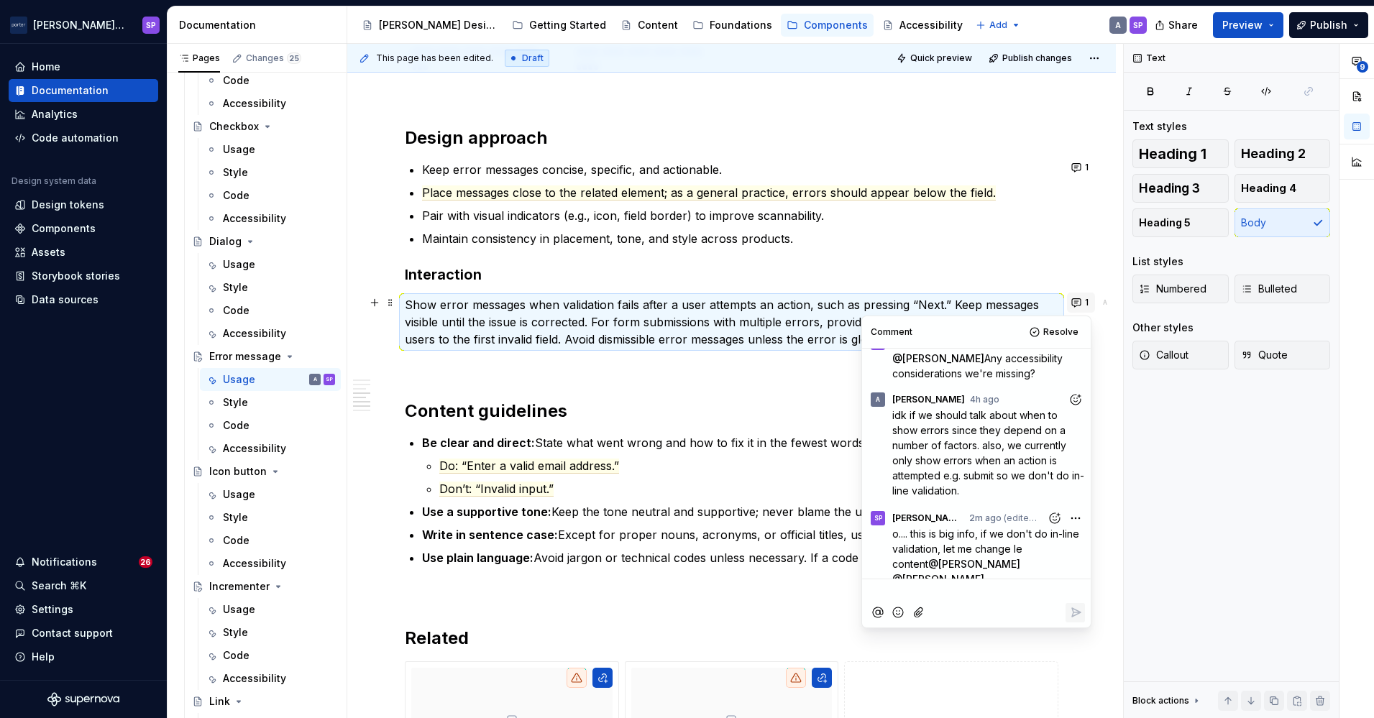
scroll to position [95, 0]
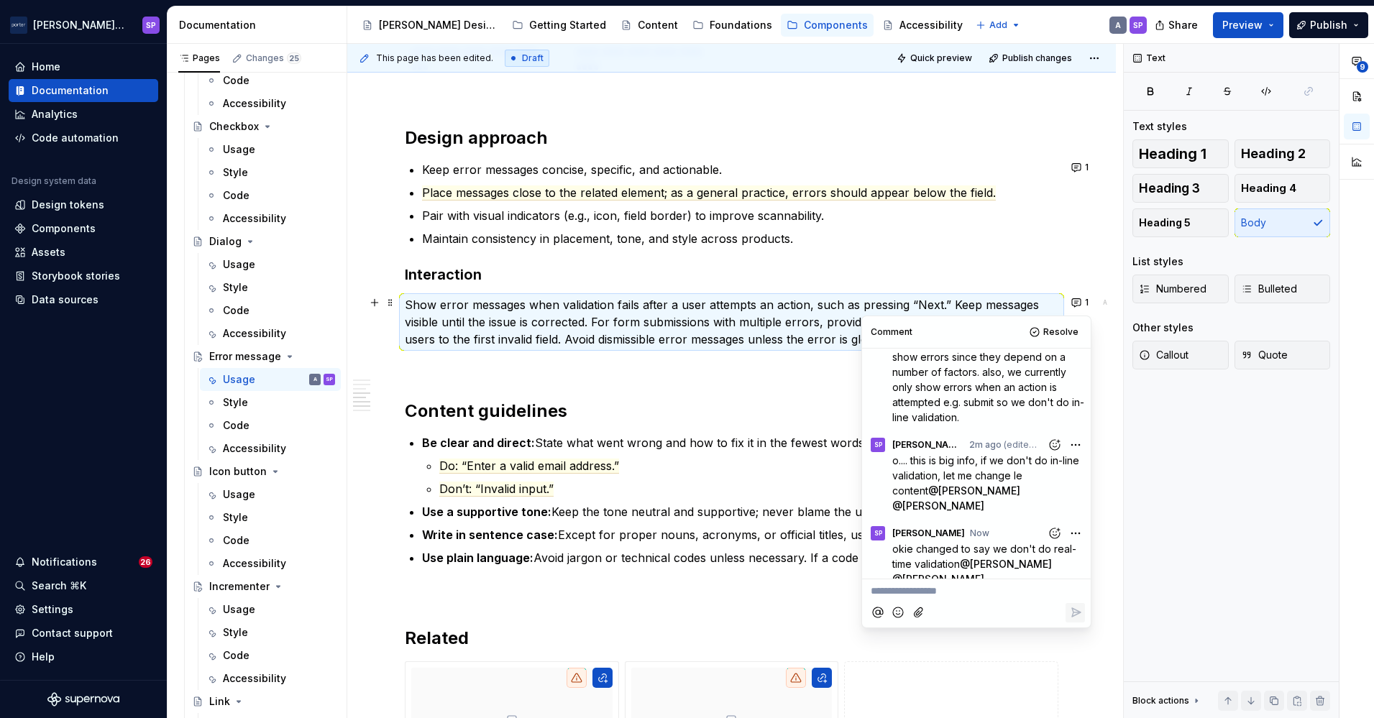
click at [743, 327] on p "Show error messages when validation fails after a user attempts an action, such…" at bounding box center [732, 322] width 654 height 52
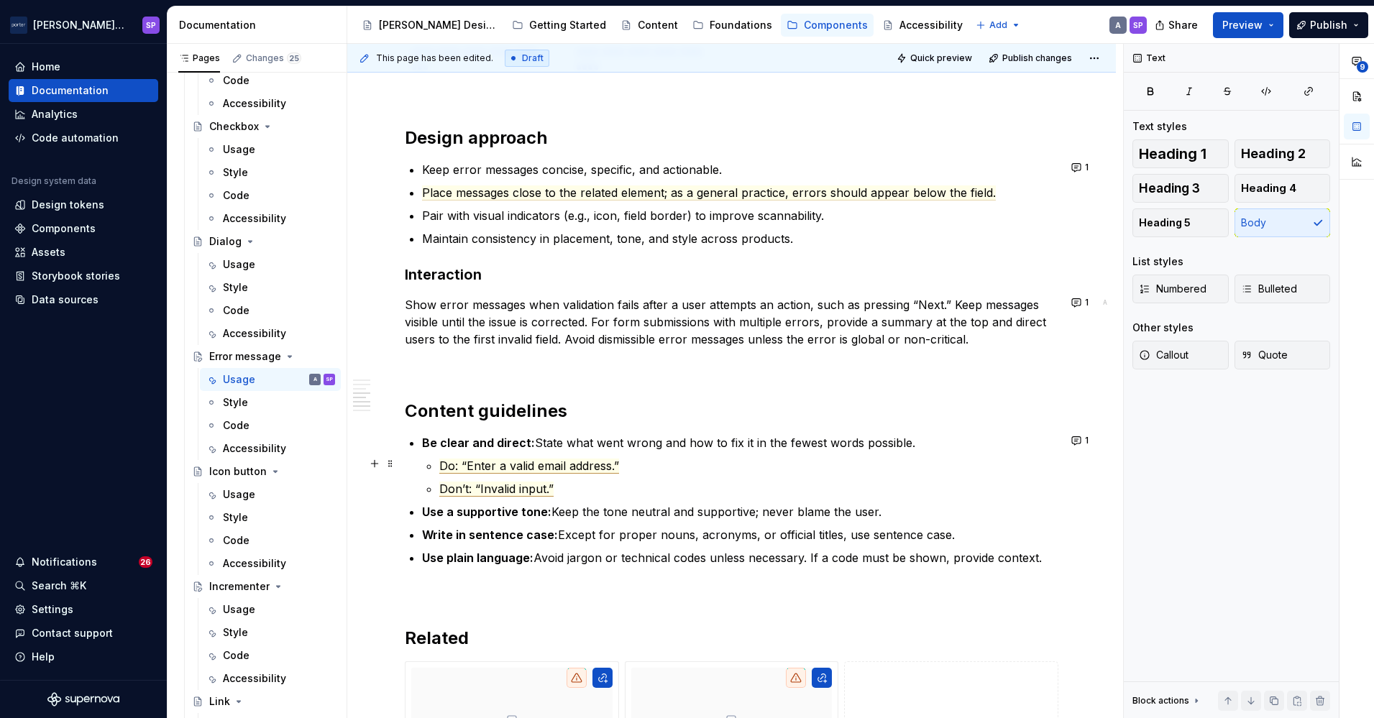
click at [521, 459] on span "Do: “Enter a valid email address.”" at bounding box center [529, 466] width 180 height 15
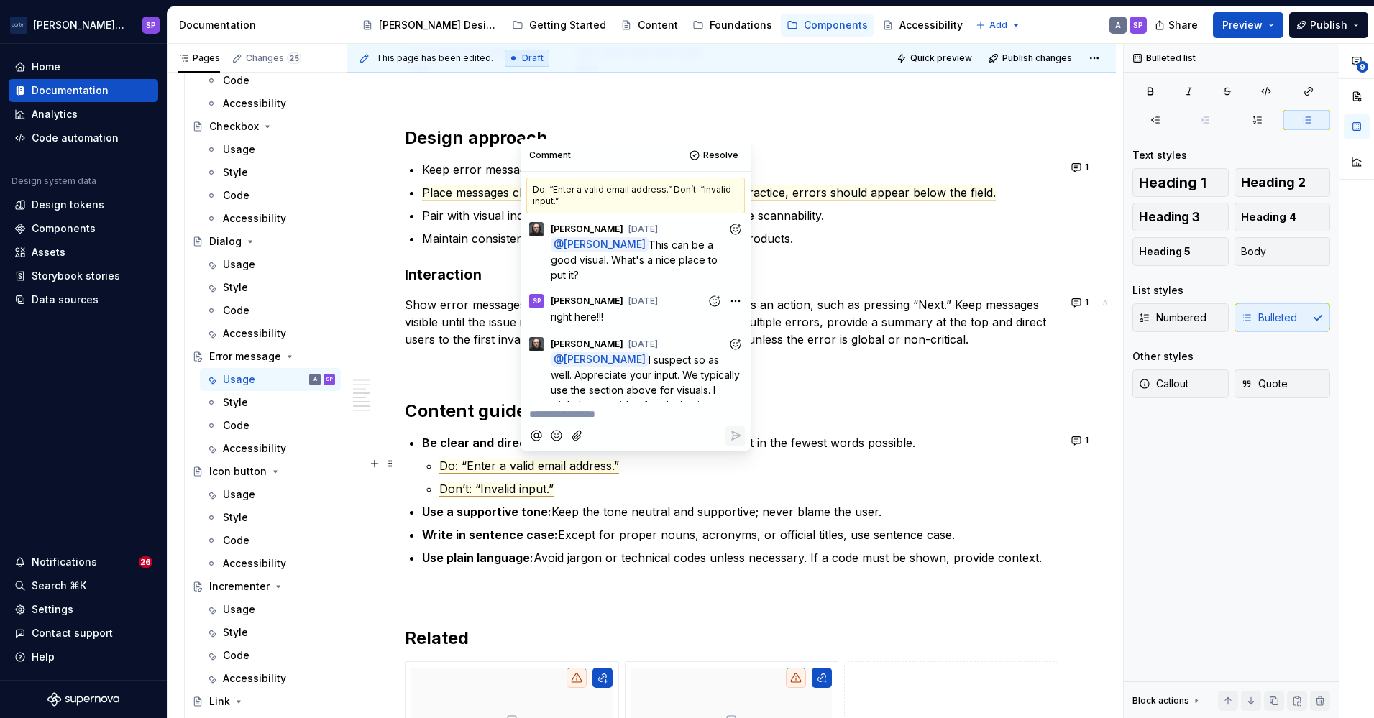
scroll to position [106, 0]
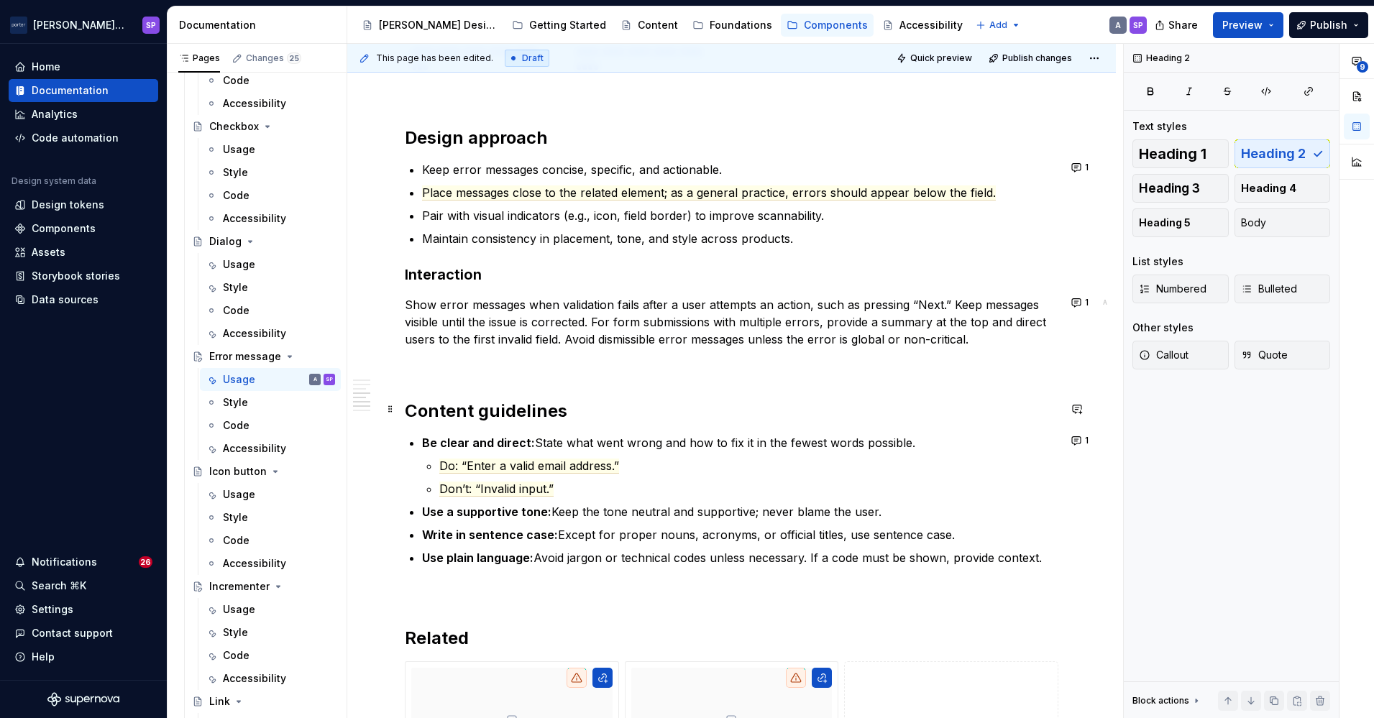
scroll to position [1292, 0]
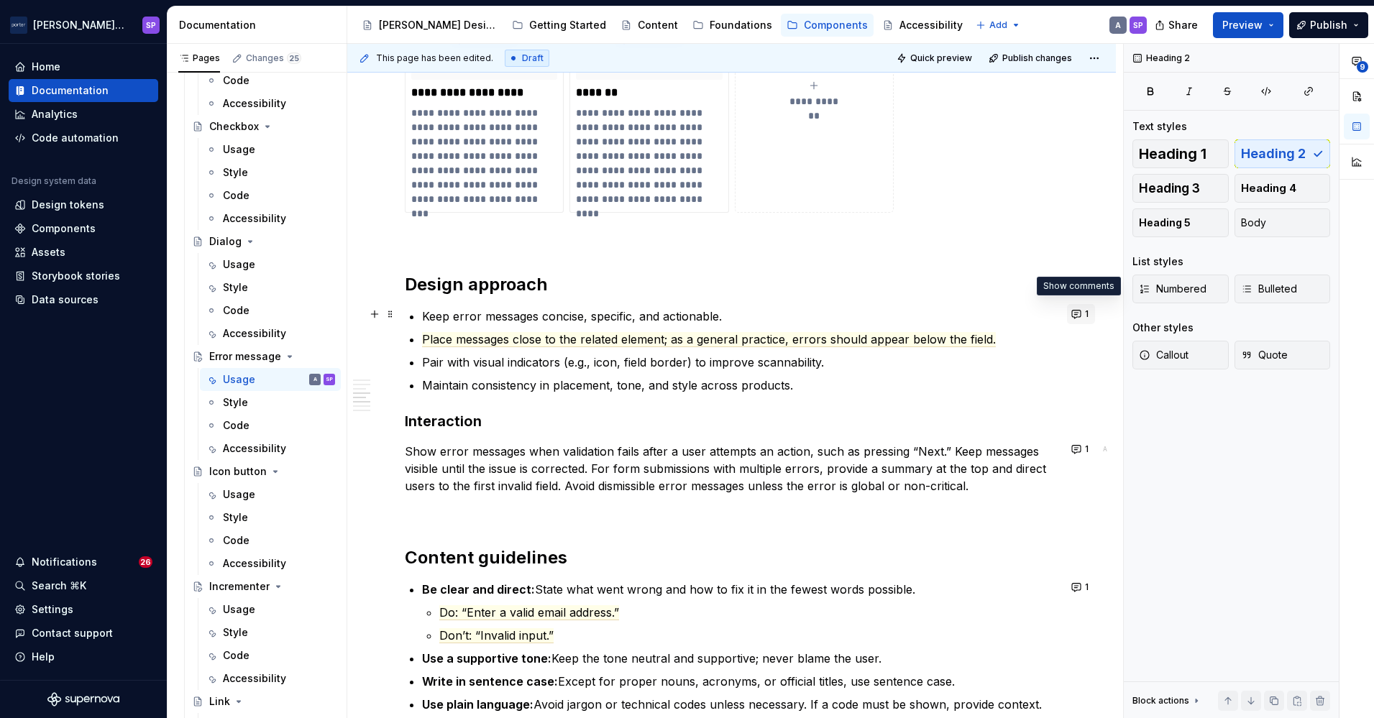
click at [1073, 321] on button "1" at bounding box center [1081, 314] width 28 height 20
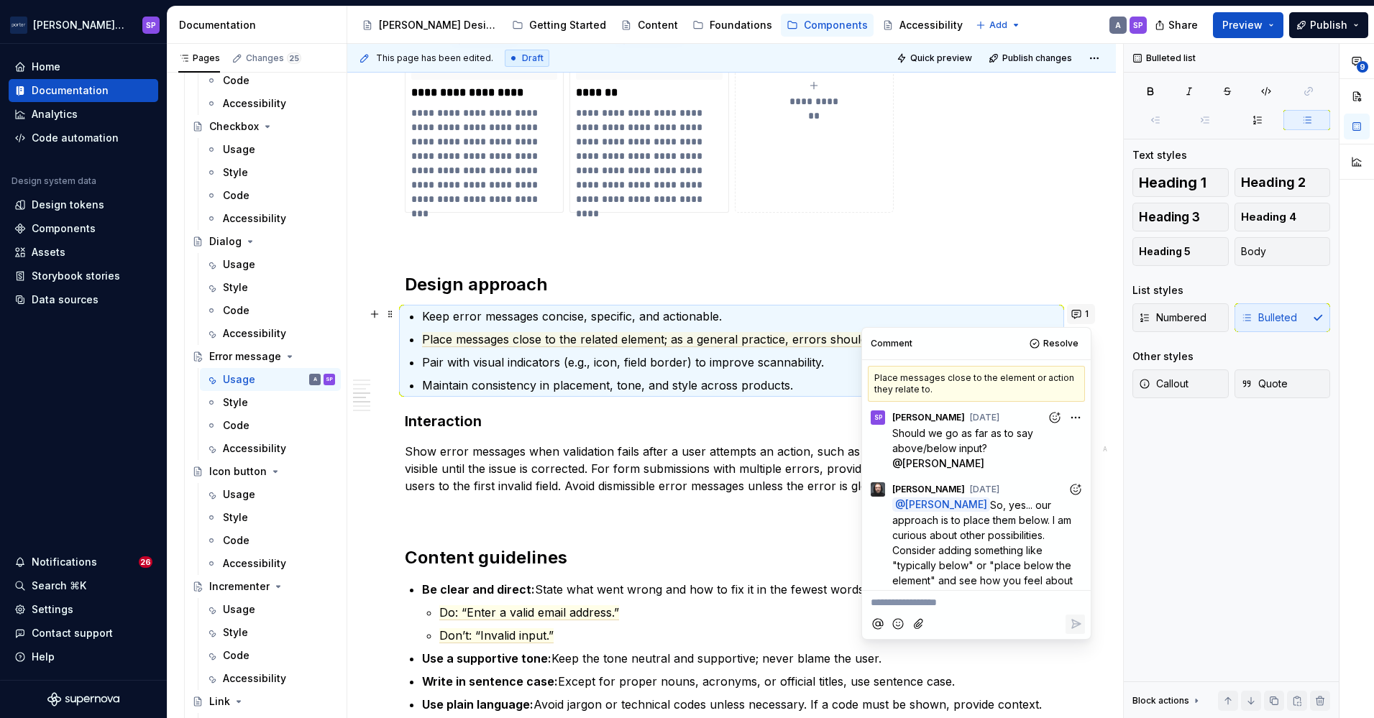
scroll to position [124, 0]
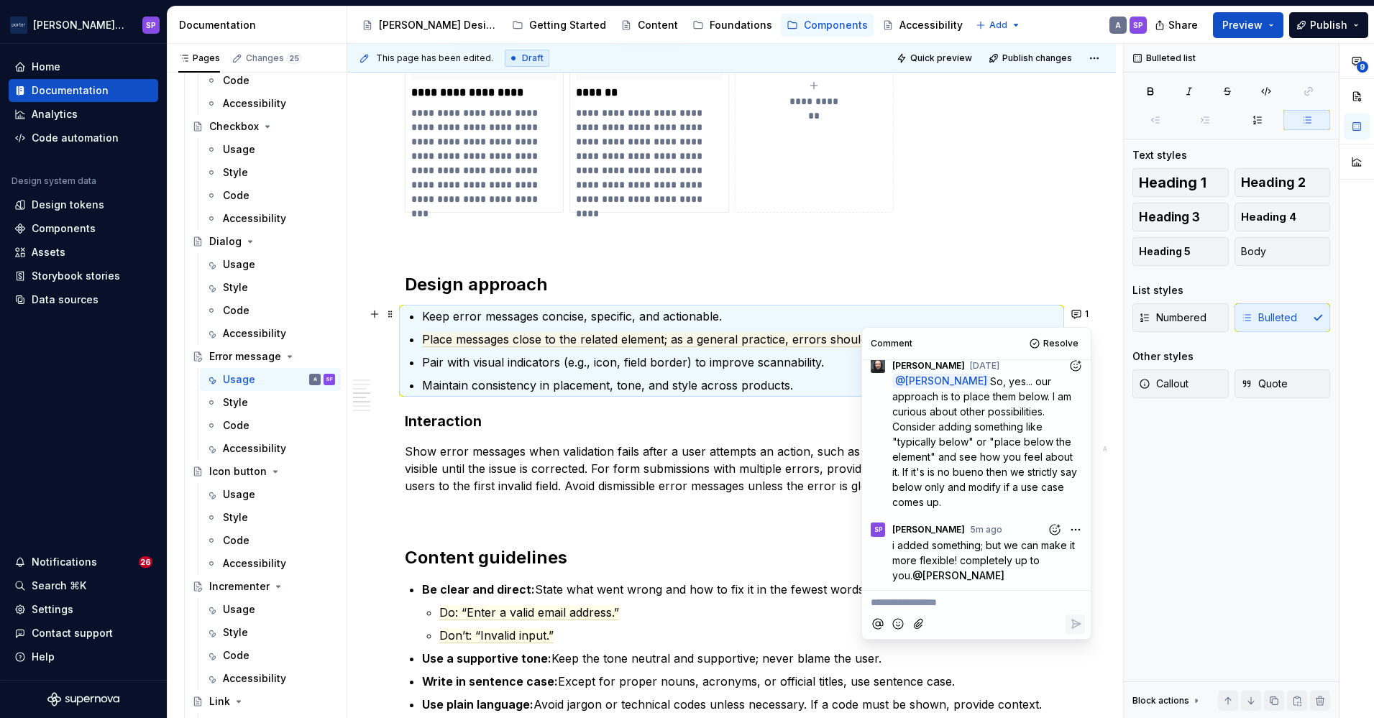
click at [813, 431] on div "**********" at bounding box center [732, 99] width 654 height 2146
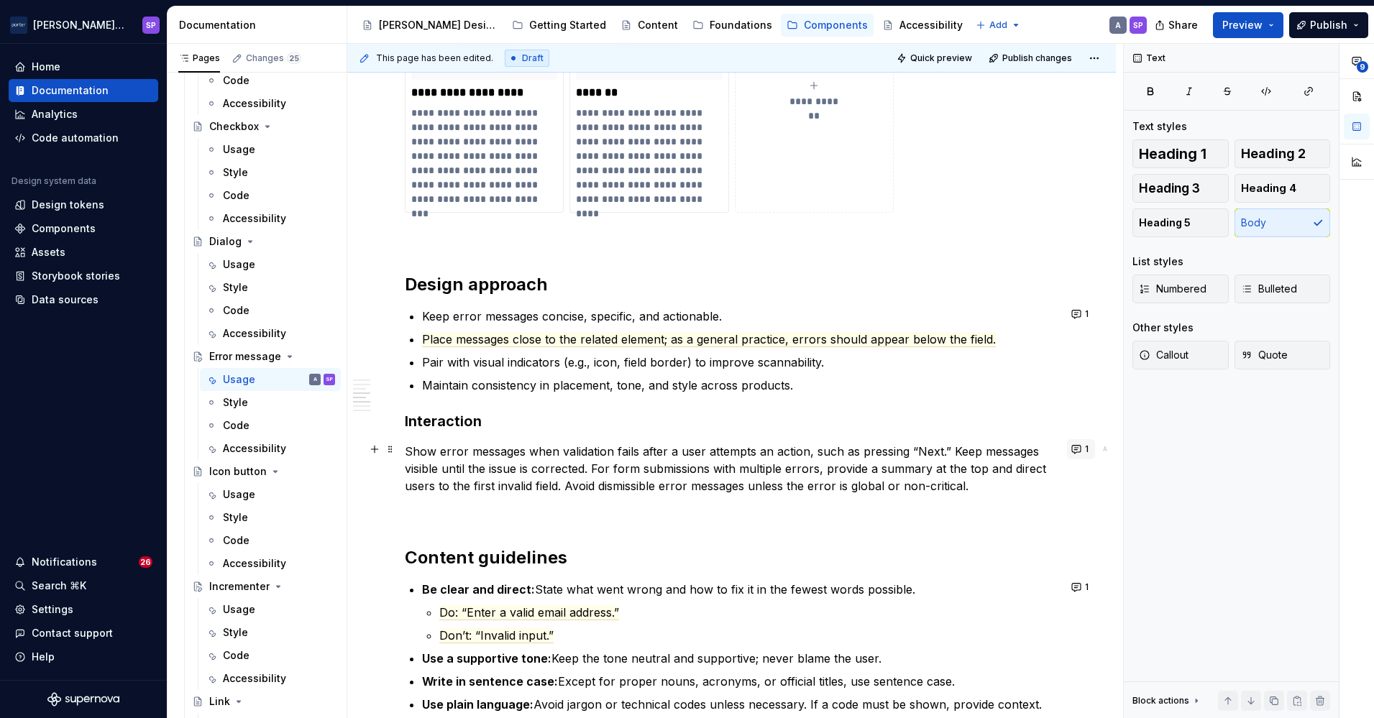
click at [1085, 445] on span "1" at bounding box center [1087, 450] width 4 height 12
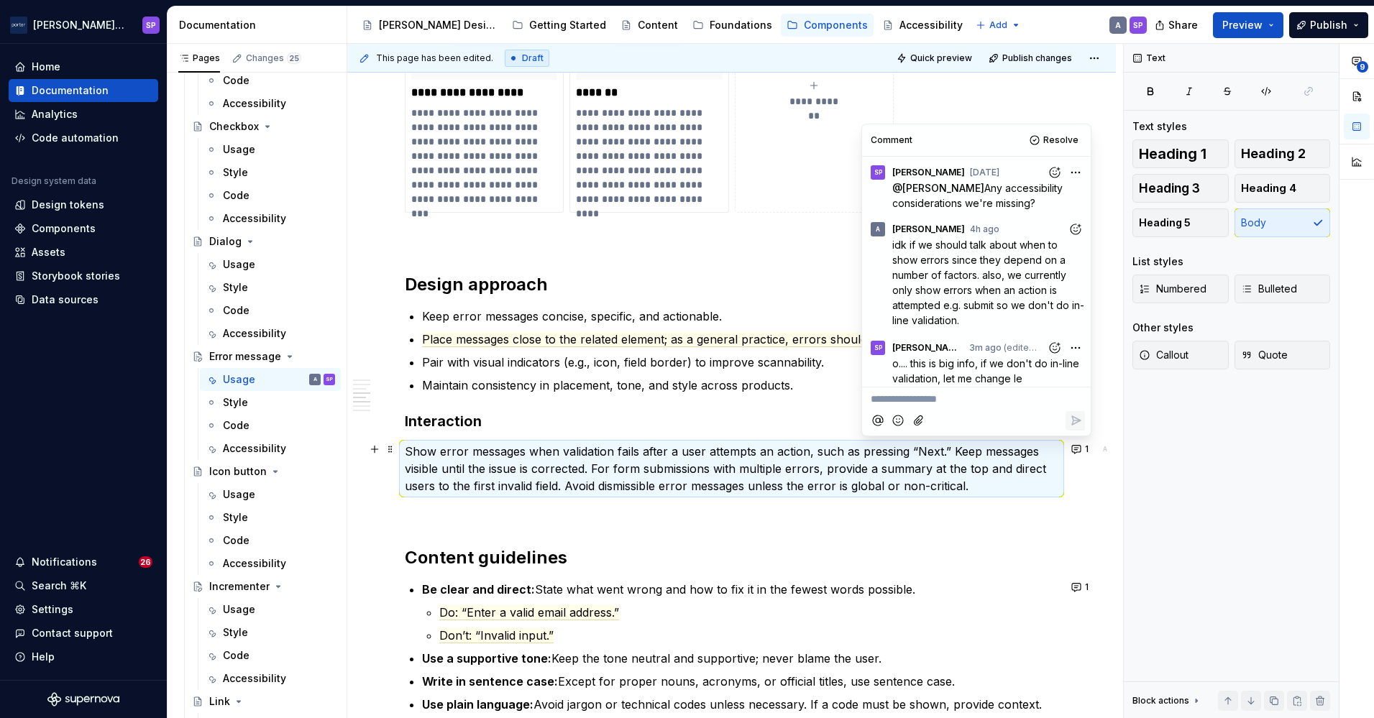
scroll to position [95, 0]
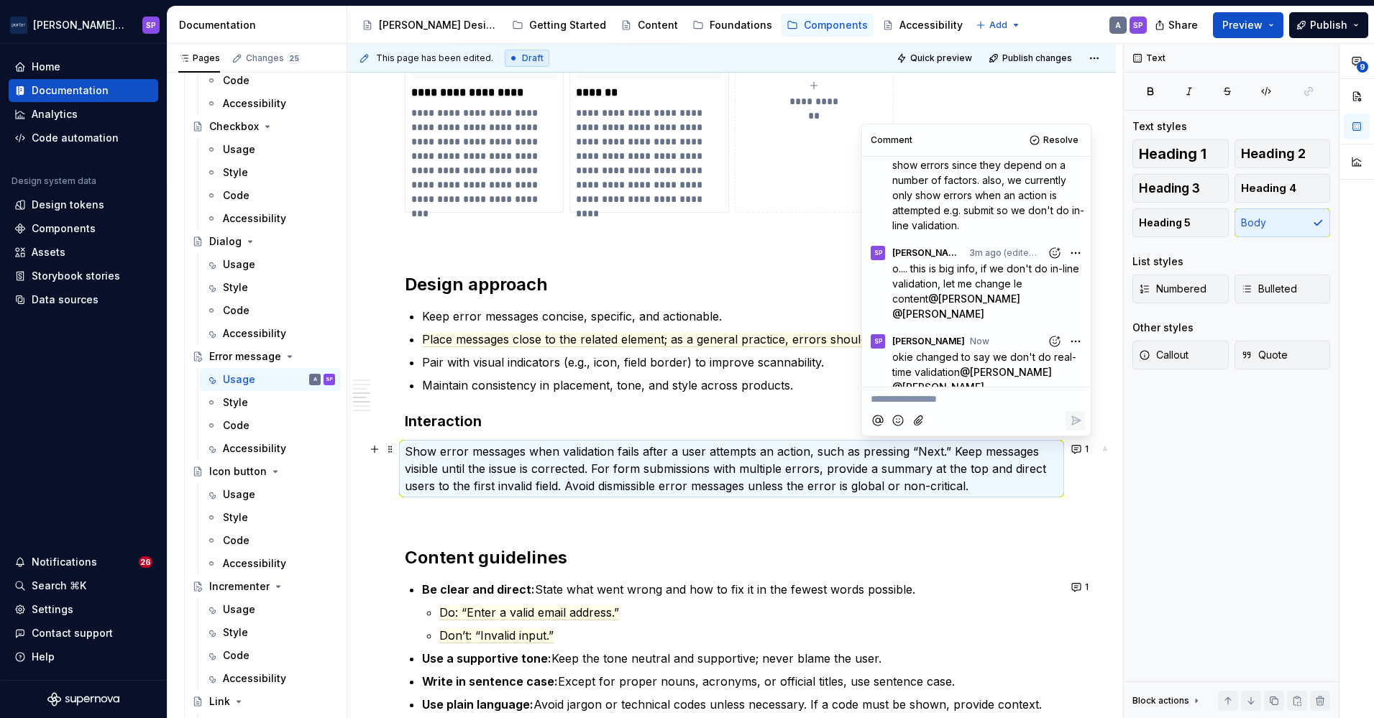
click at [910, 471] on p "Show error messages when validation fails after a user attempts an action, such…" at bounding box center [732, 469] width 654 height 52
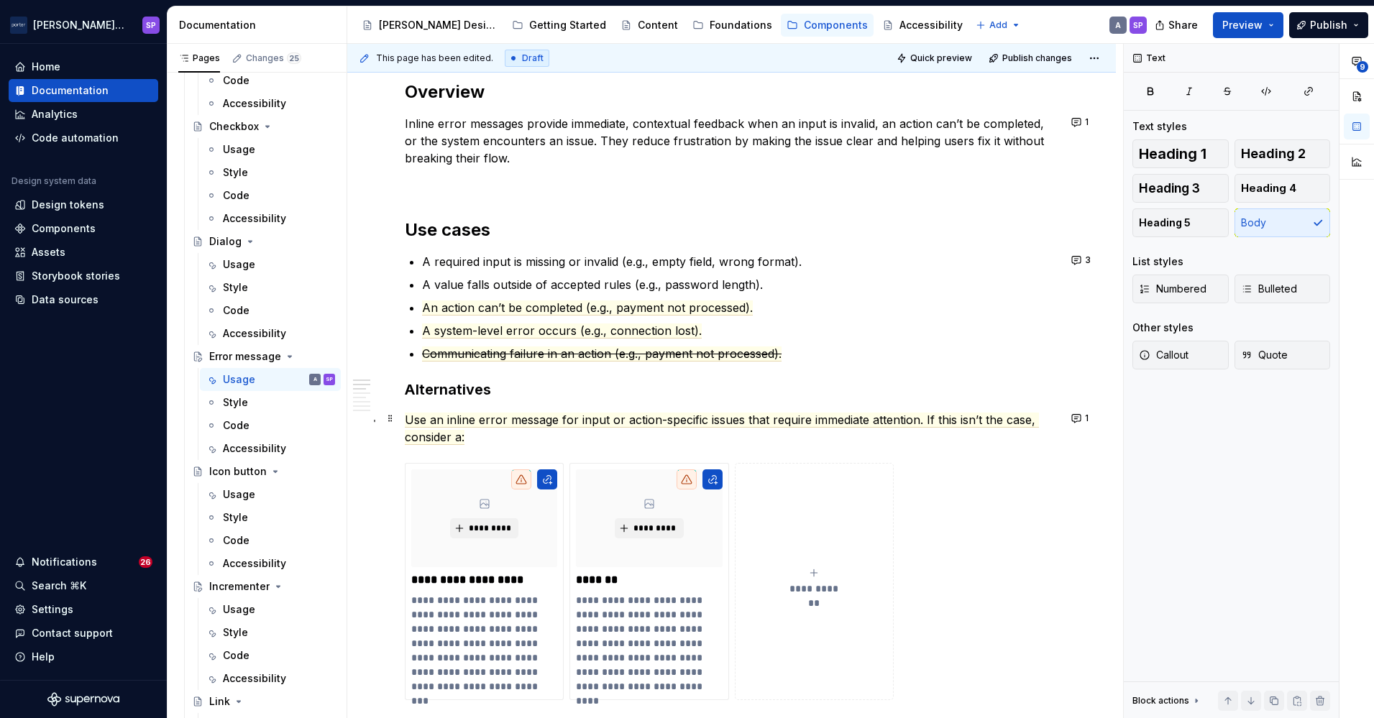
scroll to position [776, 0]
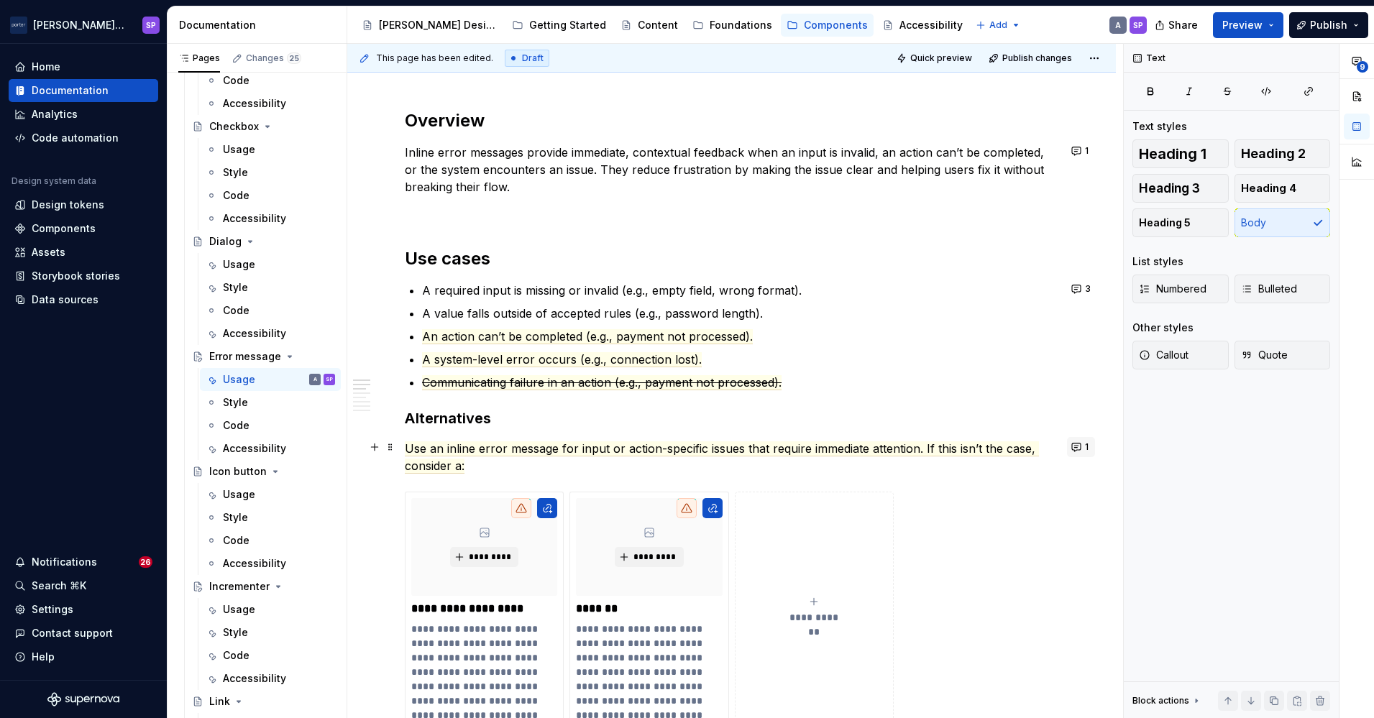
click at [1075, 450] on button "1" at bounding box center [1081, 447] width 28 height 20
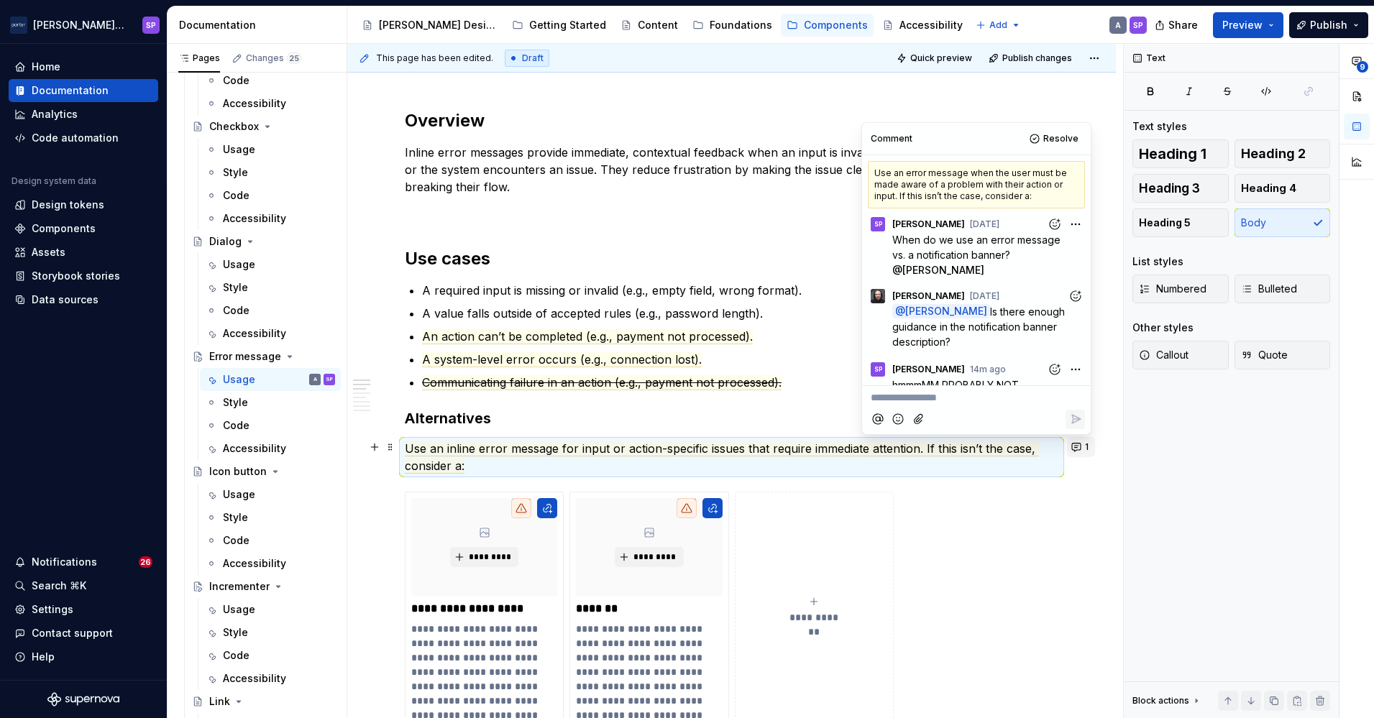
scroll to position [14, 0]
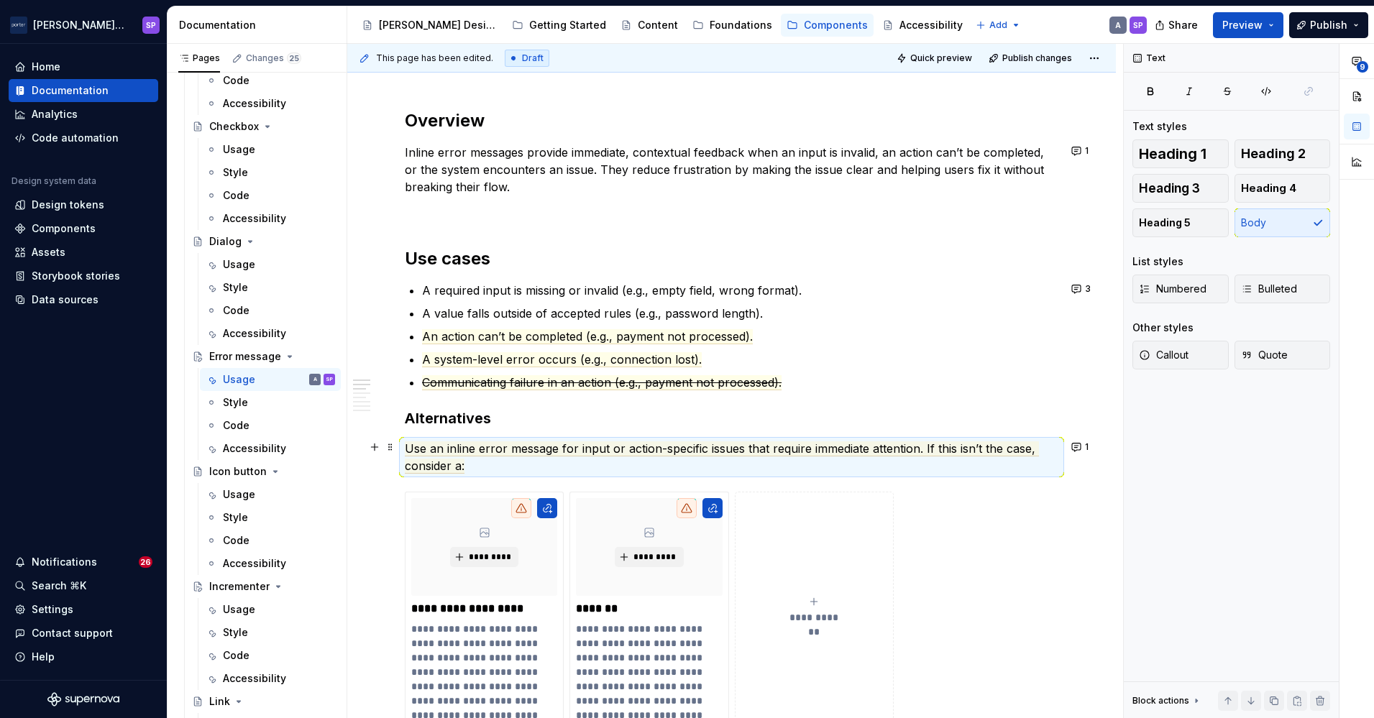
click at [994, 492] on div "**********" at bounding box center [732, 610] width 654 height 237
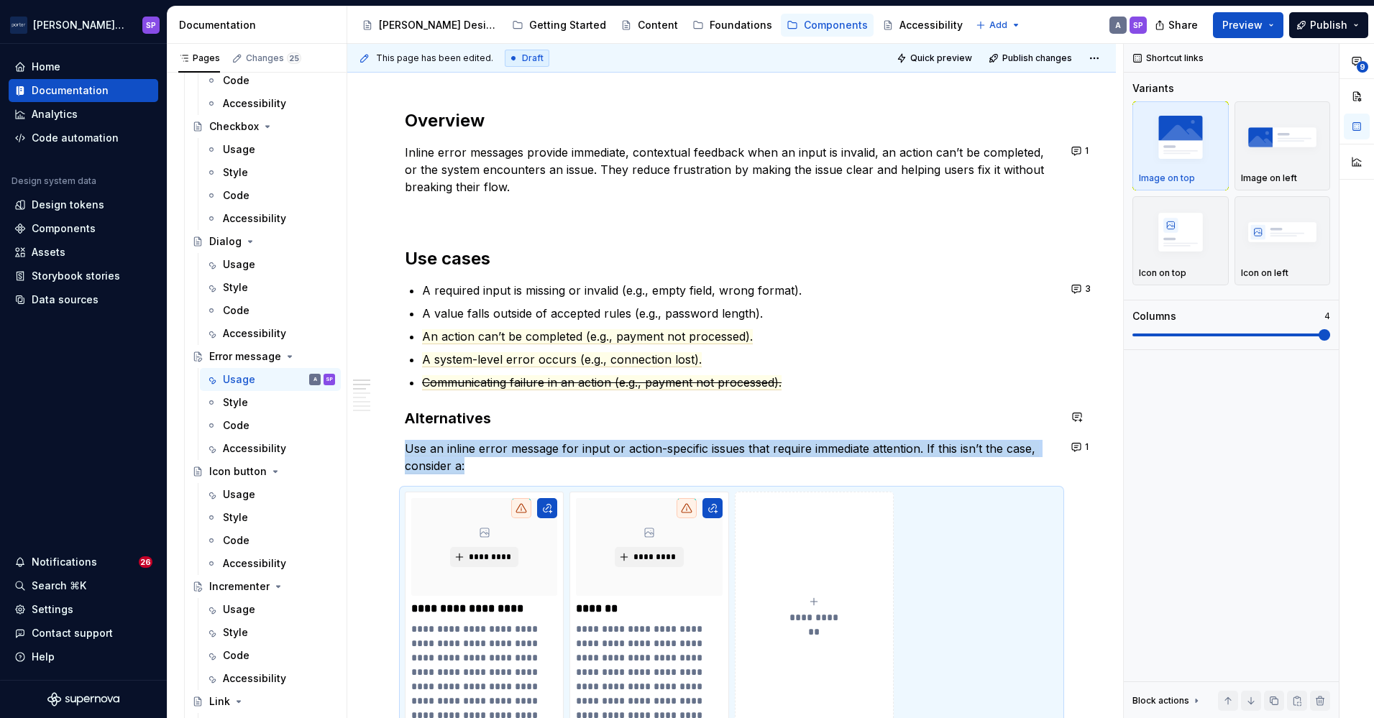
click at [1085, 434] on div "**********" at bounding box center [731, 714] width 769 height 2413
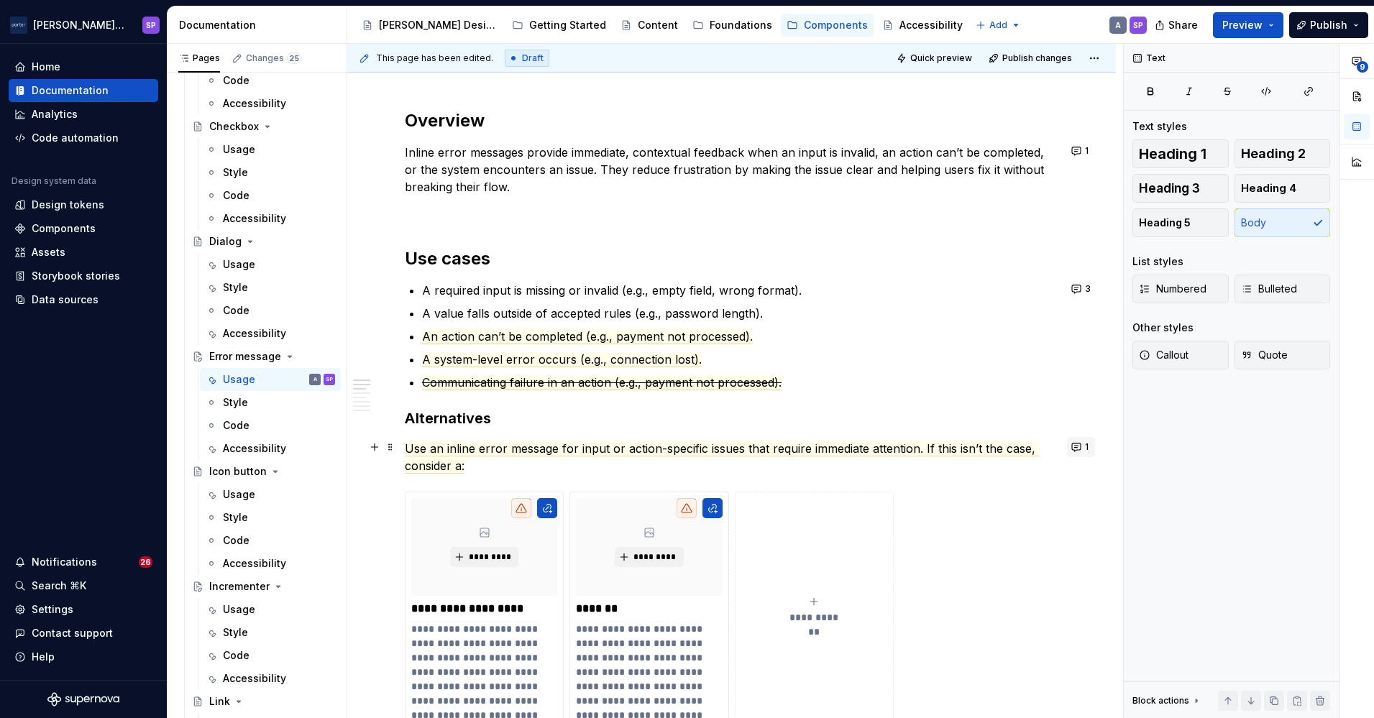
click at [1075, 450] on button "1" at bounding box center [1081, 447] width 28 height 20
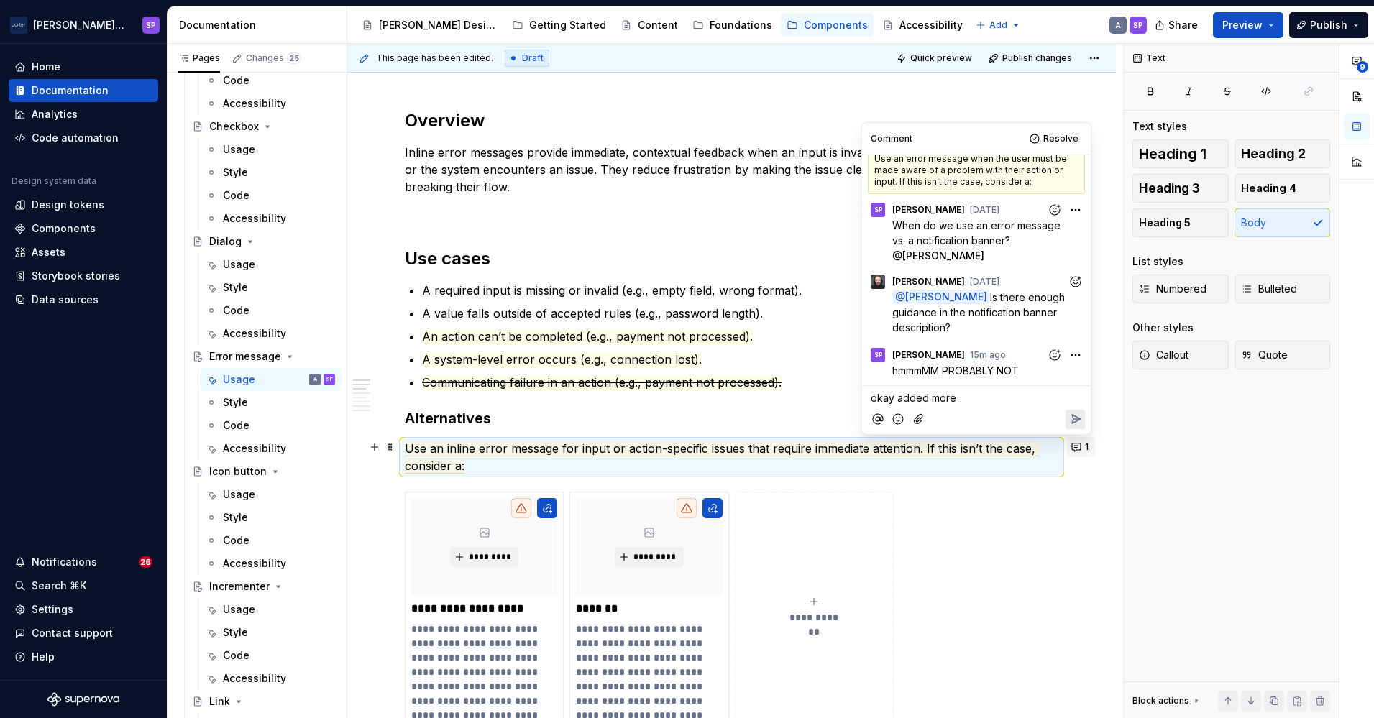
scroll to position [58, 0]
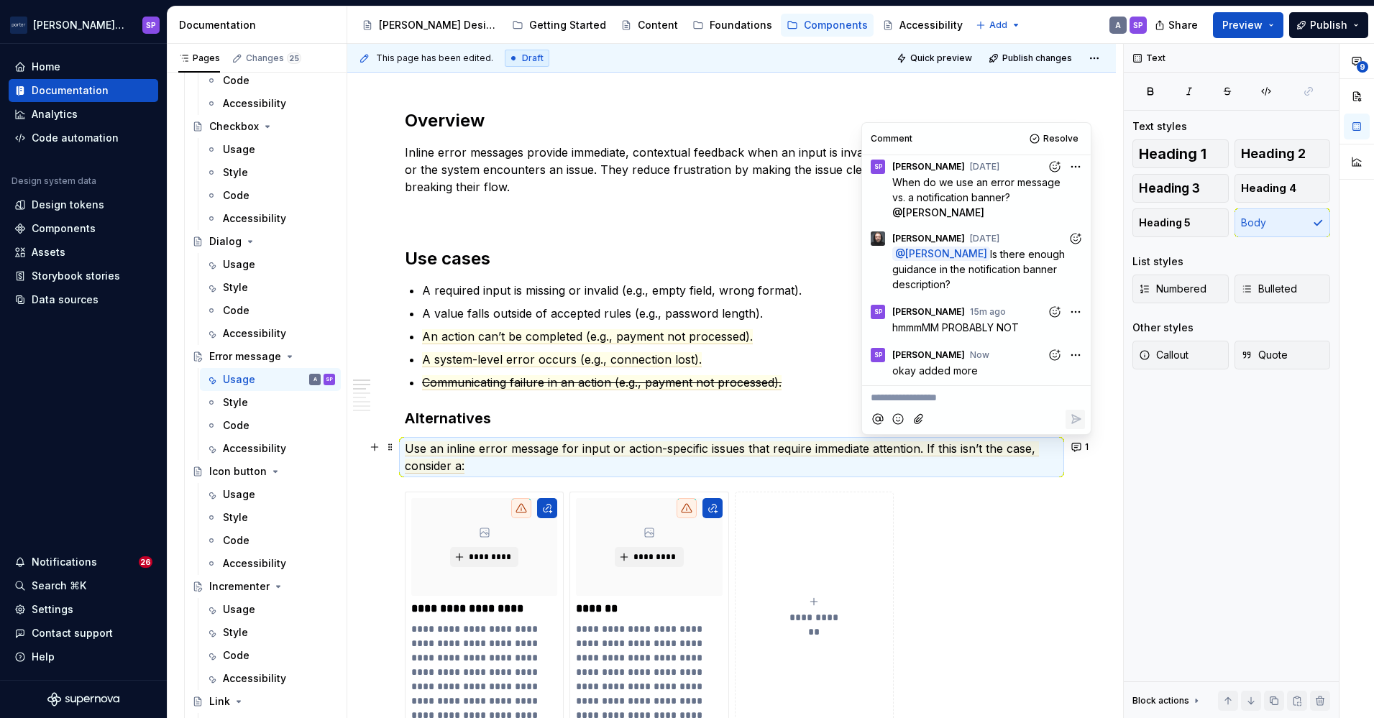
click at [746, 352] on p "A system-level error occurs (e.g., connection lost)." at bounding box center [740, 359] width 636 height 17
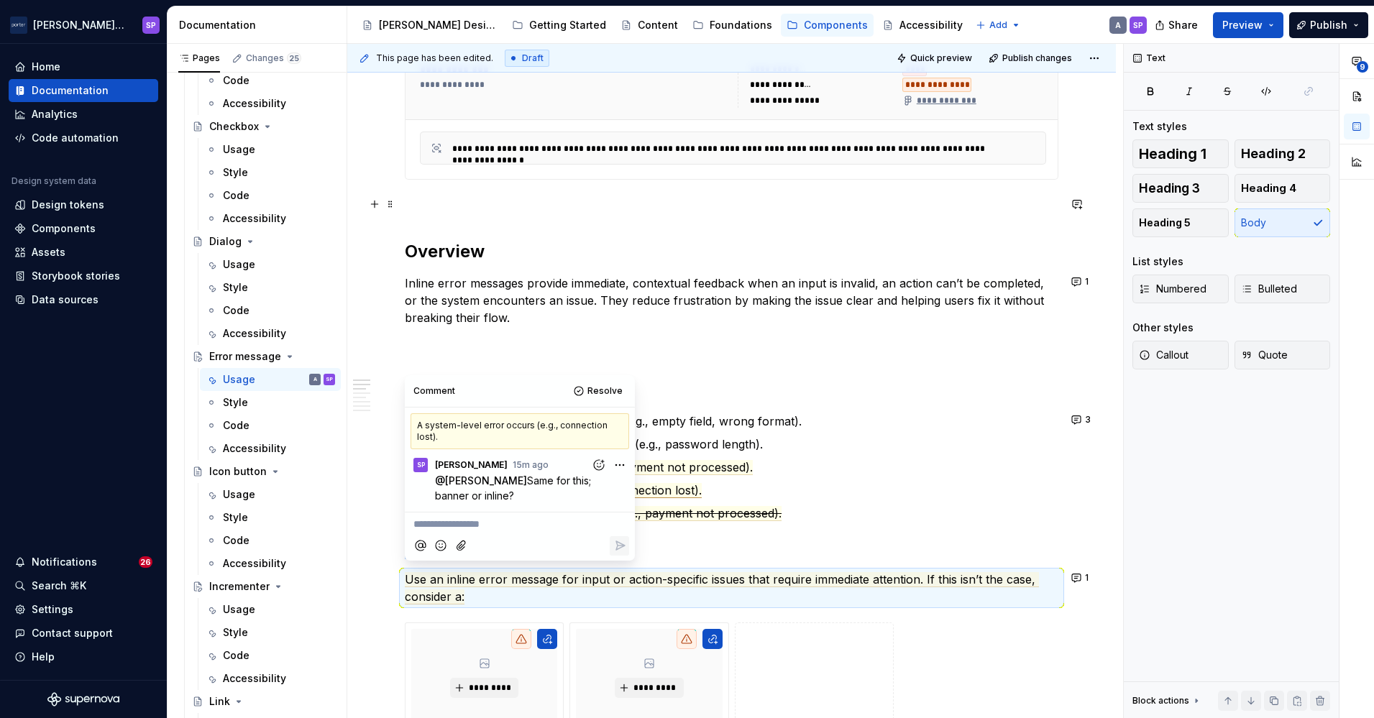
scroll to position [0, 0]
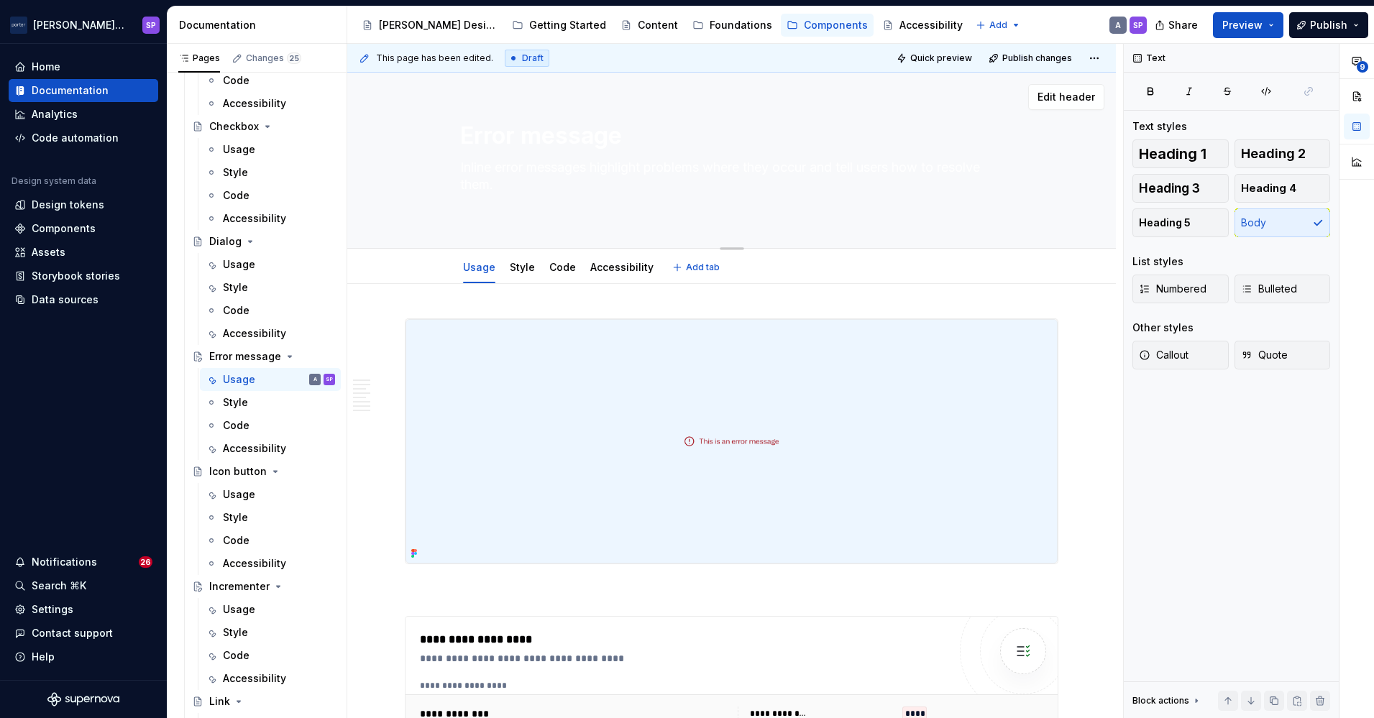
click at [585, 211] on textarea "Inline error messages highlight problems where they occur and tell users how to…" at bounding box center [729, 185] width 544 height 58
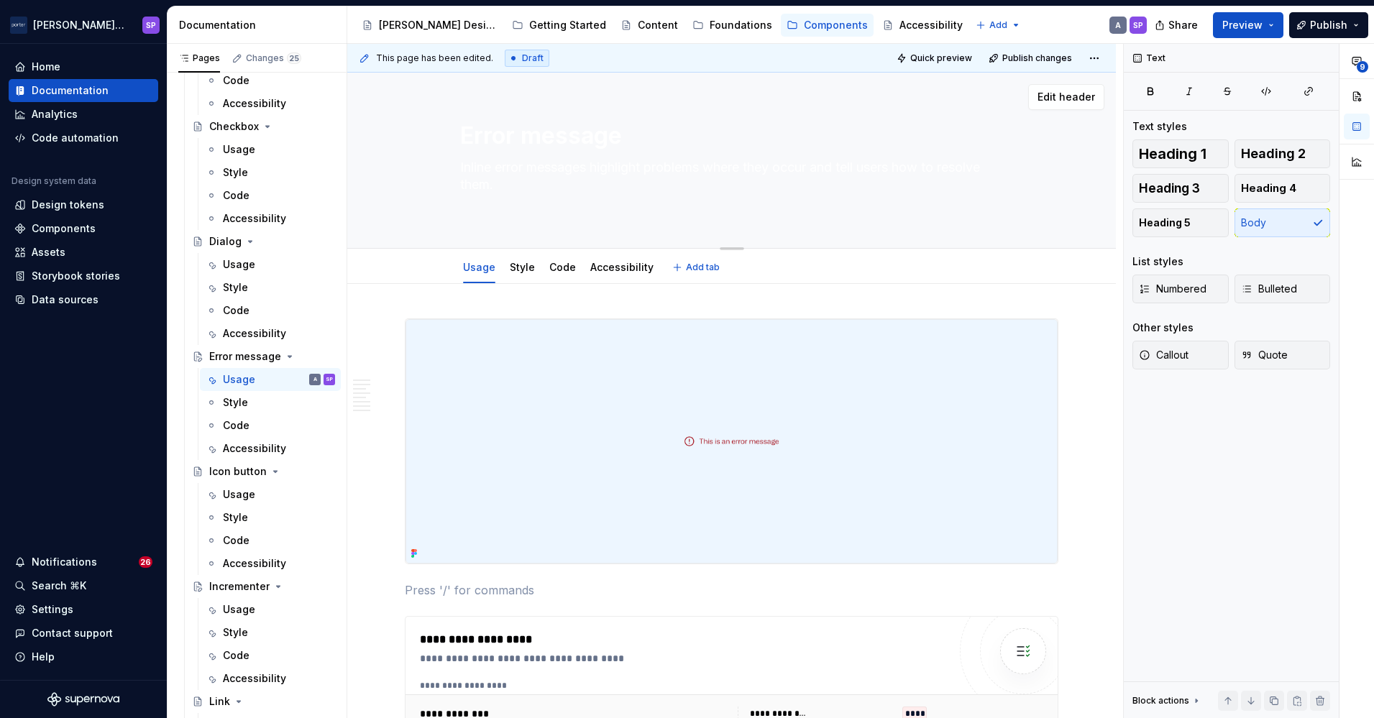
click at [539, 189] on textarea "Inline error messages highlight problems where they occur and tell users how to…" at bounding box center [729, 185] width 544 height 58
click at [502, 190] on textarea "Inline error messages highlight problems where they occur and tell users how to…" at bounding box center [729, 185] width 544 height 58
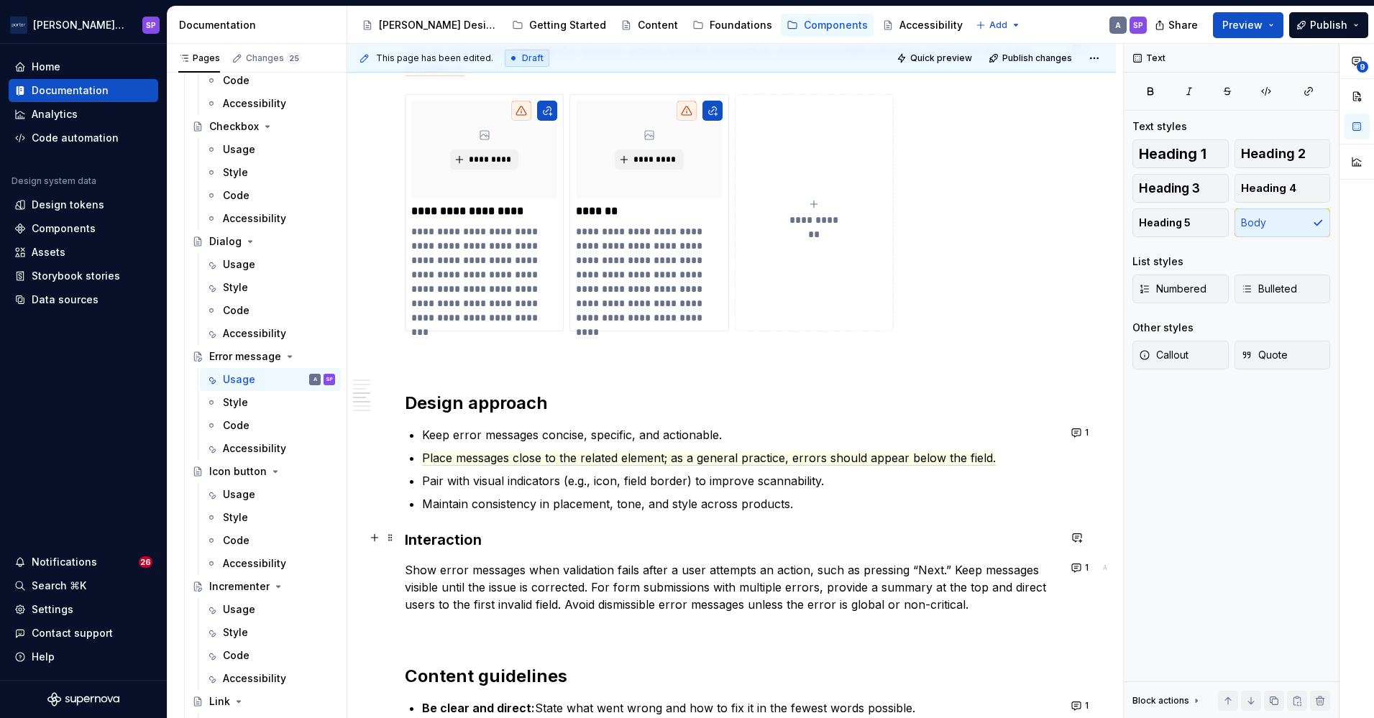
scroll to position [1264, 0]
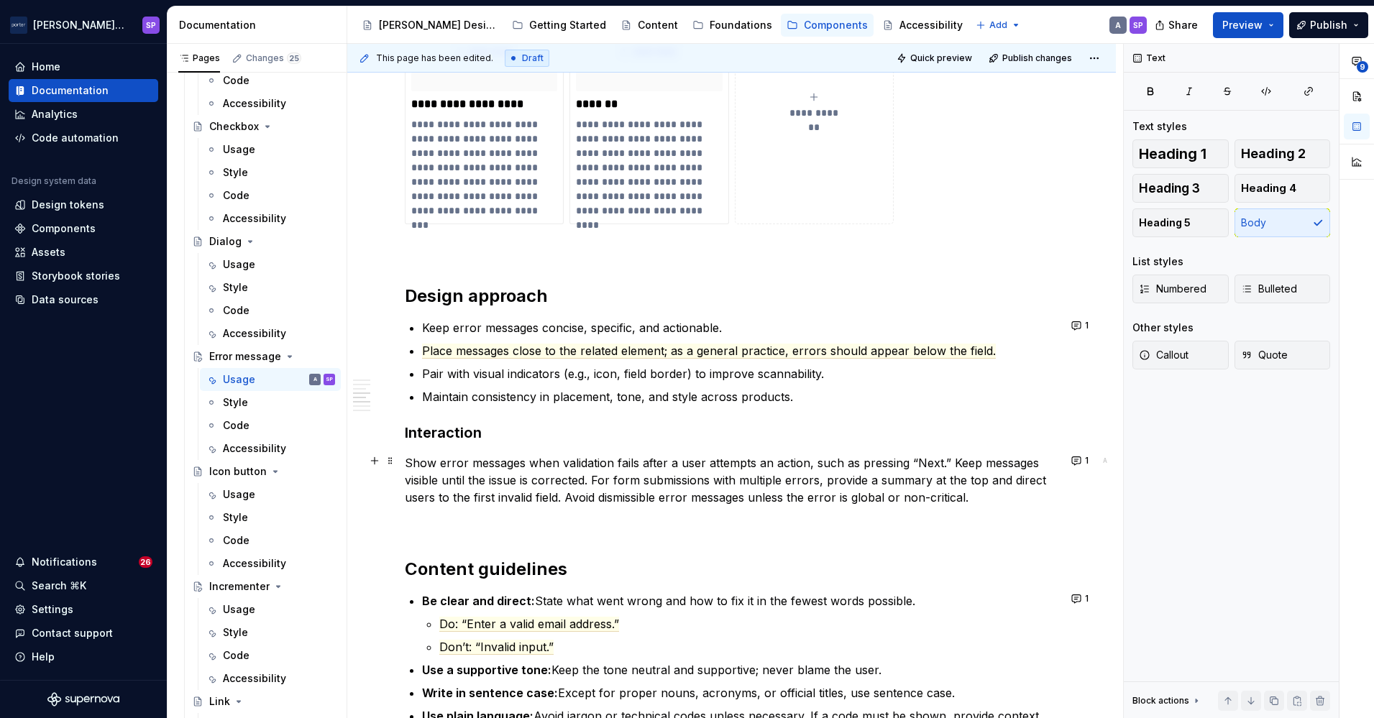
click at [410, 454] on p "Show error messages when validation fails after a user attempts an action, such…" at bounding box center [732, 480] width 654 height 52
drag, startPoint x: 467, startPoint y: 463, endPoint x: 524, endPoint y: 466, distance: 56.9
click at [524, 466] on p "Inline error messages when validation fails after a user attempts an action, su…" at bounding box center [732, 480] width 654 height 52
click at [859, 460] on p "Inline errors appear when validation fails after a user attempts an action, suc…" at bounding box center [732, 480] width 654 height 52
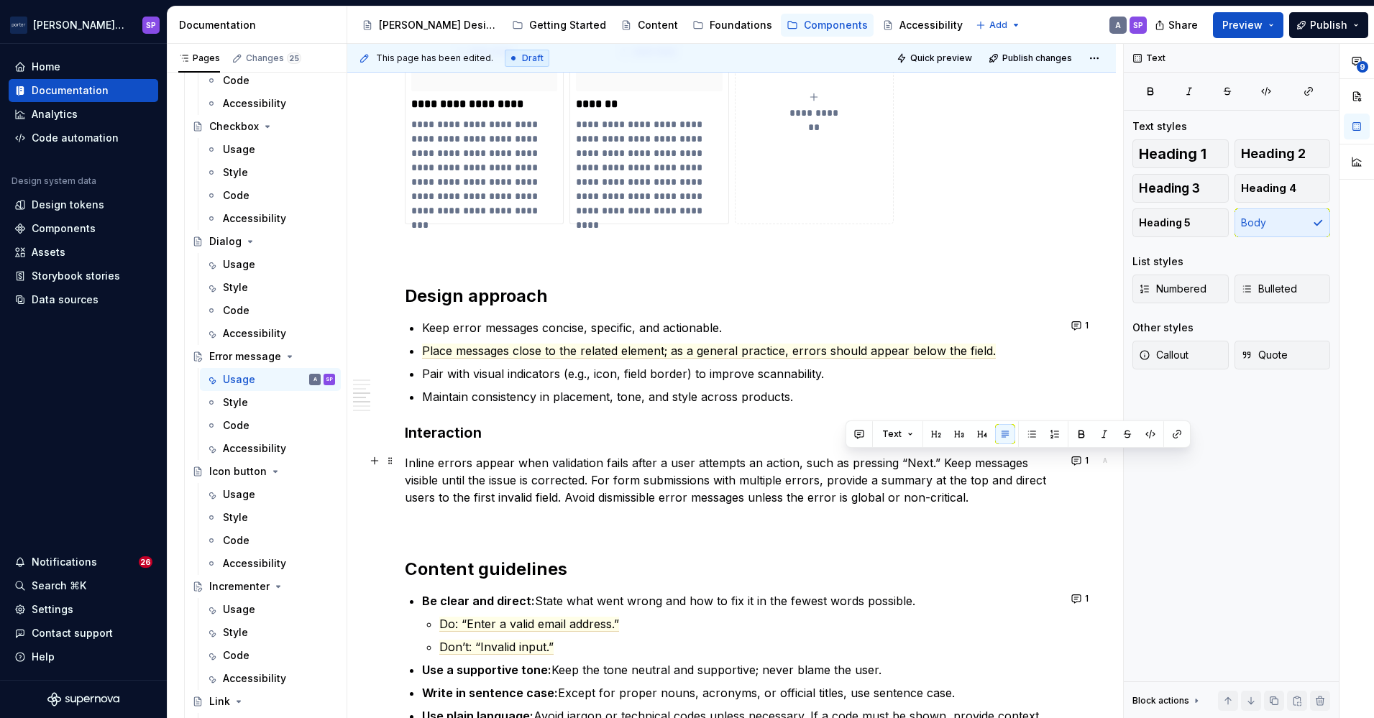
click at [859, 460] on p "Inline errors appear when validation fails after a user attempts an action, suc…" at bounding box center [732, 480] width 654 height 52
click at [938, 463] on p "Inline errors appear when validation fails after a user attempts an action, suc…" at bounding box center [732, 480] width 654 height 52
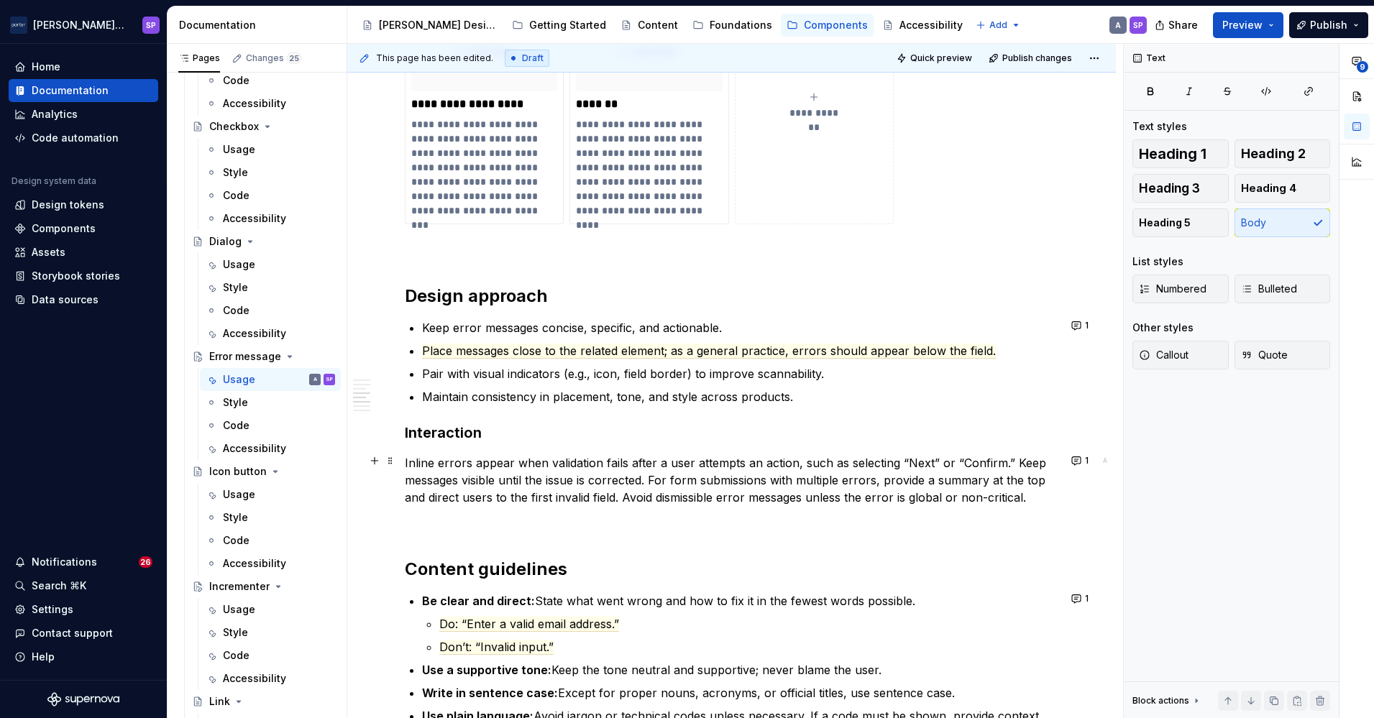
click at [1018, 464] on p "Inline errors appear when validation fails after a user attempts an action, suc…" at bounding box center [732, 480] width 654 height 52
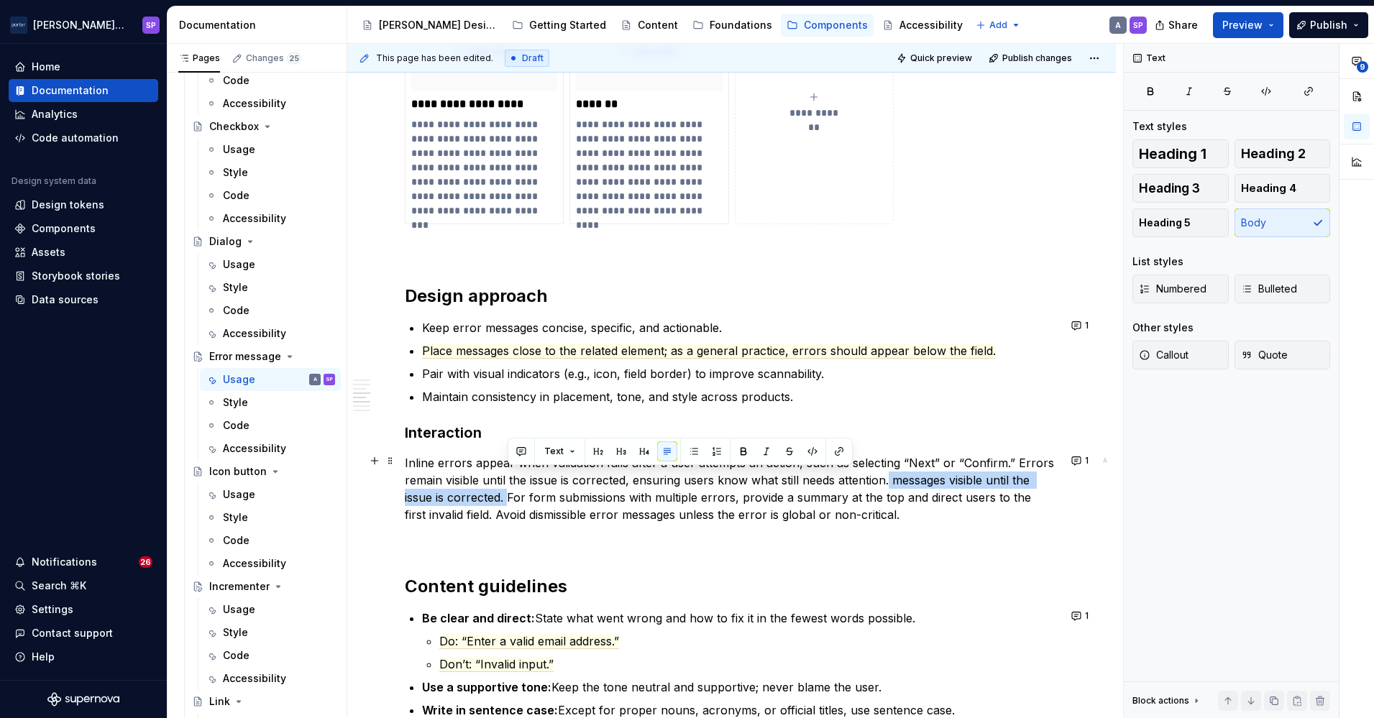
drag, startPoint x: 889, startPoint y: 478, endPoint x: 511, endPoint y: 489, distance: 378.4
click at [511, 489] on p "Inline errors appear when validation fails after a user attempts an action, suc…" at bounding box center [732, 488] width 654 height 69
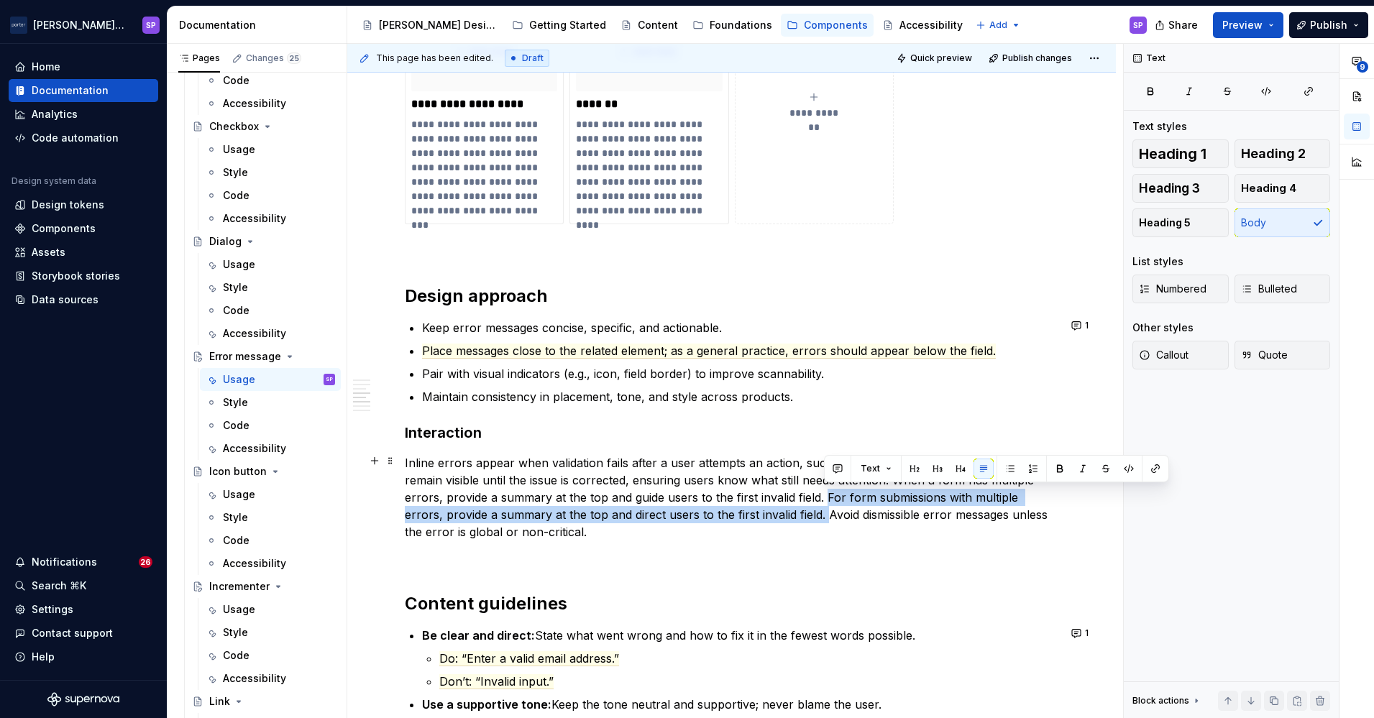
drag, startPoint x: 827, startPoint y: 516, endPoint x: 823, endPoint y: 500, distance: 16.9
click at [823, 500] on p "Inline errors appear when validation fails after a user attempts an action, suc…" at bounding box center [732, 497] width 654 height 86
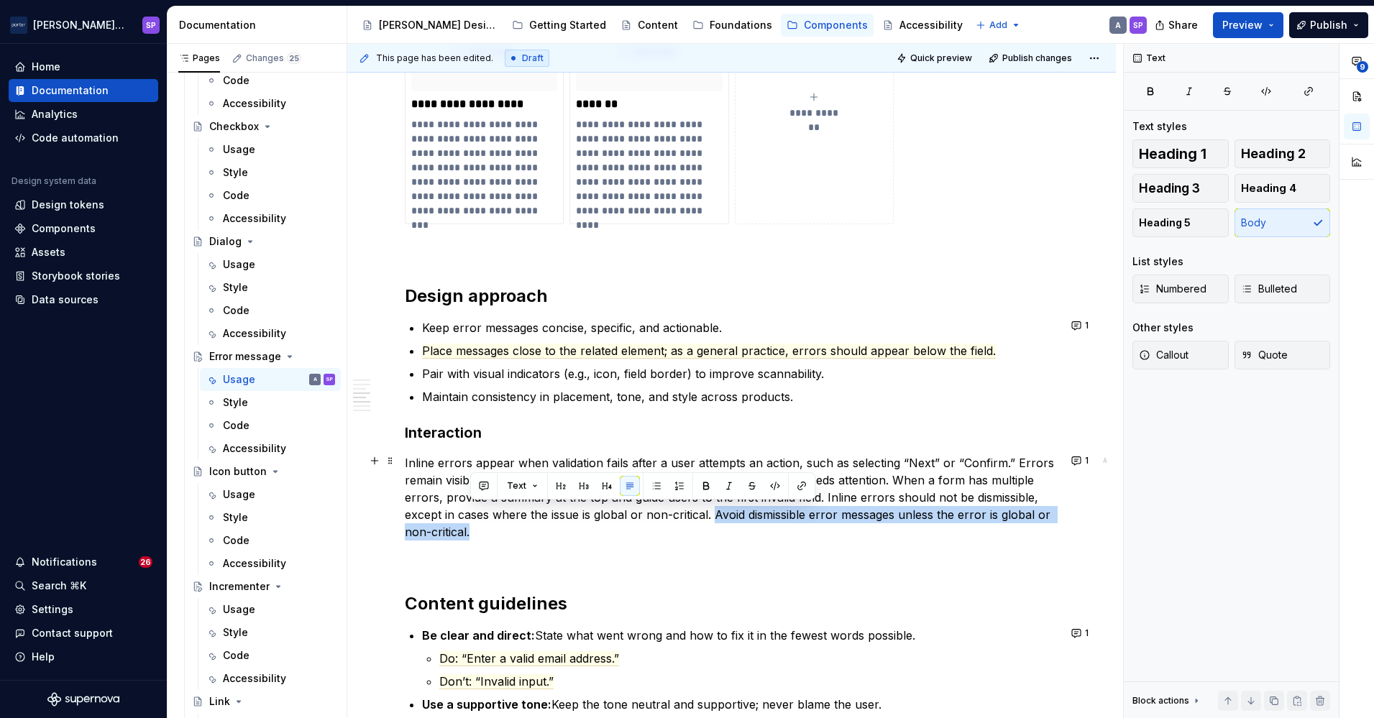
drag, startPoint x: 648, startPoint y: 532, endPoint x: 716, endPoint y: 513, distance: 70.3
click at [716, 513] on p "Inline errors appear when validation fails after a user attempts an action, suc…" at bounding box center [732, 497] width 654 height 86
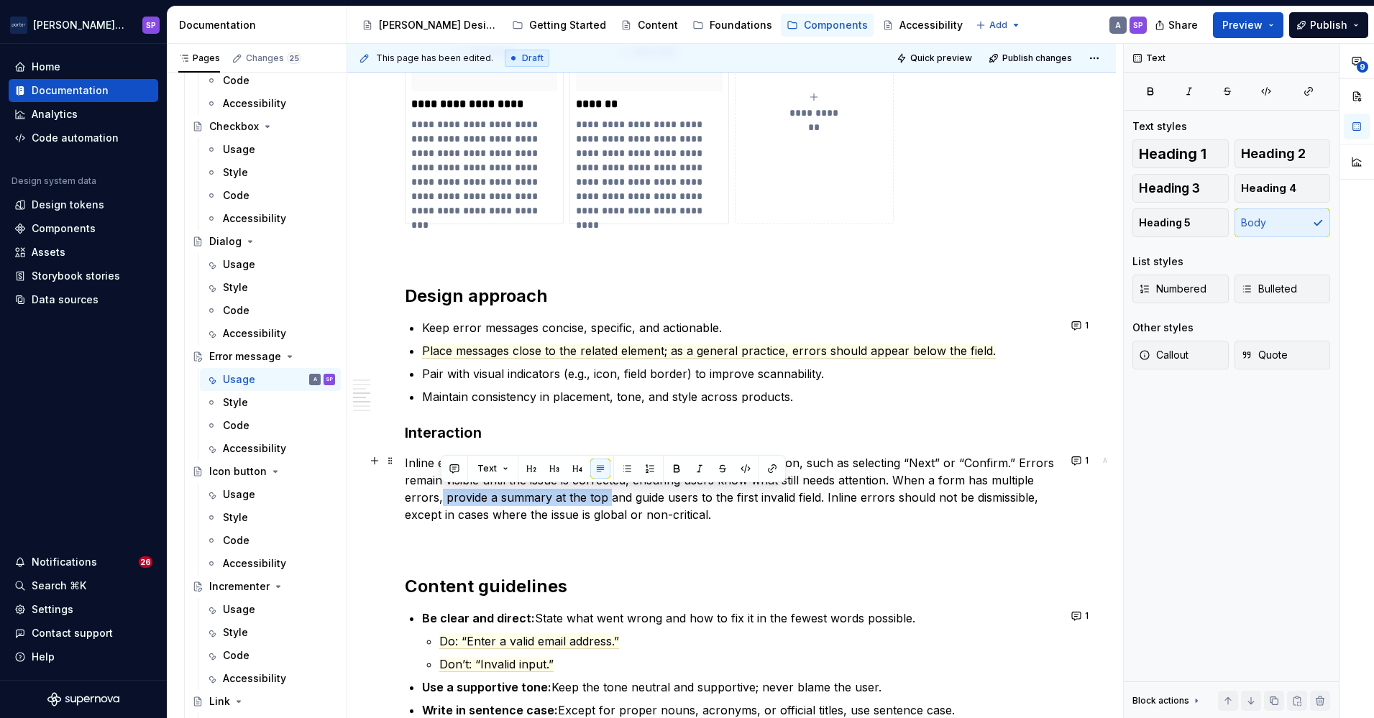
drag, startPoint x: 608, startPoint y: 499, endPoint x: 440, endPoint y: 500, distance: 167.6
click at [440, 500] on p "Inline errors appear when validation fails after a user attempts an action, suc…" at bounding box center [732, 488] width 654 height 69
click at [452, 480] on div "Text" at bounding box center [613, 468] width 345 height 27
drag, startPoint x: 444, startPoint y: 496, endPoint x: 603, endPoint y: 496, distance: 158.9
click at [603, 496] on p "Inline errors appear when validation fails after a user attempts an action, suc…" at bounding box center [732, 488] width 654 height 69
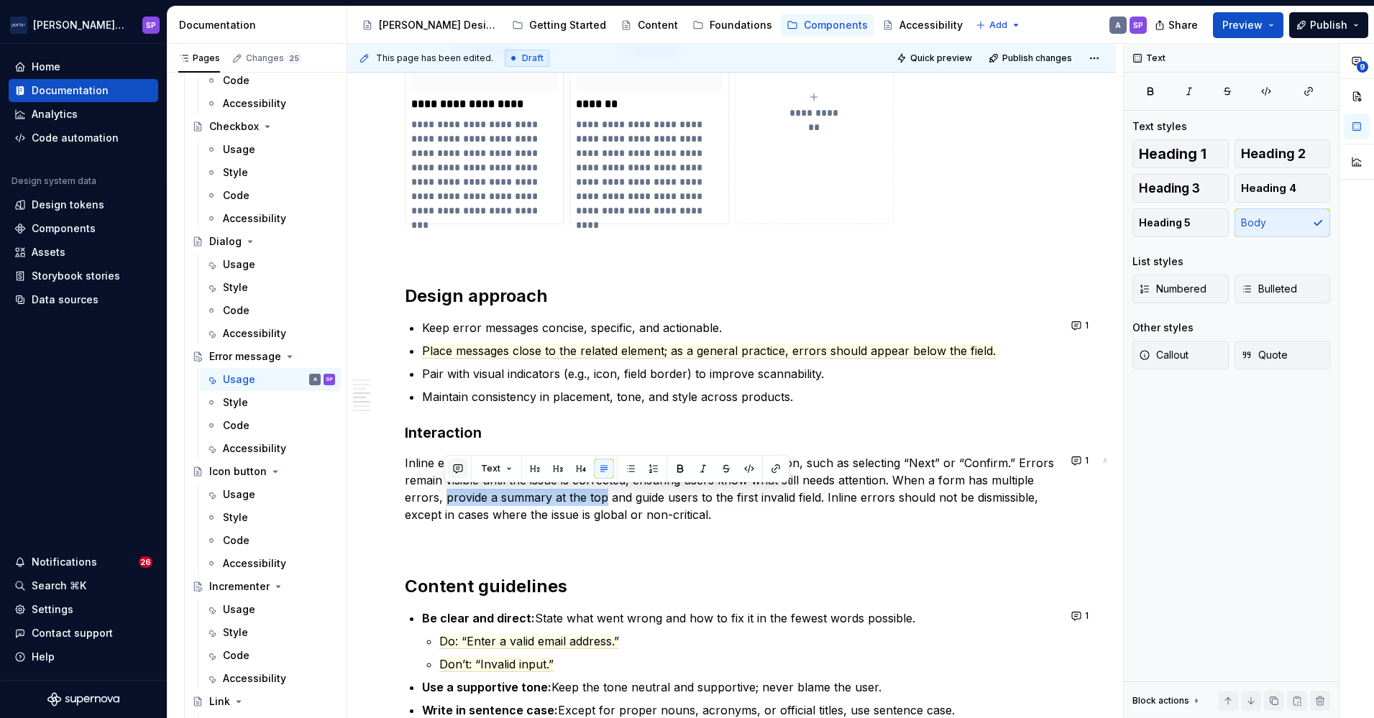
click at [462, 460] on button "button" at bounding box center [458, 469] width 20 height 20
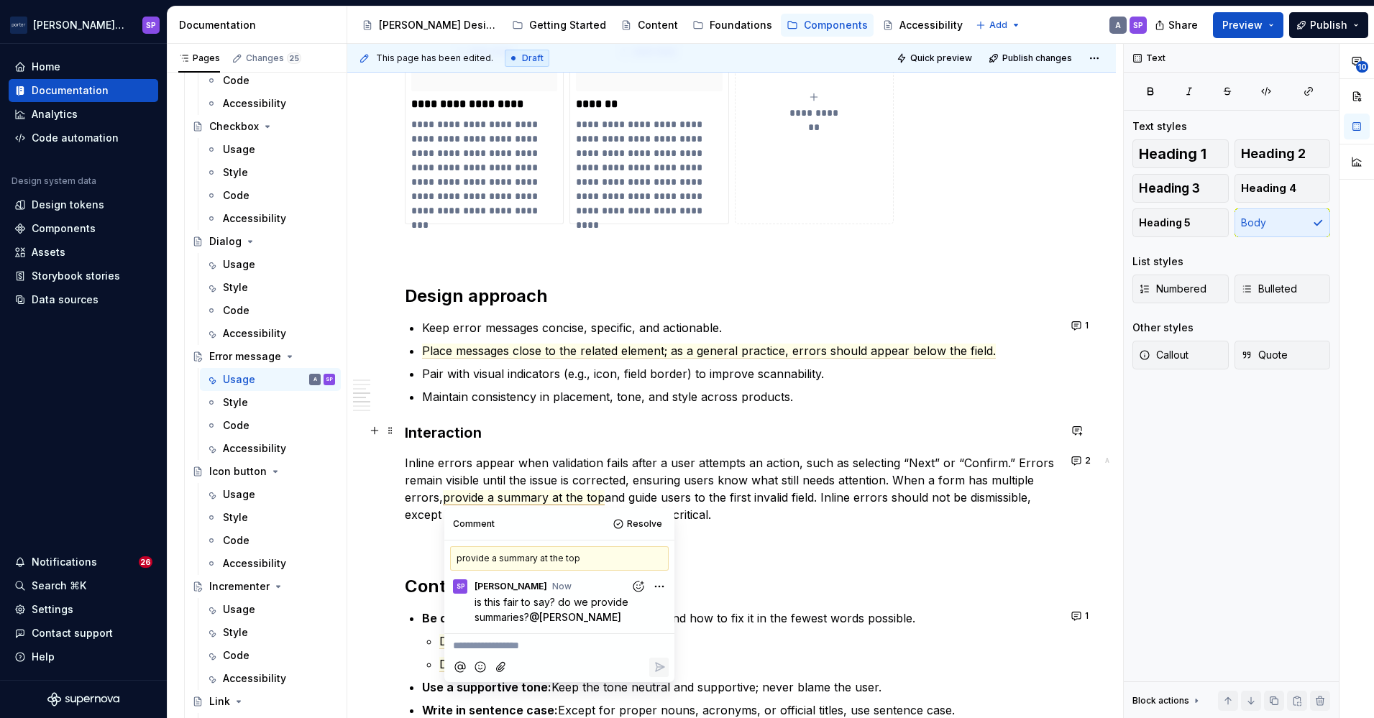
click at [653, 434] on h3 "Interaction" at bounding box center [732, 433] width 654 height 20
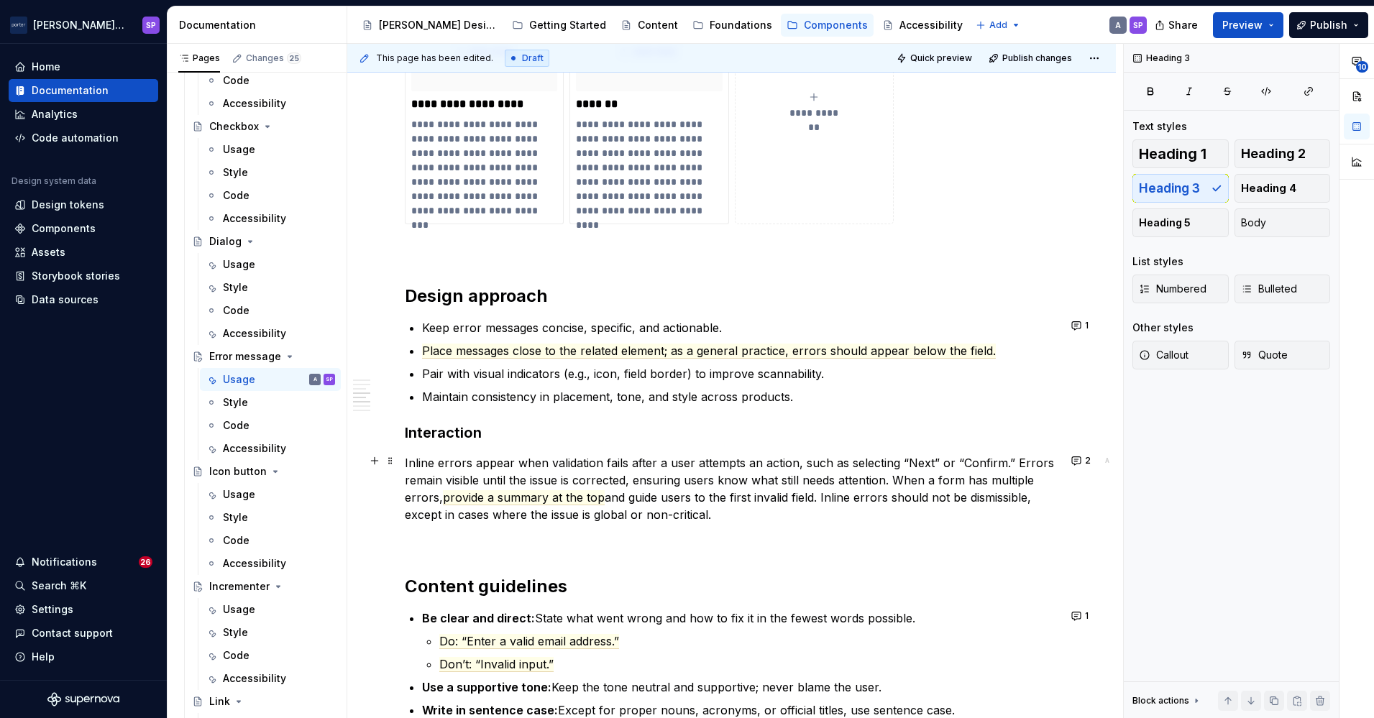
click at [830, 497] on p "Inline errors appear when validation fails after a user attempts an action, suc…" at bounding box center [732, 488] width 654 height 69
click at [799, 518] on p "Inline errors appear when validation fails after a user attempts an action, suc…" at bounding box center [732, 488] width 654 height 69
click at [1038, 462] on p "Inline errors appear when validation fails after a user attempts an action, suc…" at bounding box center [732, 488] width 654 height 69
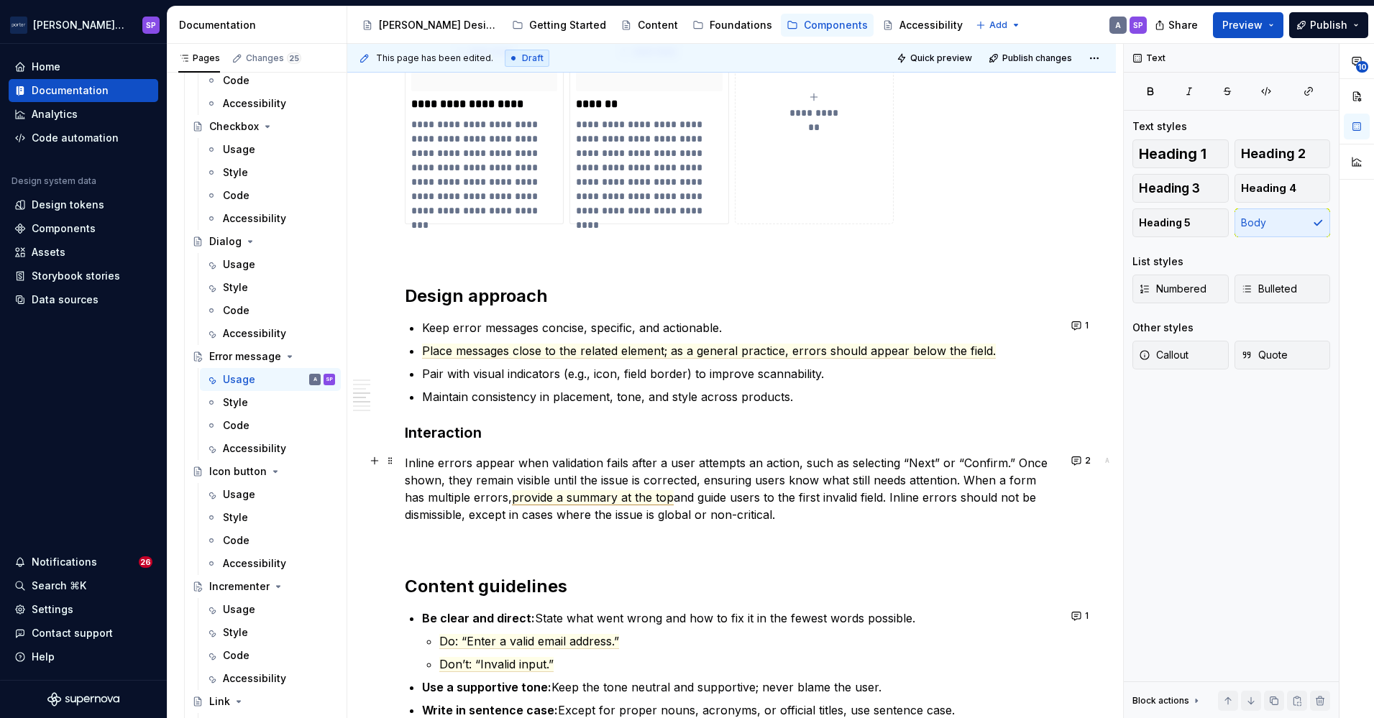
click at [652, 490] on span "provide a summary at the top" at bounding box center [593, 497] width 162 height 15
click at [664, 470] on p "Inline errors appear when validation fails after a user attempts an action, suc…" at bounding box center [732, 488] width 654 height 69
click at [730, 476] on p "Inline errors appear when validation fails after a user attempts an action, suc…" at bounding box center [732, 488] width 654 height 69
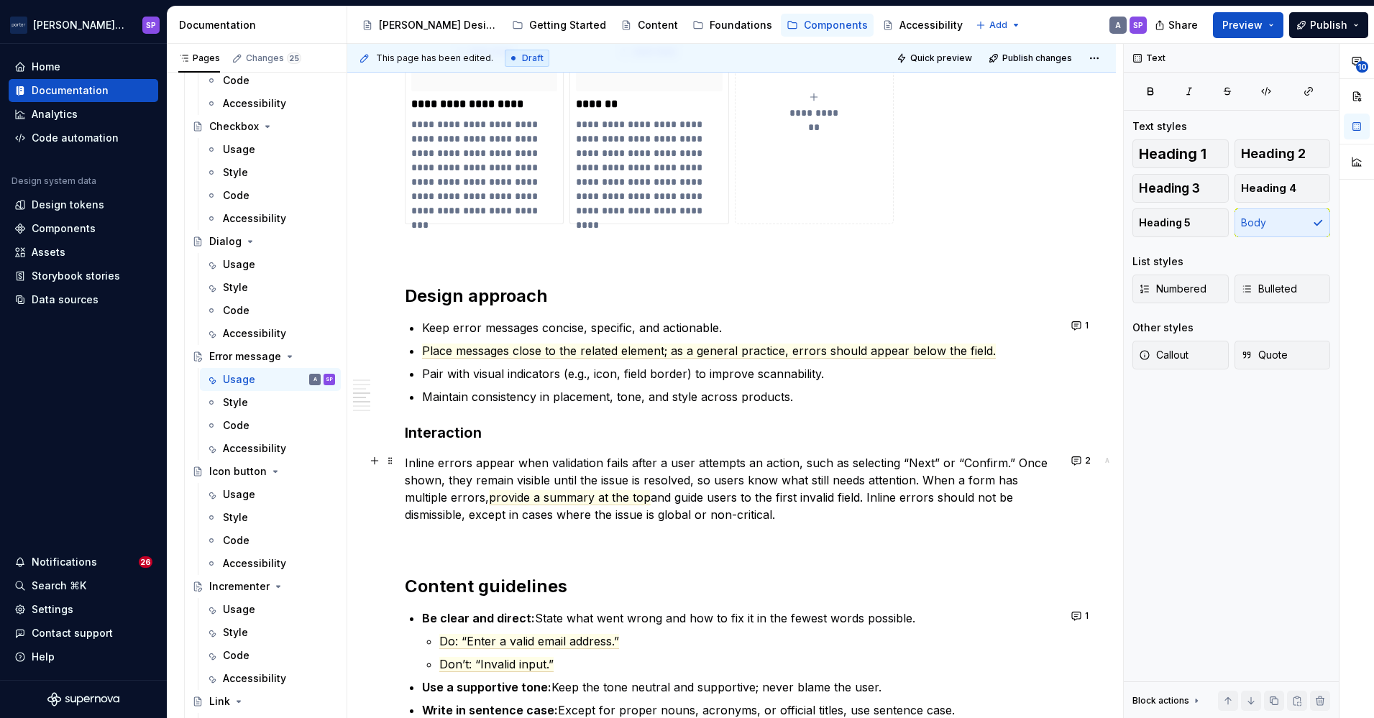
click at [745, 481] on p "Inline errors appear when validation fails after a user attempts an action, suc…" at bounding box center [732, 488] width 654 height 69
drag, startPoint x: 820, startPoint y: 482, endPoint x: 956, endPoint y: 478, distance: 136.0
click at [956, 478] on p "Inline errors appear when validation fails after a user attempts an action, suc…" at bounding box center [732, 488] width 654 height 69
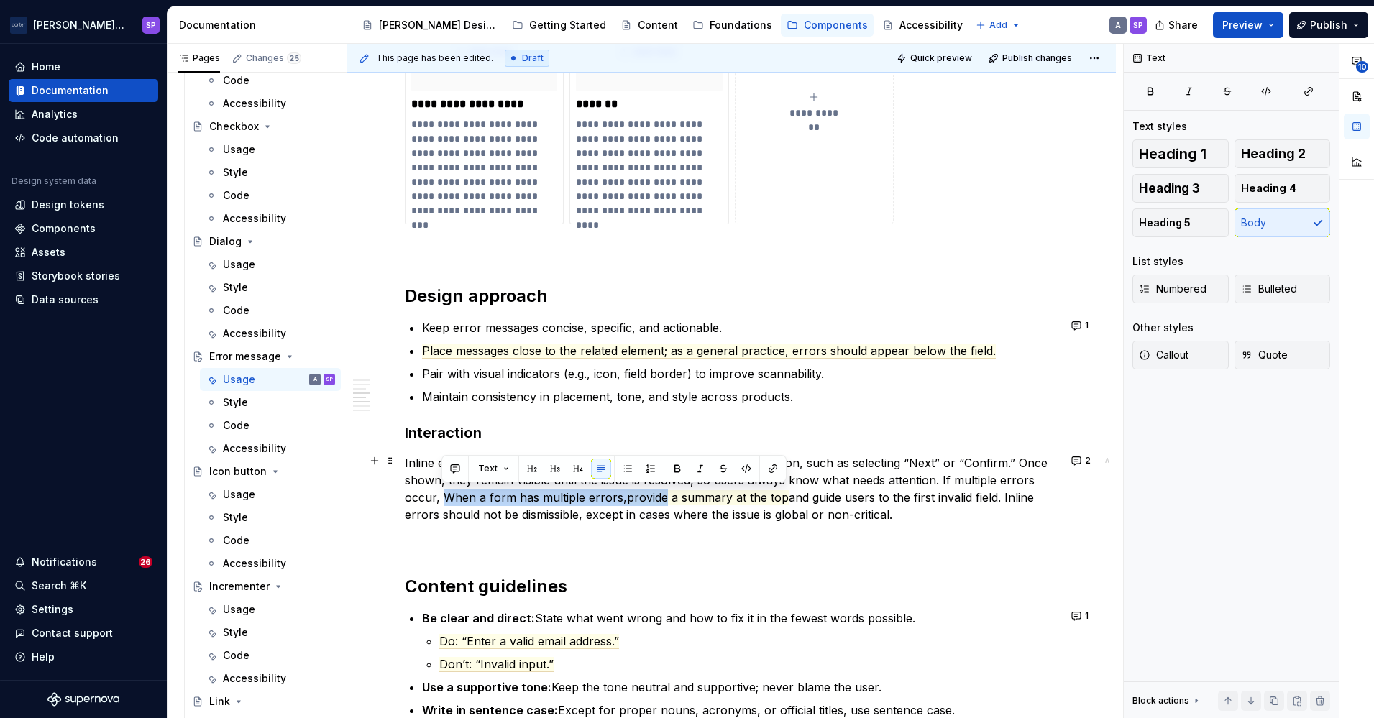
drag, startPoint x: 442, startPoint y: 496, endPoint x: 664, endPoint y: 500, distance: 223.0
click at [664, 500] on p "Inline errors appear when validation fails after a user attempts an action, suc…" at bounding box center [732, 488] width 654 height 69
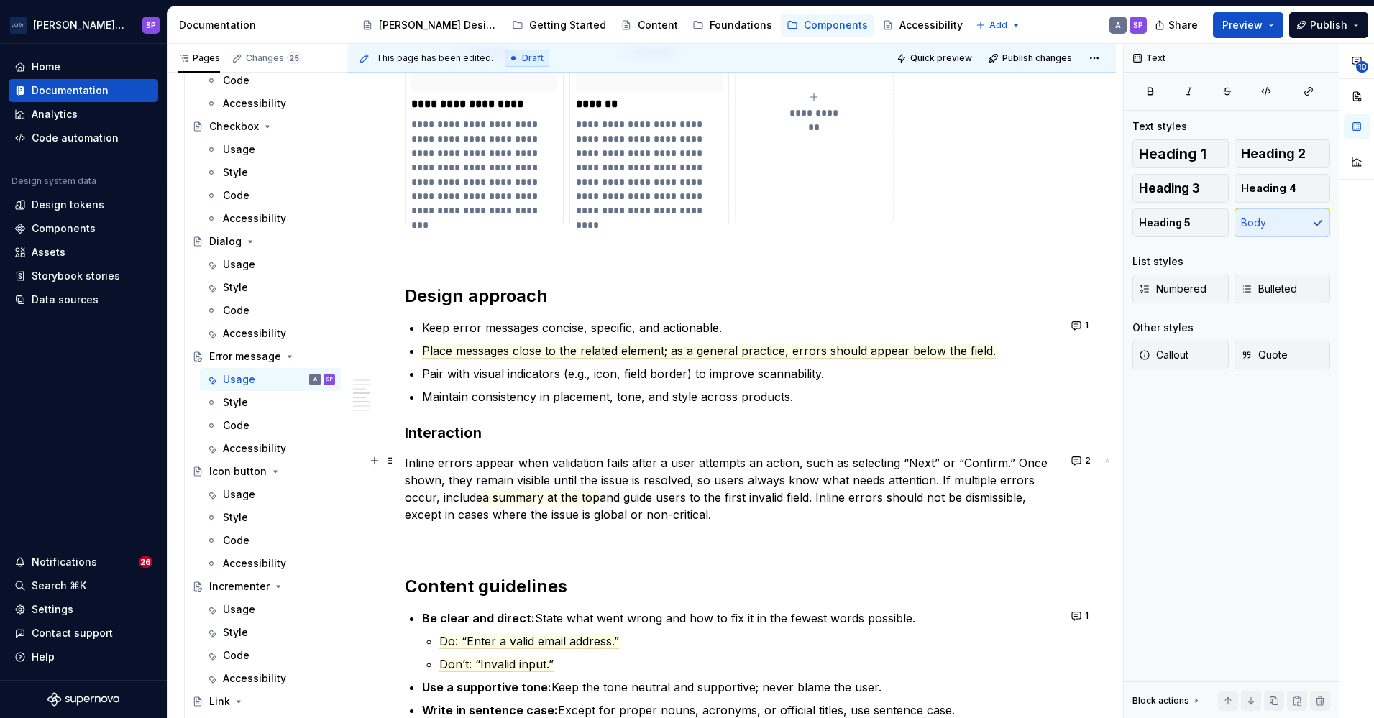
click at [813, 495] on p "Inline errors appear when validation fails after a user attempts an action, suc…" at bounding box center [732, 488] width 654 height 69
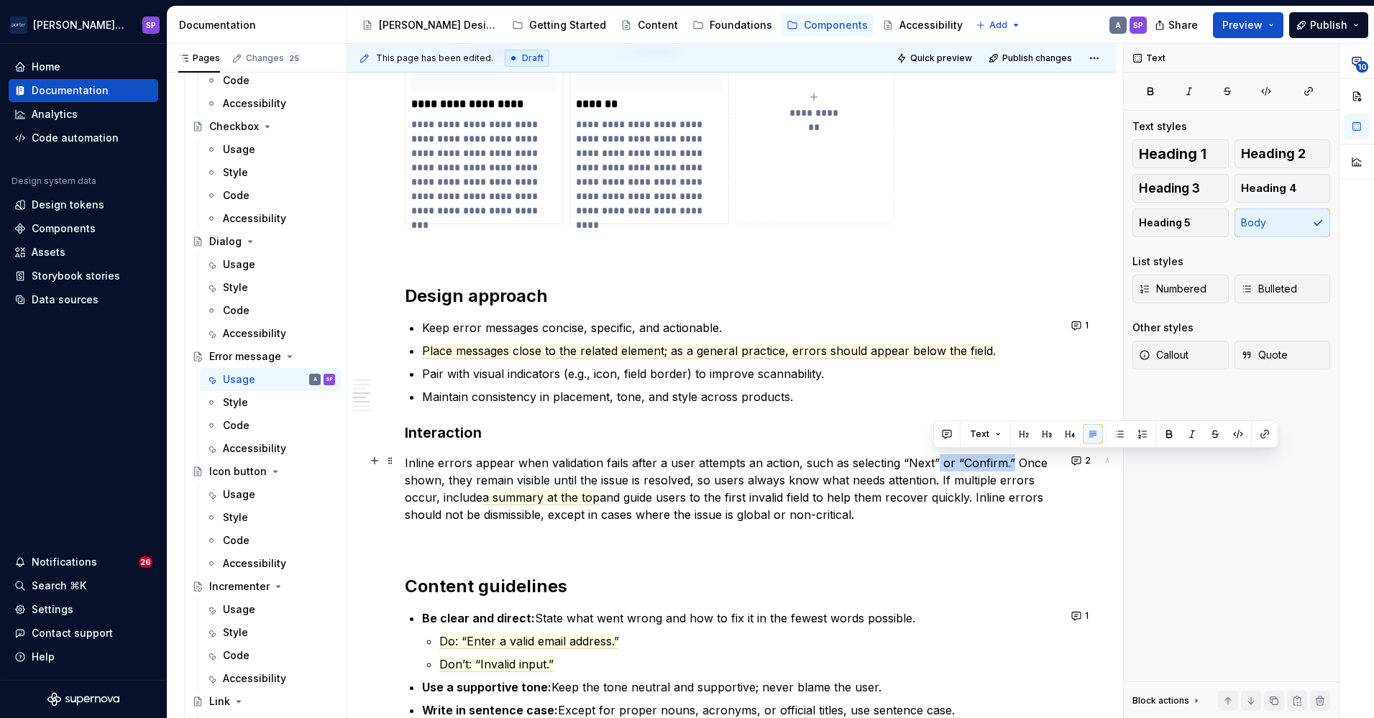
drag, startPoint x: 934, startPoint y: 456, endPoint x: 1009, endPoint y: 454, distance: 74.8
click at [1009, 454] on p "Inline errors appear when validation fails after a user attempts an action, suc…" at bounding box center [732, 488] width 654 height 69
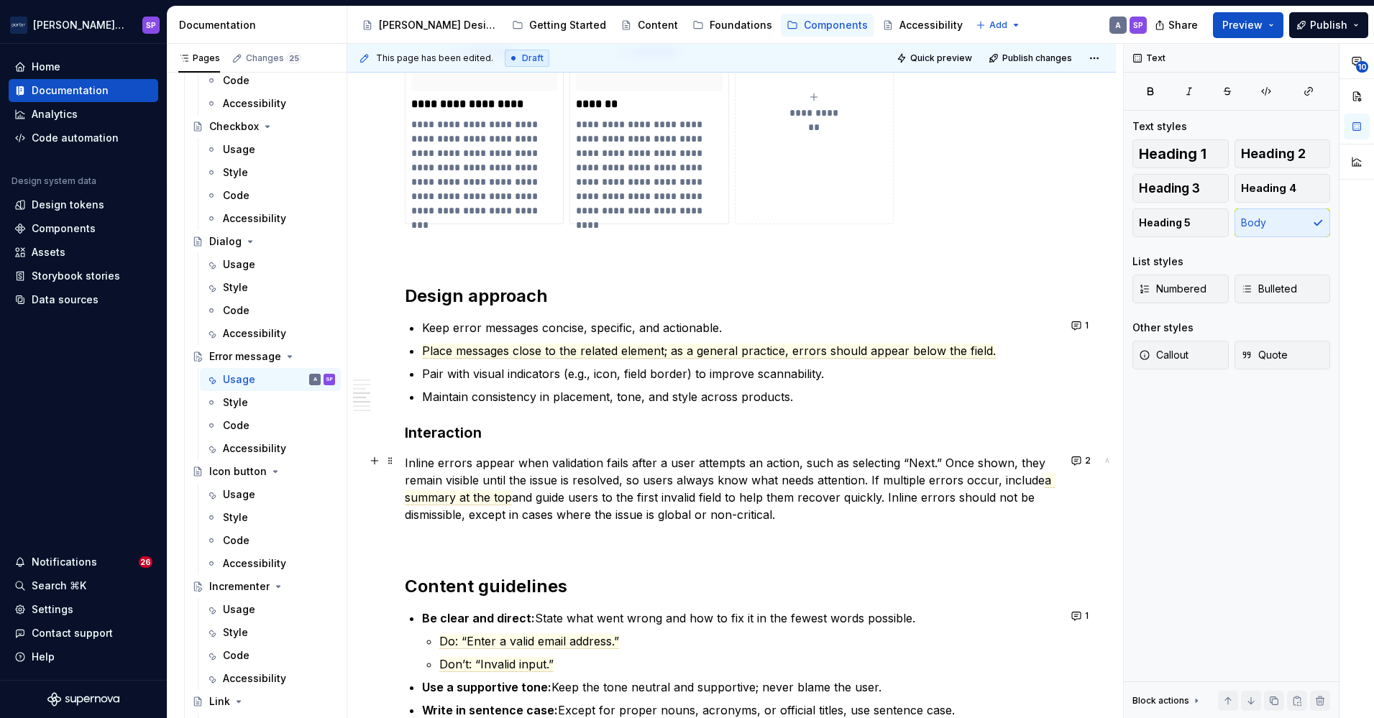
click at [463, 512] on p "Inline errors appear when validation fails after a user attempts an action, suc…" at bounding box center [732, 488] width 654 height 69
click at [691, 498] on p "Inline errors appear when validation fails after a user attempts an action, suc…" at bounding box center [732, 488] width 654 height 69
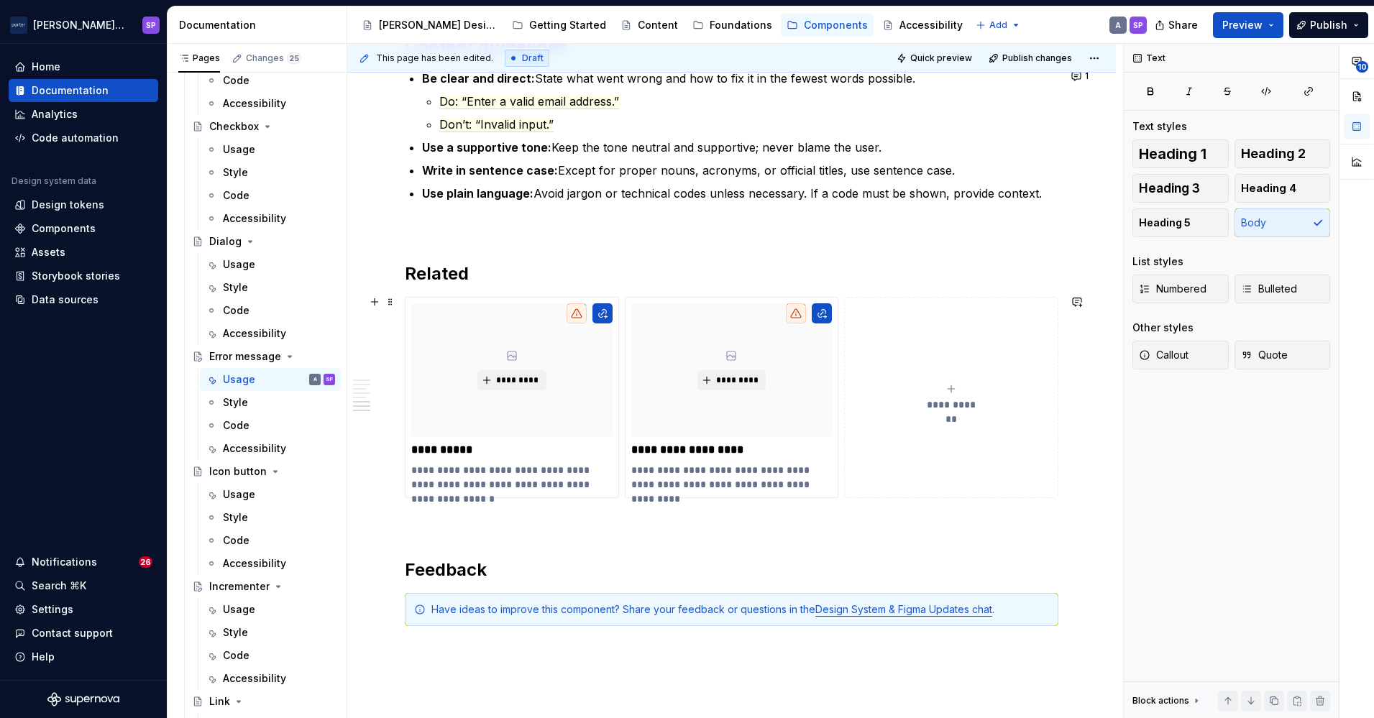
scroll to position [1975, 0]
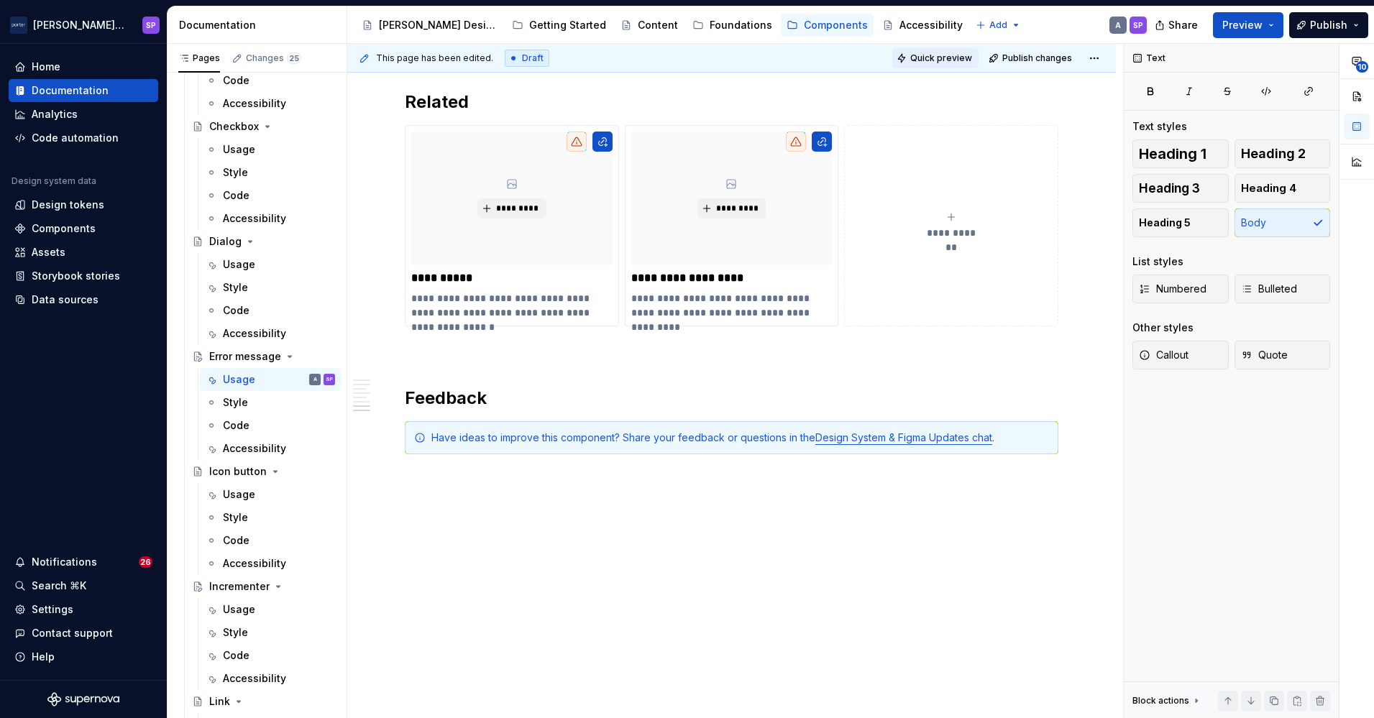
click at [928, 52] on span "Quick preview" at bounding box center [941, 58] width 62 height 12
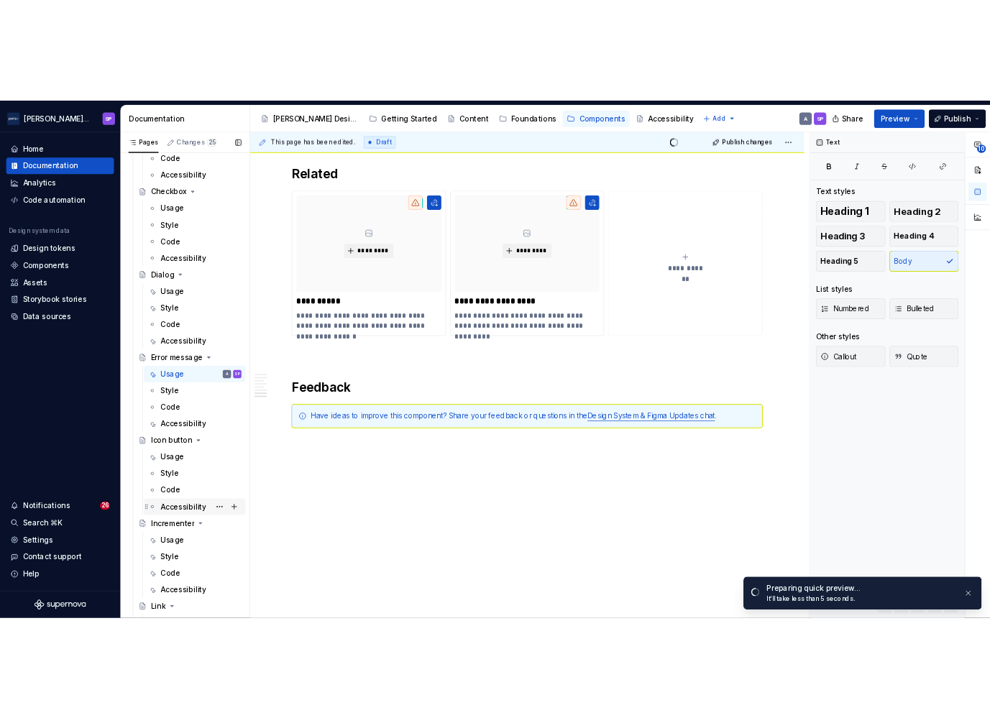
scroll to position [740, 0]
